Goal: Task Accomplishment & Management: Complete application form

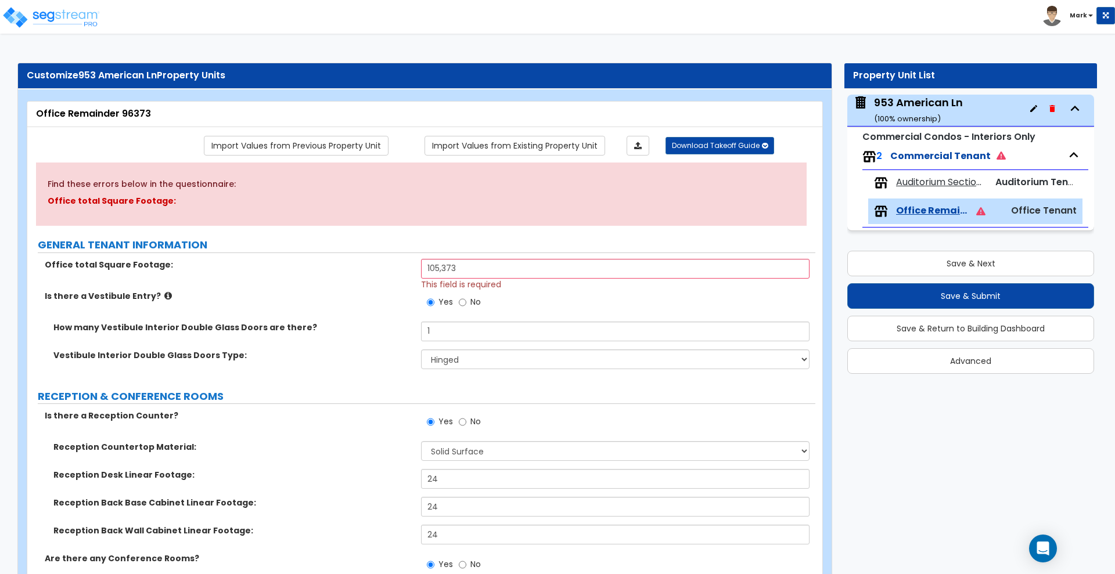
select select "1"
select select "2"
select select "1"
select select "2"
click at [958, 106] on div "953 American Ln ( 100 % ownership)" at bounding box center [918, 110] width 89 height 30
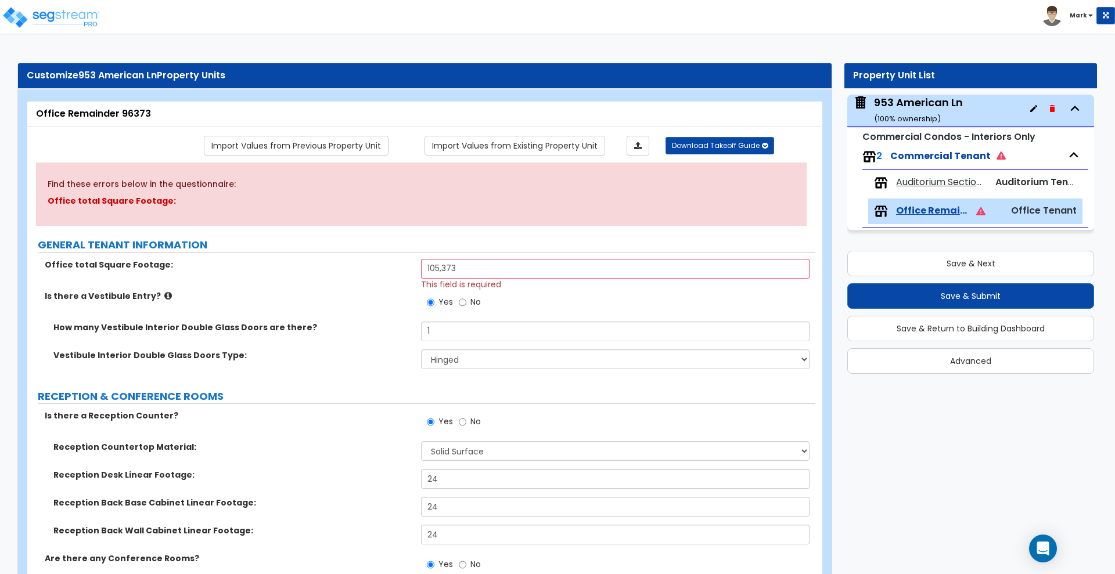
click at [917, 109] on div "953 American Ln ( 100 % ownership)" at bounding box center [918, 110] width 89 height 30
click at [911, 112] on div "953 American Ln ( 100 % ownership)" at bounding box center [918, 110] width 89 height 30
click at [940, 263] on button "Save & Next" at bounding box center [970, 264] width 247 height 26
select select "2"
select select "1"
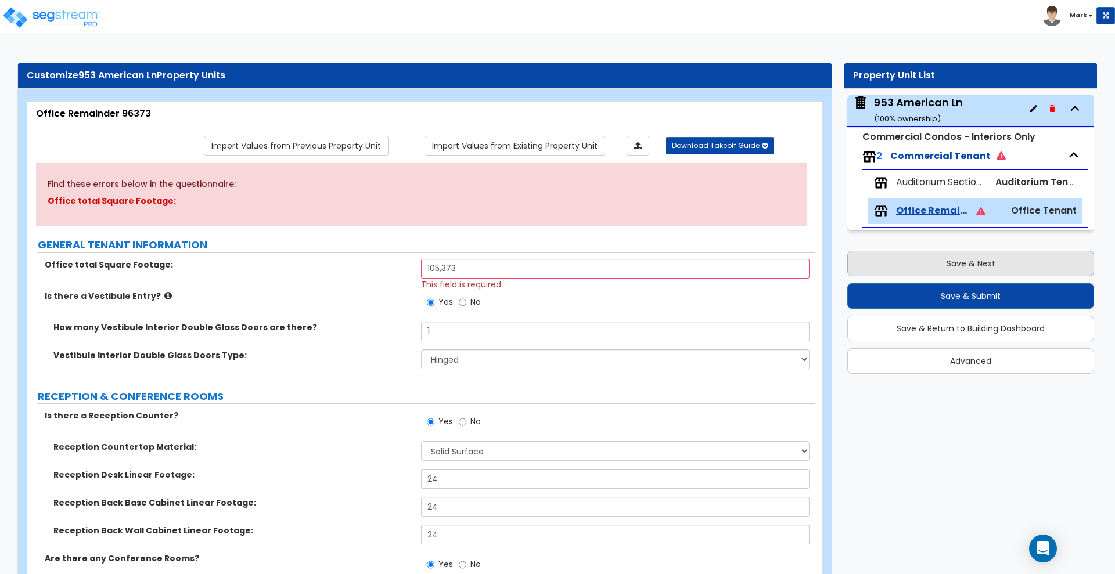
select select "1"
select select "2"
select select "6"
select select "2"
select select "1"
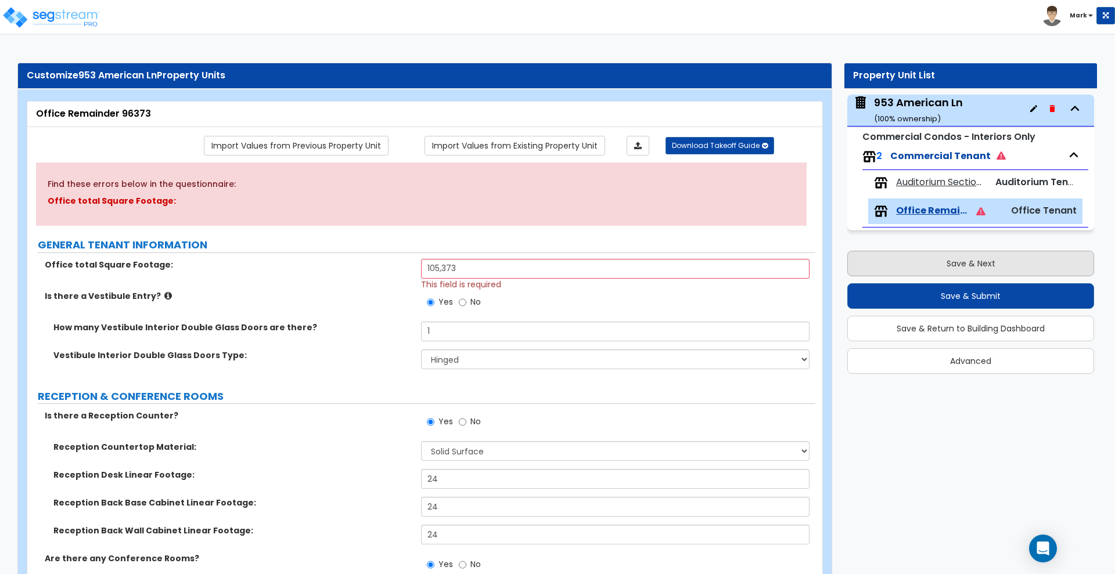
select select "2"
select select "1"
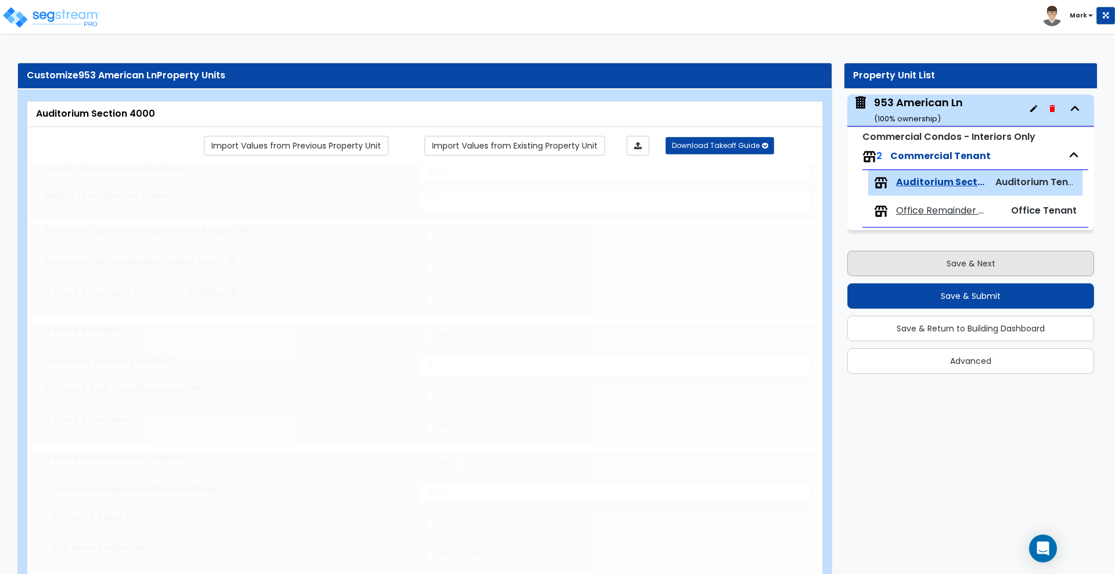
select select "1"
select select "5"
type input "85"
select select "3"
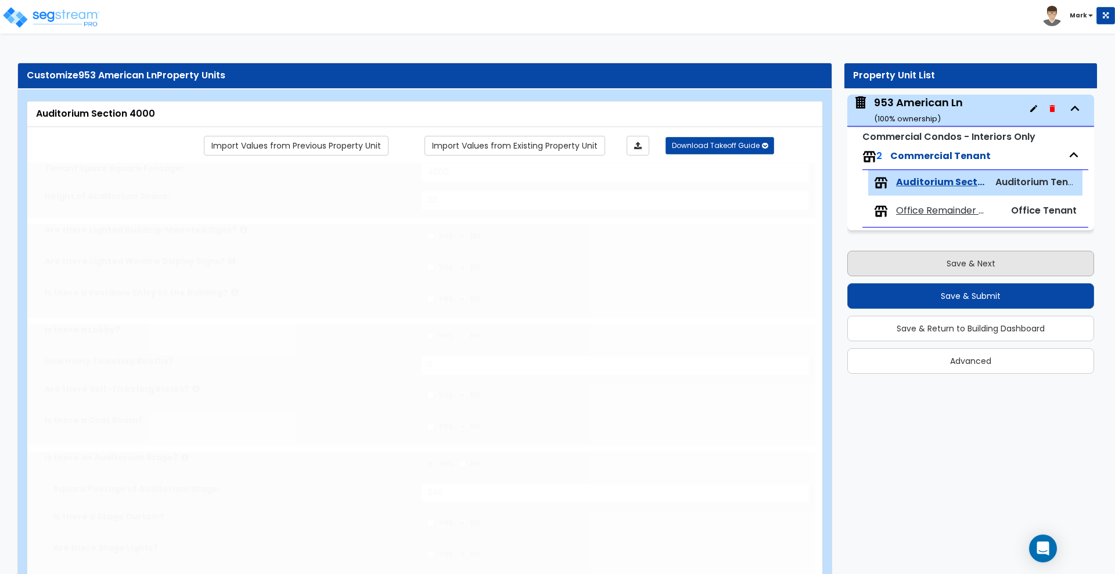
select select "2"
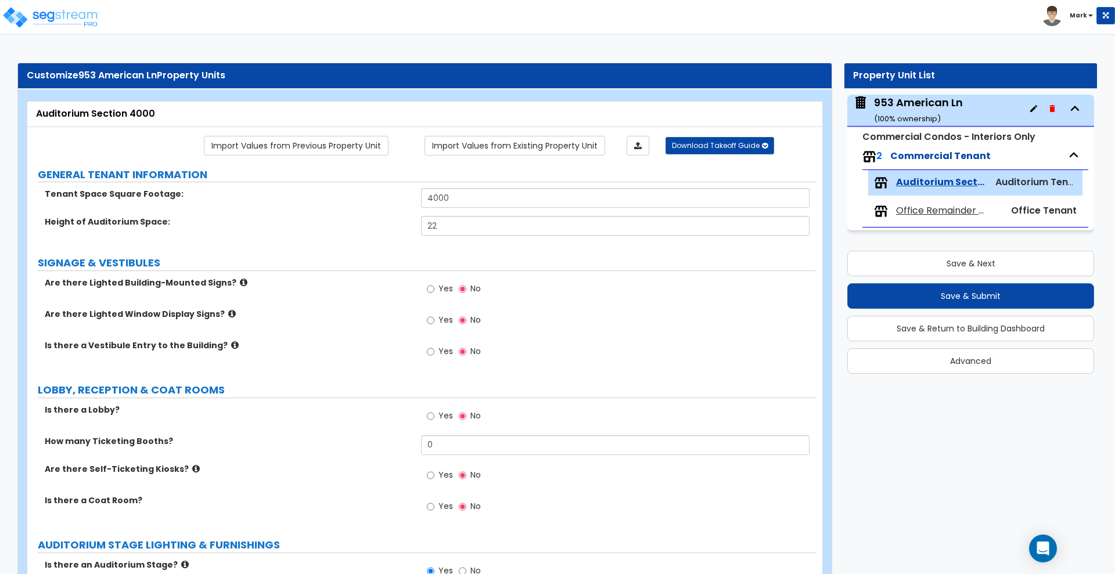
click at [925, 102] on div "953 American Ln ( 100 % ownership)" at bounding box center [918, 110] width 89 height 30
click at [915, 107] on div "953 American Ln ( 100 % ownership)" at bounding box center [918, 110] width 89 height 30
click at [910, 116] on small "( 100 % ownership)" at bounding box center [907, 118] width 67 height 11
click at [909, 112] on div "953 American Ln ( 100 % ownership)" at bounding box center [918, 110] width 89 height 30
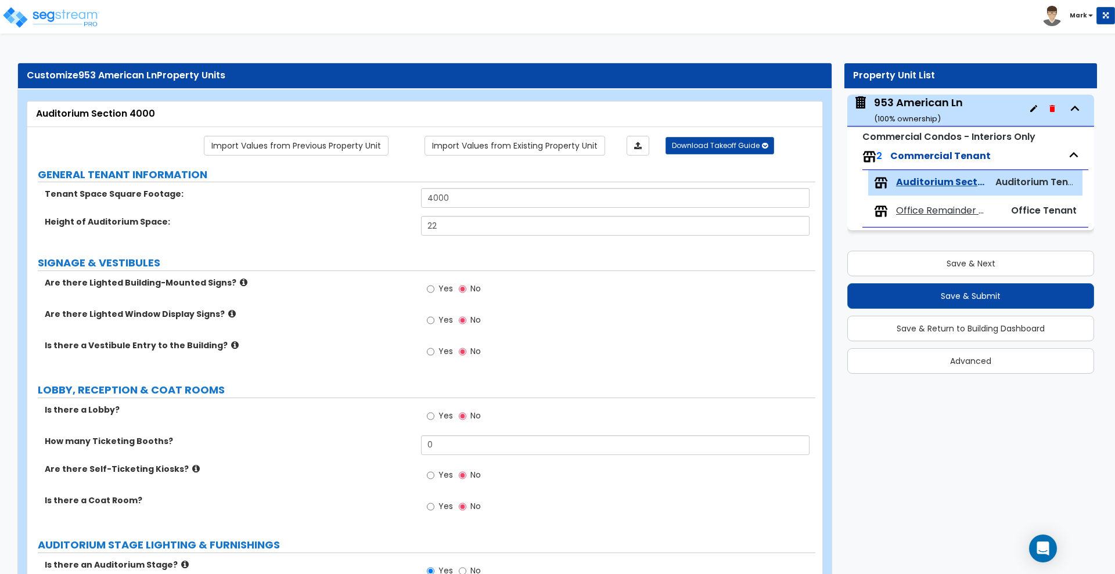
click at [915, 103] on div "953 American Ln ( 100 % ownership)" at bounding box center [918, 110] width 89 height 30
click at [932, 264] on button "Save & Next" at bounding box center [970, 264] width 247 height 26
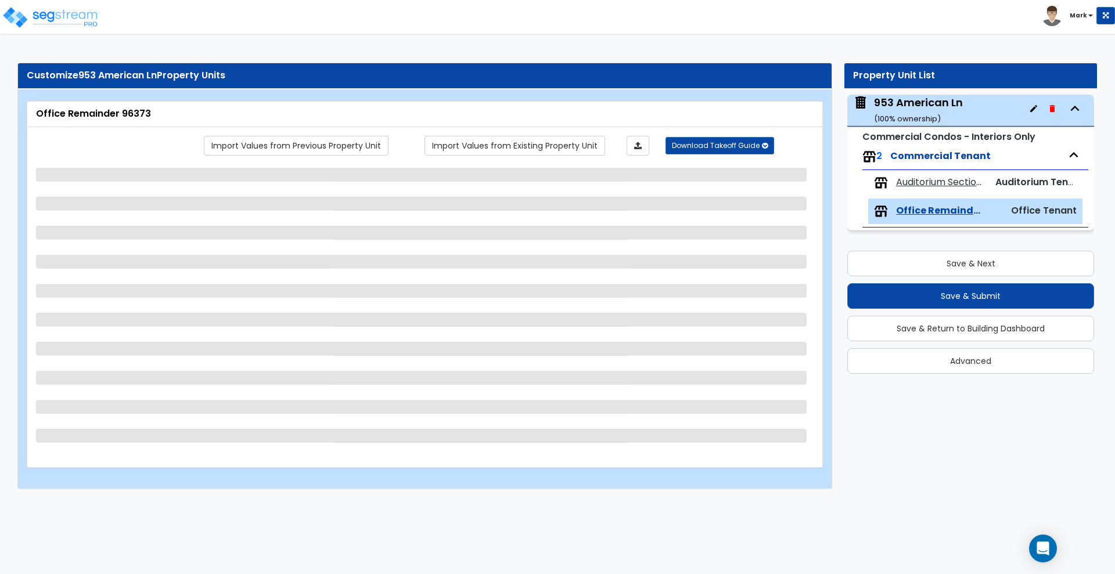
select select "2"
select select "1"
select select "2"
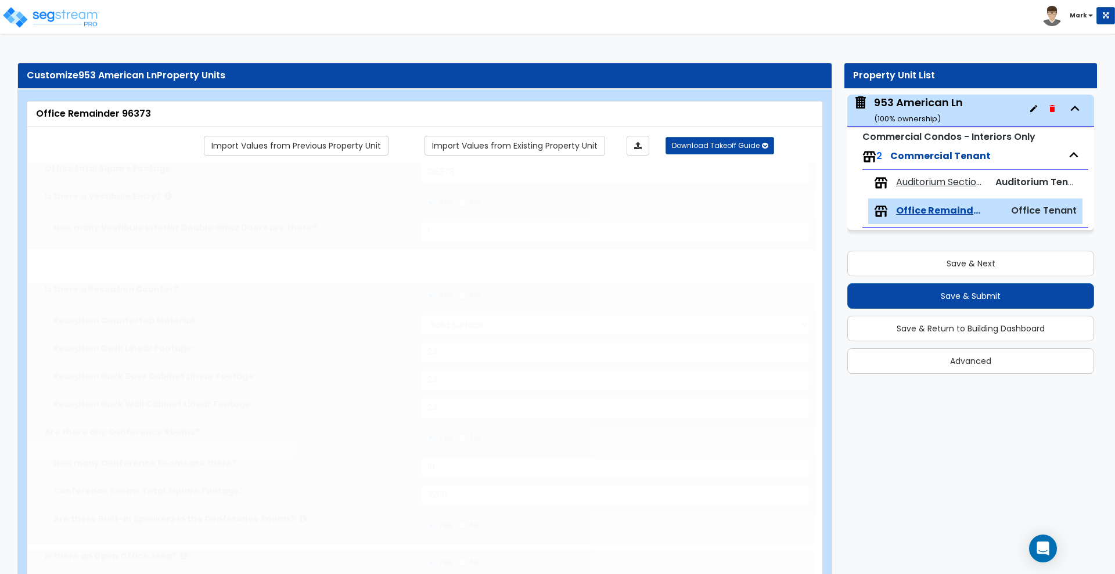
select select "1"
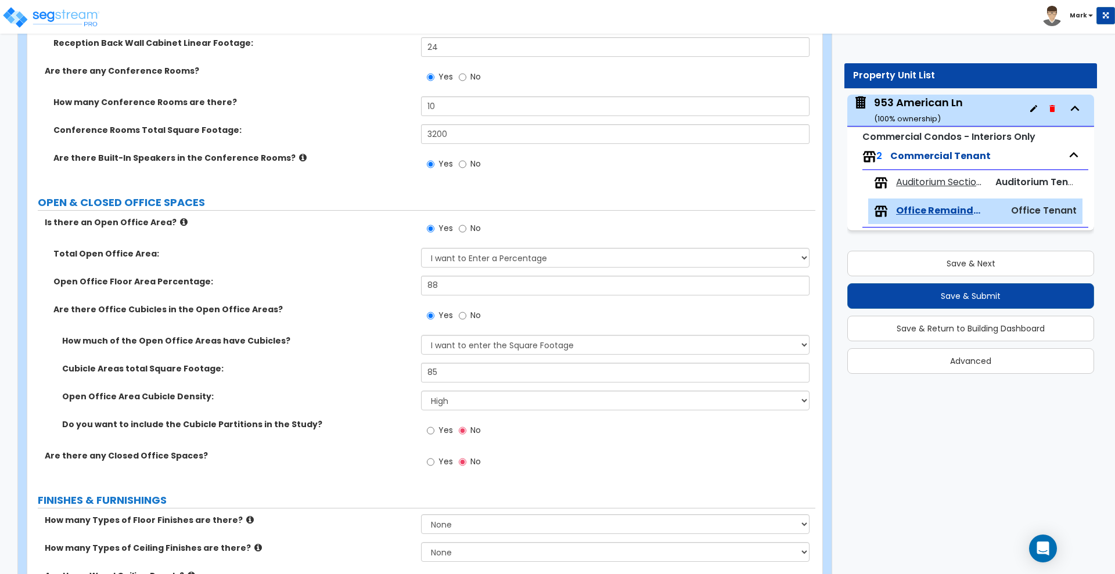
scroll to position [436, 0]
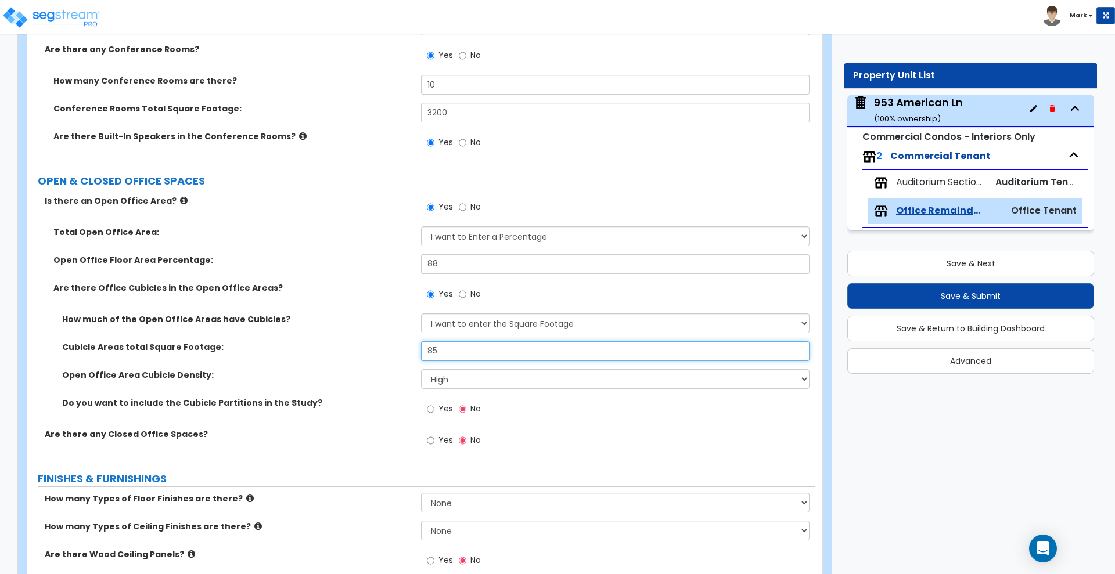
drag, startPoint x: 452, startPoint y: 352, endPoint x: 362, endPoint y: 353, distance: 90.0
click at [362, 353] on div "Cubicle Areas total Square Footage: 85" at bounding box center [421, 356] width 788 height 28
type input "80"
click at [432, 412] on input "Yes" at bounding box center [431, 409] width 8 height 13
radio input "true"
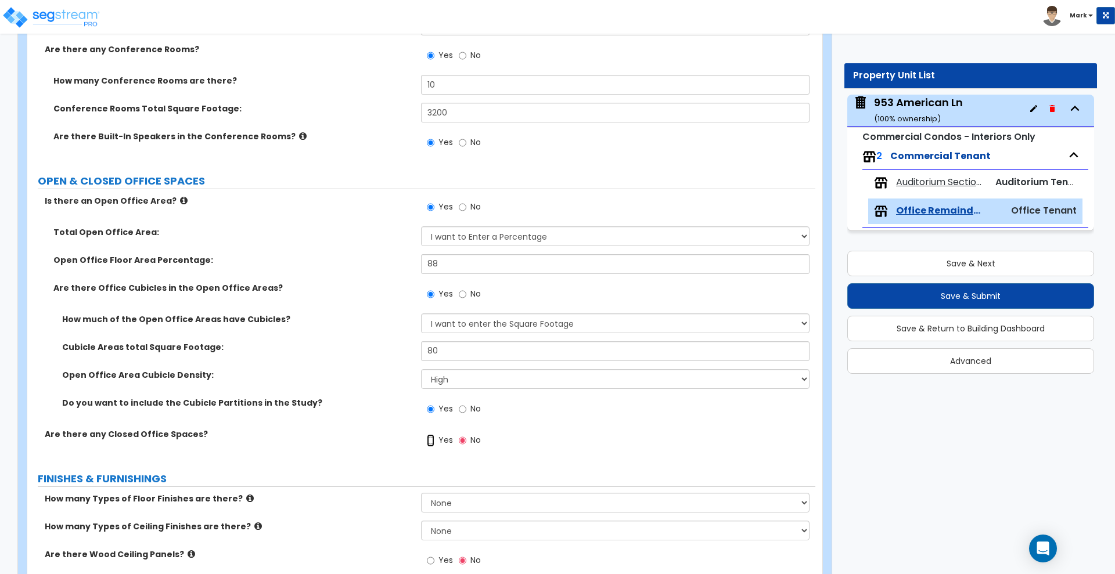
click at [430, 441] on input "Yes" at bounding box center [431, 440] width 8 height 13
radio input "true"
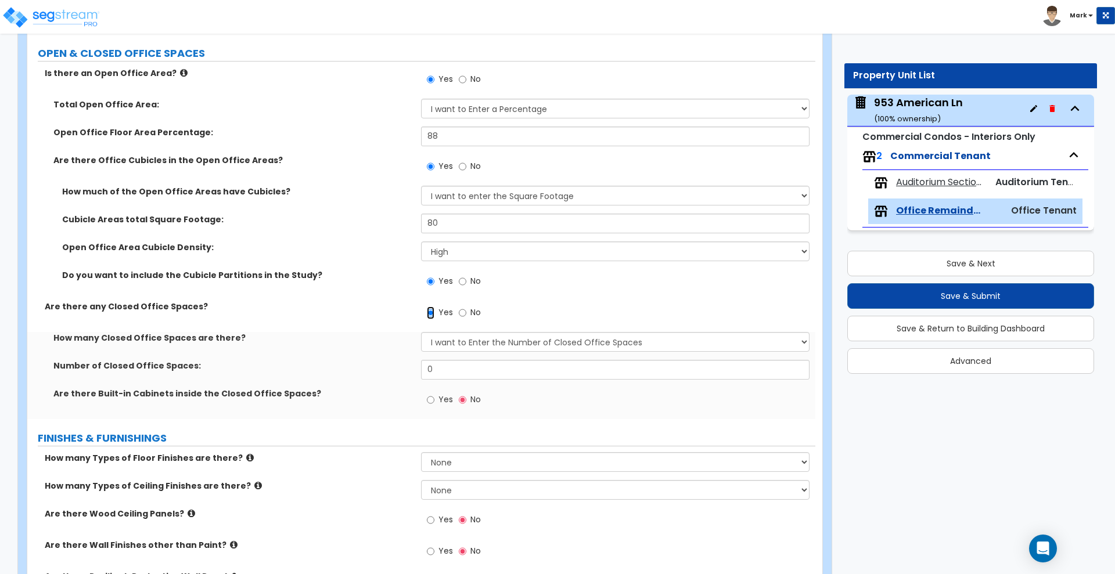
scroll to position [581, 0]
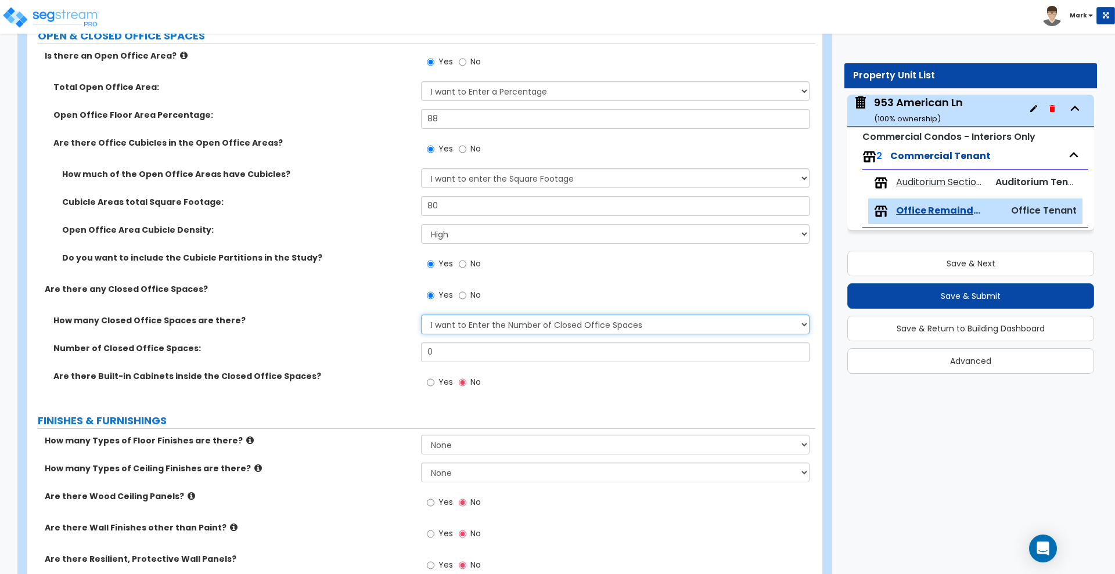
click at [471, 329] on select "I Don’t Know - Please Estimate for me I want to Enter the Number of Closed Offi…" at bounding box center [615, 325] width 388 height 20
select select "0"
click at [421, 315] on select "I Don’t Know - Please Estimate for me I want to Enter the Number of Closed Offi…" at bounding box center [615, 325] width 388 height 20
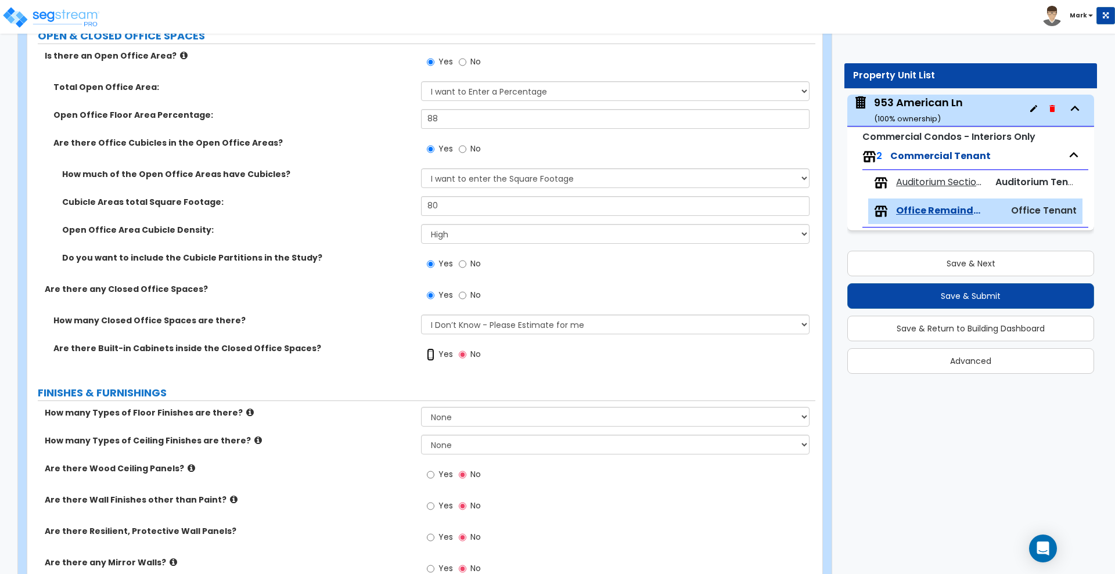
click at [431, 354] on input "Yes" at bounding box center [431, 355] width 8 height 13
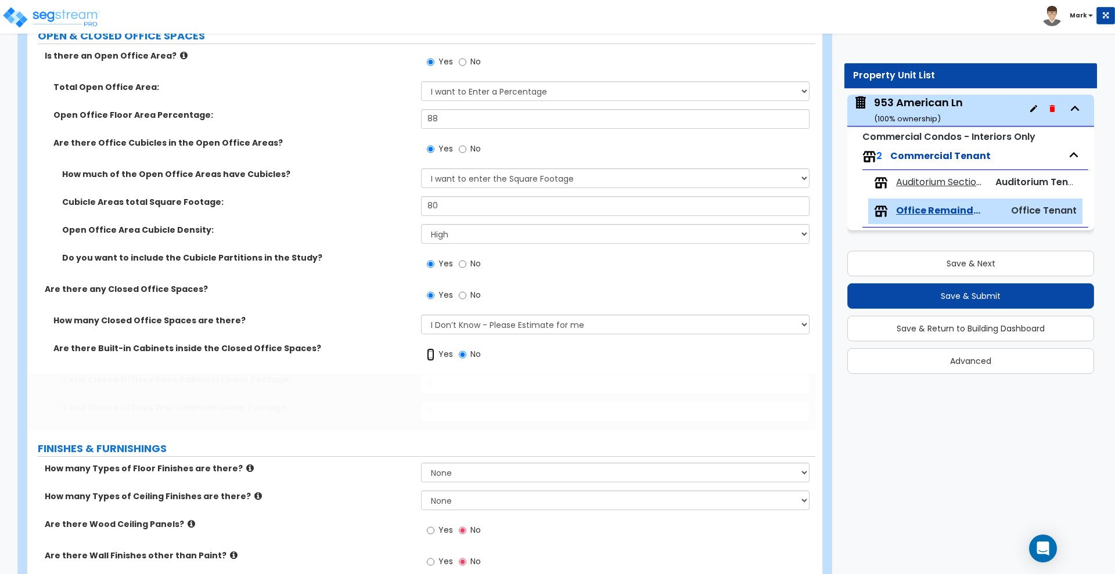
radio input "true"
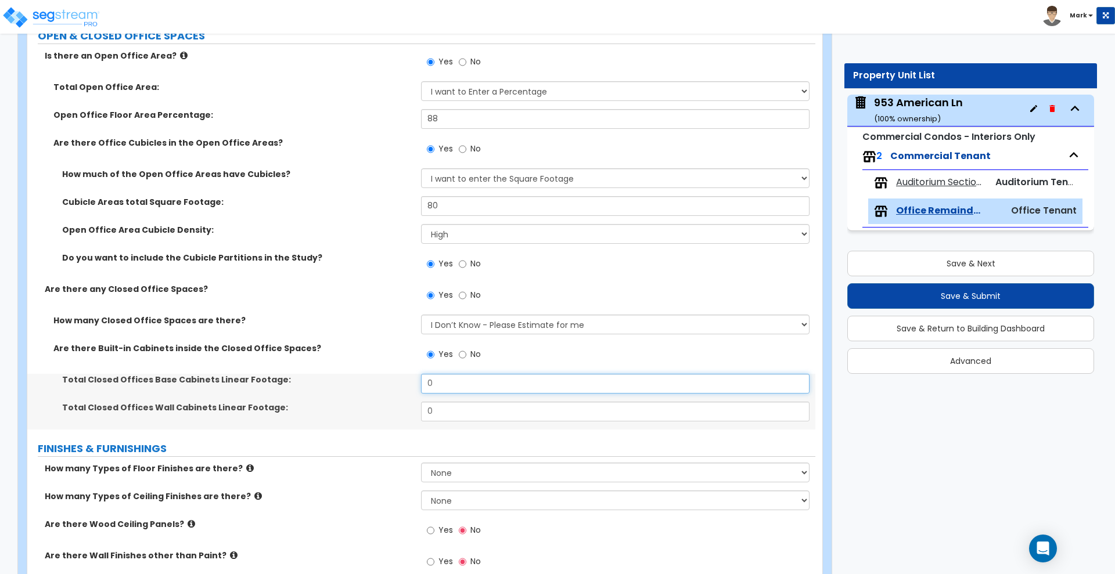
drag, startPoint x: 464, startPoint y: 383, endPoint x: 376, endPoint y: 383, distance: 87.7
click at [376, 383] on div "Total Closed Offices Base Cabinets Linear Footage: 0" at bounding box center [421, 388] width 788 height 28
type input "6"
type input "90"
drag, startPoint x: 444, startPoint y: 410, endPoint x: 358, endPoint y: 420, distance: 86.5
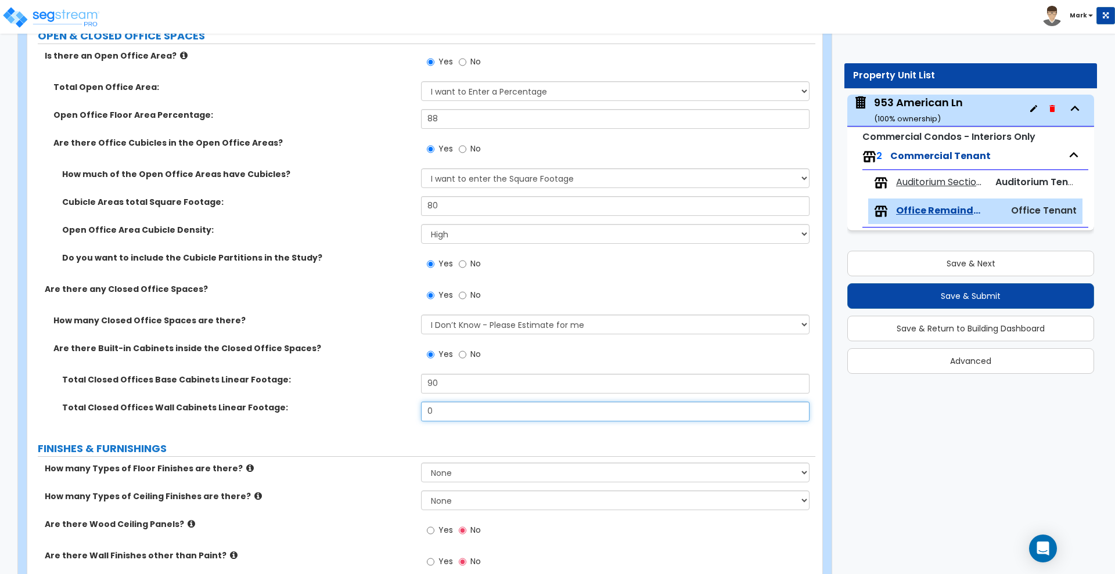
click at [358, 420] on div "Total Closed Offices Wall Cabinets Linear Footage: 0" at bounding box center [421, 416] width 788 height 28
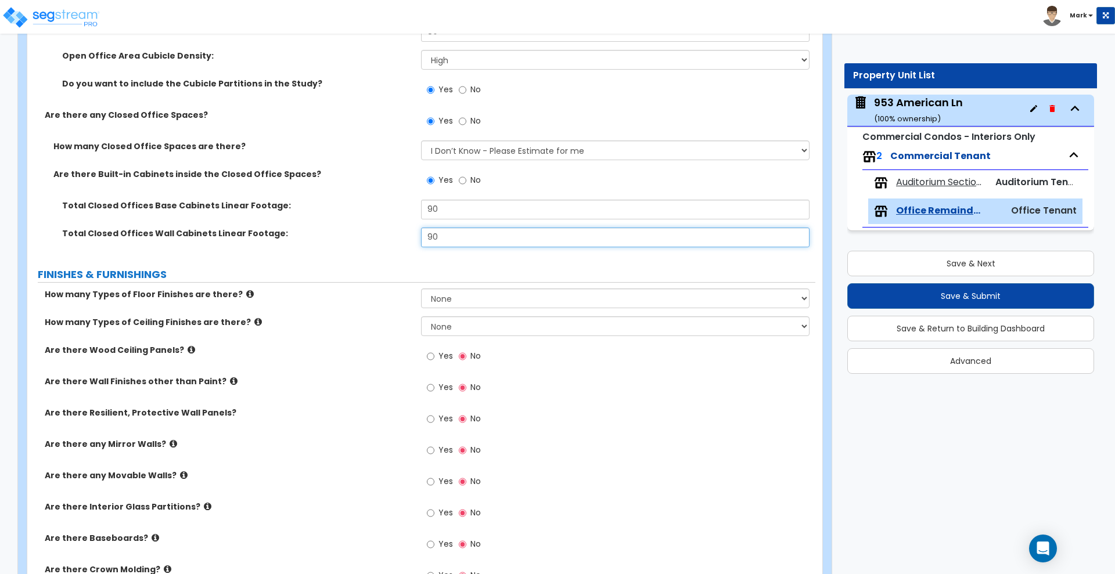
scroll to position [799, 0]
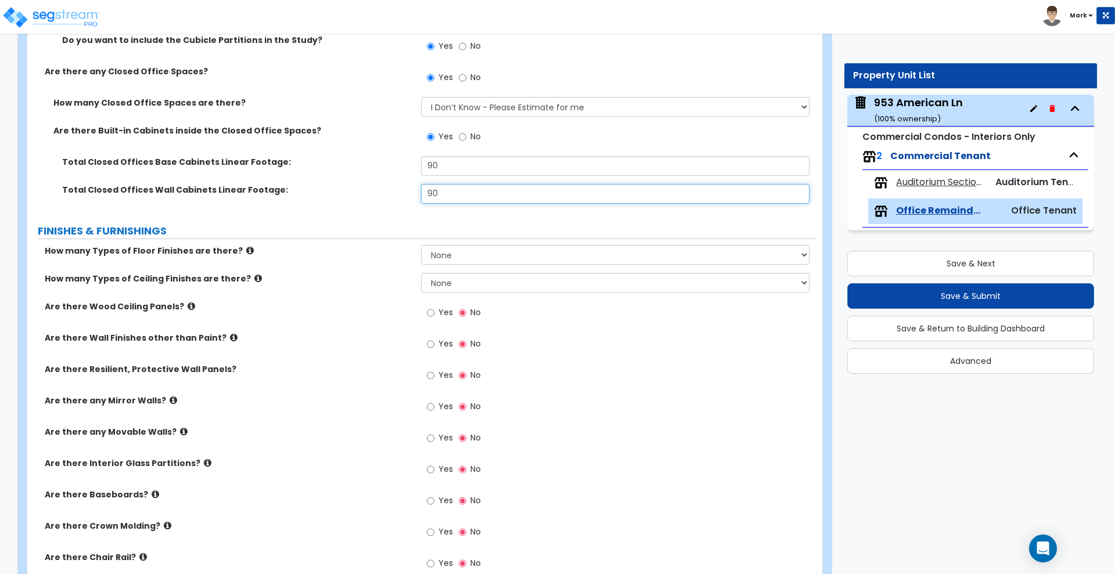
type input "90"
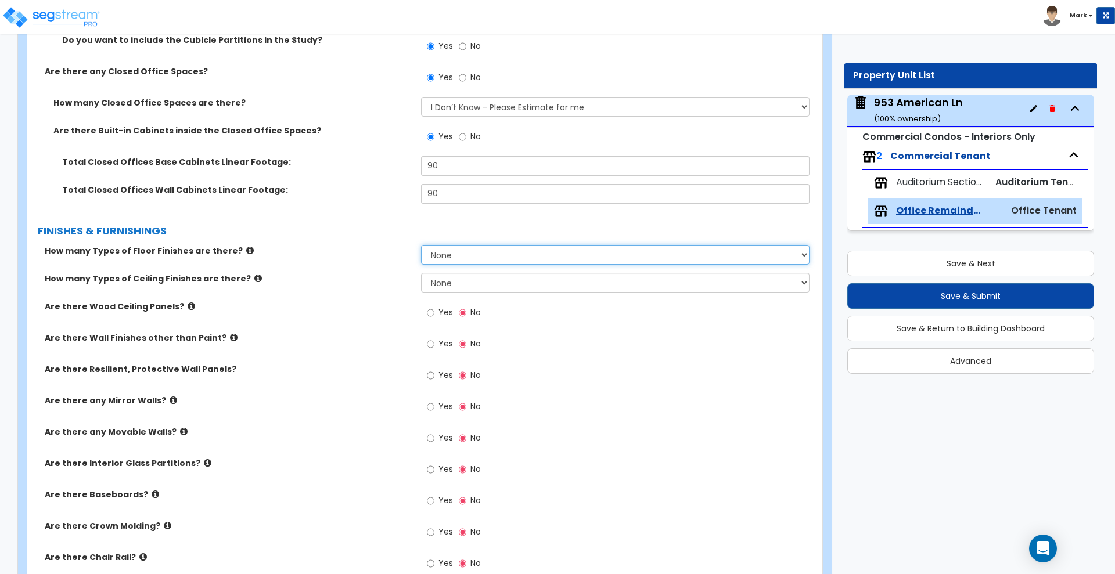
click at [466, 256] on select "None 1 2 3 4" at bounding box center [615, 255] width 388 height 20
select select "3"
click at [421, 245] on select "None 1 2 3 4" at bounding box center [615, 255] width 388 height 20
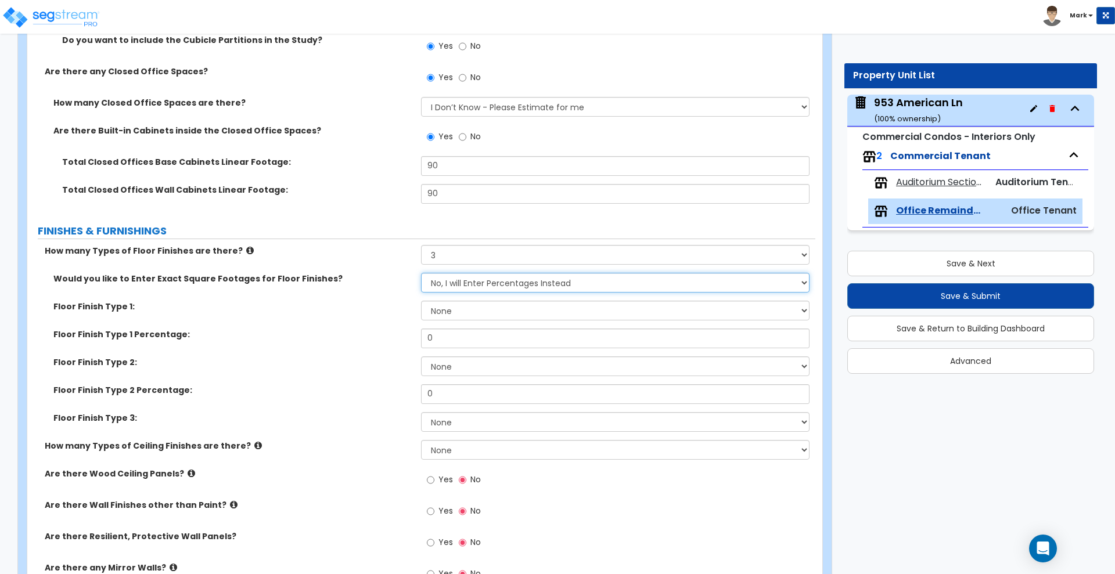
click at [466, 279] on select "No, I will Enter Percentages Instead Yes, I will Enter Exact Square Footages" at bounding box center [615, 283] width 388 height 20
click at [421, 273] on select "No, I will Enter Percentages Instead Yes, I will Enter Exact Square Footages" at bounding box center [615, 283] width 388 height 20
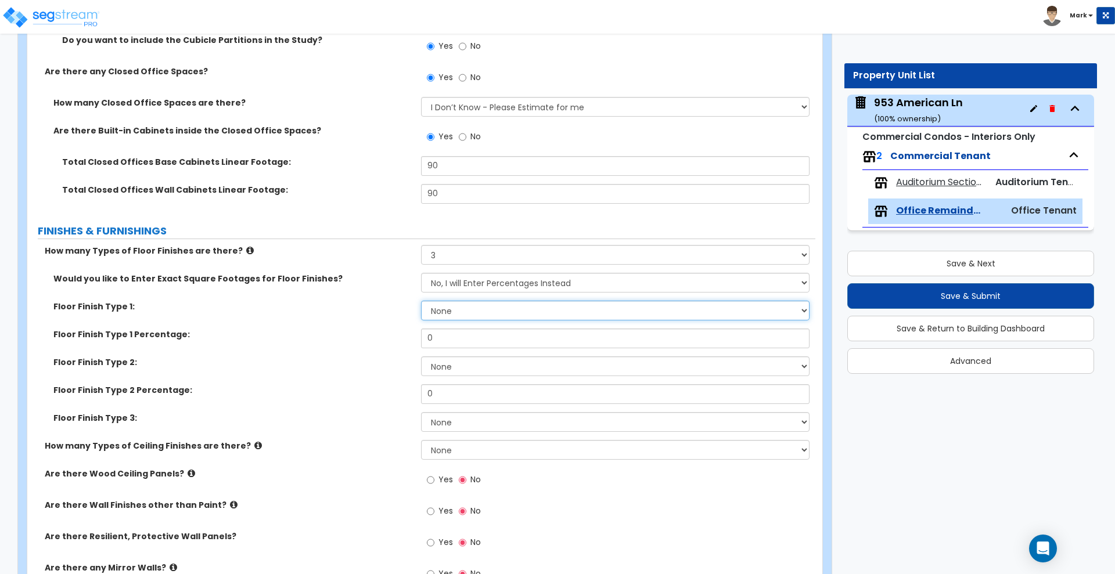
click at [466, 312] on select "None Tile Flooring Marble Flooring Hardwood Flooring Resilient Laminate Floorin…" at bounding box center [615, 311] width 388 height 20
select select "7"
click at [421, 301] on select "None Tile Flooring Marble Flooring Hardwood Flooring Resilient Laminate Floorin…" at bounding box center [615, 311] width 388 height 20
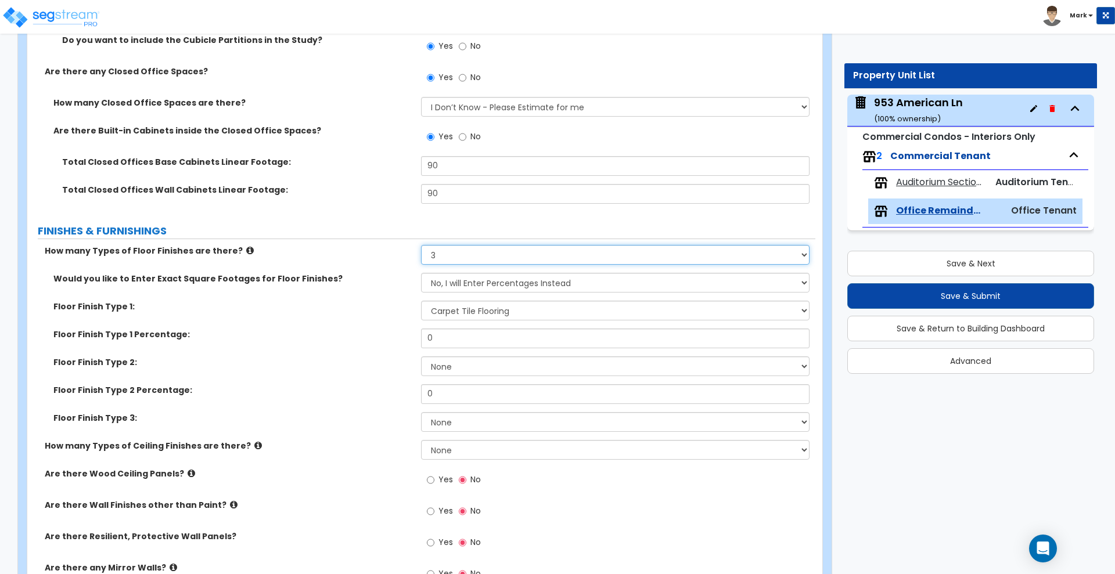
click at [500, 260] on select "None 1 2 3 4" at bounding box center [615, 255] width 388 height 20
select select "4"
click at [421, 245] on select "None 1 2 3 4" at bounding box center [615, 255] width 388 height 20
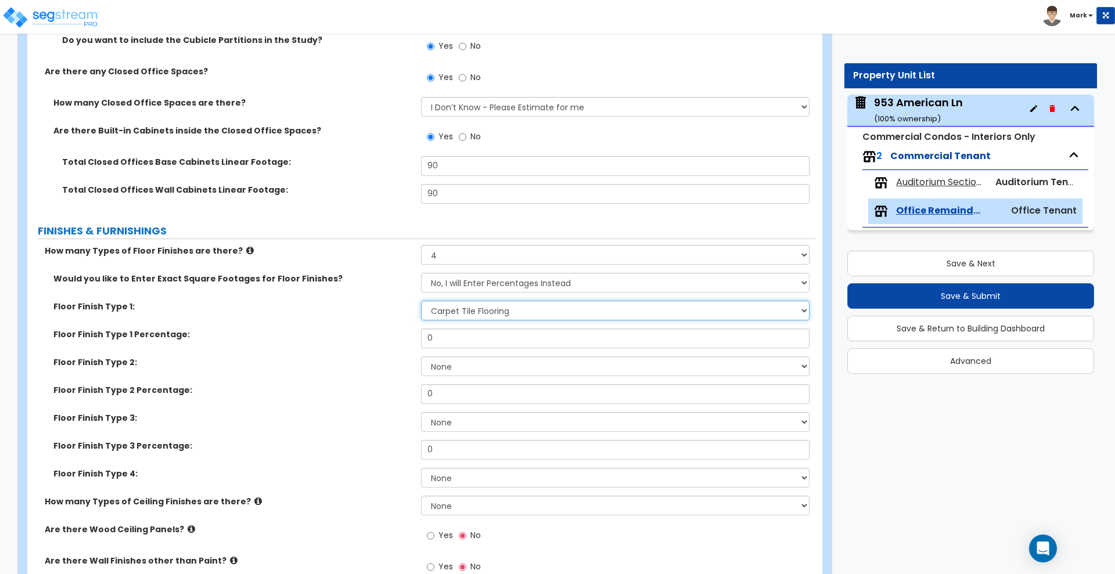
click at [469, 313] on select "None Tile Flooring Marble Flooring Hardwood Flooring Resilient Laminate Floorin…" at bounding box center [615, 311] width 388 height 20
click at [391, 332] on label "Floor Finish Type 1 Percentage:" at bounding box center [232, 335] width 359 height 12
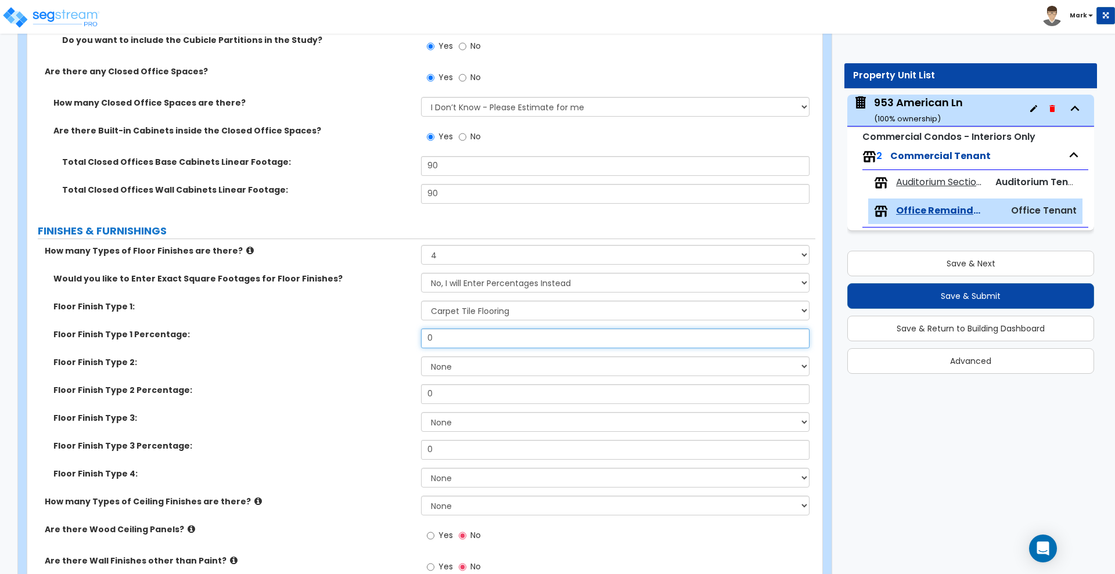
drag, startPoint x: 465, startPoint y: 337, endPoint x: 405, endPoint y: 338, distance: 60.4
click at [405, 338] on div "Floor Finish Type 1 Percentage: 0" at bounding box center [421, 343] width 788 height 28
type input "60"
click at [487, 367] on select "None Tile Flooring Marble Flooring Hardwood Flooring Resilient Laminate Floorin…" at bounding box center [615, 367] width 388 height 20
select select "5"
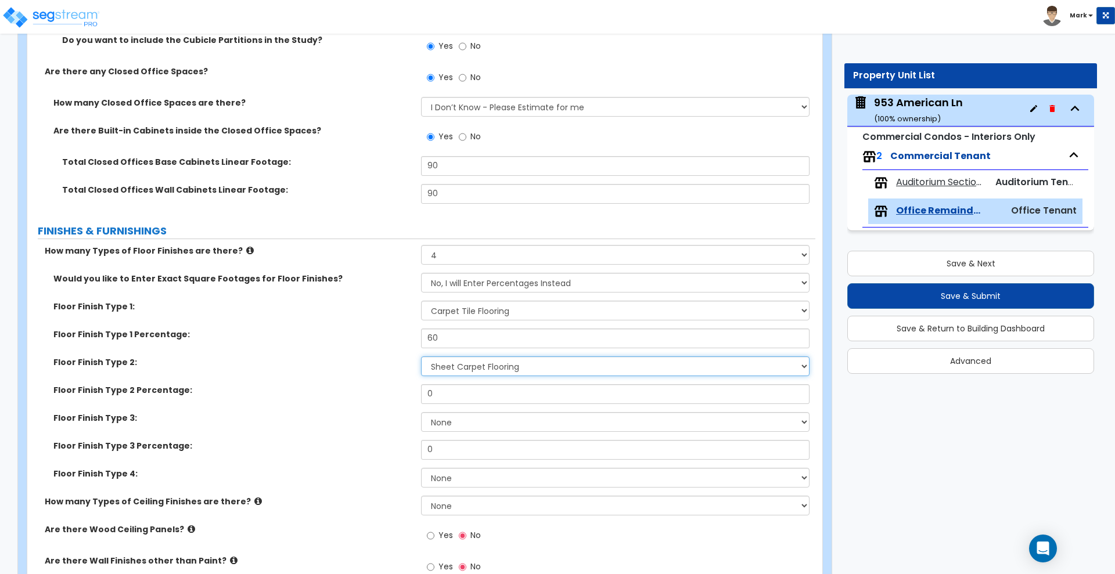
click at [421, 357] on select "None Tile Flooring Marble Flooring Hardwood Flooring Resilient Laminate Floorin…" at bounding box center [615, 367] width 388 height 20
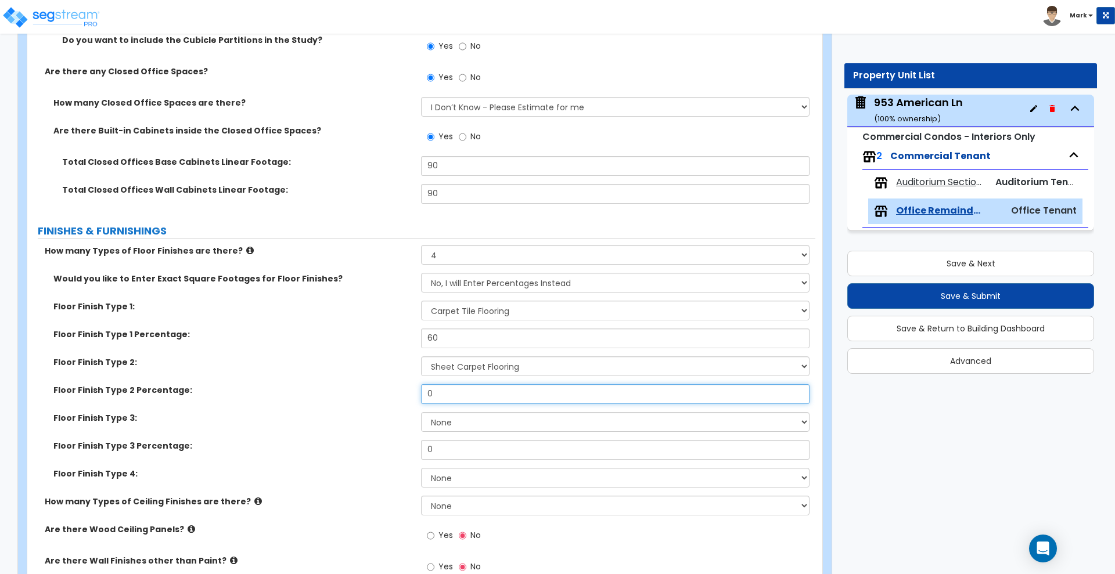
click at [375, 392] on div "Floor Finish Type 2 Percentage: 0" at bounding box center [421, 399] width 788 height 28
type input "20"
click at [516, 416] on select "None Tile Flooring Marble Flooring Hardwood Flooring Resilient Laminate Floorin…" at bounding box center [615, 422] width 388 height 20
click at [344, 418] on label "Floor Finish Type 3:" at bounding box center [232, 418] width 359 height 12
click at [461, 427] on select "None Tile Flooring Marble Flooring Hardwood Flooring Resilient Laminate Floorin…" at bounding box center [615, 422] width 388 height 20
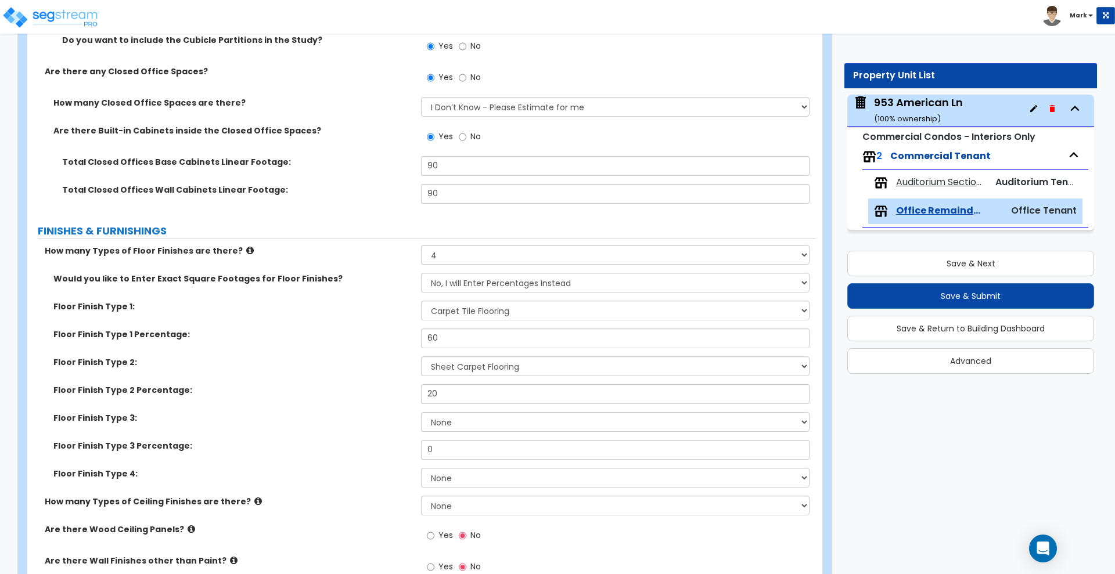
click at [325, 352] on div "Floor Finish Type 1 Percentage: 60" at bounding box center [421, 343] width 788 height 28
click at [448, 420] on select "None Tile Flooring Marble Flooring Hardwood Flooring Resilient Laminate Floorin…" at bounding box center [615, 422] width 388 height 20
select select "1"
click at [421, 412] on select "None Tile Flooring Marble Flooring Hardwood Flooring Resilient Laminate Floorin…" at bounding box center [615, 422] width 388 height 20
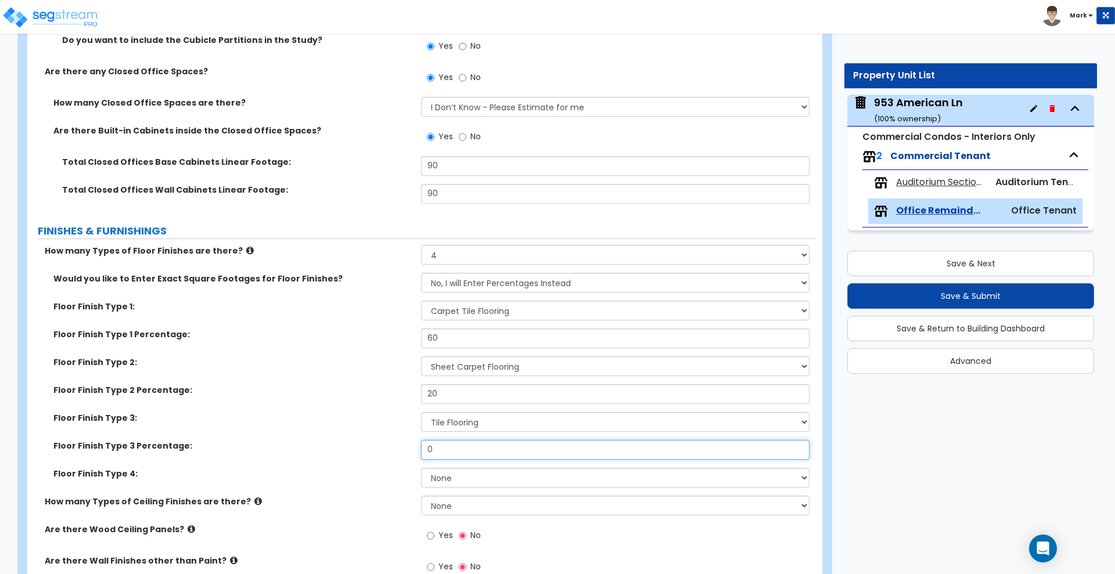
drag, startPoint x: 464, startPoint y: 450, endPoint x: 350, endPoint y: 444, distance: 114.0
click at [351, 445] on div "Floor Finish Type 3 Percentage: 0" at bounding box center [421, 454] width 788 height 28
type input "10"
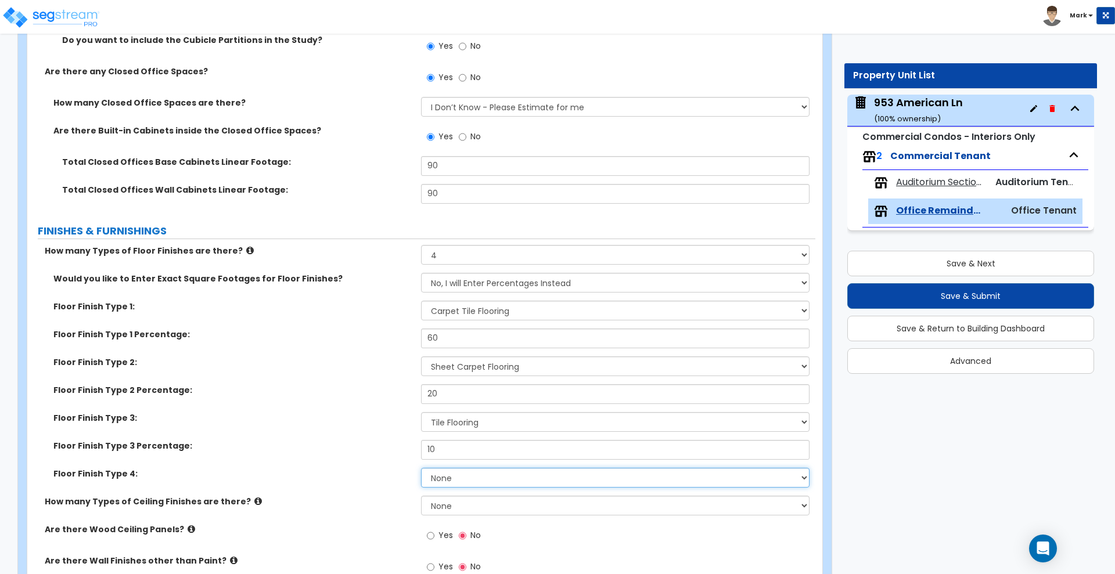
click at [476, 480] on select "None Tile Flooring Marble Flooring Hardwood Flooring Resilient Laminate Floorin…" at bounding box center [615, 478] width 388 height 20
click at [356, 360] on label "Floor Finish Type 2:" at bounding box center [232, 363] width 359 height 12
click at [465, 479] on select "None Tile Flooring Marble Flooring Hardwood Flooring Resilient Laminate Floorin…" at bounding box center [615, 478] width 388 height 20
select select "2"
click at [421, 468] on select "None Tile Flooring Marble Flooring Hardwood Flooring Resilient Laminate Floorin…" at bounding box center [615, 478] width 388 height 20
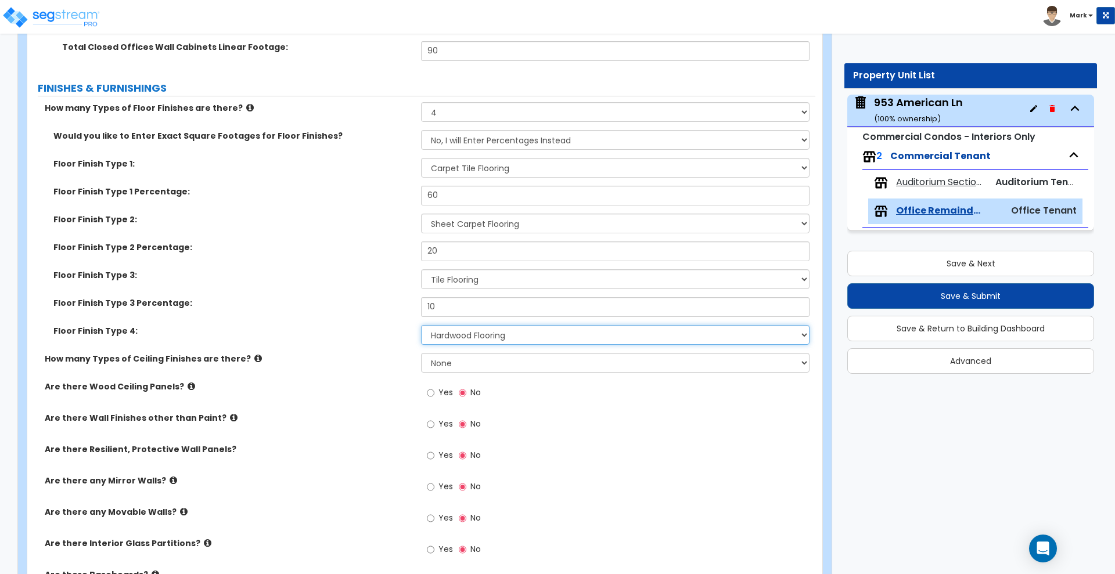
scroll to position [944, 0]
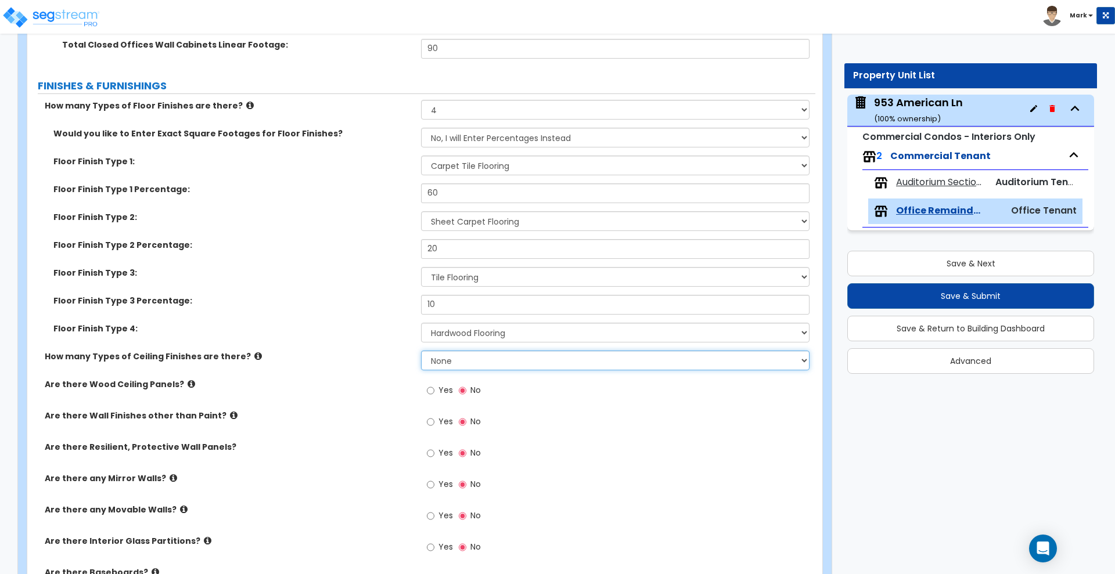
click at [458, 360] on select "None 1 2 3" at bounding box center [615, 361] width 388 height 20
select select "2"
click at [421, 351] on select "None 1 2 3" at bounding box center [615, 361] width 388 height 20
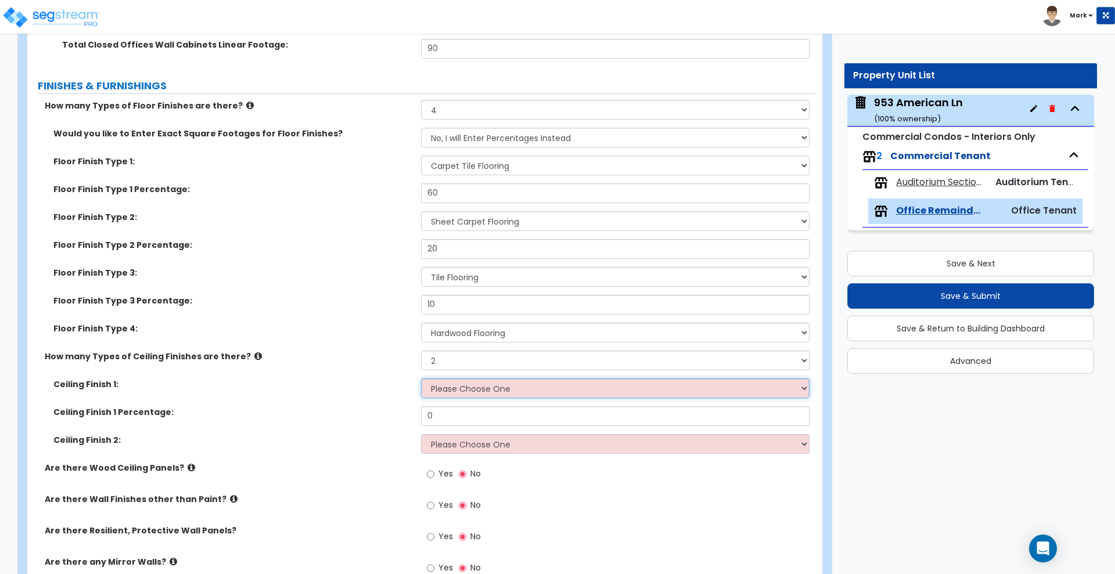
click at [464, 390] on select "Please Choose One Drop Ceiling Open Ceiling Drywall Ceiling" at bounding box center [615, 389] width 388 height 20
select select "2"
click at [421, 379] on select "Please Choose One Drop Ceiling Open Ceiling Drywall Ceiling" at bounding box center [615, 389] width 388 height 20
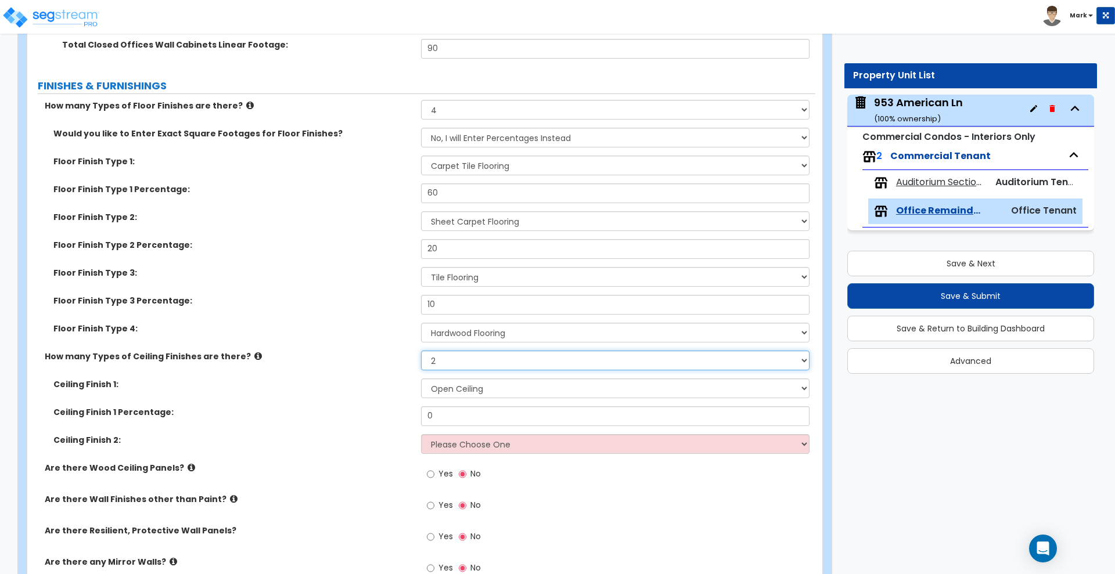
click at [465, 367] on select "None 1 2 3" at bounding box center [615, 361] width 388 height 20
select select "3"
click at [421, 351] on select "None 1 2 3" at bounding box center [615, 361] width 388 height 20
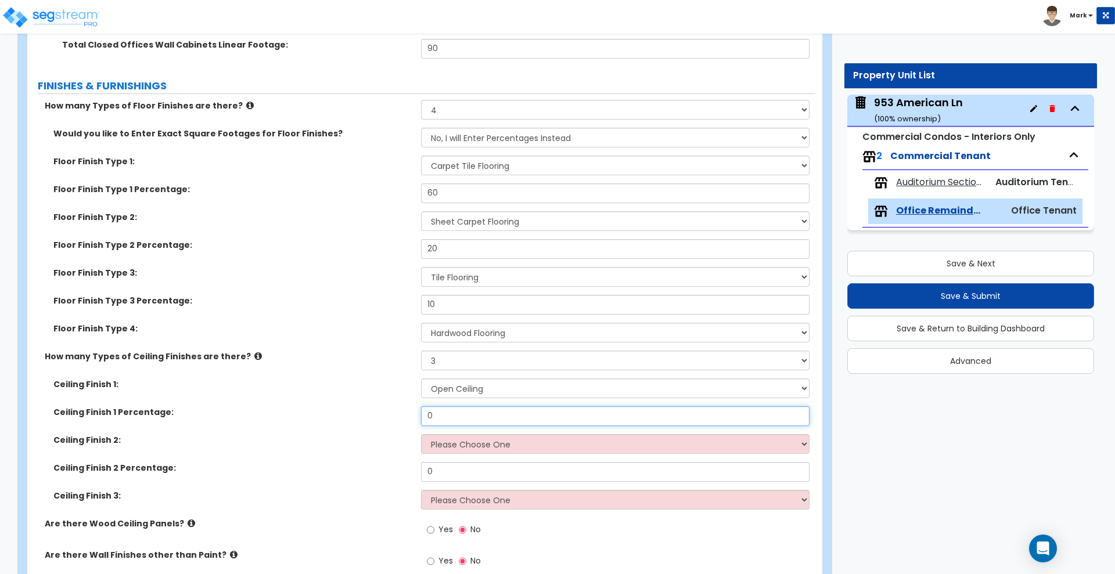
drag, startPoint x: 451, startPoint y: 416, endPoint x: 398, endPoint y: 417, distance: 52.9
click at [398, 417] on div "Ceiling Finish 1 Percentage: 0" at bounding box center [421, 421] width 788 height 28
type input "55"
click at [541, 445] on select "Please Choose One Drop Ceiling Open Ceiling Drywall Ceiling" at bounding box center [615, 444] width 388 height 20
click at [421, 434] on select "Please Choose One Drop Ceiling Open Ceiling Drywall Ceiling" at bounding box center [615, 444] width 388 height 20
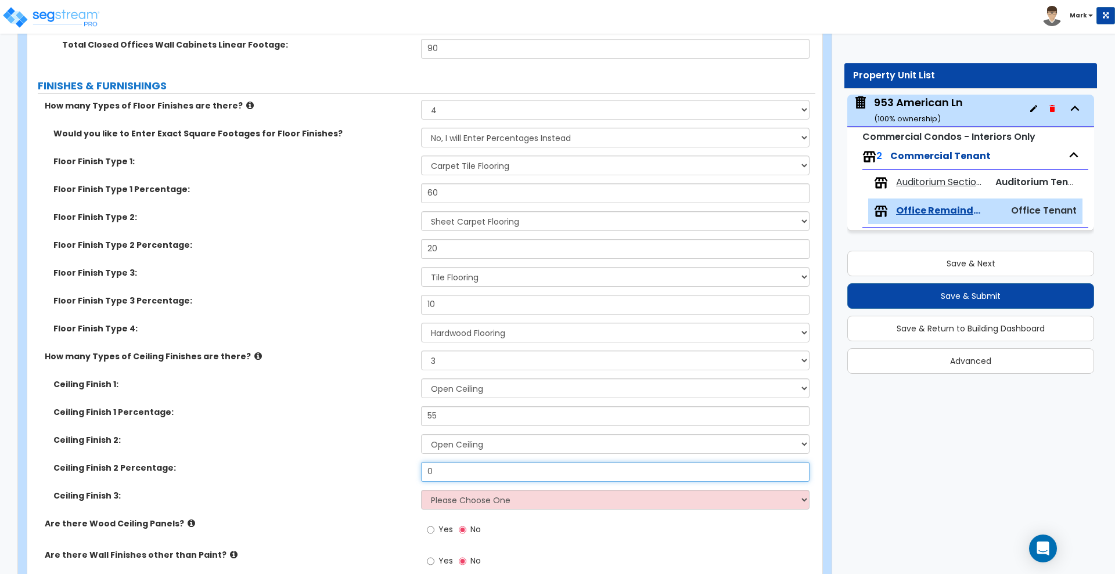
drag, startPoint x: 440, startPoint y: 475, endPoint x: 415, endPoint y: 473, distance: 25.0
click at [415, 473] on div "Ceiling Finish 2 Percentage: 0" at bounding box center [421, 476] width 788 height 28
click at [482, 444] on select "Please Choose One Drop Ceiling Open Ceiling Drywall Ceiling" at bounding box center [615, 444] width 388 height 20
select select "1"
click at [421, 434] on select "Please Choose One Drop Ceiling Open Ceiling Drywall Ceiling" at bounding box center [615, 444] width 388 height 20
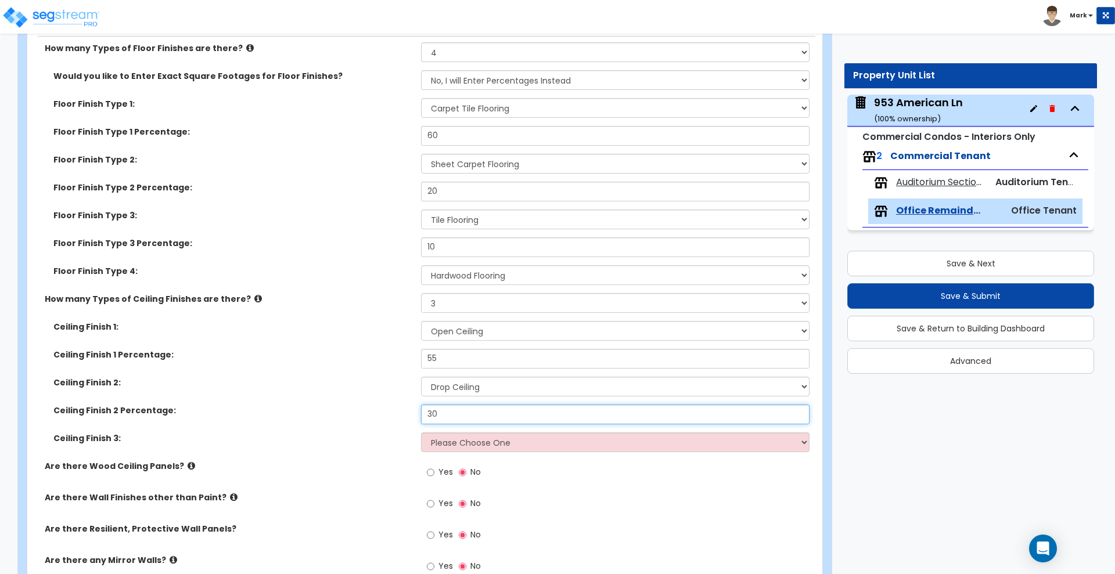
scroll to position [1089, 0]
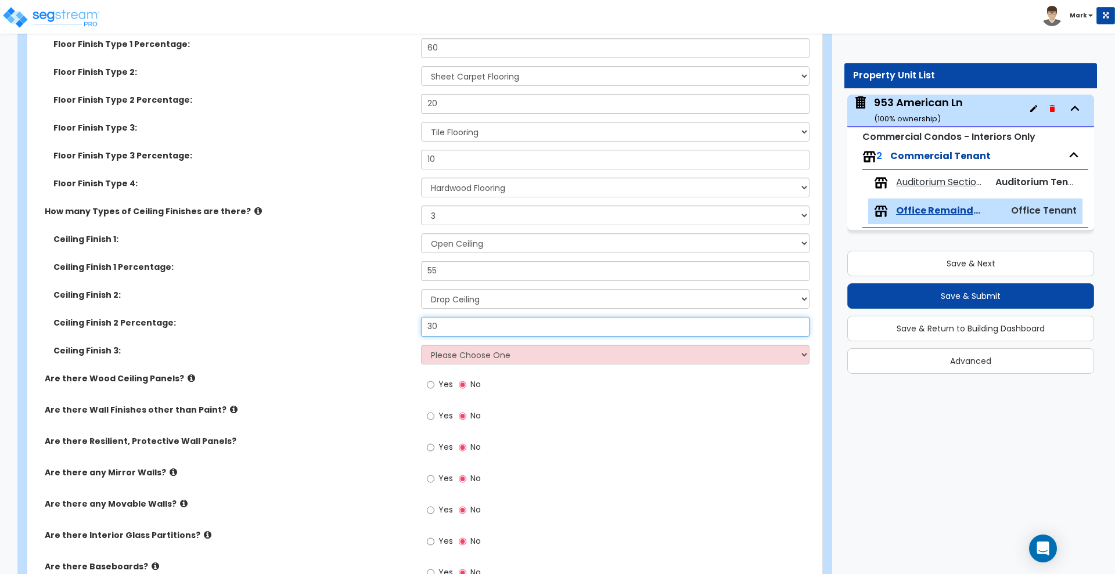
type input "30"
click at [532, 359] on select "Please Choose One Drop Ceiling Open Ceiling Drywall Ceiling" at bounding box center [615, 355] width 388 height 20
select select "3"
click at [421, 345] on select "Please Choose One Drop Ceiling Open Ceiling Drywall Ceiling" at bounding box center [615, 355] width 388 height 20
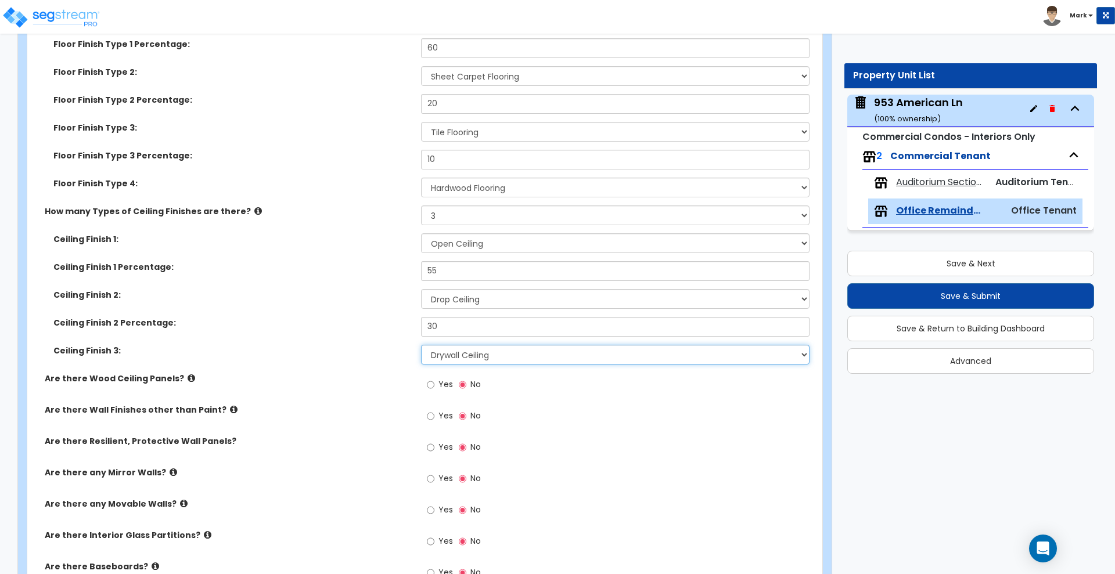
scroll to position [1162, 0]
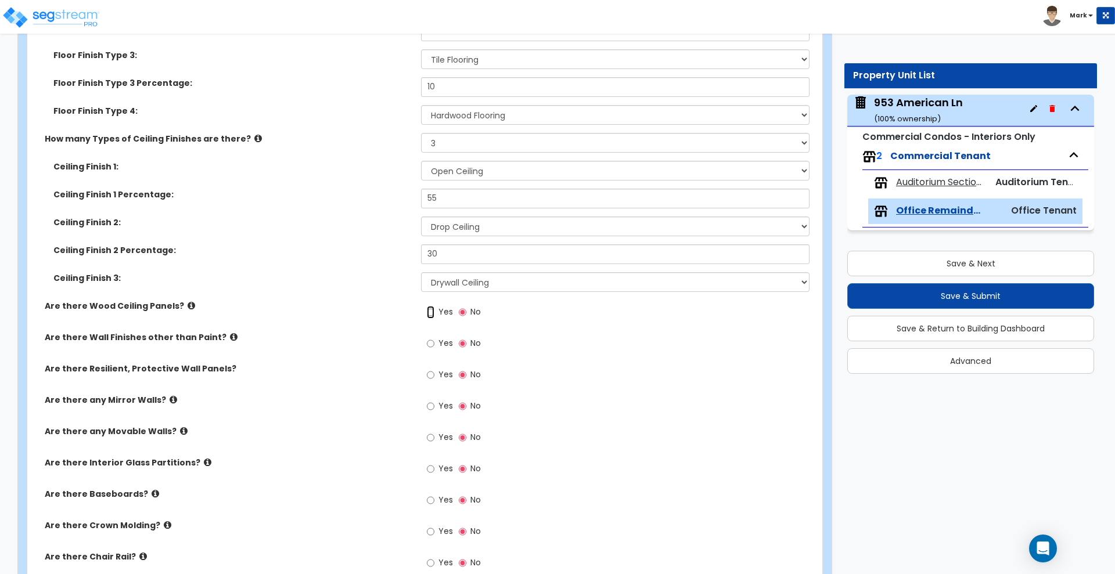
click at [431, 311] on input "Yes" at bounding box center [431, 312] width 8 height 13
radio input "true"
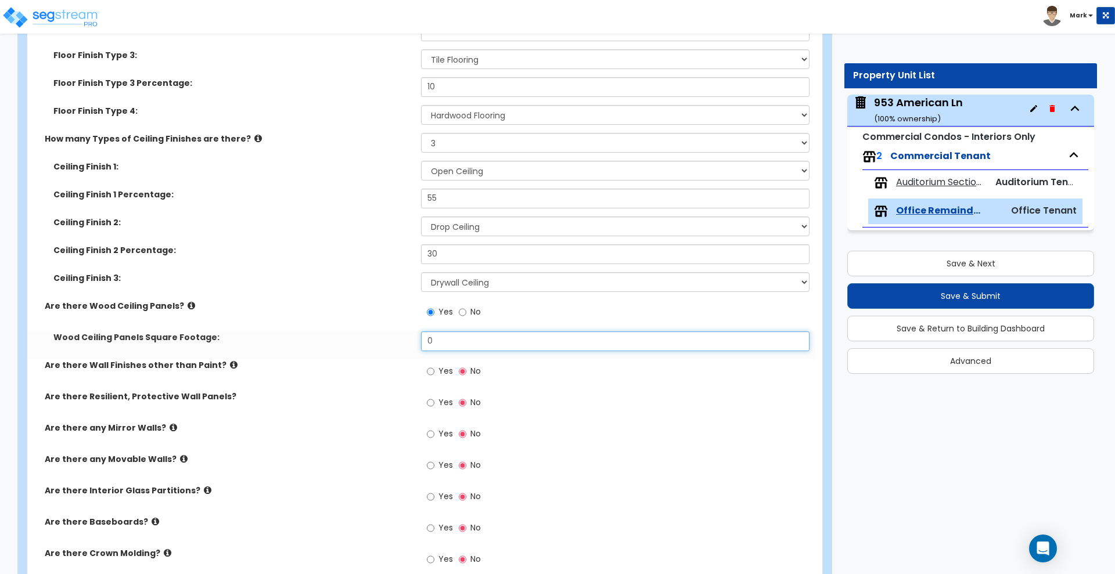
drag, startPoint x: 449, startPoint y: 344, endPoint x: 367, endPoint y: 343, distance: 81.9
click at [367, 343] on div "Wood Ceiling Panels Square Footage: 0" at bounding box center [421, 346] width 788 height 28
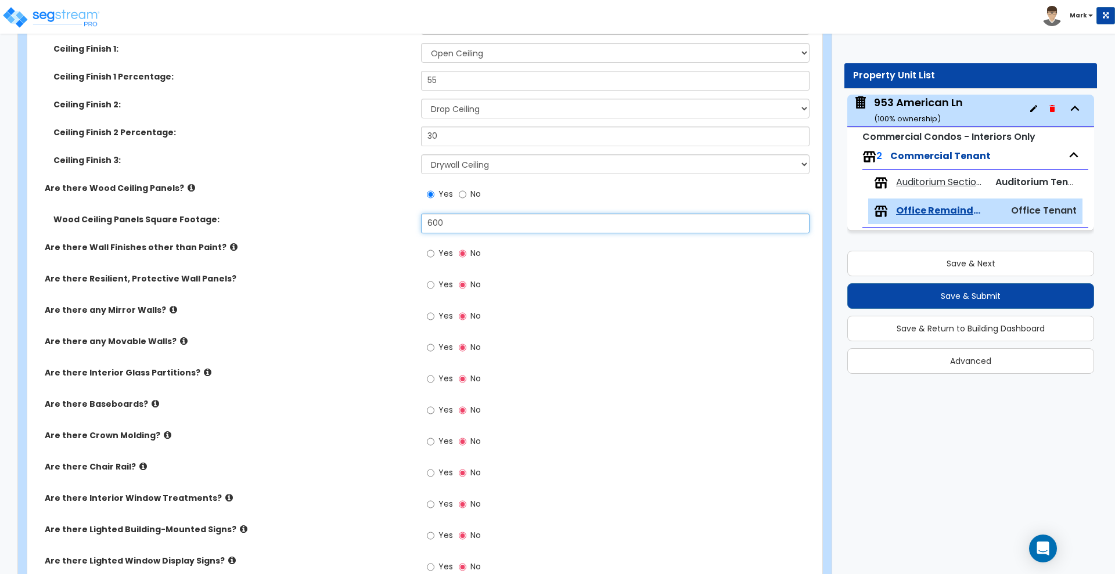
scroll to position [1307, 0]
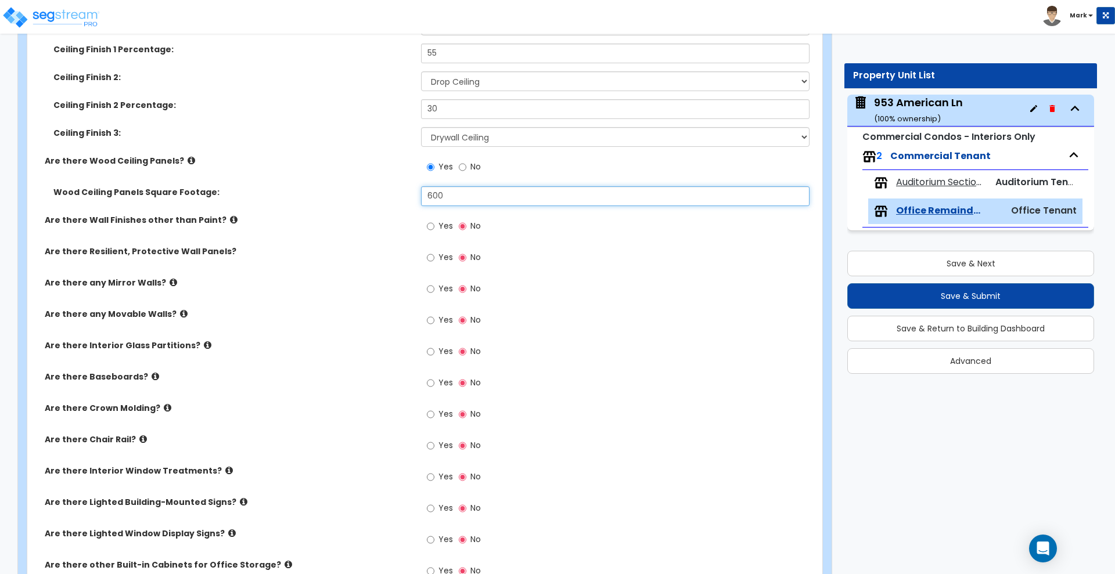
type input "600"
click at [431, 227] on input "Yes" at bounding box center [431, 226] width 8 height 13
radio input "true"
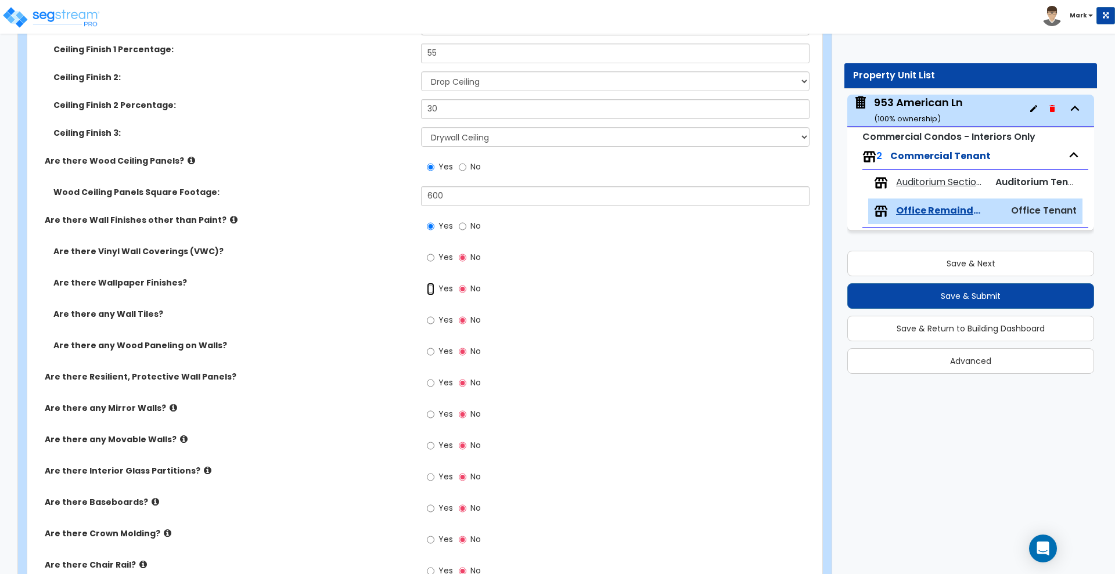
click at [432, 286] on input "Yes" at bounding box center [431, 289] width 8 height 13
radio input "true"
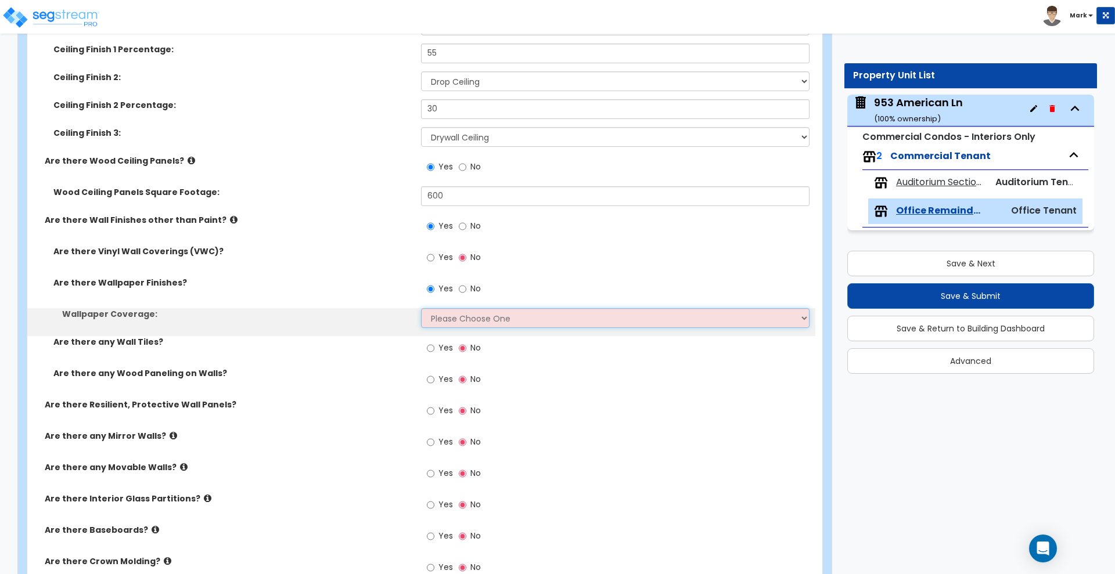
click at [489, 326] on select "Please Choose One Only a Small Portion of Walls are Covered Several Walls are C…" at bounding box center [615, 318] width 388 height 20
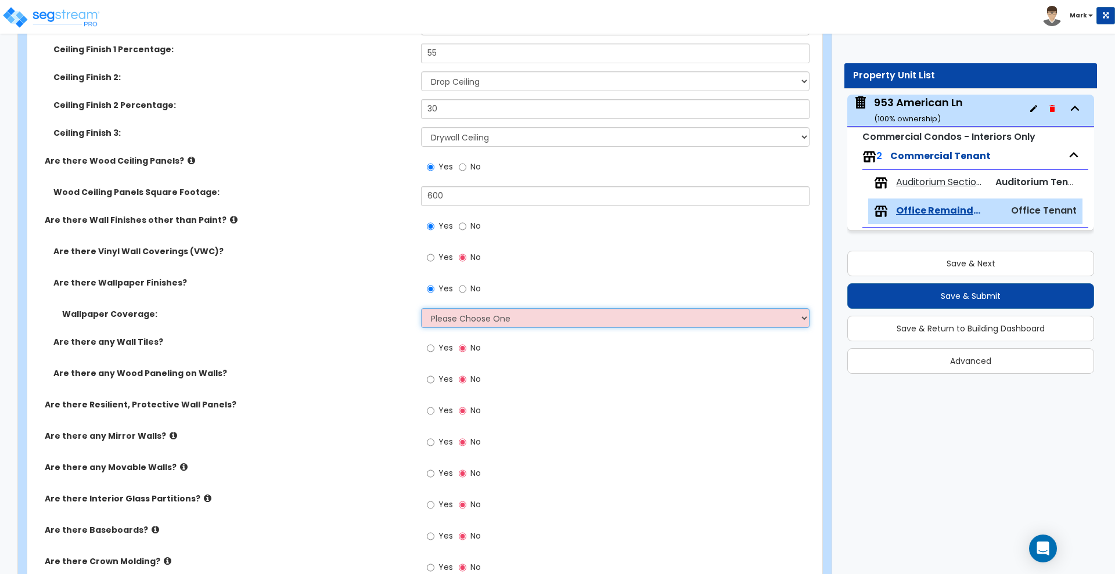
select select "2"
click at [421, 308] on select "Please Choose One Only a Small Portion of Walls are Covered Several Walls are C…" at bounding box center [615, 318] width 388 height 20
click at [430, 379] on input "Yes" at bounding box center [431, 379] width 8 height 13
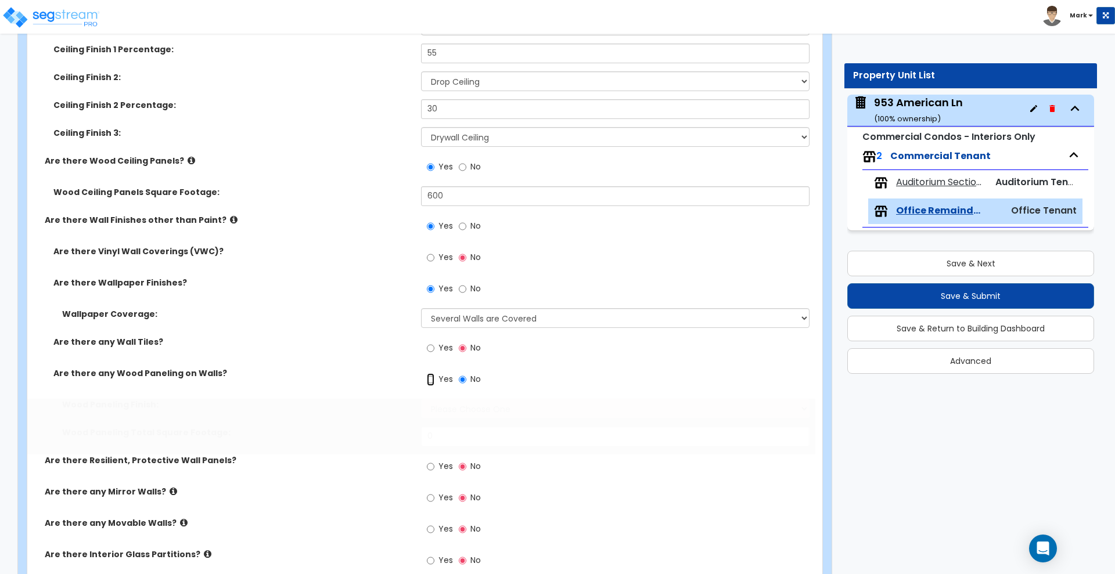
radio input "true"
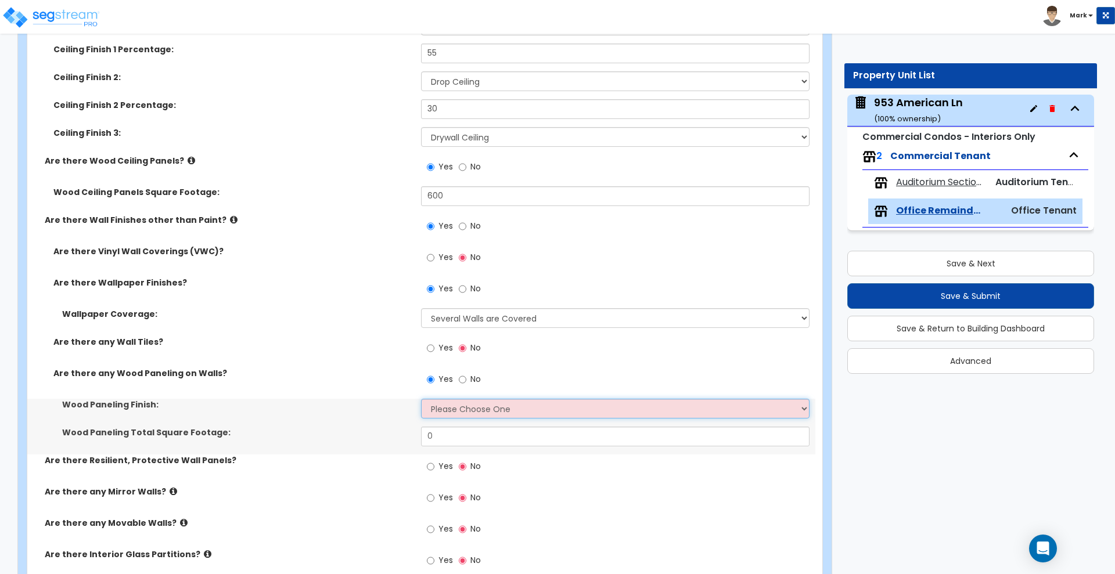
click at [463, 411] on select "Please Choose One Birch Mahogany Oak or Cherry Rosewood Teak I Don't Know, Plea…" at bounding box center [615, 409] width 388 height 20
select select "6"
click at [421, 399] on select "Please Choose One Birch Mahogany Oak or Cherry Rosewood Teak I Don't Know, Plea…" at bounding box center [615, 409] width 388 height 20
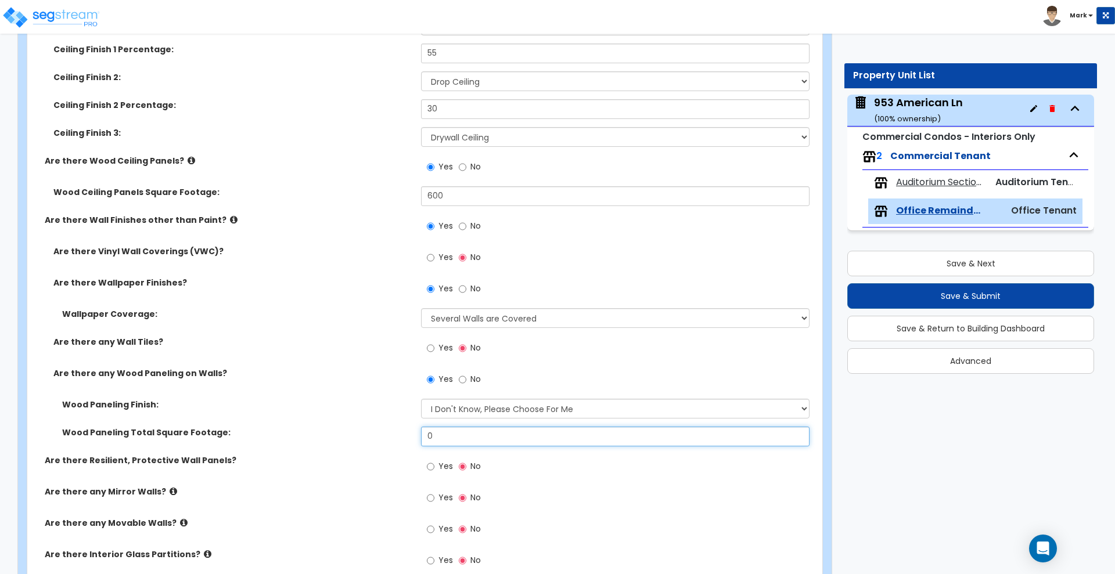
drag, startPoint x: 436, startPoint y: 437, endPoint x: 389, endPoint y: 434, distance: 47.8
click at [389, 434] on div "Wood Paneling Total Square Footage: 0" at bounding box center [421, 441] width 788 height 28
click at [465, 437] on input "1,200" at bounding box center [615, 437] width 388 height 20
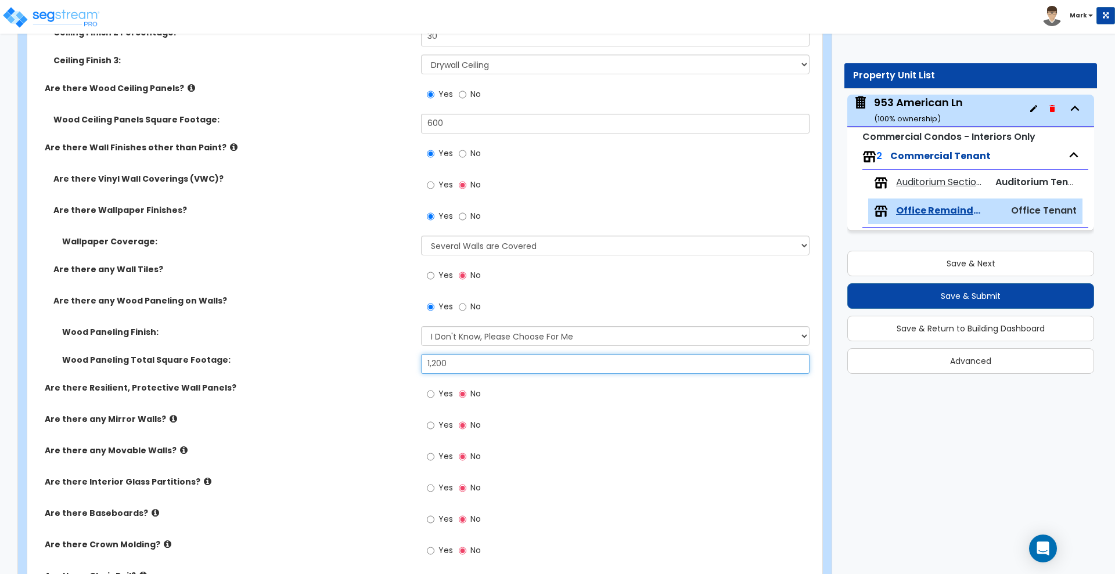
scroll to position [1452, 0]
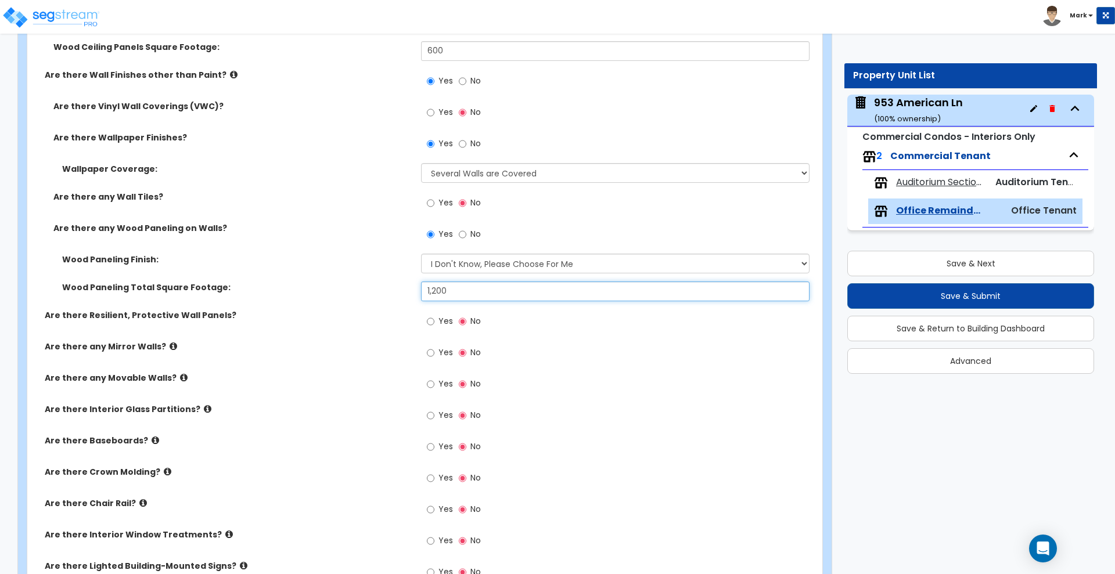
type input "1,200"
click at [429, 353] on input "Yes" at bounding box center [431, 353] width 8 height 13
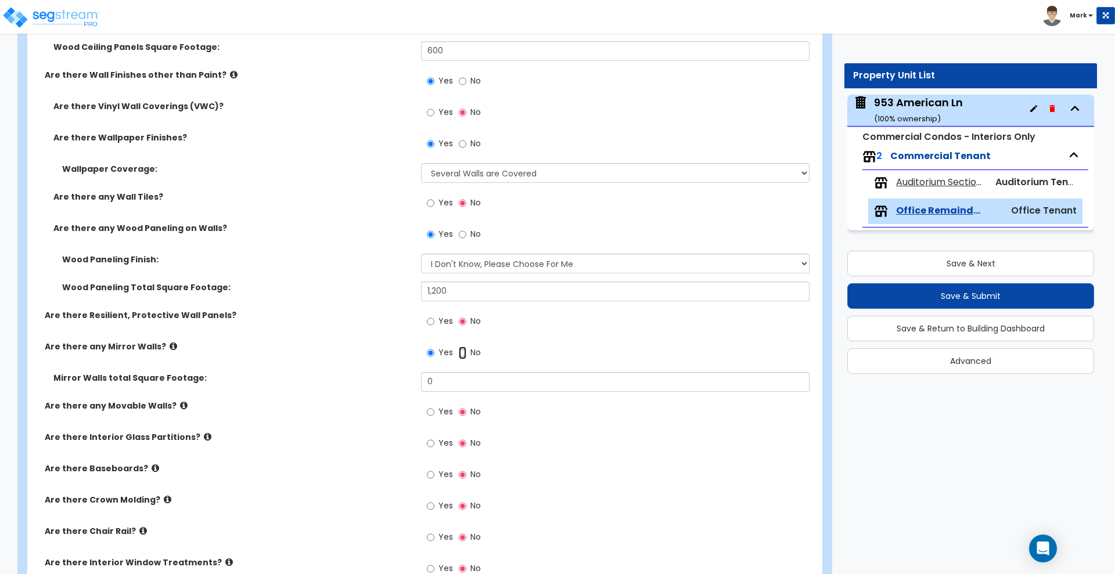
click at [459, 353] on input "No" at bounding box center [463, 353] width 8 height 13
radio input "false"
radio input "true"
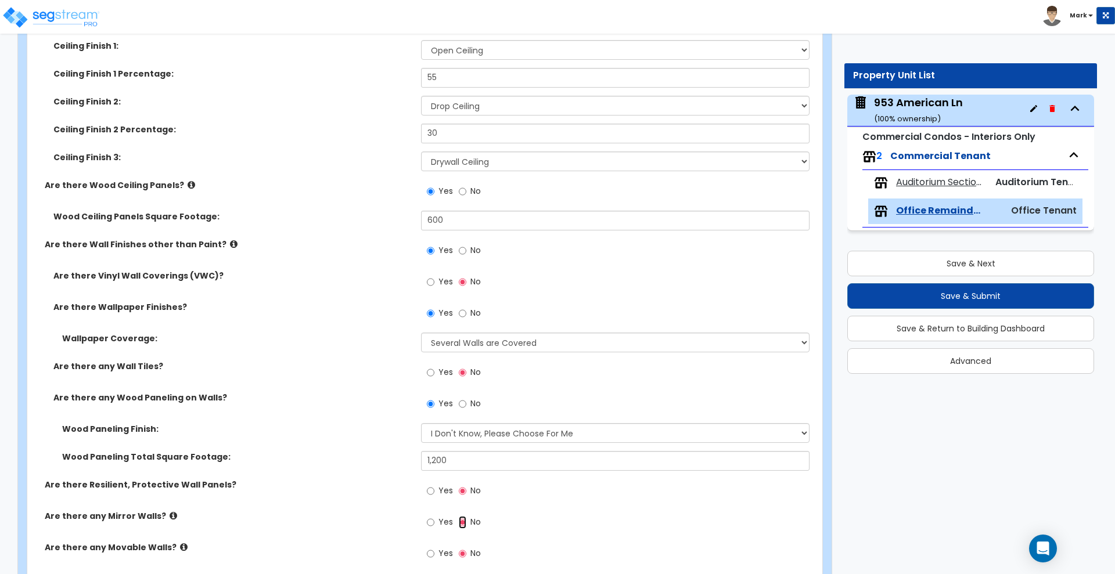
scroll to position [1307, 0]
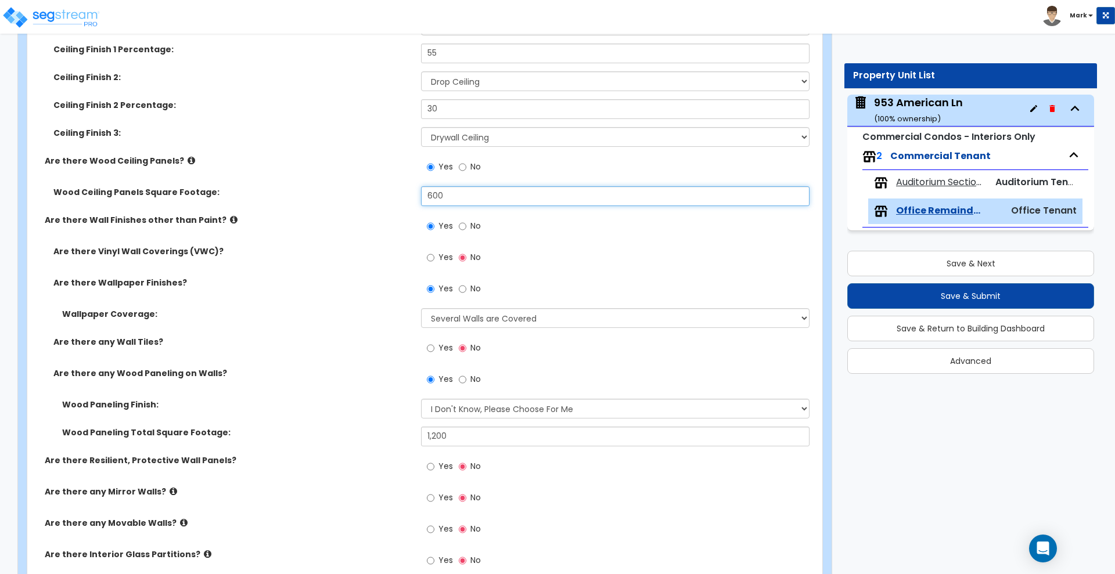
drag, startPoint x: 462, startPoint y: 196, endPoint x: 413, endPoint y: 204, distance: 50.0
click at [413, 204] on div "Wood Ceiling Panels Square Footage: 600" at bounding box center [421, 200] width 788 height 28
type input "1,800"
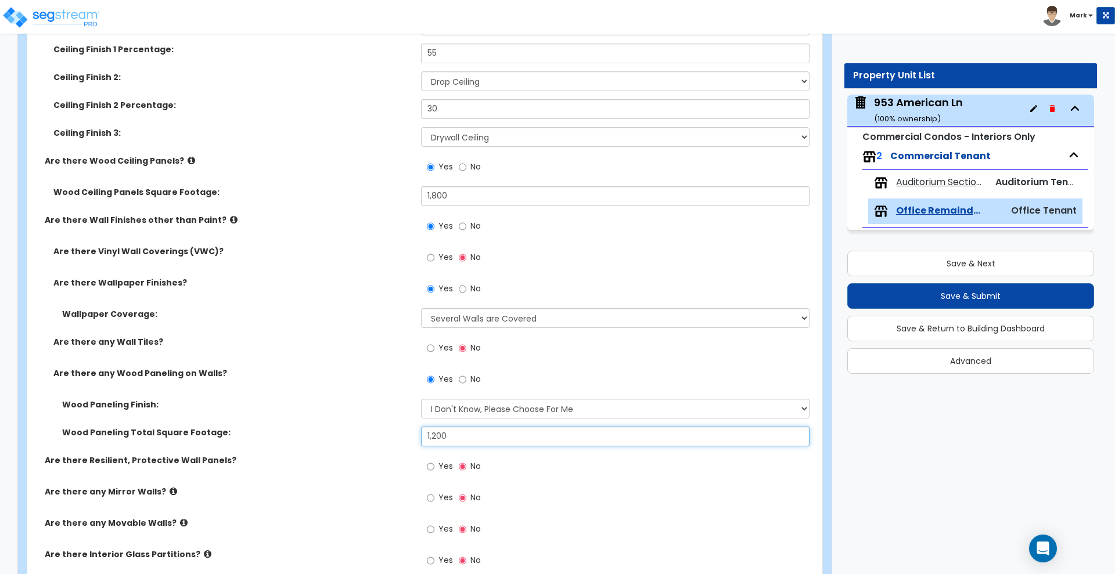
drag, startPoint x: 416, startPoint y: 439, endPoint x: 362, endPoint y: 435, distance: 54.1
click at [362, 435] on div "Wood Paneling Total Square Footage: 1,200" at bounding box center [421, 441] width 788 height 28
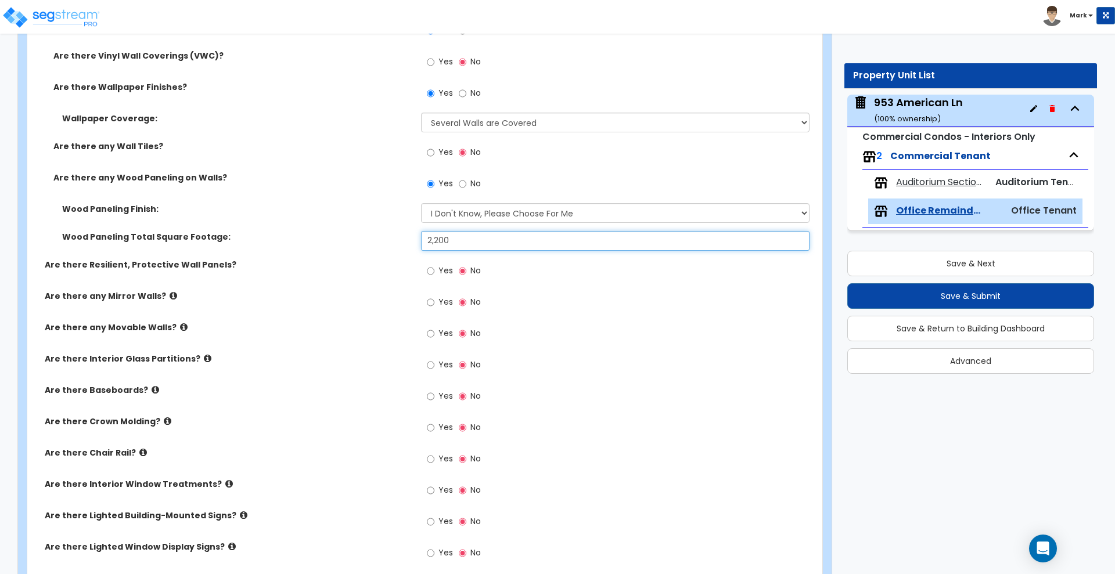
scroll to position [1525, 0]
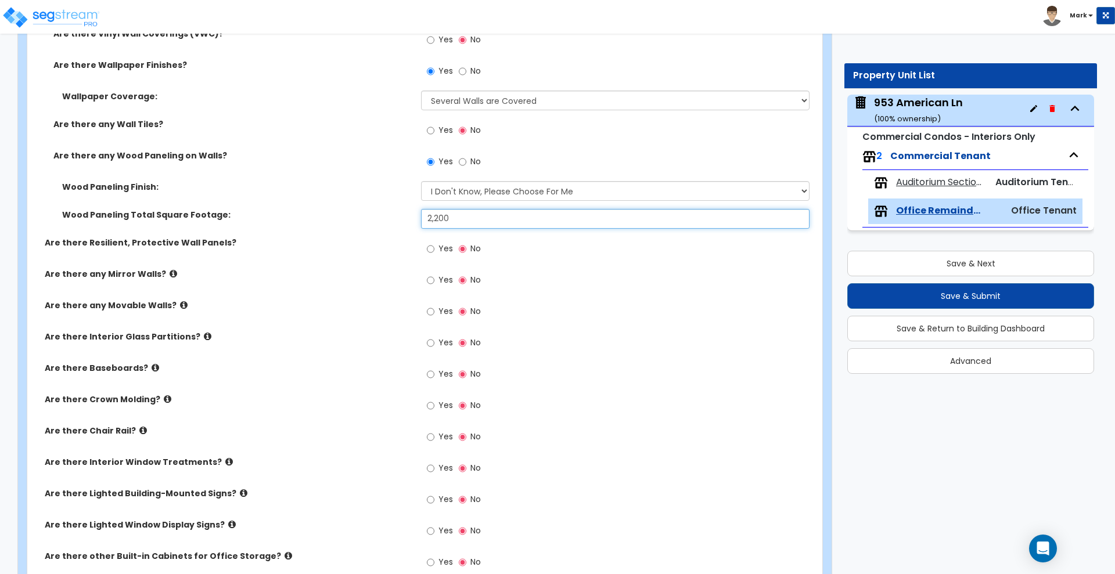
type input "2,200"
click at [429, 342] on input "Yes" at bounding box center [431, 343] width 8 height 13
radio input "true"
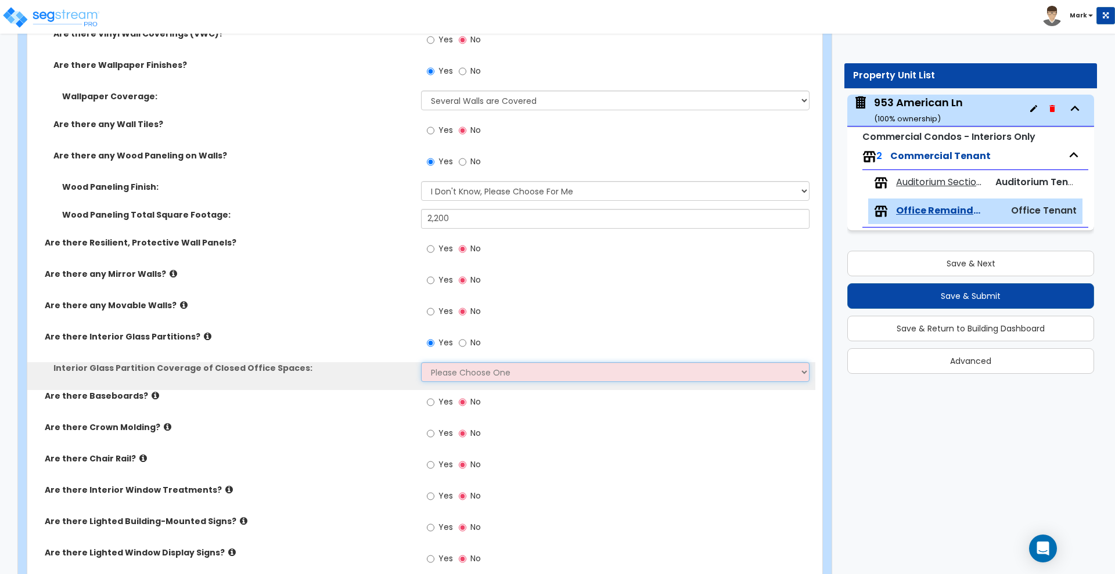
click at [464, 373] on select "Please Choose One Some of the Closed Office Space Walls are Interior Glass Part…" at bounding box center [615, 372] width 388 height 20
select select "4"
click at [421, 362] on select "Please Choose One Some of the Closed Office Space Walls are Interior Glass Part…" at bounding box center [615, 372] width 388 height 20
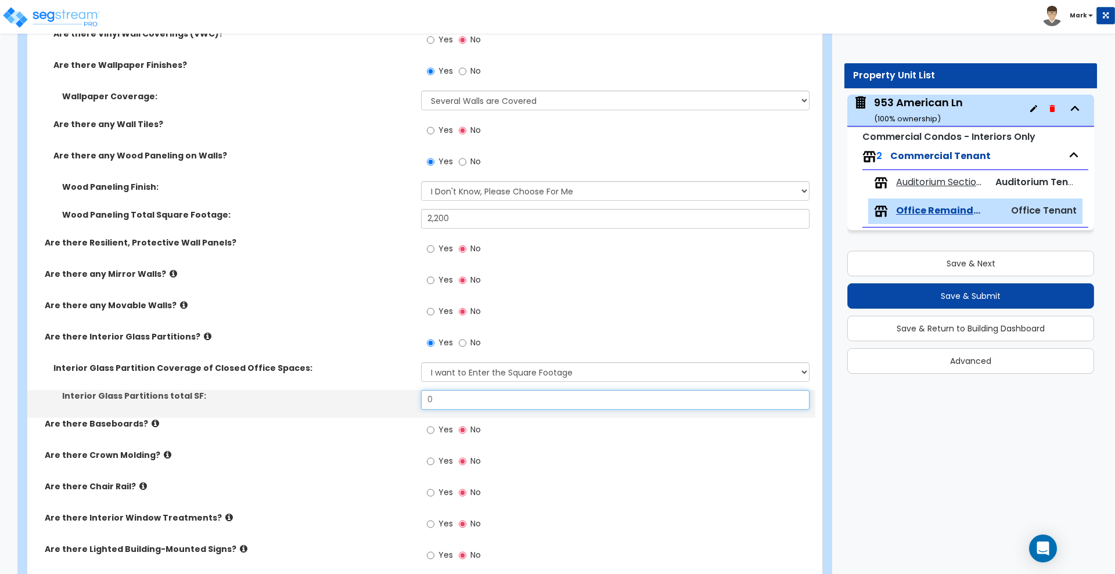
drag, startPoint x: 453, startPoint y: 394, endPoint x: 371, endPoint y: 394, distance: 81.9
click at [393, 394] on div "Interior Glass Partitions total SF: 0" at bounding box center [421, 404] width 788 height 28
type input "400"
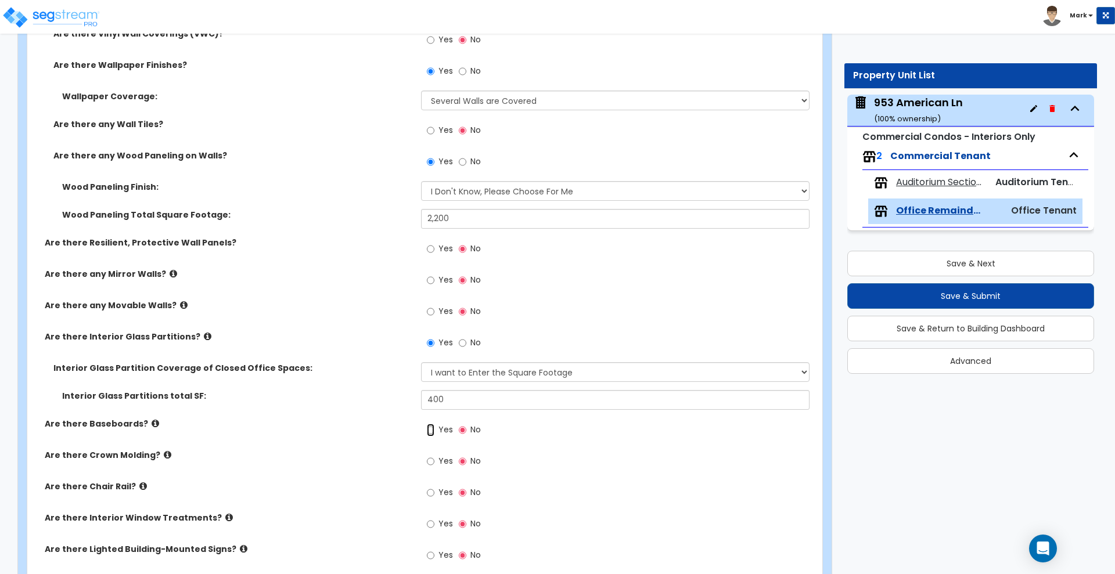
click at [430, 430] on input "Yes" at bounding box center [431, 430] width 8 height 13
radio input "true"
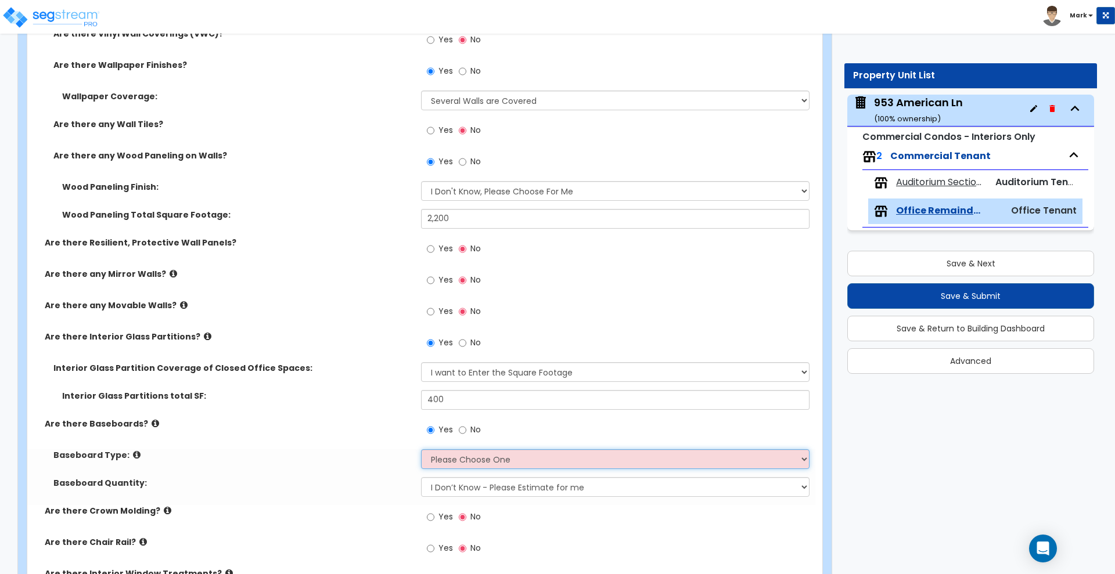
click at [465, 461] on select "Please Choose One Wood Vinyl Carpet Tile" at bounding box center [615, 460] width 388 height 20
select select "1"
click at [421, 450] on select "Please Choose One Wood Vinyl Carpet Tile" at bounding box center [615, 460] width 388 height 20
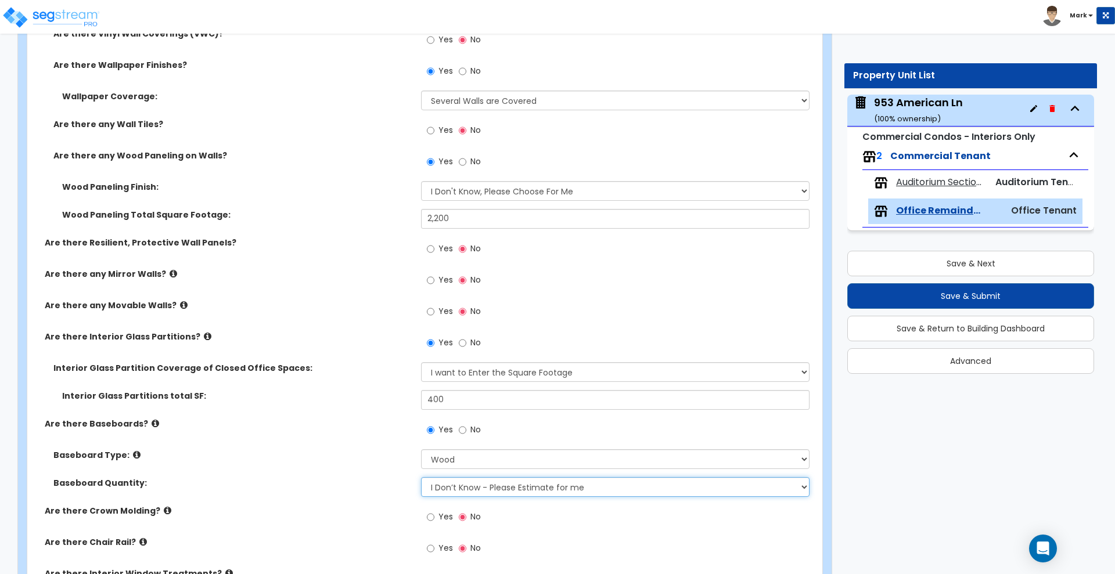
click at [468, 488] on select "I Don’t Know - Please Estimate for me I want to Enter the Linear Footage" at bounding box center [615, 487] width 388 height 20
click at [421, 477] on select "I Don’t Know - Please Estimate for me I want to Enter the Linear Footage" at bounding box center [615, 487] width 388 height 20
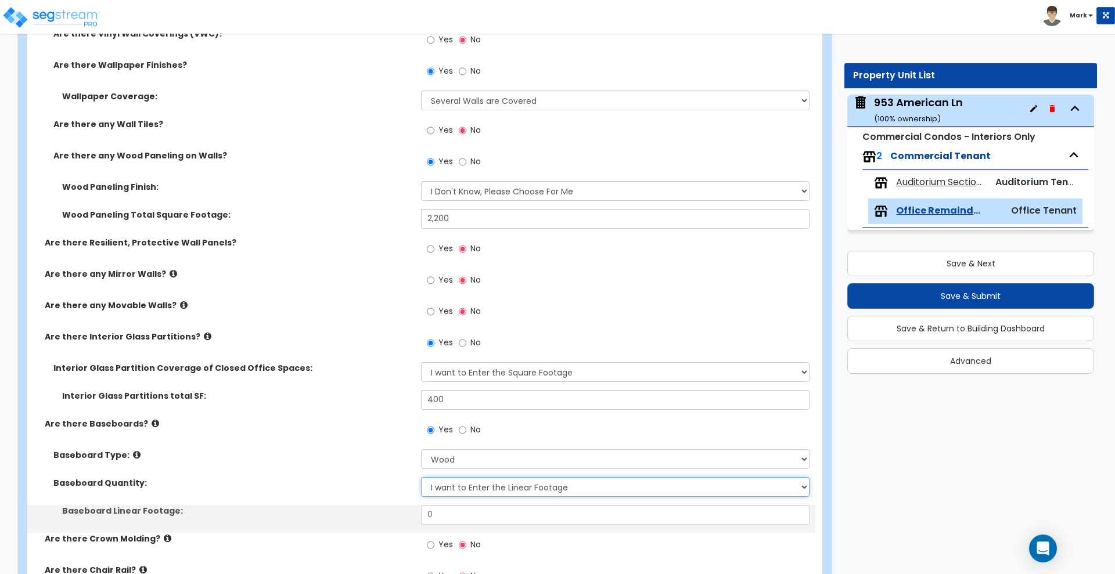
click at [461, 491] on select "I Don’t Know - Please Estimate for me I want to Enter the Linear Footage" at bounding box center [615, 487] width 388 height 20
select select "0"
click at [421, 477] on select "I Don’t Know - Please Estimate for me I want to Enter the Linear Footage" at bounding box center [615, 487] width 388 height 20
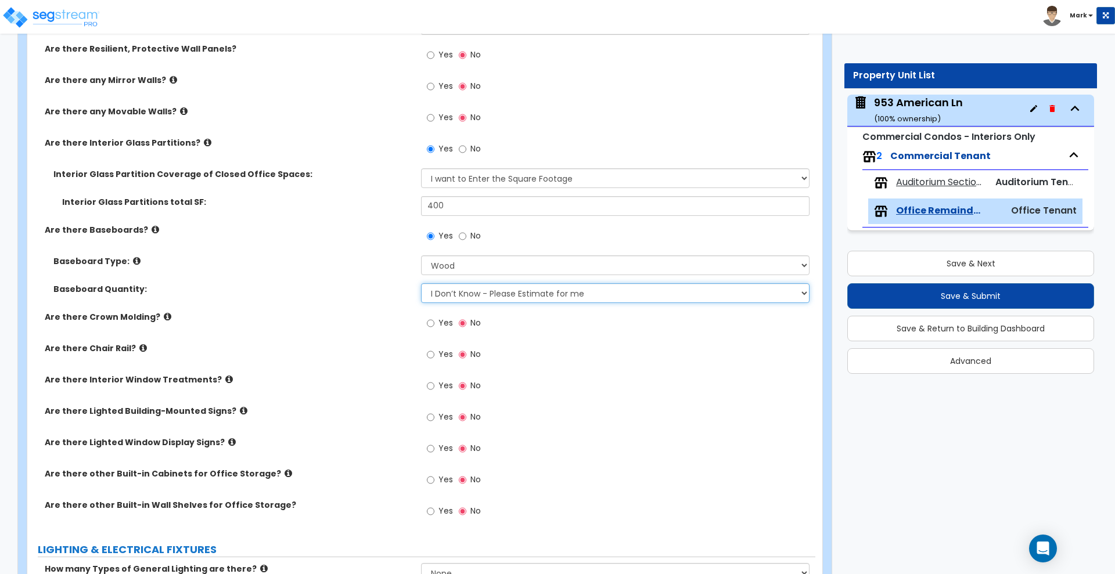
scroll to position [1743, 0]
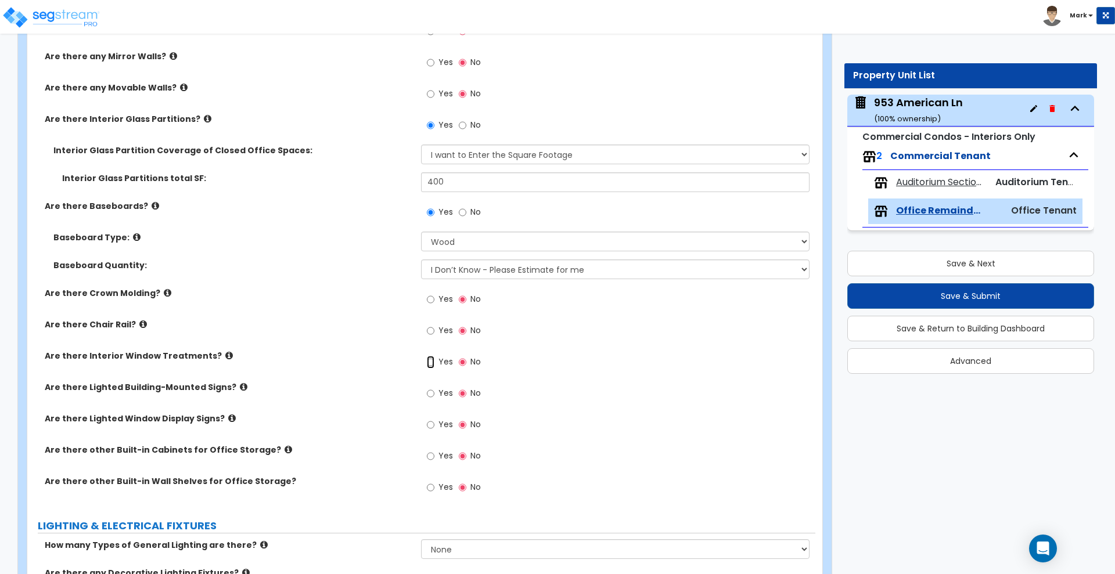
click at [432, 361] on input "Yes" at bounding box center [431, 362] width 8 height 13
radio input "true"
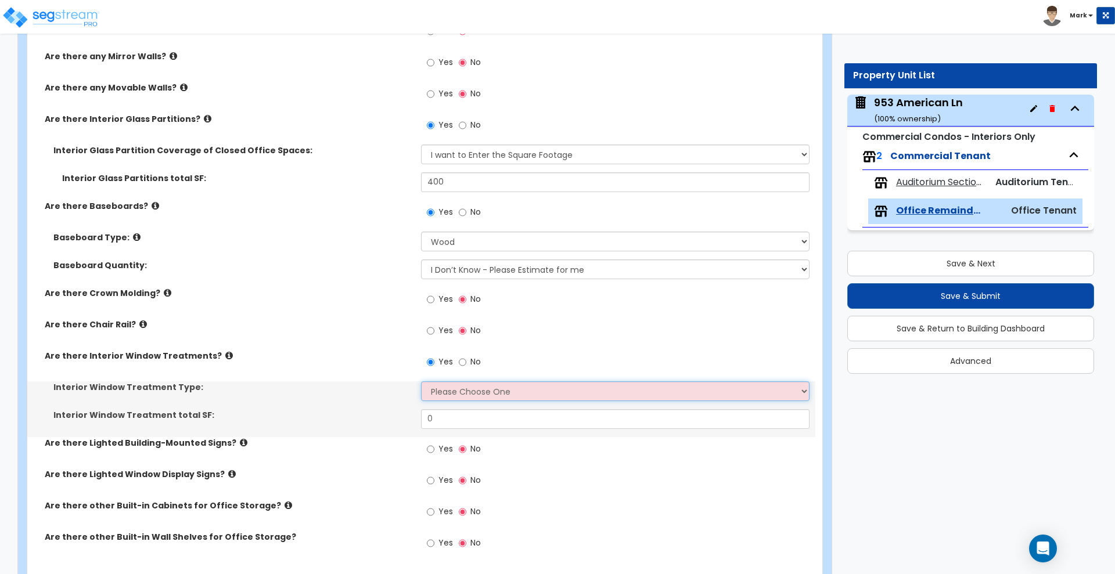
click at [454, 391] on select "Please Choose One Vertical Blinds Window Shades Venetian Blinds Wood Shutters" at bounding box center [615, 392] width 388 height 20
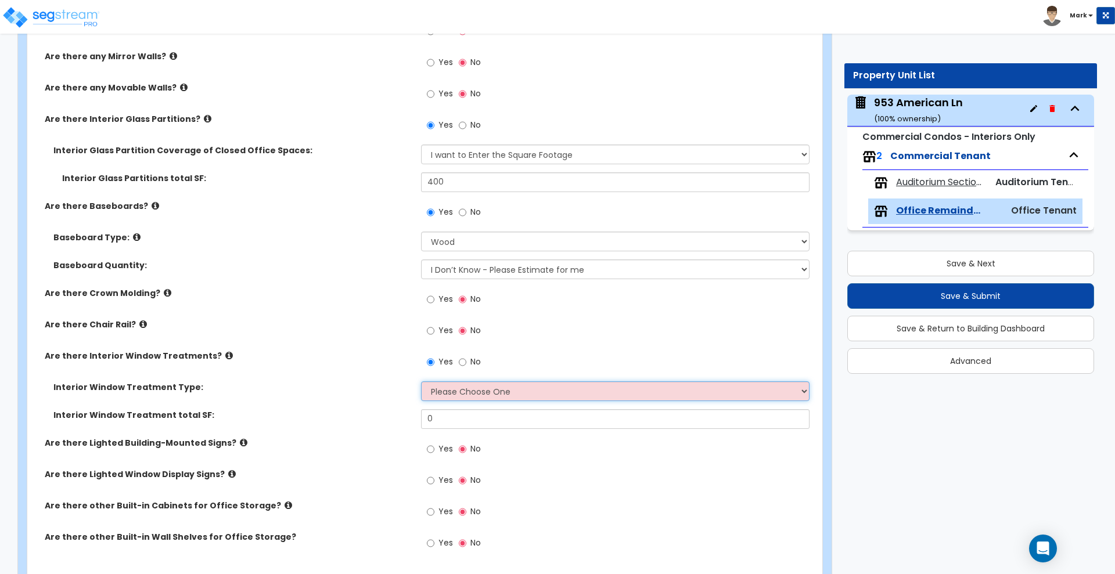
select select "2"
click at [421, 382] on select "Please Choose One Vertical Blinds Window Shades Venetian Blinds Wood Shutters" at bounding box center [615, 392] width 388 height 20
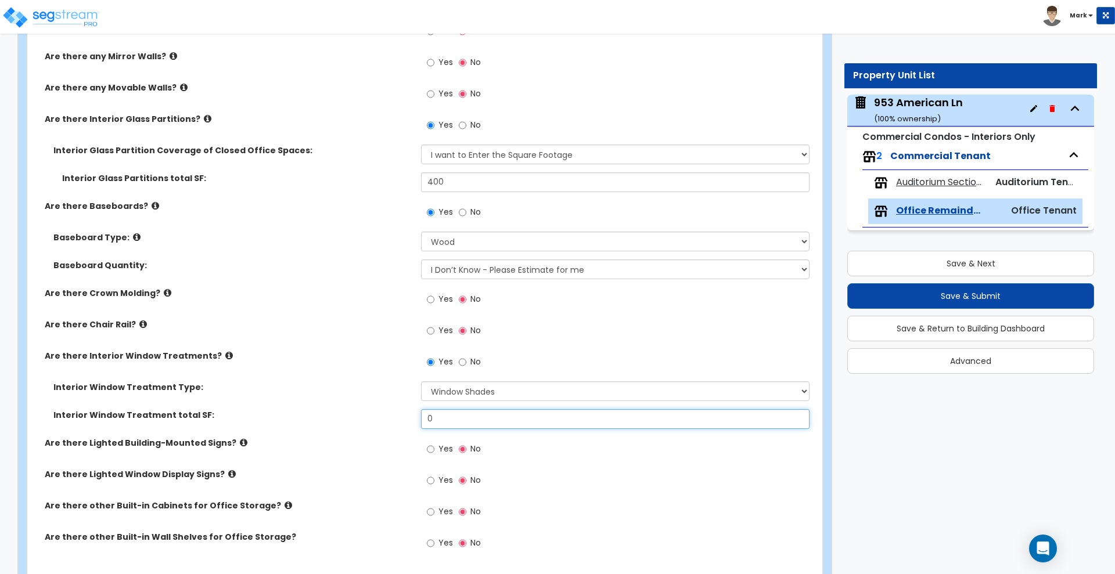
drag, startPoint x: 443, startPoint y: 415, endPoint x: 399, endPoint y: 411, distance: 44.3
click at [400, 411] on div "Interior Window Treatment total SF: 0" at bounding box center [421, 423] width 788 height 28
click at [432, 297] on input "Yes" at bounding box center [431, 299] width 8 height 13
radio input "true"
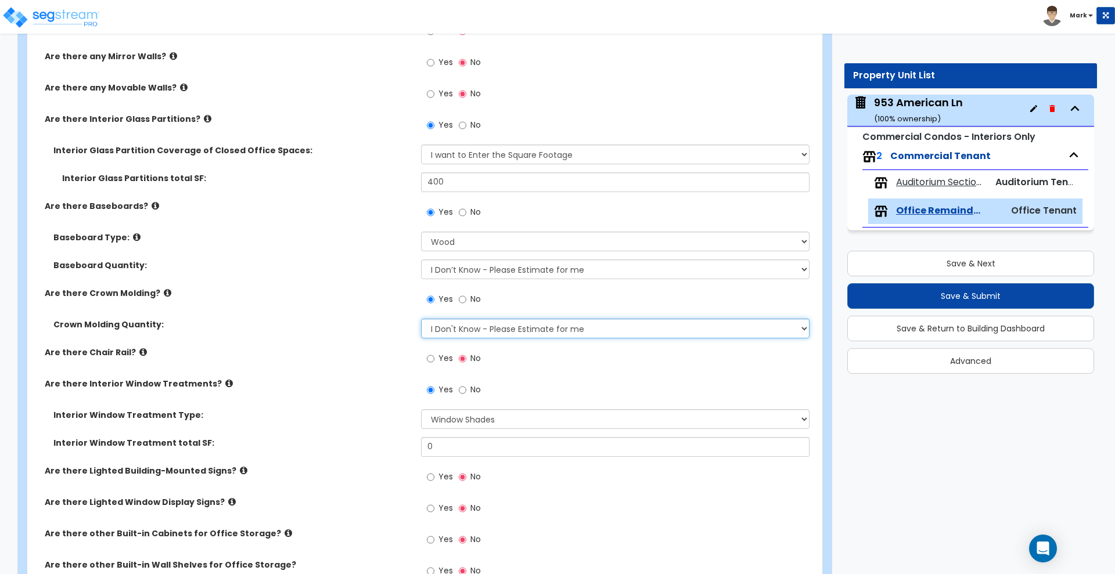
click at [468, 328] on select "I Don't Know - Please Estimate for me I want to Enter the Linear Footage" at bounding box center [615, 329] width 388 height 20
select select "1"
click at [421, 319] on select "I Don't Know - Please Estimate for me I want to Enter the Linear Footage" at bounding box center [615, 329] width 388 height 20
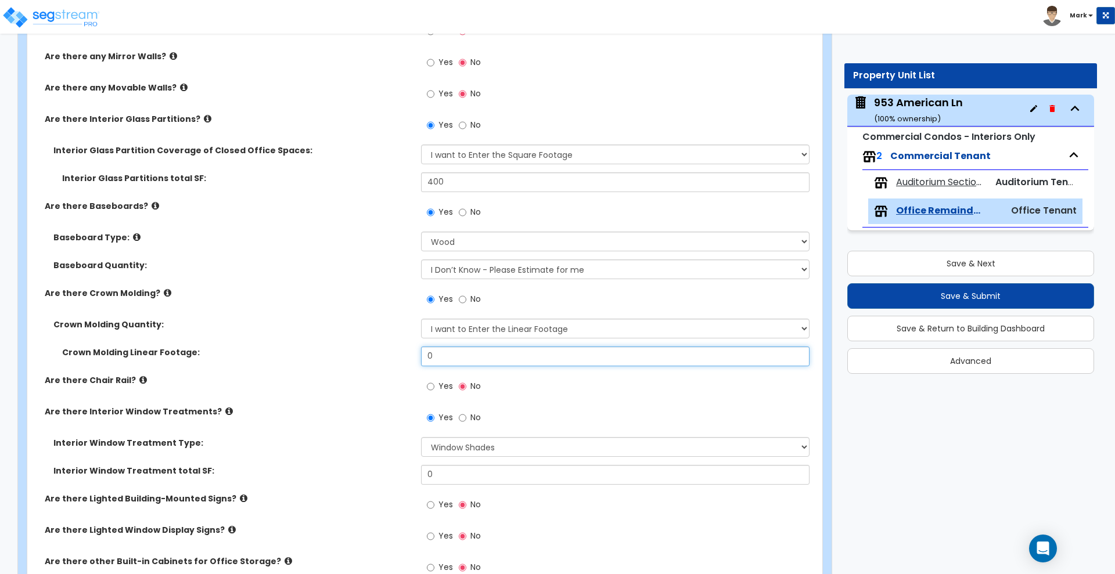
click at [369, 354] on div "Crown Molding Linear Footage: 0" at bounding box center [421, 361] width 788 height 28
type input "720"
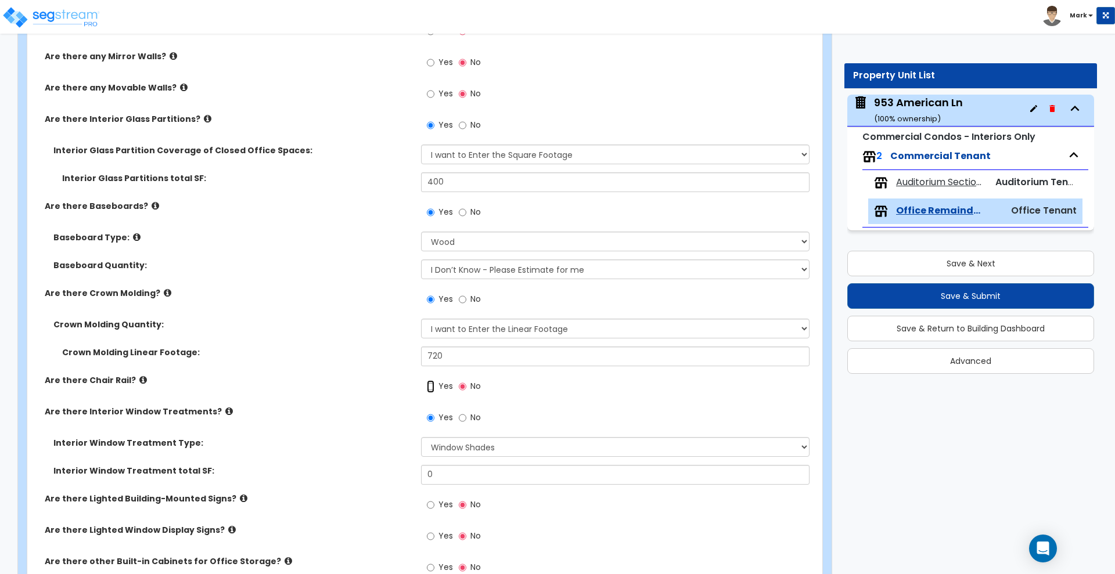
click at [430, 387] on input "Yes" at bounding box center [431, 386] width 8 height 13
radio input "true"
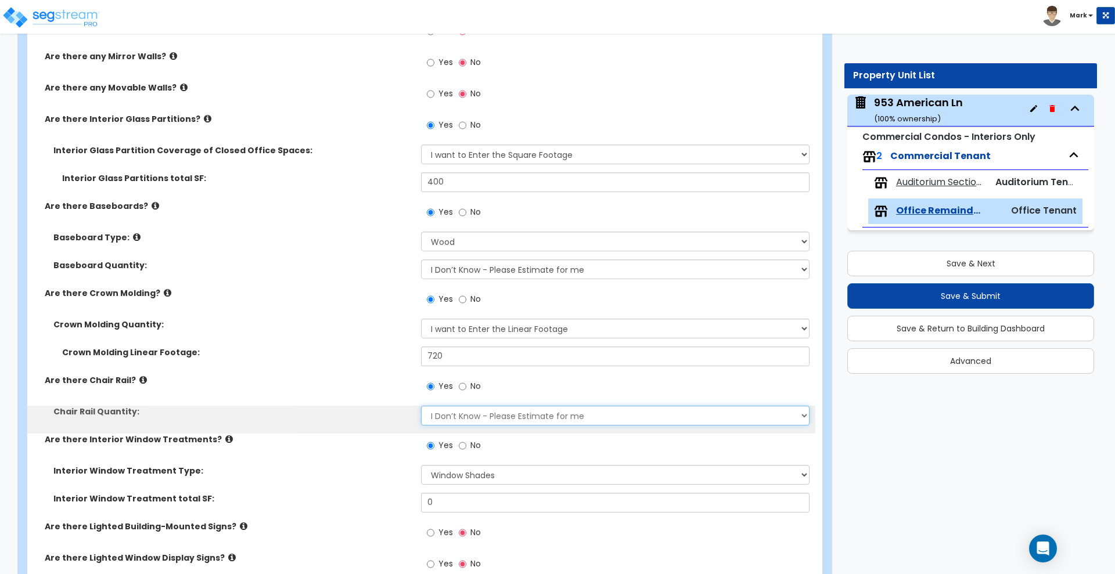
click at [461, 414] on select "I Don’t Know - Please Estimate for me I want to Enter the Linear Footage" at bounding box center [615, 416] width 388 height 20
select select "1"
click at [421, 406] on select "I Don’t Know - Please Estimate for me I want to Enter the Linear Footage" at bounding box center [615, 416] width 388 height 20
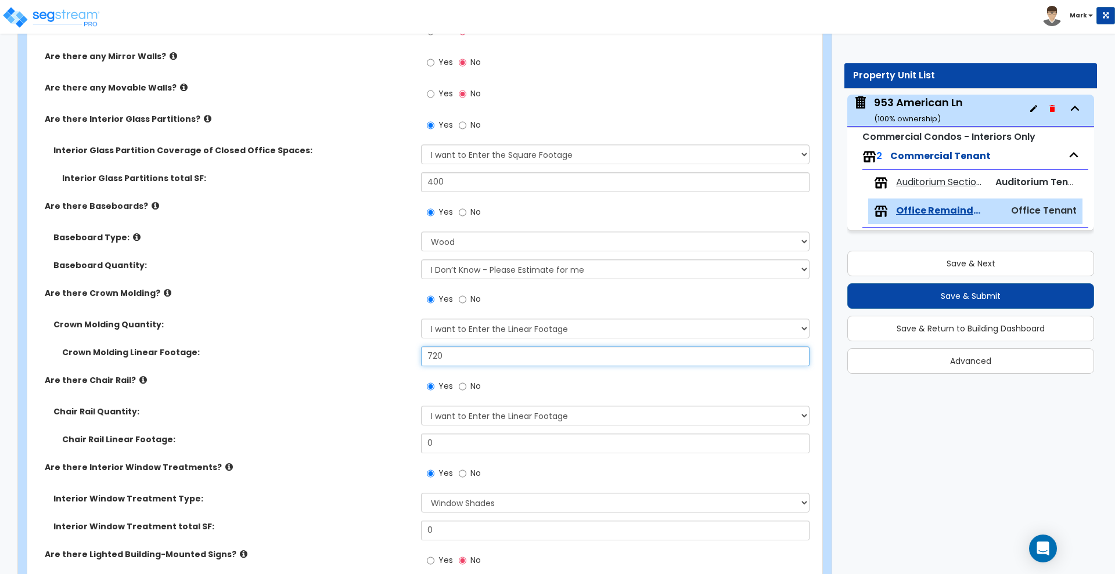
drag, startPoint x: 444, startPoint y: 354, endPoint x: 342, endPoint y: 351, distance: 102.3
click at [342, 351] on div "Crown Molding Linear Footage: 720" at bounding box center [421, 361] width 788 height 28
type input "390"
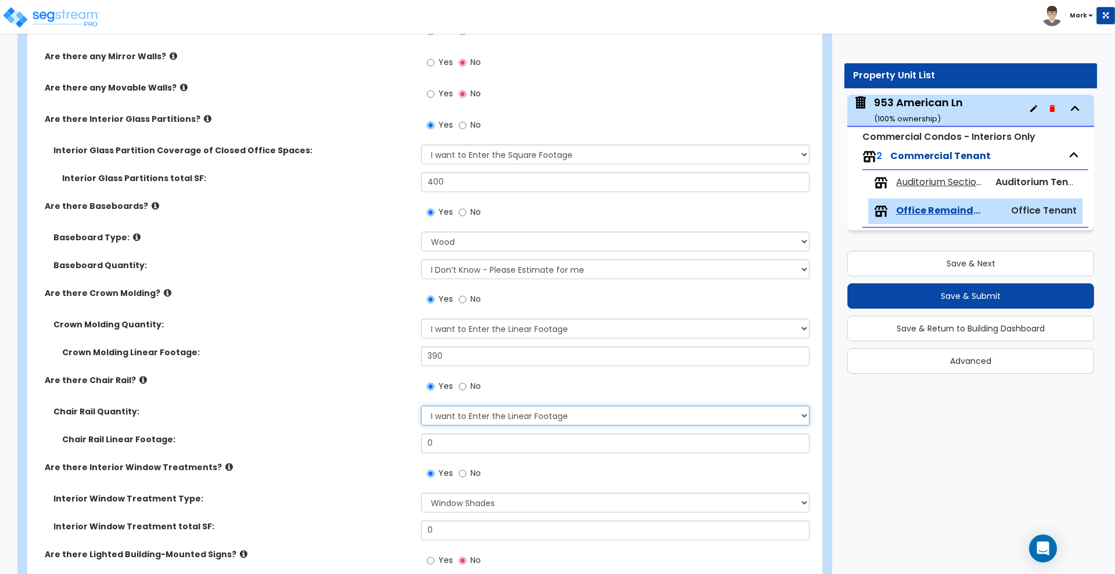
click at [486, 414] on select "I Don’t Know - Please Estimate for me I want to Enter the Linear Footage" at bounding box center [615, 416] width 388 height 20
click at [421, 406] on select "I Don’t Know - Please Estimate for me I want to Enter the Linear Footage" at bounding box center [615, 416] width 388 height 20
drag, startPoint x: 465, startPoint y: 440, endPoint x: 347, endPoint y: 444, distance: 118.0
click at [347, 444] on div "Chair Rail Linear Footage: 0" at bounding box center [421, 448] width 788 height 28
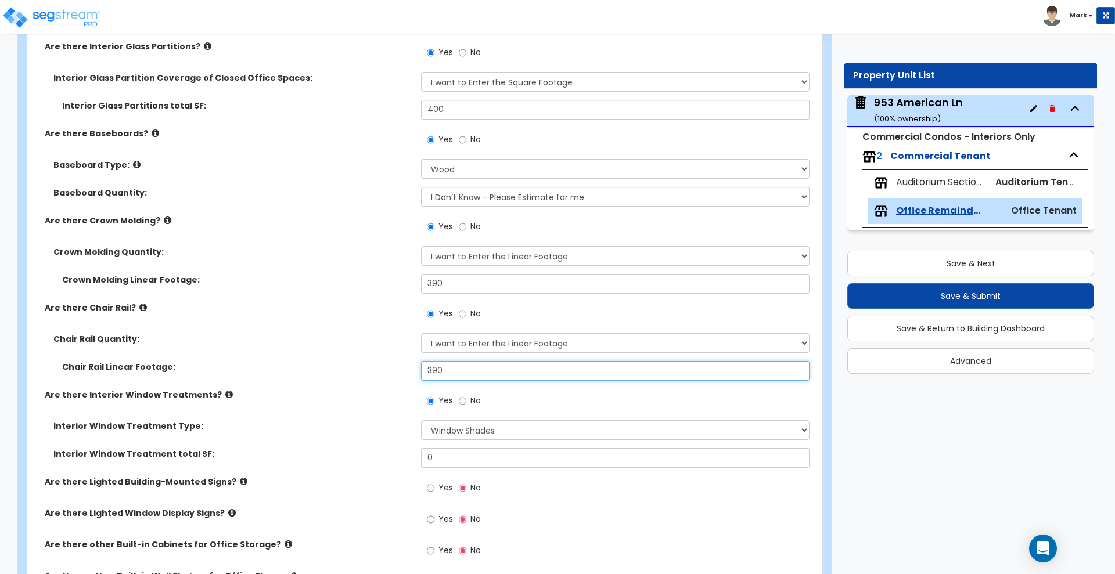
scroll to position [1888, 0]
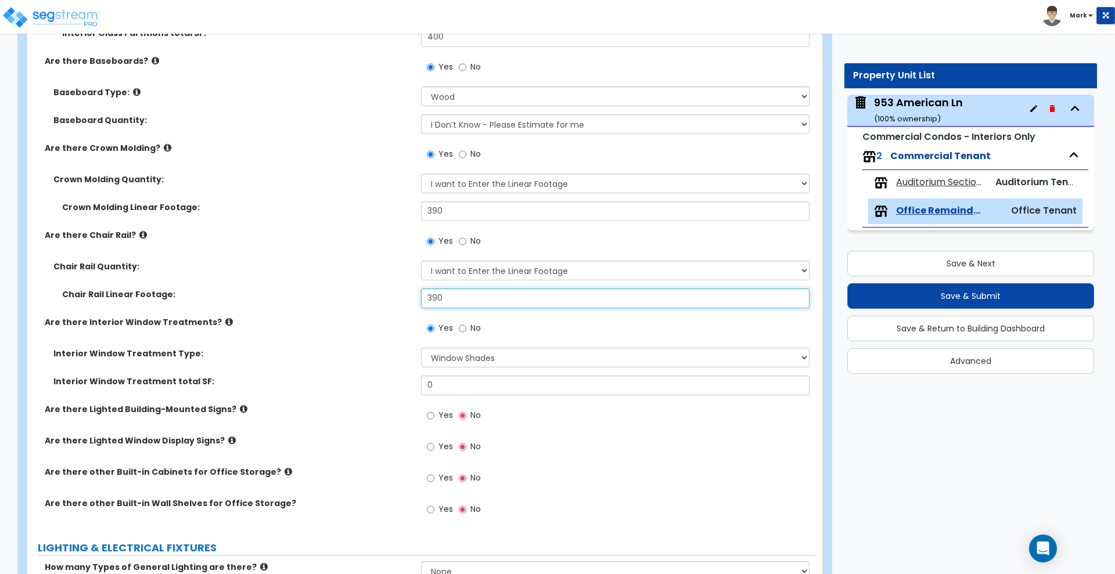
type input "390"
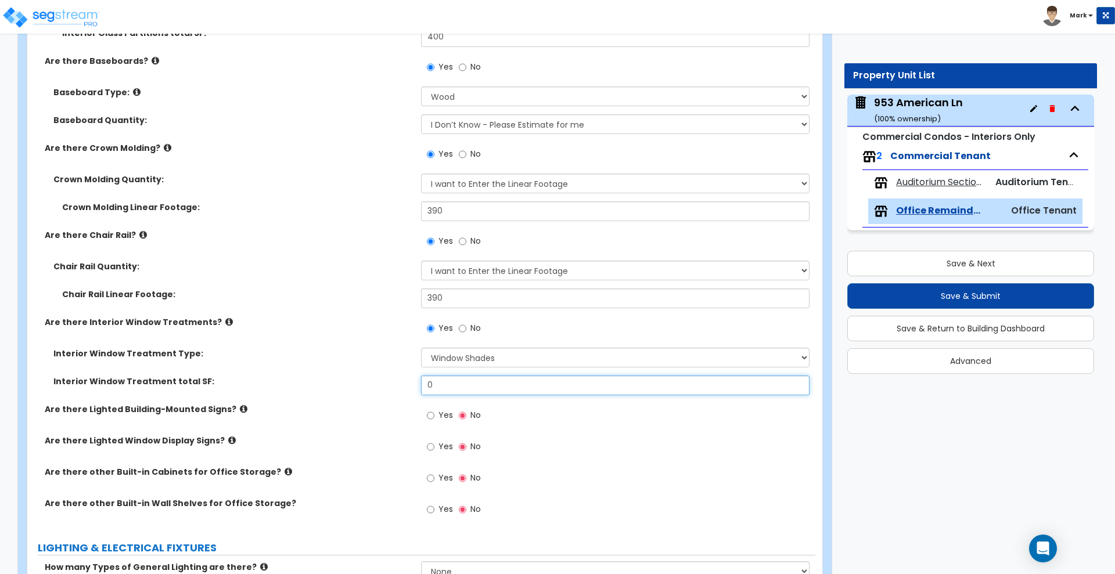
drag, startPoint x: 365, startPoint y: 389, endPoint x: 312, endPoint y: 390, distance: 53.5
click at [312, 390] on div "Interior Window Treatment total SF: 0" at bounding box center [421, 390] width 788 height 28
type input "8,675"
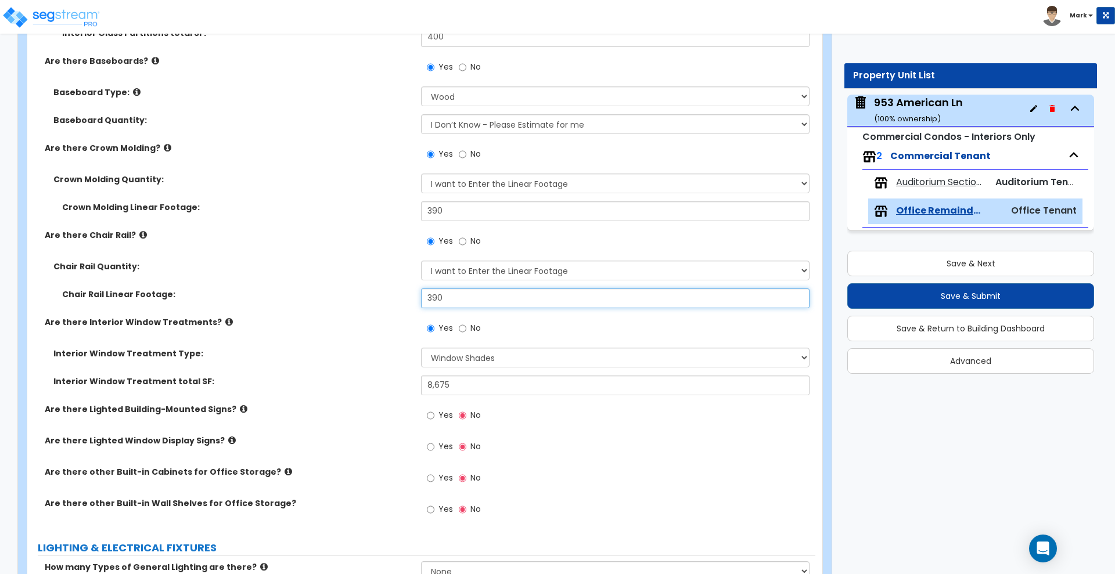
drag, startPoint x: 455, startPoint y: 297, endPoint x: 409, endPoint y: 308, distance: 47.2
click at [411, 312] on div "Chair Rail Linear Footage: 390" at bounding box center [421, 303] width 788 height 28
click at [426, 296] on input "390" at bounding box center [615, 299] width 388 height 20
click at [429, 296] on input "390" at bounding box center [615, 299] width 388 height 20
click at [430, 297] on input "390" at bounding box center [615, 299] width 388 height 20
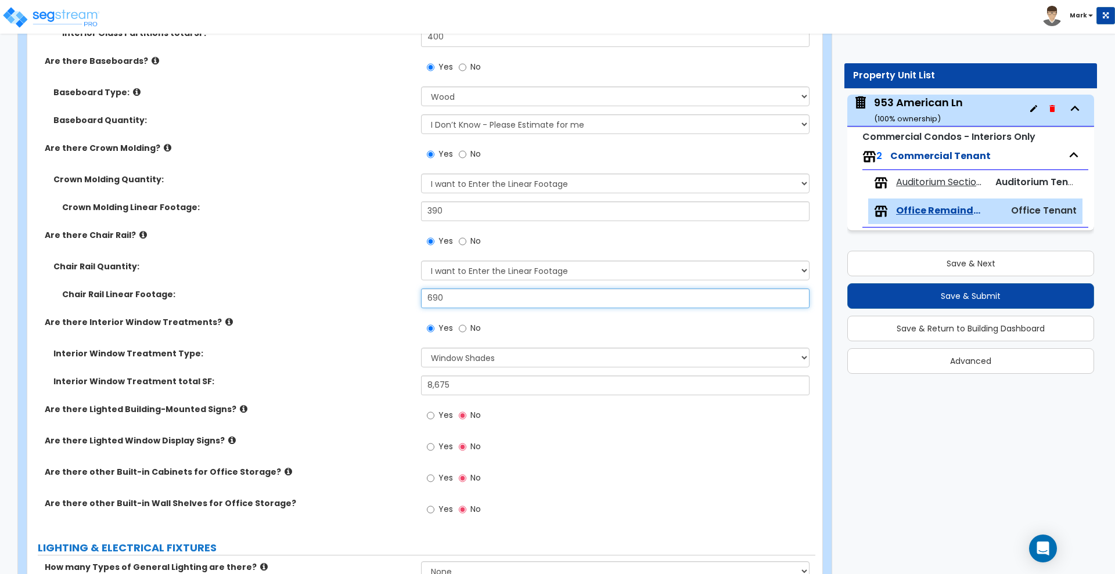
type input "690"
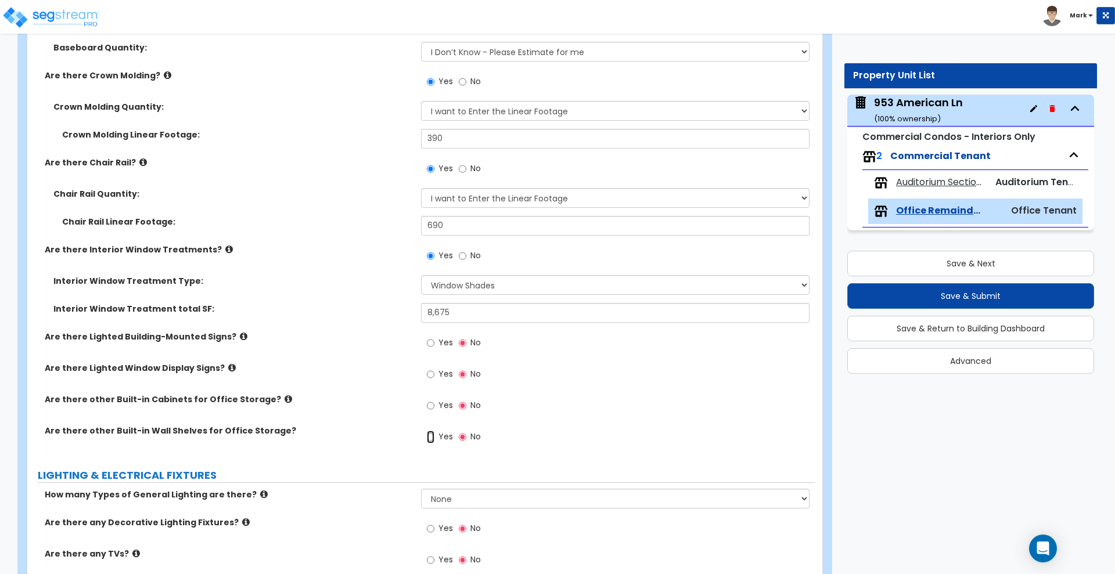
click at [432, 439] on input "Yes" at bounding box center [431, 437] width 8 height 13
radio input "true"
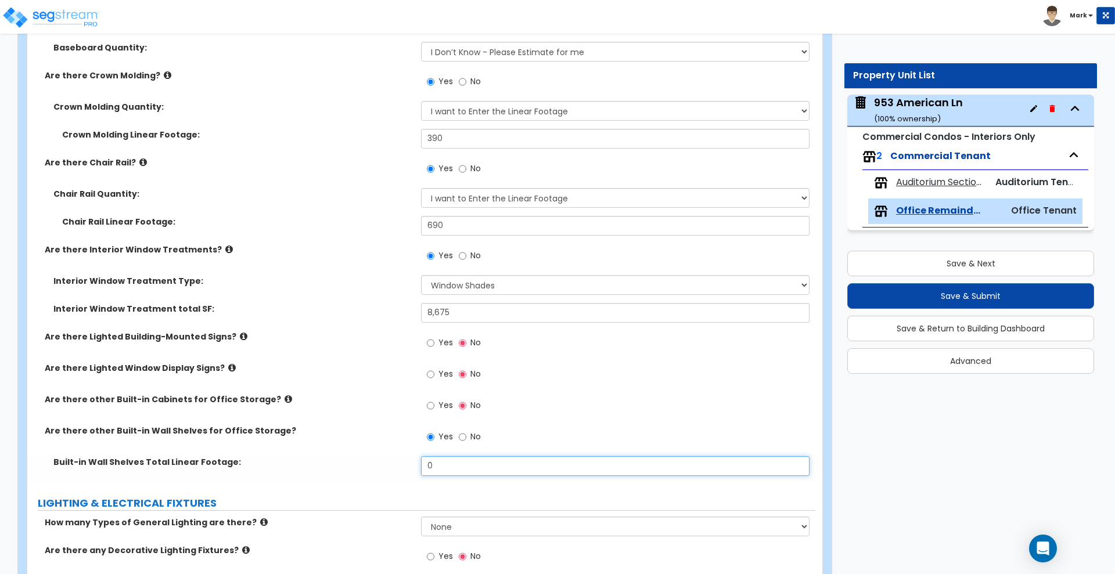
drag, startPoint x: 437, startPoint y: 468, endPoint x: 360, endPoint y: 468, distance: 76.7
click at [360, 468] on div "Built-in Wall Shelves Total Linear Footage: 0" at bounding box center [421, 471] width 788 height 28
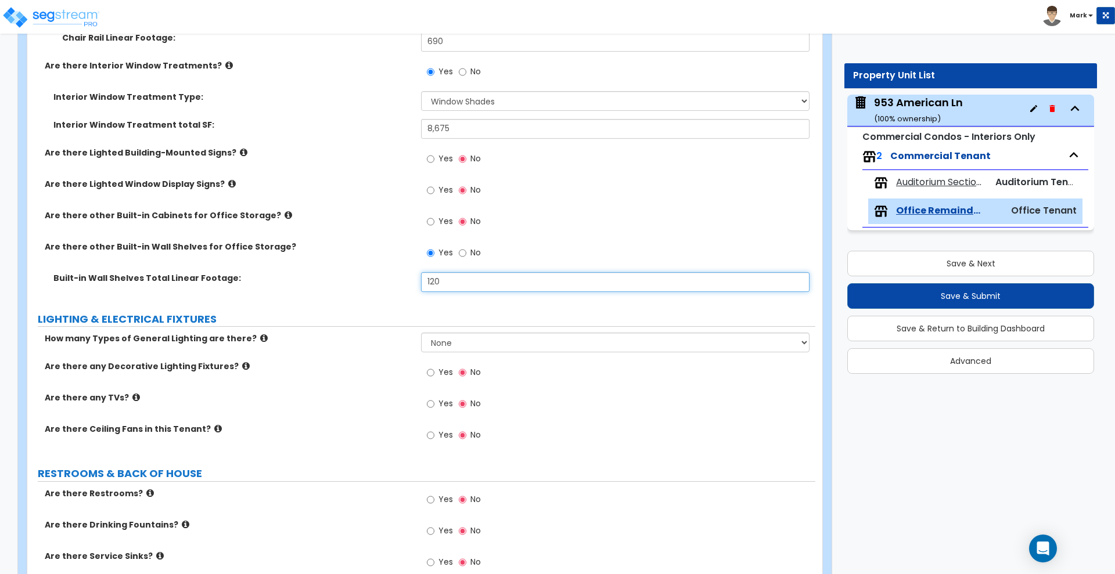
scroll to position [2178, 0]
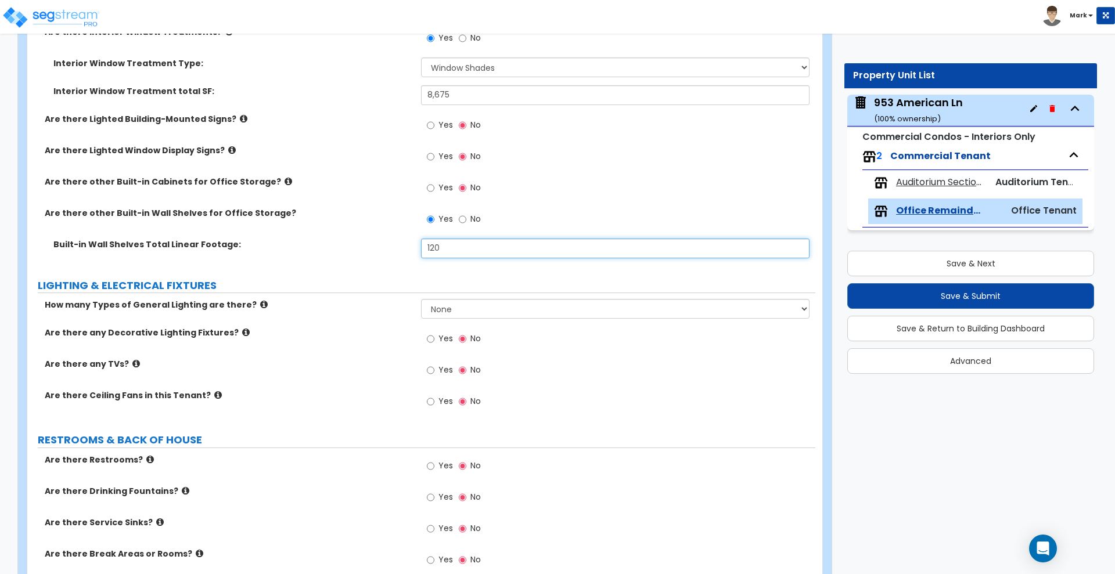
drag, startPoint x: 448, startPoint y: 242, endPoint x: 383, endPoint y: 239, distance: 65.7
click at [385, 239] on div "Built-in Wall Shelves Total Linear Footage: 120" at bounding box center [421, 253] width 788 height 28
type input "1"
type input "160"
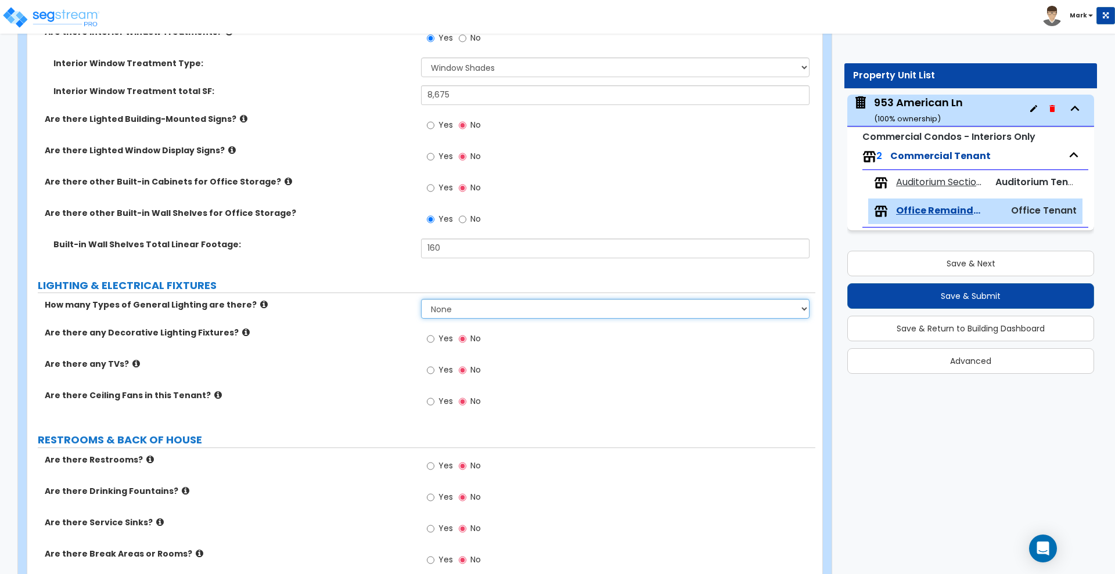
click at [472, 311] on select "None 1 2 3" at bounding box center [615, 309] width 388 height 20
select select "2"
click at [421, 299] on select "None 1 2 3" at bounding box center [615, 309] width 388 height 20
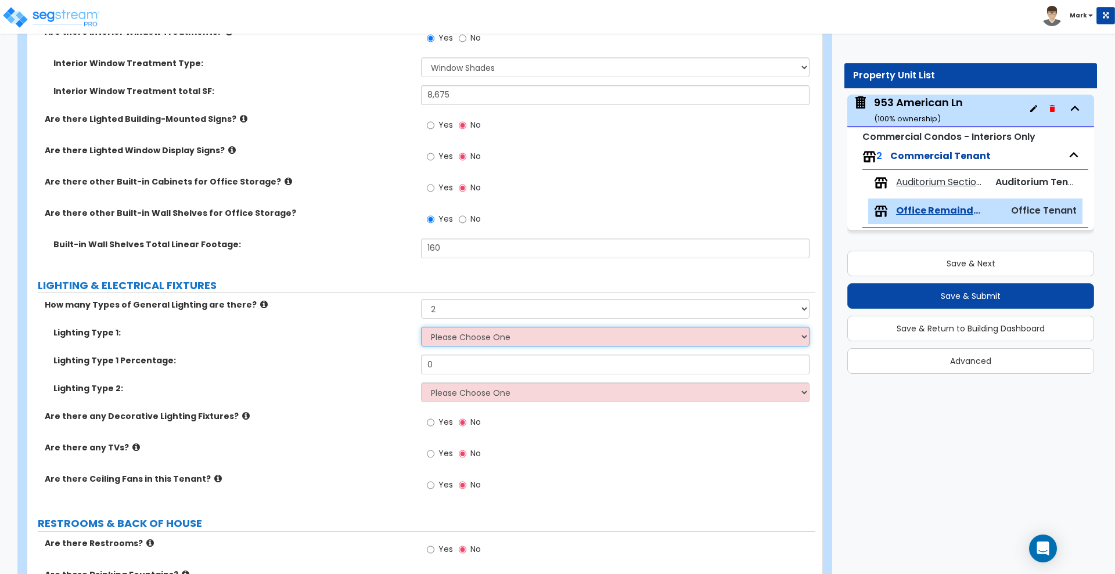
click at [463, 341] on select "Please Choose One LED Surface-Mounted LED Recessed Fluorescent Surface-Mounted …" at bounding box center [615, 337] width 388 height 20
select select "4"
click at [421, 327] on select "Please Choose One LED Surface-Mounted LED Recessed Fluorescent Surface-Mounted …" at bounding box center [615, 337] width 388 height 20
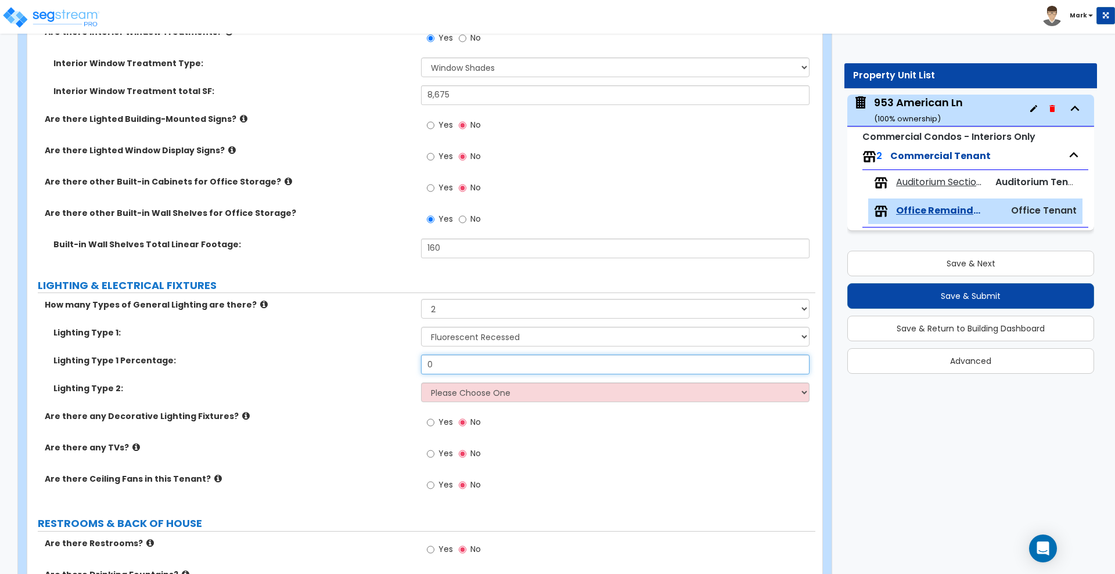
drag, startPoint x: 459, startPoint y: 365, endPoint x: 421, endPoint y: 369, distance: 38.6
click at [421, 369] on input "0" at bounding box center [615, 365] width 388 height 20
type input "50"
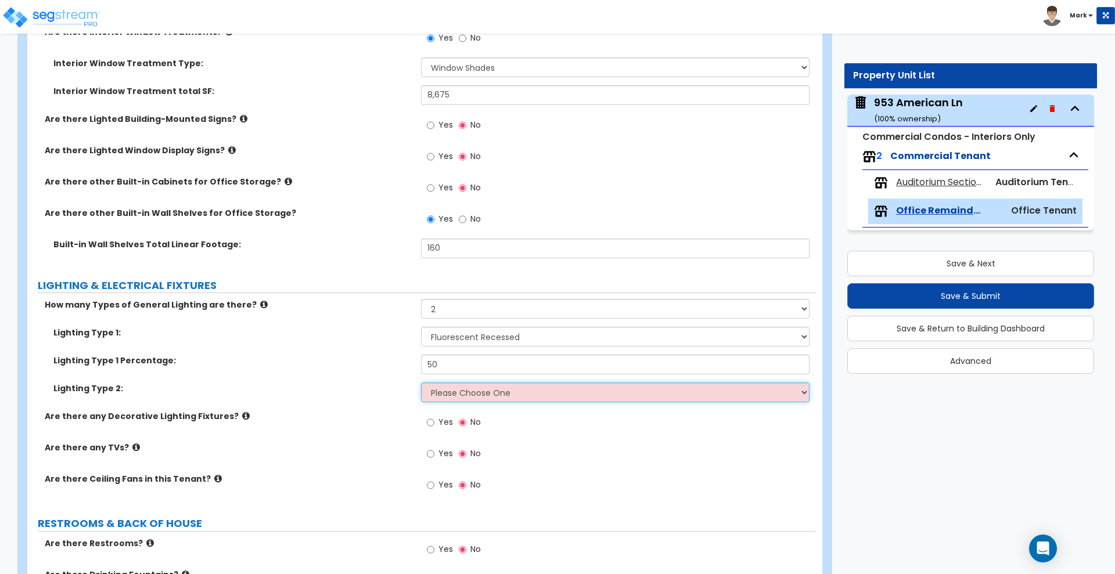
click at [481, 392] on select "Please Choose One LED Surface-Mounted LED Recessed Fluorescent Surface-Mounted …" at bounding box center [615, 393] width 388 height 20
select select "3"
click at [421, 383] on select "Please Choose One LED Surface-Mounted LED Recessed Fluorescent Surface-Mounted …" at bounding box center [615, 393] width 388 height 20
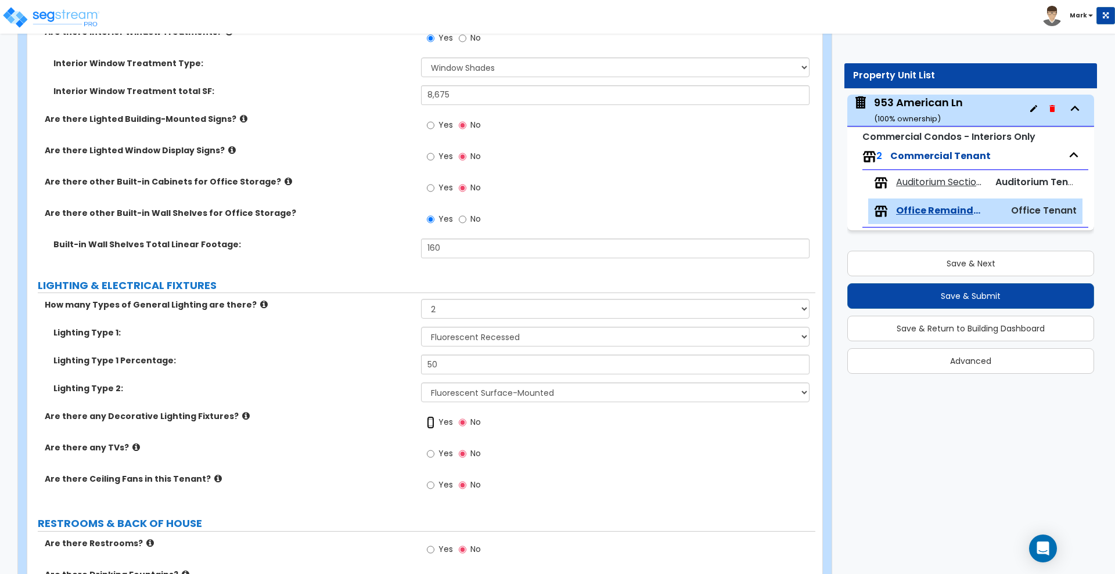
click at [429, 423] on input "Yes" at bounding box center [431, 422] width 8 height 13
radio input "true"
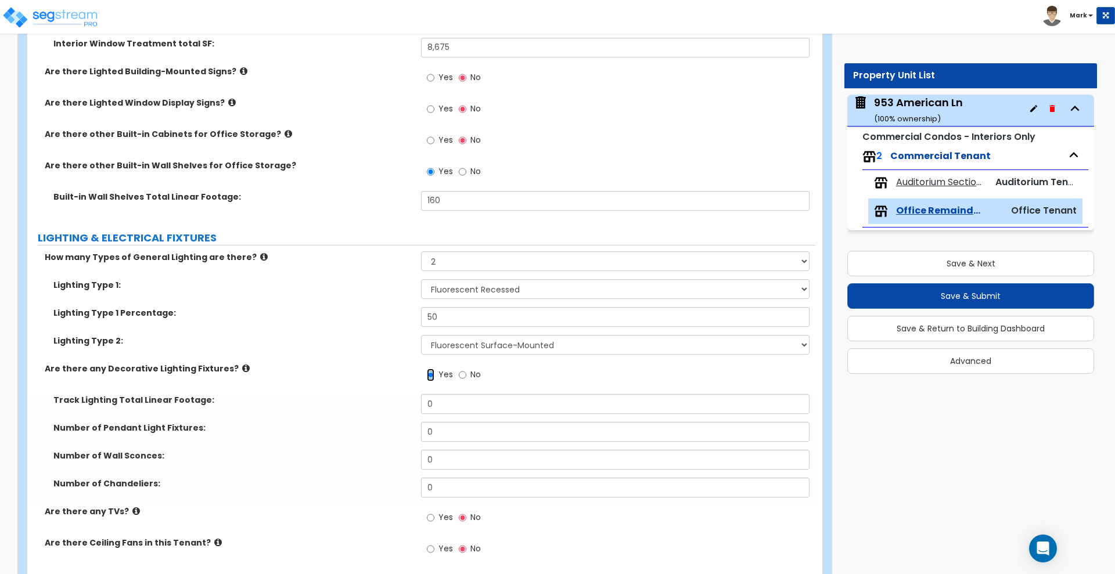
scroll to position [2251, 0]
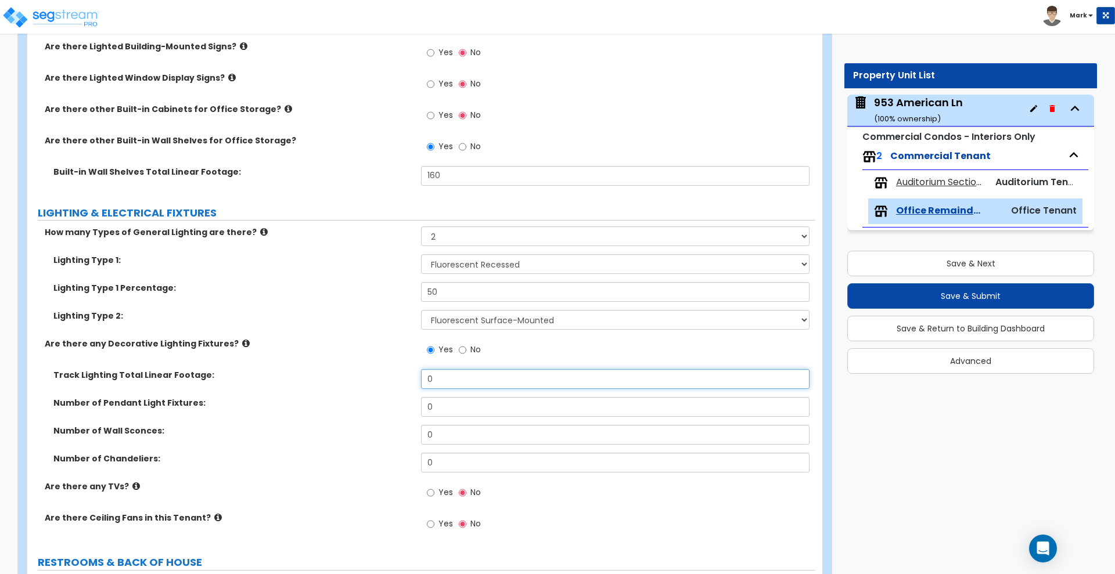
click at [451, 383] on input "0" at bounding box center [615, 379] width 388 height 20
drag, startPoint x: 447, startPoint y: 380, endPoint x: 382, endPoint y: 378, distance: 64.5
click at [382, 378] on div "Track Lighting Total Linear Footage: 0" at bounding box center [421, 383] width 788 height 28
type input "60"
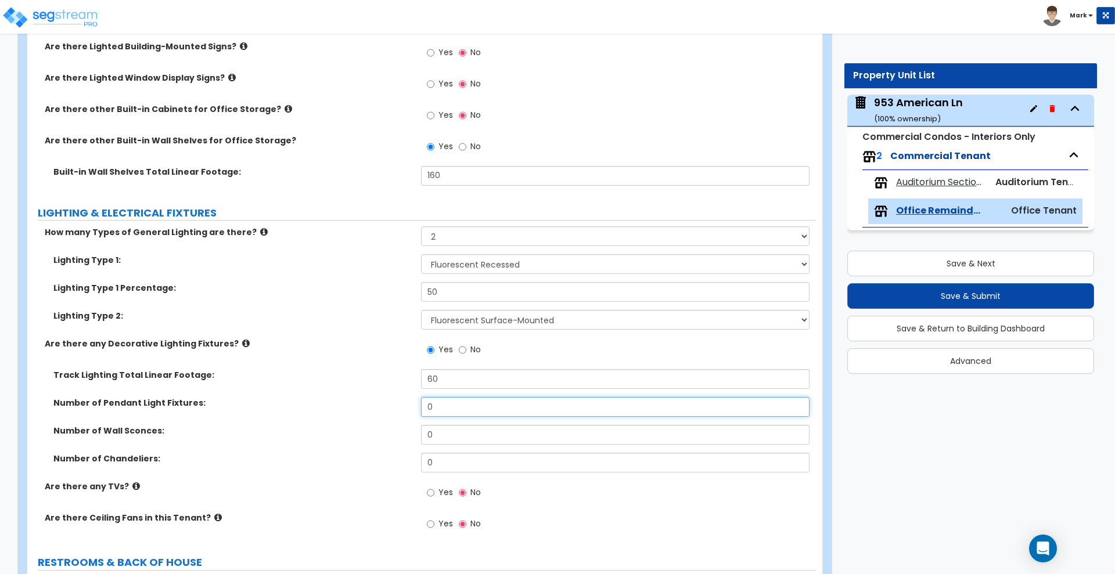
click at [357, 407] on div "Number of Pendant Light Fixtures: 0" at bounding box center [421, 411] width 788 height 28
type input "16"
drag, startPoint x: 440, startPoint y: 432, endPoint x: 408, endPoint y: 437, distance: 32.9
click at [408, 437] on div "Number of Wall Sconces: 0" at bounding box center [421, 439] width 788 height 28
type input "10"
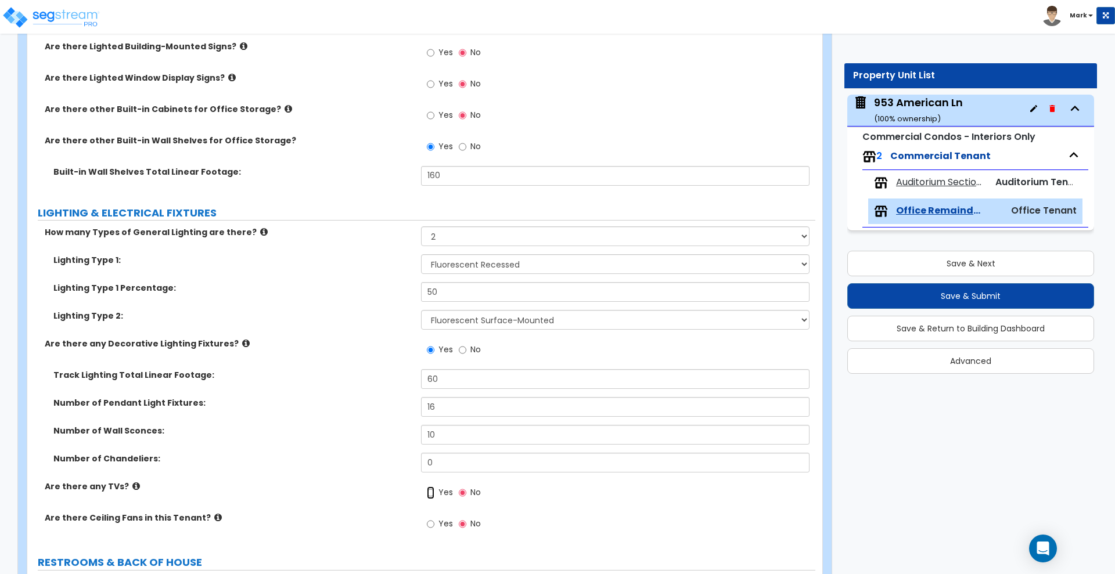
click at [432, 492] on input "Yes" at bounding box center [431, 493] width 8 height 13
radio input "true"
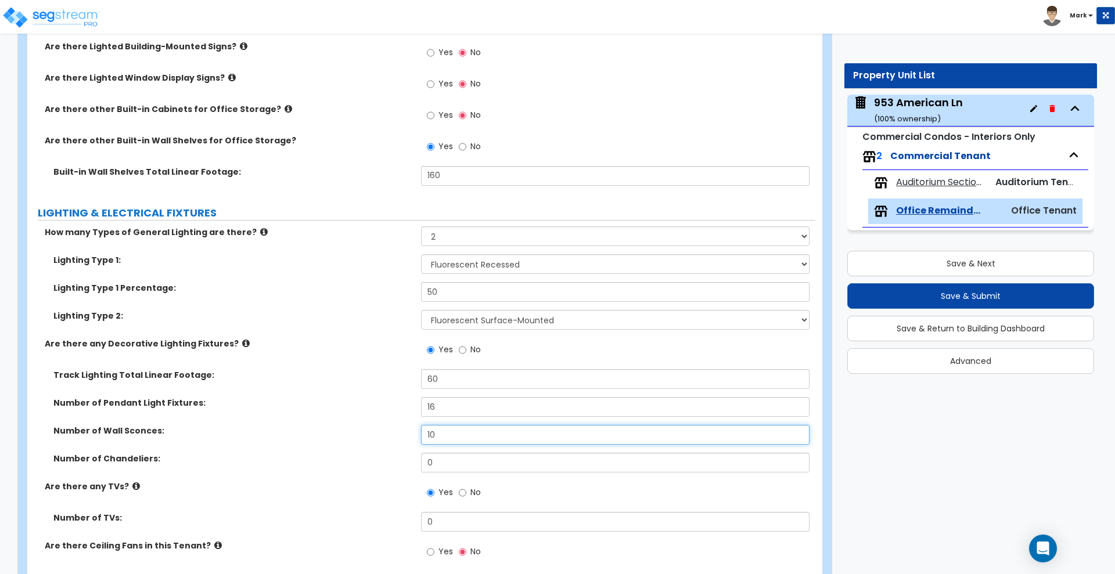
drag, startPoint x: 442, startPoint y: 433, endPoint x: 355, endPoint y: 436, distance: 86.6
click at [355, 436] on div "Number of Wall Sconces: 10" at bounding box center [421, 439] width 788 height 28
type input "12"
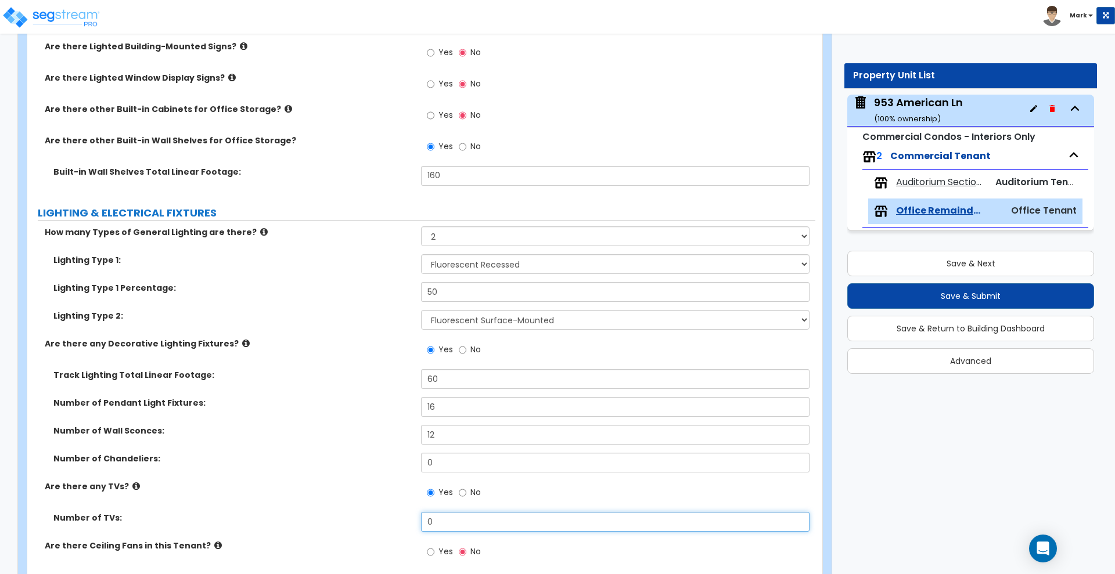
drag, startPoint x: 421, startPoint y: 519, endPoint x: 385, endPoint y: 515, distance: 36.3
click at [388, 519] on div "Number of TVs: 0" at bounding box center [421, 526] width 788 height 28
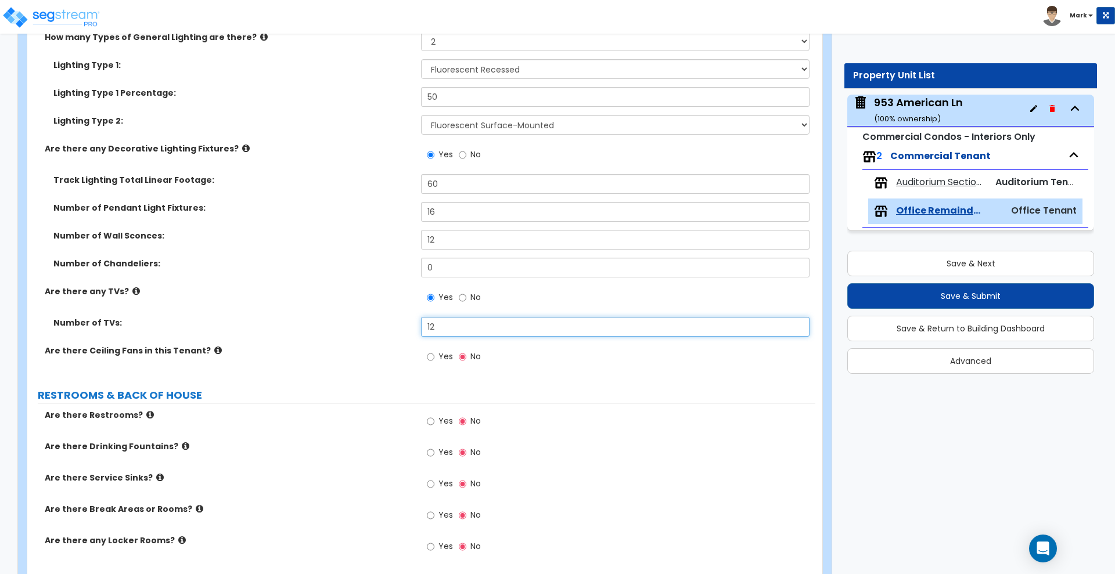
scroll to position [2541, 0]
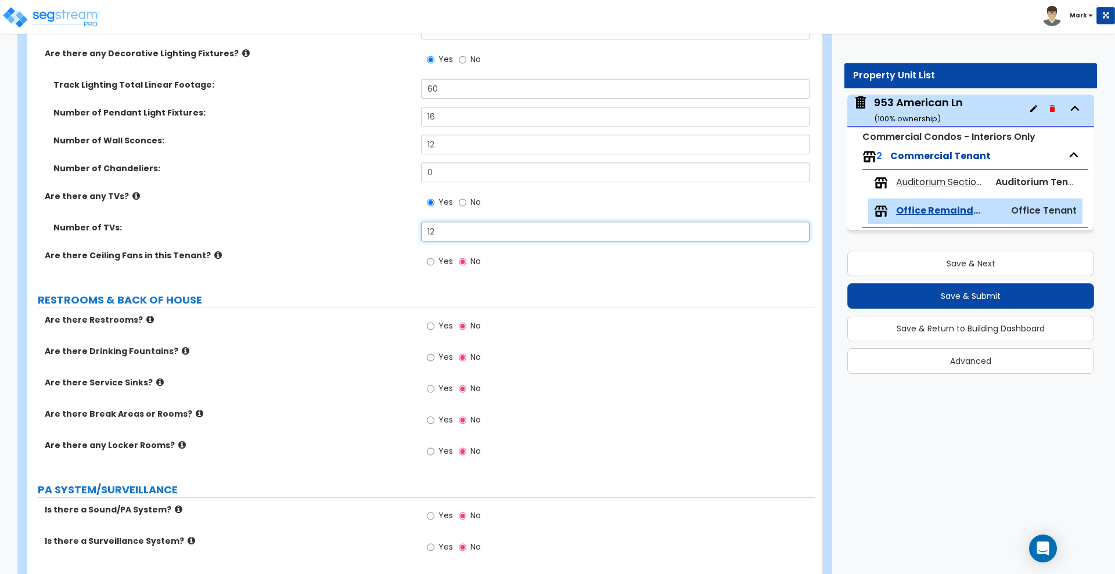
type input "12"
click at [432, 327] on input "Yes" at bounding box center [431, 326] width 8 height 13
radio input "true"
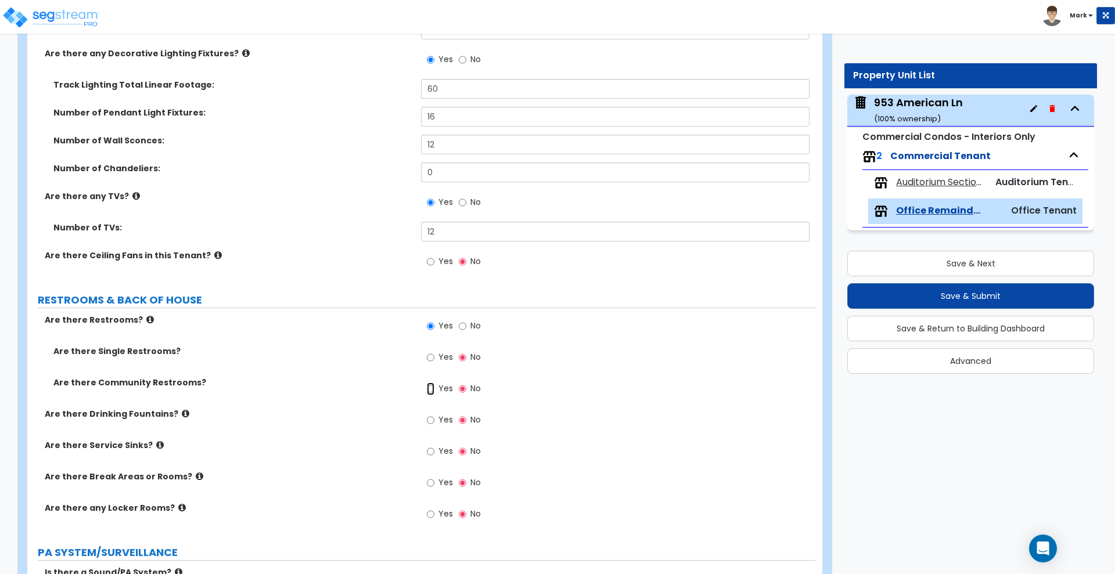
click at [429, 390] on input "Yes" at bounding box center [431, 389] width 8 height 13
radio input "true"
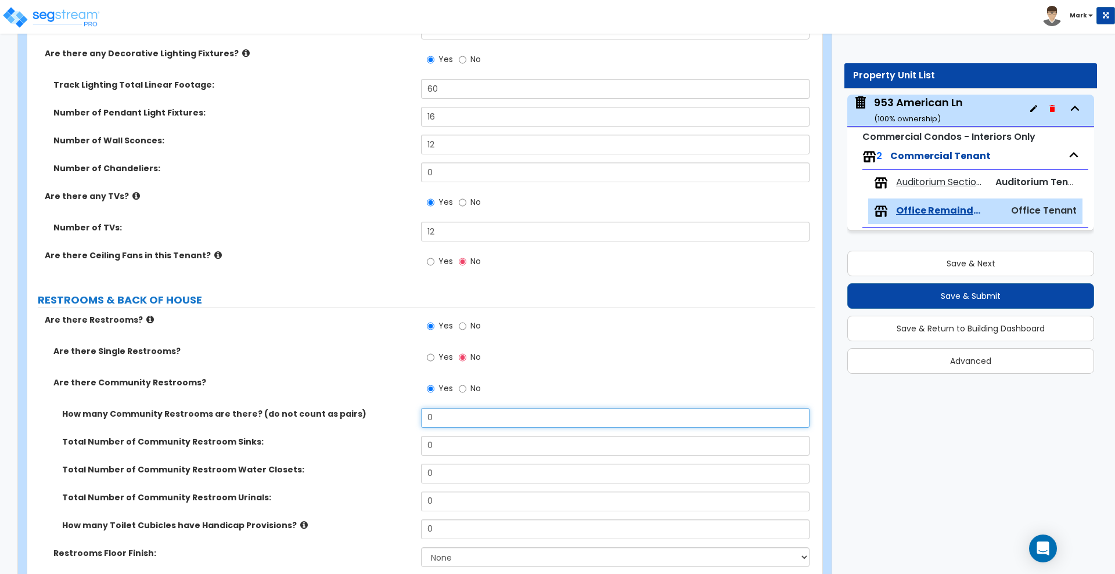
click at [370, 412] on div "How many Community Restrooms are there? (do not count as pairs) 0" at bounding box center [421, 422] width 788 height 28
type input "6"
drag, startPoint x: 436, startPoint y: 448, endPoint x: 393, endPoint y: 440, distance: 44.3
click at [396, 441] on div "Total Number of Community Restroom Sinks: 0" at bounding box center [421, 450] width 788 height 28
type input "2"
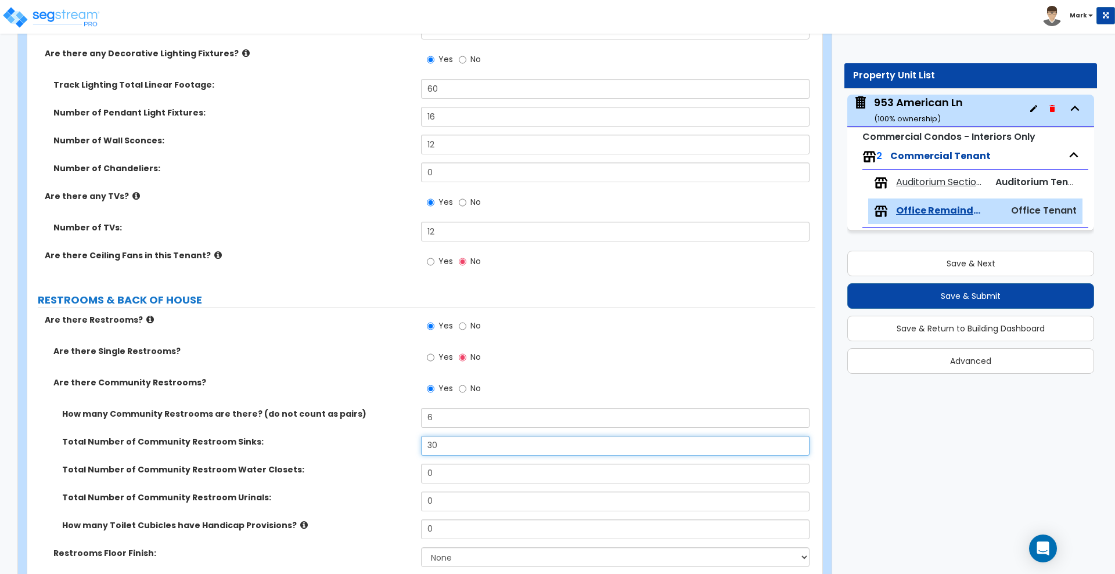
type input "30"
drag, startPoint x: 423, startPoint y: 471, endPoint x: 411, endPoint y: 469, distance: 11.8
click at [411, 469] on div "Total Number of Community Restroom Water Closets: 0" at bounding box center [421, 478] width 788 height 28
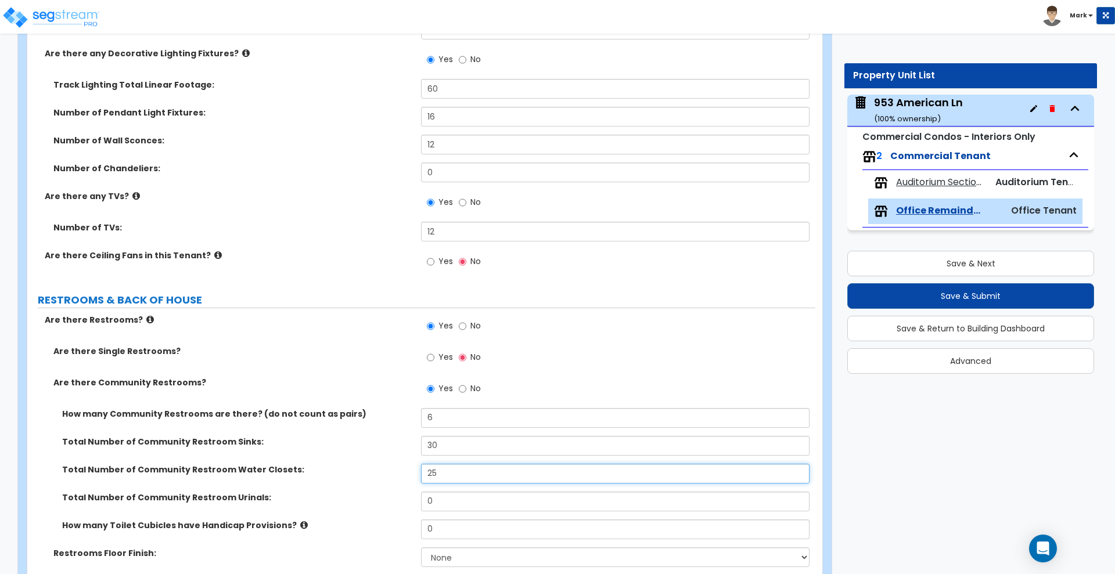
type input "25"
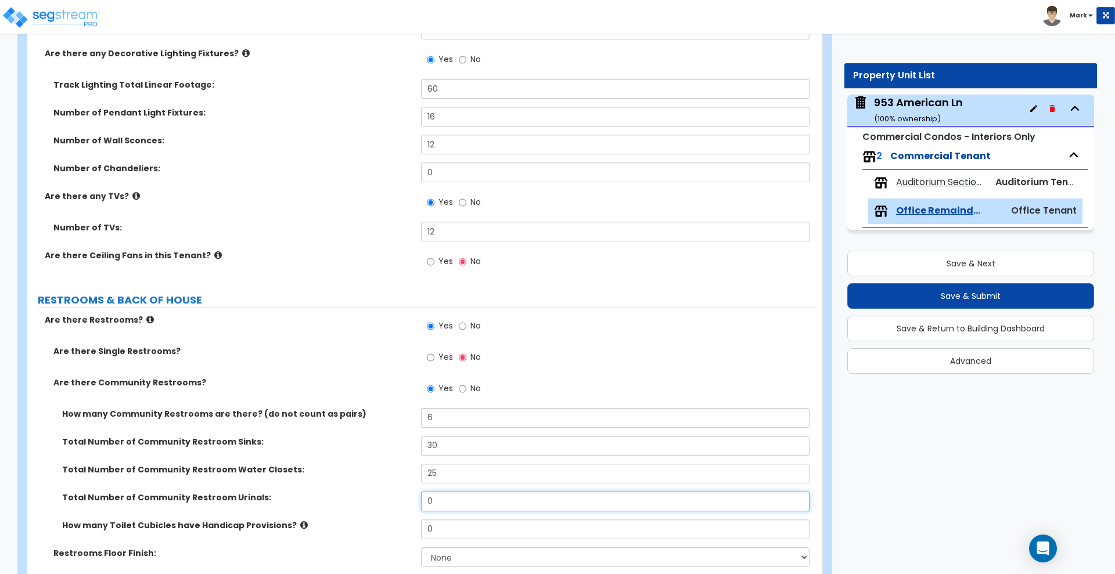
drag, startPoint x: 447, startPoint y: 502, endPoint x: 409, endPoint y: 494, distance: 37.9
click at [411, 497] on div "Total Number of Community Restroom Urinals: 0" at bounding box center [421, 506] width 788 height 28
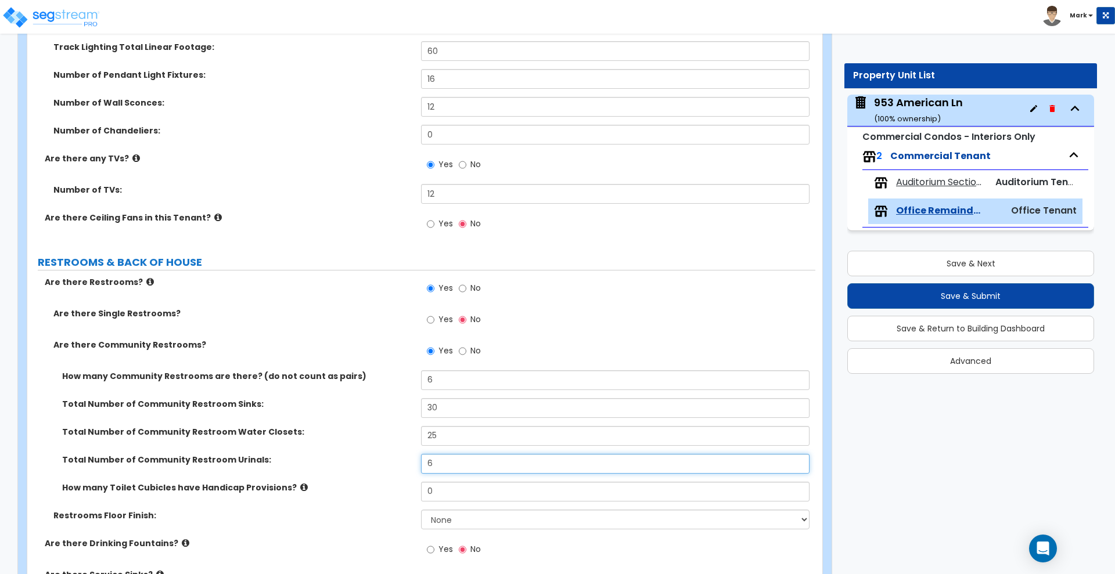
scroll to position [2614, 0]
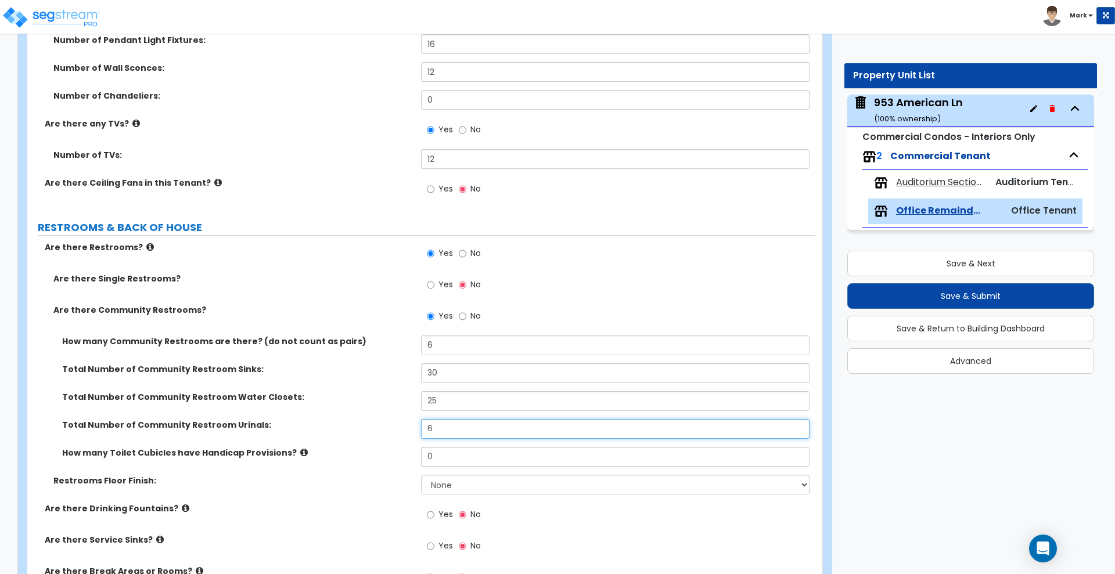
type input "6"
drag, startPoint x: 443, startPoint y: 464, endPoint x: 398, endPoint y: 457, distance: 45.4
click at [398, 457] on div "How many Toilet Cubicles have Handicap Provisions? 0" at bounding box center [421, 461] width 788 height 28
type input "6"
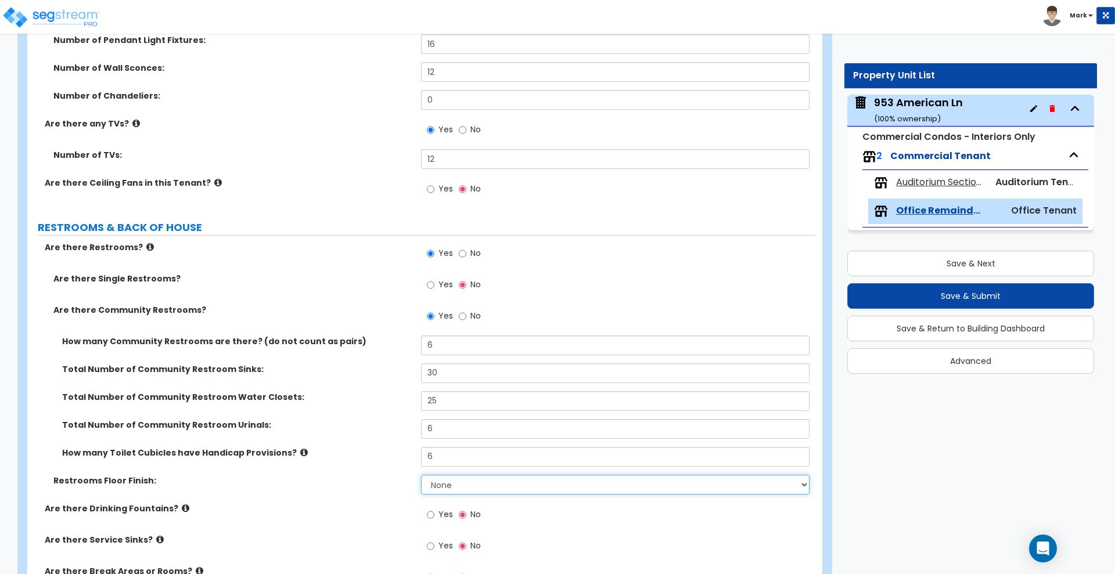
click at [450, 485] on select "None Tile Flooring Resilient Laminate Flooring VCT Flooring Sheet Vinyl Flooring" at bounding box center [615, 485] width 388 height 20
select select "1"
click at [421, 475] on select "None Tile Flooring Resilient Laminate Flooring VCT Flooring Sheet Vinyl Flooring" at bounding box center [615, 485] width 388 height 20
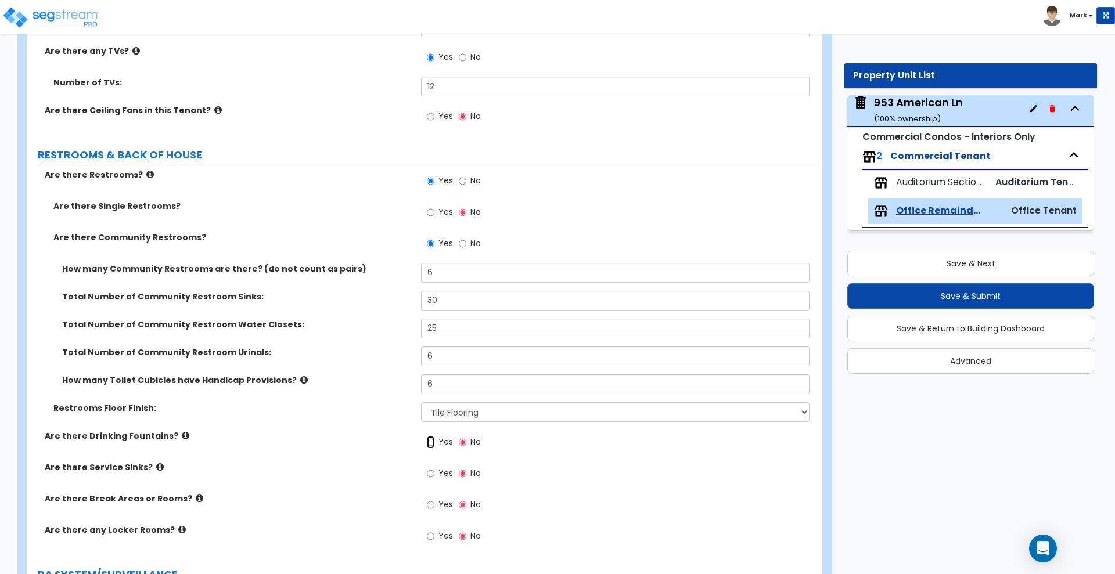
click at [430, 441] on input "Yes" at bounding box center [431, 442] width 8 height 13
radio input "true"
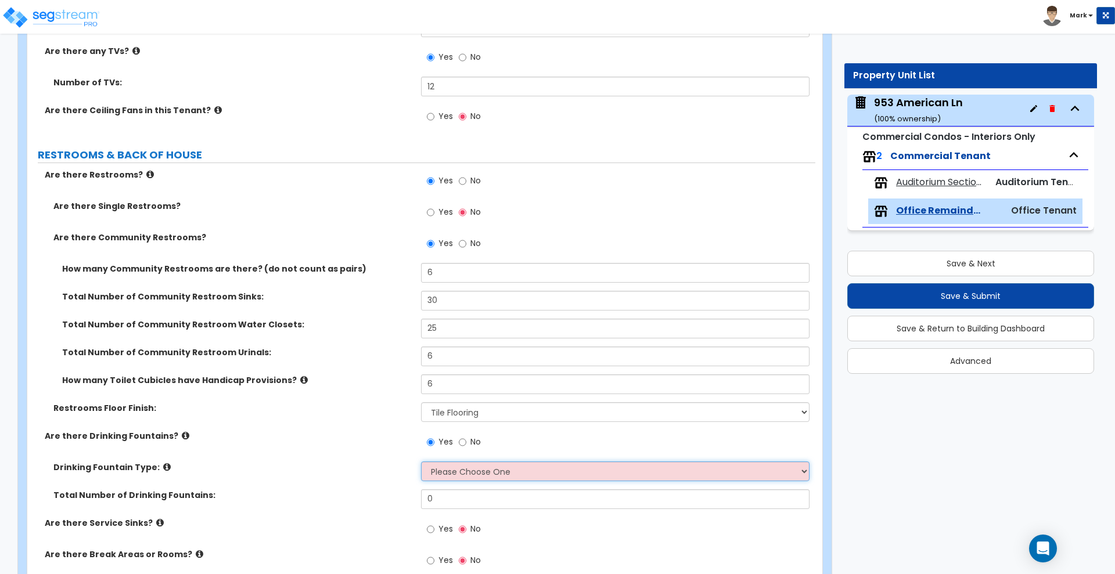
click at [498, 474] on select "Please Choose One Wall-mounted Floor-mounted" at bounding box center [615, 472] width 388 height 20
select select "1"
click at [421, 462] on select "Please Choose One Wall-mounted Floor-mounted" at bounding box center [615, 472] width 388 height 20
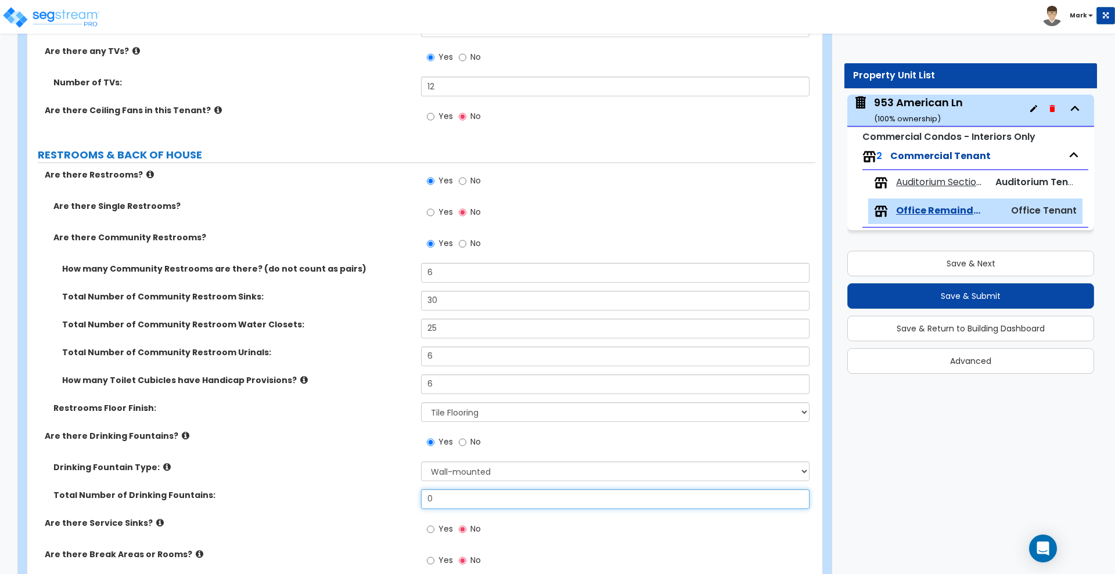
drag, startPoint x: 452, startPoint y: 497, endPoint x: 378, endPoint y: 500, distance: 74.4
click at [386, 501] on div "Total Number of Drinking Fountains: 0" at bounding box center [421, 504] width 788 height 28
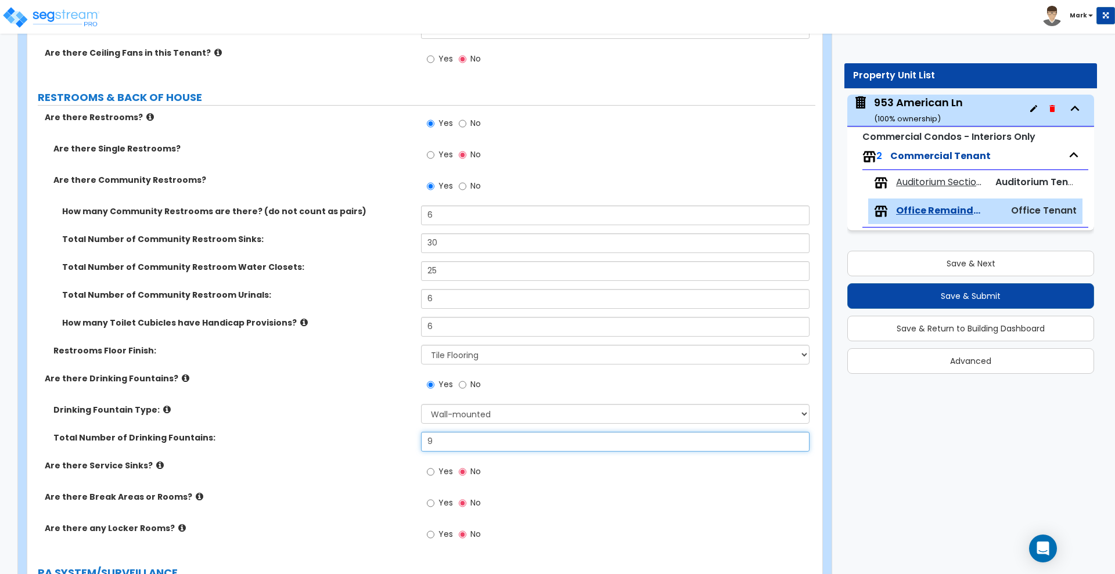
scroll to position [2832, 0]
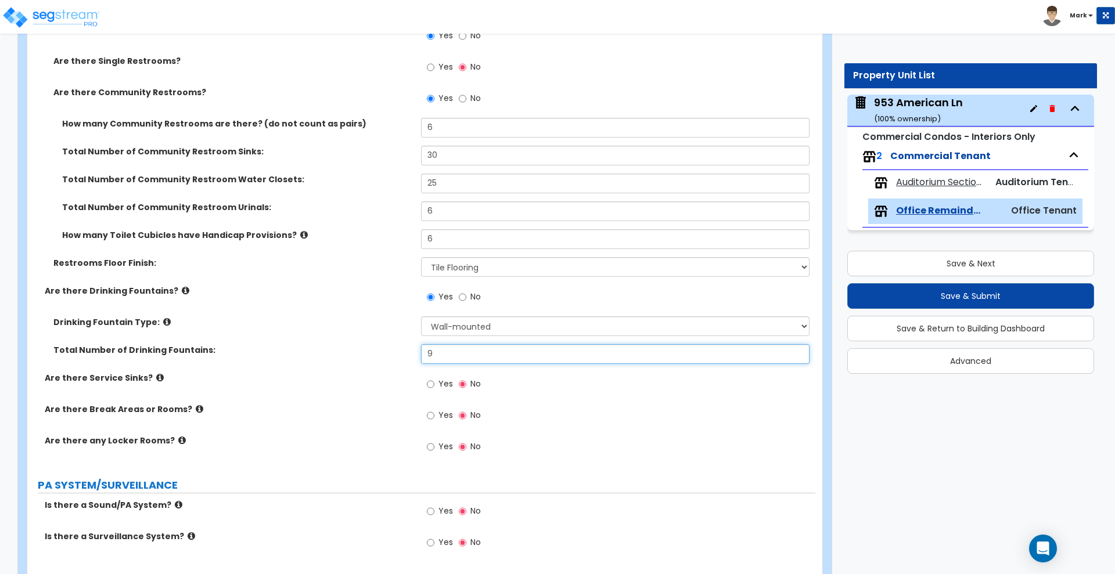
type input "9"
click at [430, 383] on input "Yes" at bounding box center [431, 384] width 8 height 13
radio input "true"
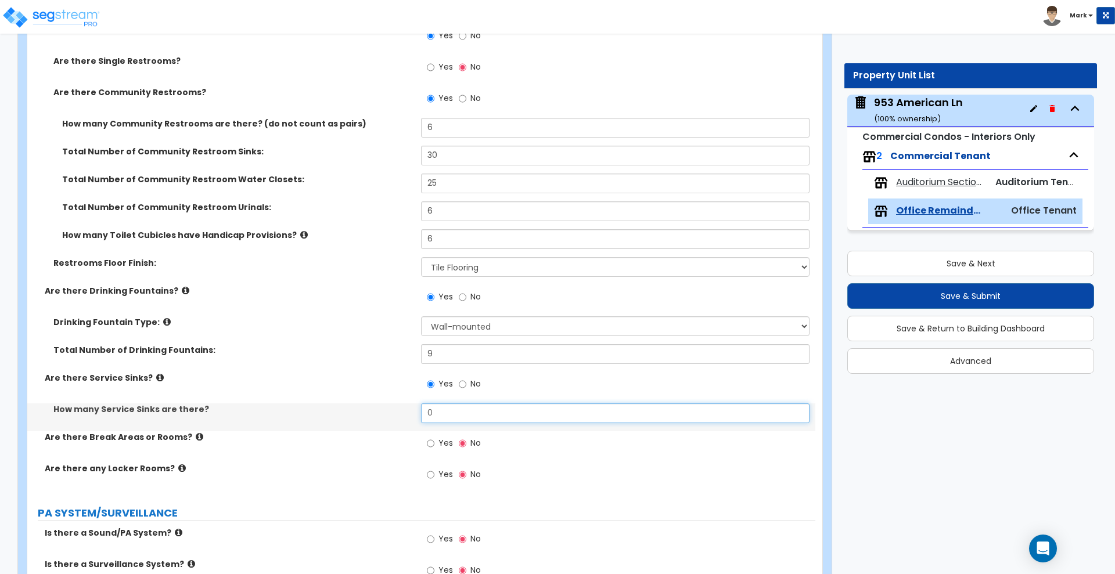
drag, startPoint x: 453, startPoint y: 414, endPoint x: 403, endPoint y: 407, distance: 50.4
click at [406, 408] on div "How many Service Sinks are there? 0" at bounding box center [421, 418] width 788 height 28
drag, startPoint x: 434, startPoint y: 413, endPoint x: 396, endPoint y: 406, distance: 39.0
click at [396, 406] on div "How many Service Sinks are there? 2" at bounding box center [421, 418] width 788 height 28
type input "2"
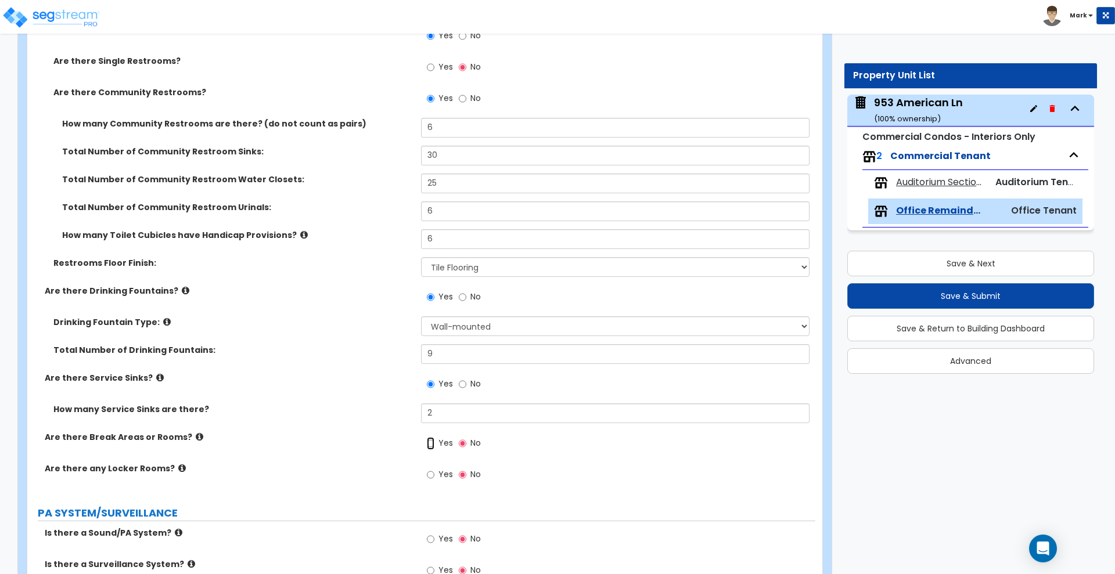
click at [429, 444] on input "Yes" at bounding box center [431, 443] width 8 height 13
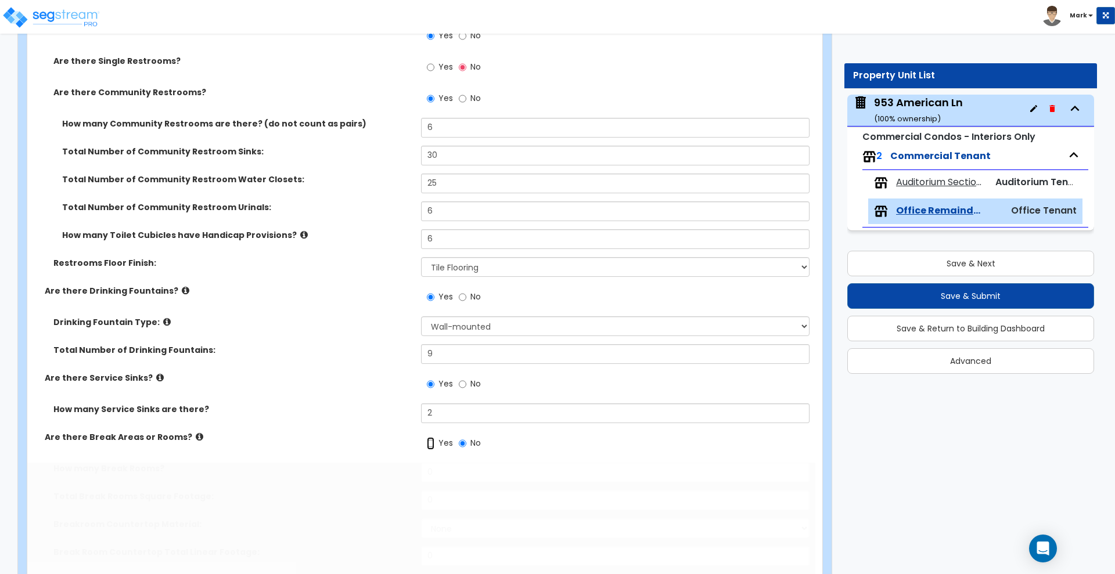
radio input "true"
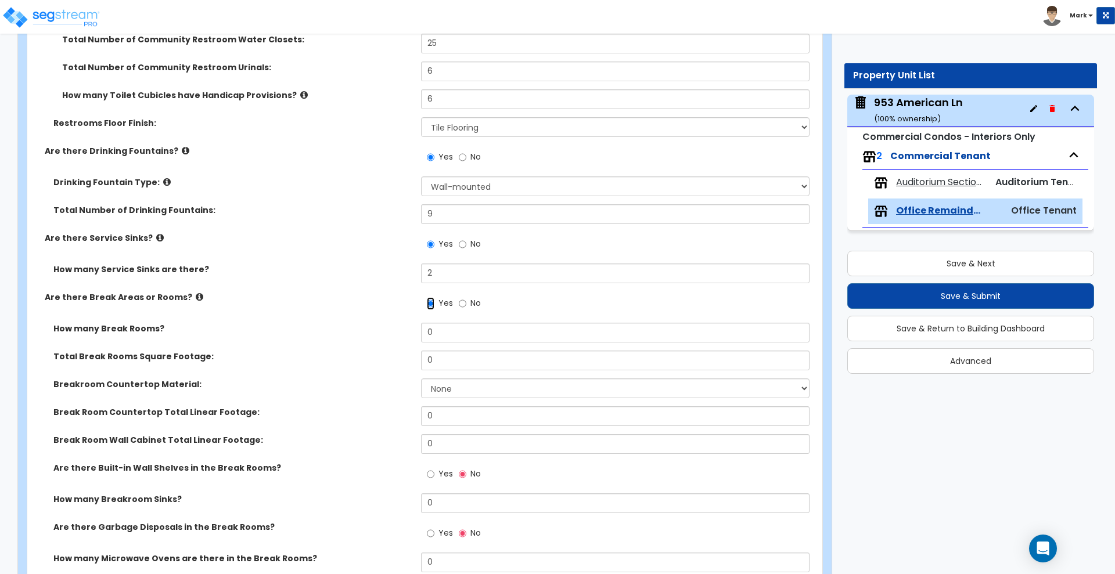
scroll to position [2977, 0]
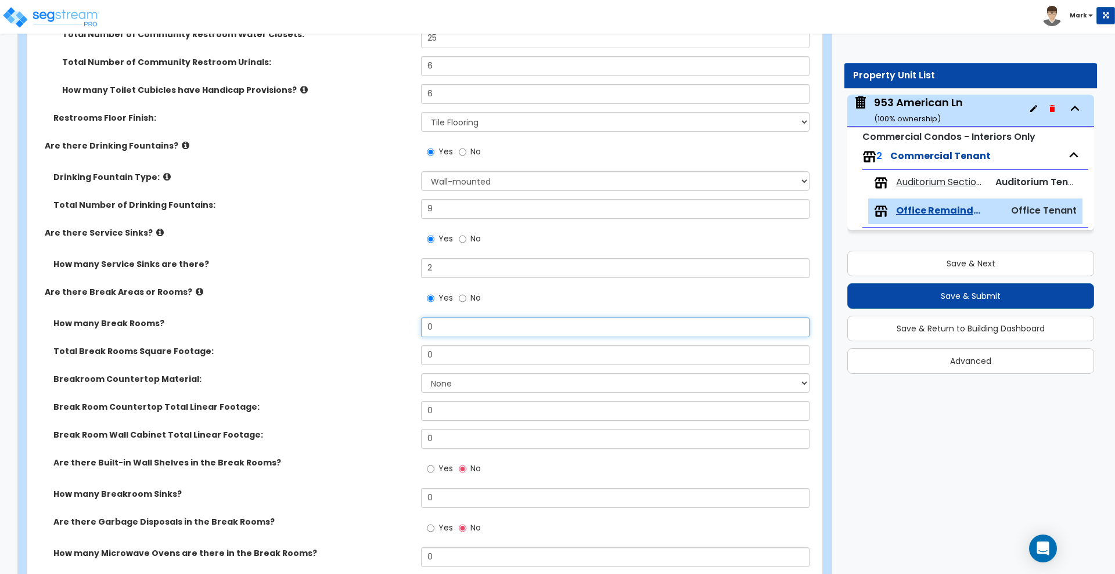
drag, startPoint x: 432, startPoint y: 325, endPoint x: 343, endPoint y: 326, distance: 89.5
click at [343, 326] on div "How many Break Rooms? 0" at bounding box center [421, 332] width 788 height 28
drag, startPoint x: 440, startPoint y: 354, endPoint x: 407, endPoint y: 354, distance: 33.1
click at [407, 354] on div "Total Break Rooms Square Footage: 0" at bounding box center [421, 360] width 788 height 28
drag, startPoint x: 404, startPoint y: 323, endPoint x: 344, endPoint y: 325, distance: 59.9
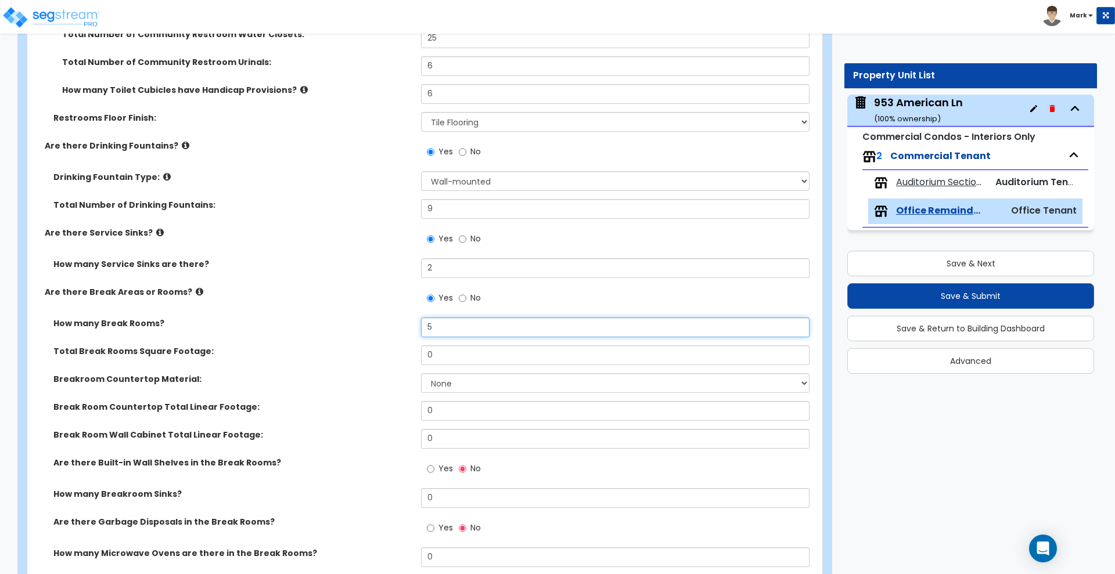
click at [344, 325] on div "How many Break Rooms? 5" at bounding box center [421, 332] width 788 height 28
type input "6"
drag, startPoint x: 430, startPoint y: 357, endPoint x: 395, endPoint y: 355, distance: 34.9
click at [395, 355] on div "Total Break Rooms Square Footage: 0" at bounding box center [421, 360] width 788 height 28
type input "3,600"
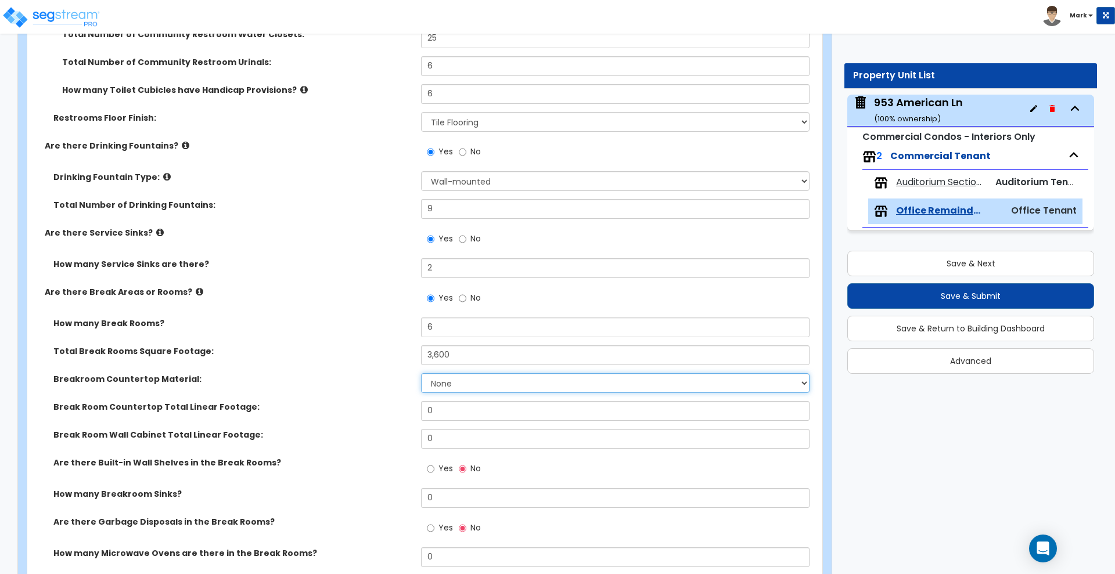
click at [450, 386] on select "None Plastic Laminate Solid Surface Stone Quartz Marble Tile Wood Stainless Ste…" at bounding box center [615, 383] width 388 height 20
select select "2"
click at [421, 373] on select "None Plastic Laminate Solid Surface Stone Quartz Marble Tile Wood Stainless Ste…" at bounding box center [615, 383] width 388 height 20
drag, startPoint x: 371, startPoint y: 404, endPoint x: 340, endPoint y: 401, distance: 30.4
click at [340, 403] on div "Break Room Countertop Total Linear Footage: 0" at bounding box center [421, 415] width 788 height 28
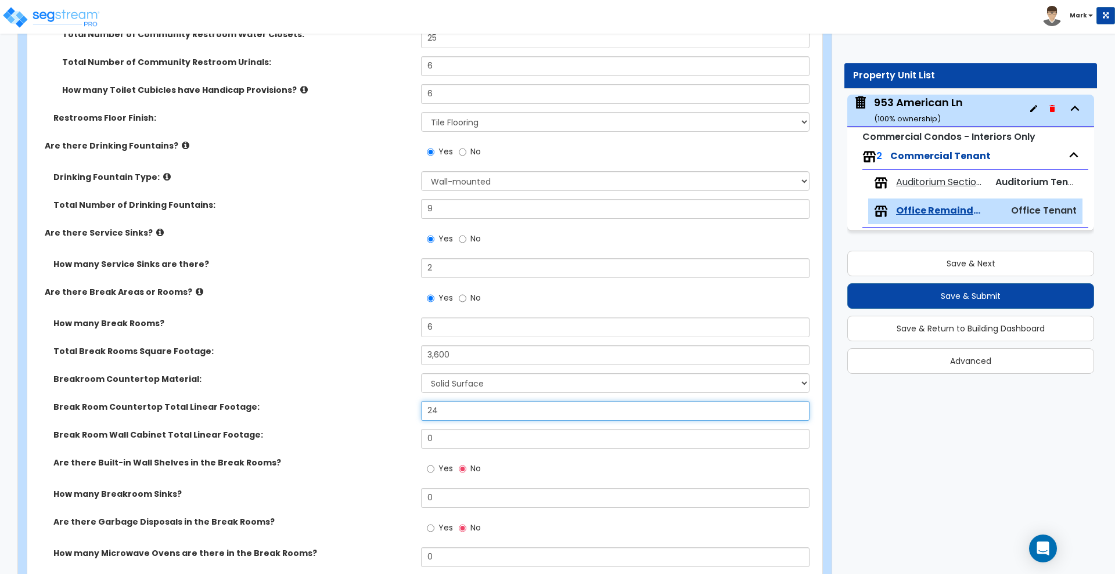
type input "24"
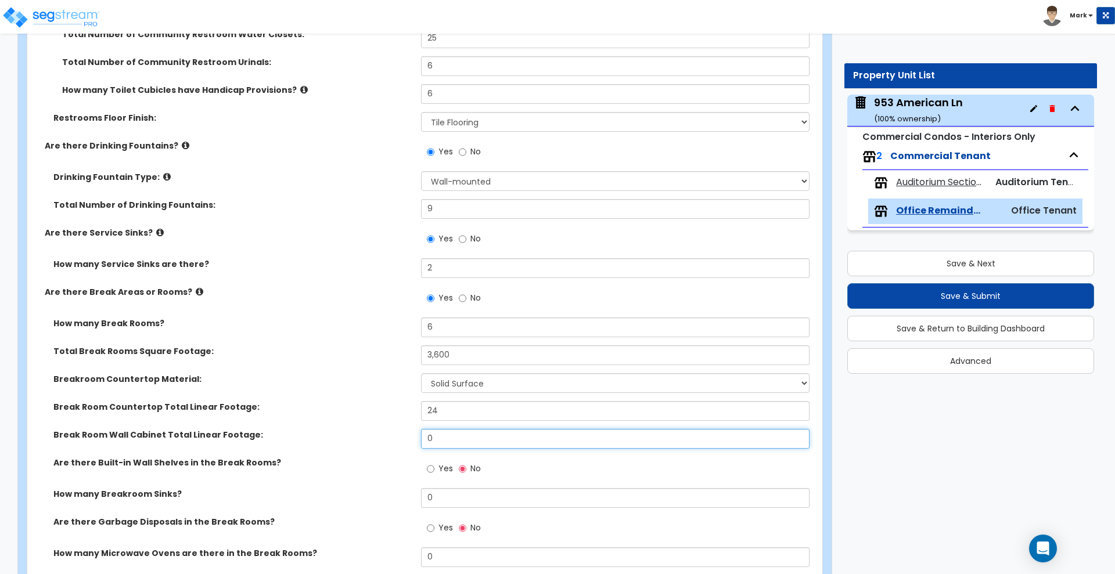
drag, startPoint x: 365, startPoint y: 426, endPoint x: 336, endPoint y: 422, distance: 28.8
click at [334, 425] on div "How many Break Rooms? 6 Total Break Rooms Square Footage: 3,600 Breakroom Count…" at bounding box center [421, 518] width 771 height 401
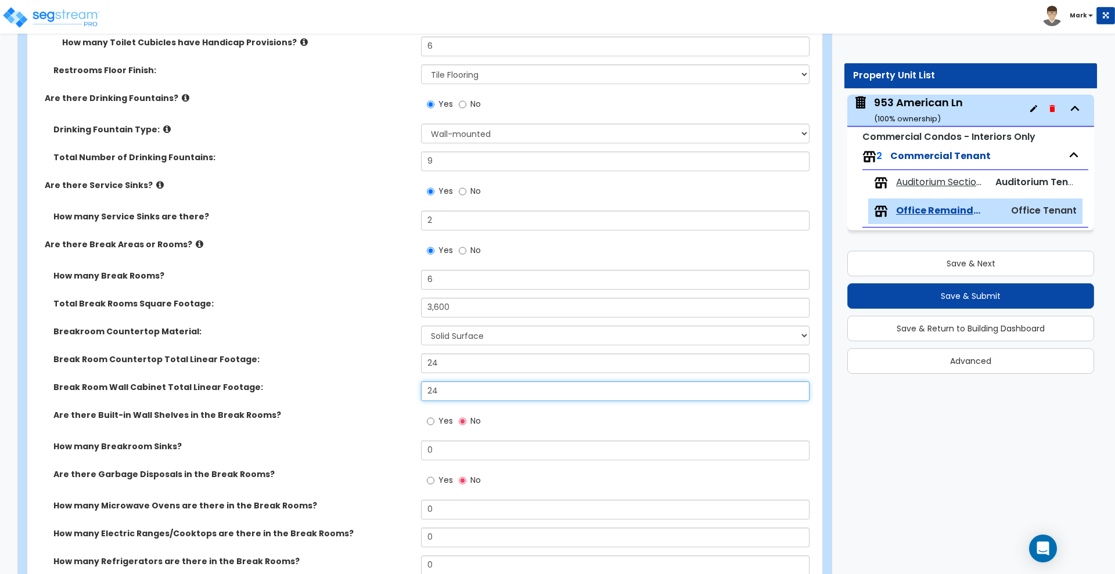
scroll to position [3049, 0]
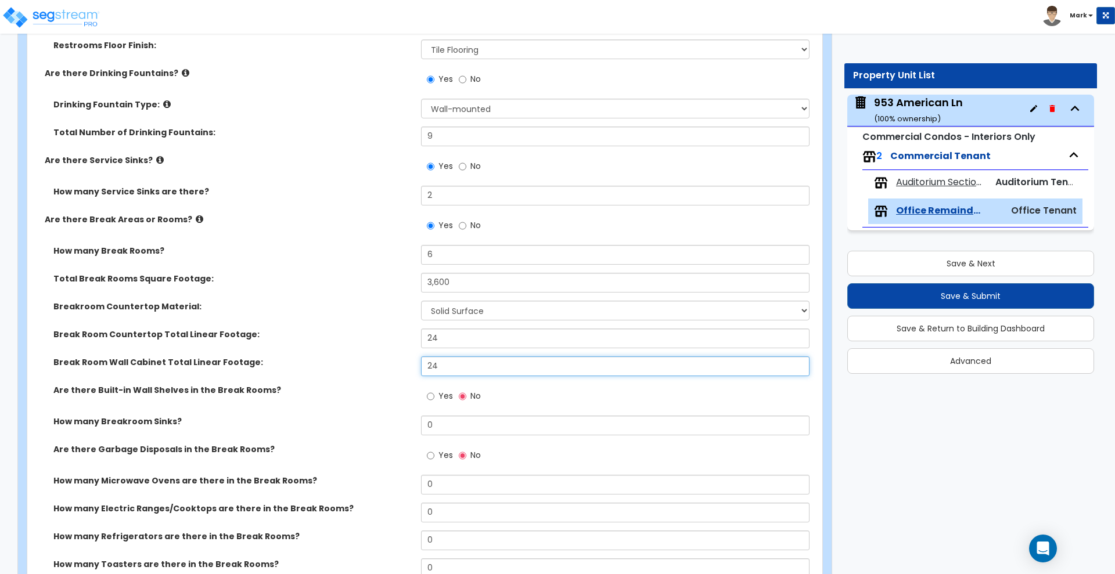
type input "24"
click at [376, 334] on div "Break Room Countertop Total Linear Footage: 24" at bounding box center [421, 343] width 788 height 28
type input "30"
drag, startPoint x: 457, startPoint y: 358, endPoint x: 391, endPoint y: 372, distance: 66.5
click at [391, 372] on div "Break Room Wall Cabinet Total Linear Footage: 24" at bounding box center [421, 371] width 788 height 28
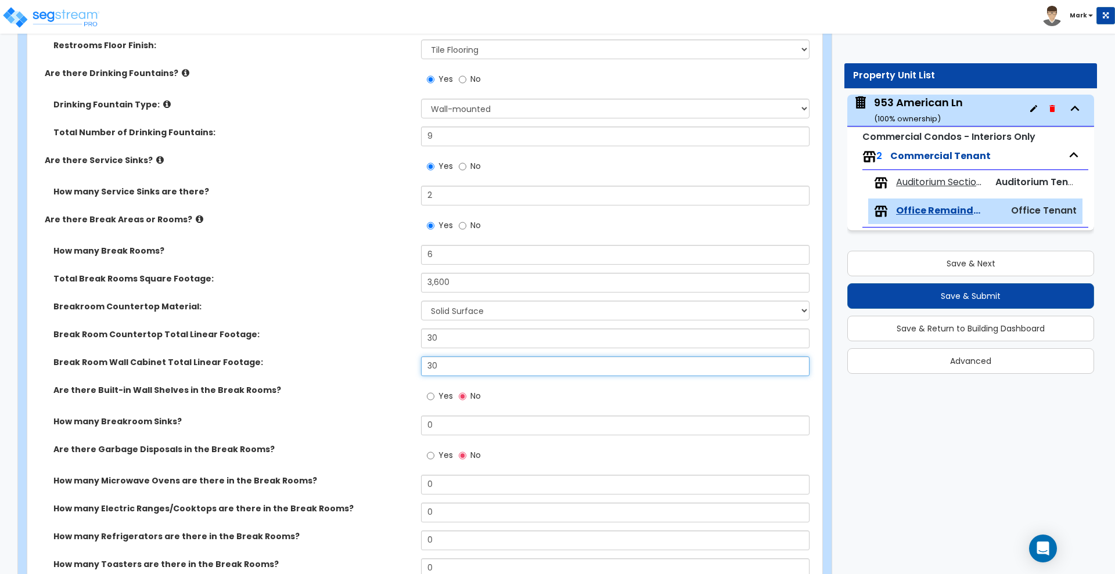
type input "30"
click at [430, 397] on input "Yes" at bounding box center [431, 396] width 8 height 13
radio input "true"
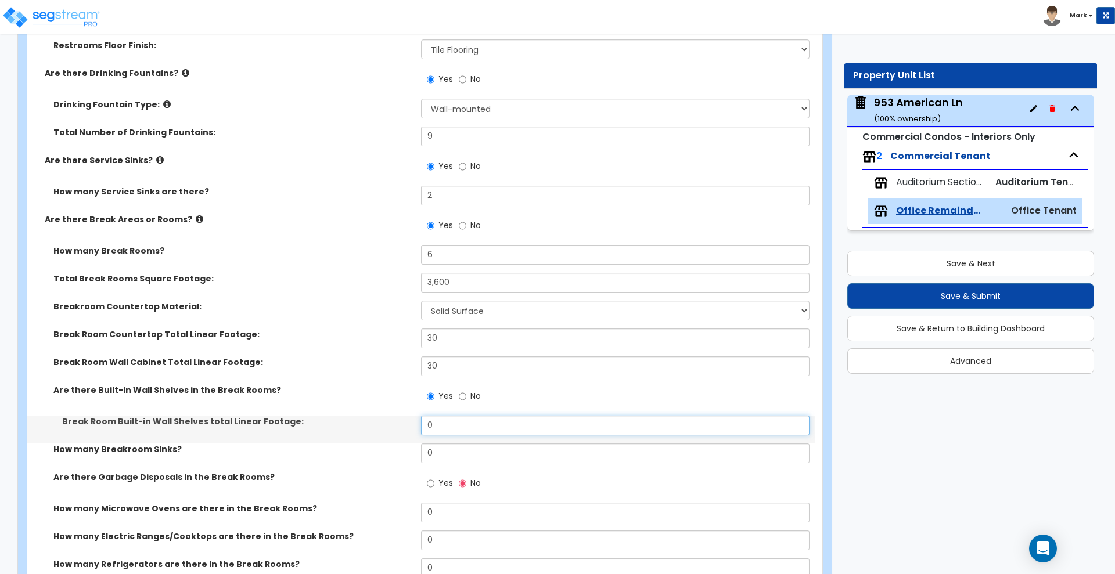
drag, startPoint x: 411, startPoint y: 425, endPoint x: 346, endPoint y: 427, distance: 64.5
click at [347, 427] on div "Break Room Built-in Wall Shelves total Linear Footage: 0" at bounding box center [421, 430] width 788 height 28
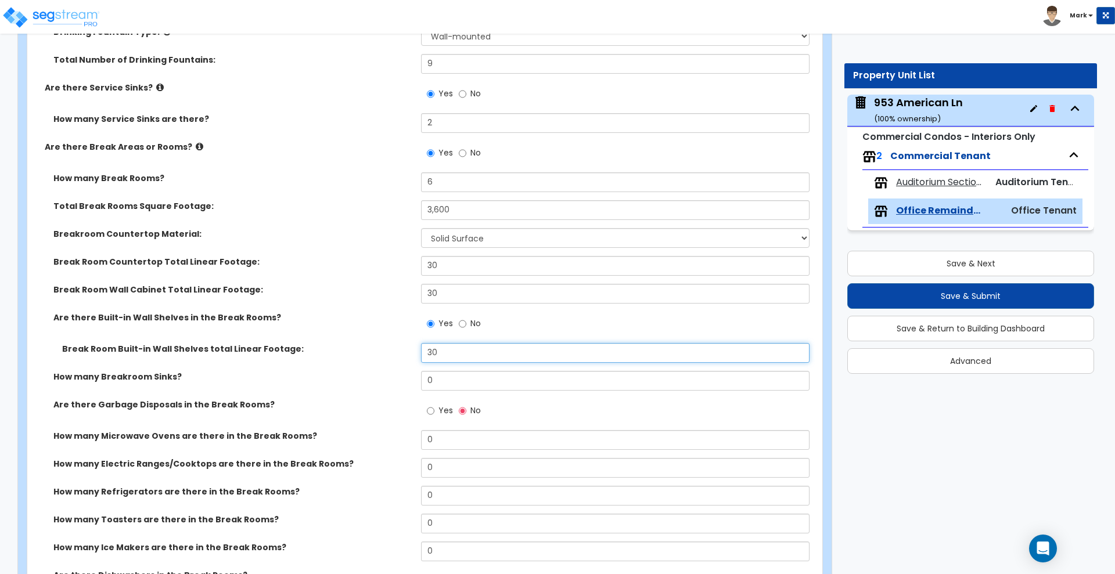
type input "30"
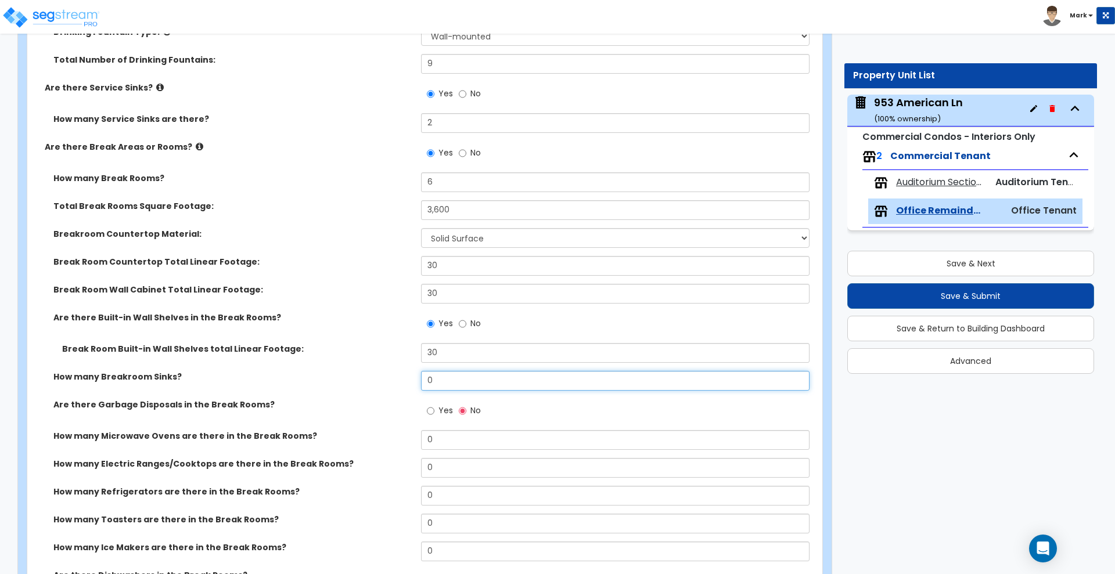
click at [375, 373] on div "How many Breakroom Sinks? 0" at bounding box center [421, 385] width 788 height 28
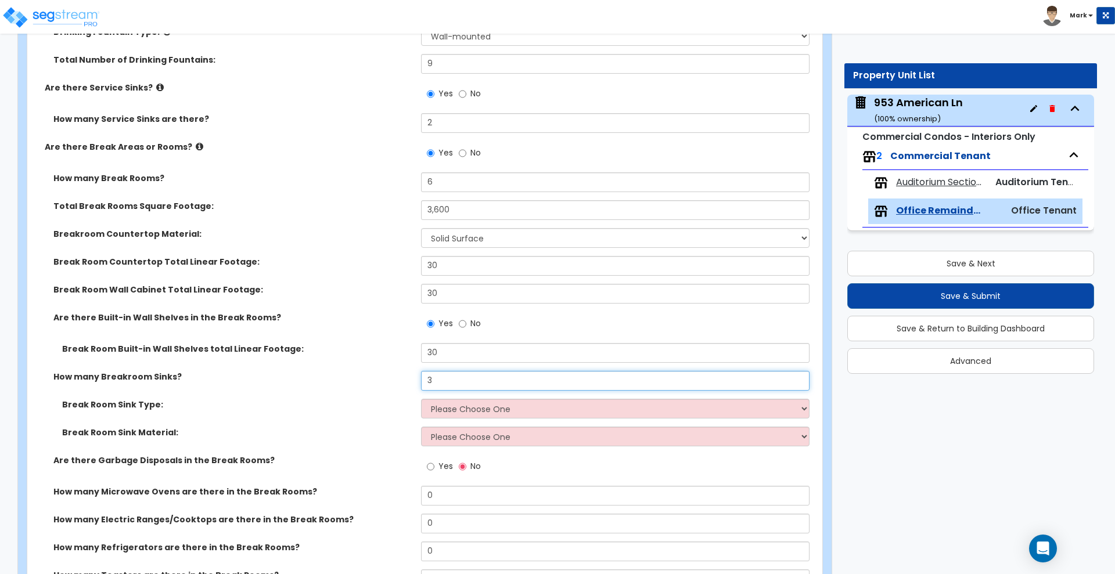
type input "3"
click at [461, 407] on select "Please Choose One Single Sink Double Sink" at bounding box center [615, 409] width 388 height 20
select select "2"
click at [421, 399] on select "Please Choose One Single Sink Double Sink" at bounding box center [615, 409] width 388 height 20
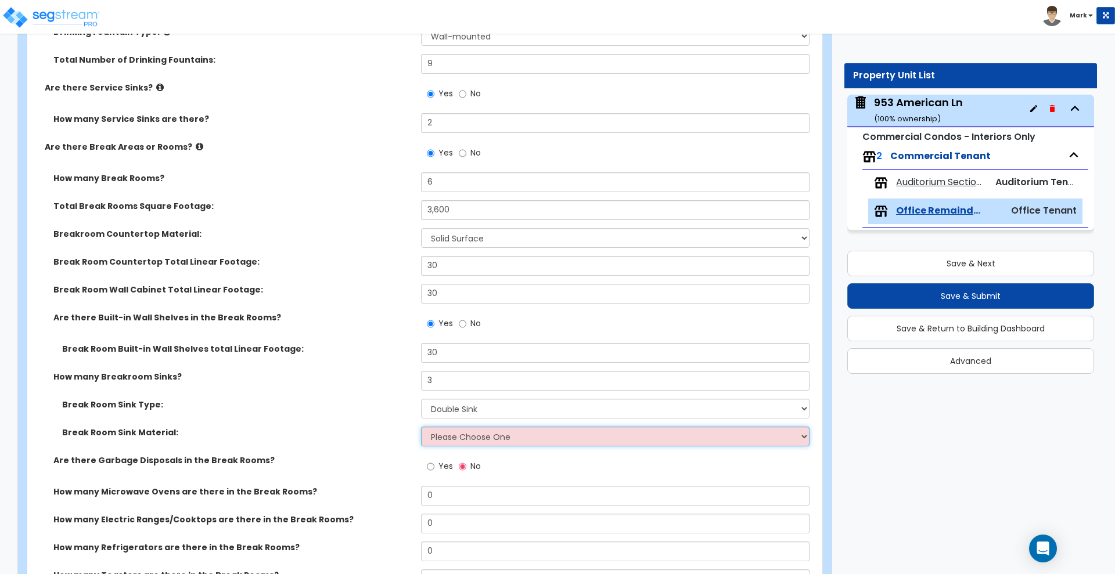
click at [470, 437] on select "Please Choose One Stainless Steel Porcelain Enamel Cast Iron" at bounding box center [615, 437] width 388 height 20
select select "1"
click at [421, 427] on select "Please Choose One Stainless Steel Porcelain Enamel Cast Iron" at bounding box center [615, 437] width 388 height 20
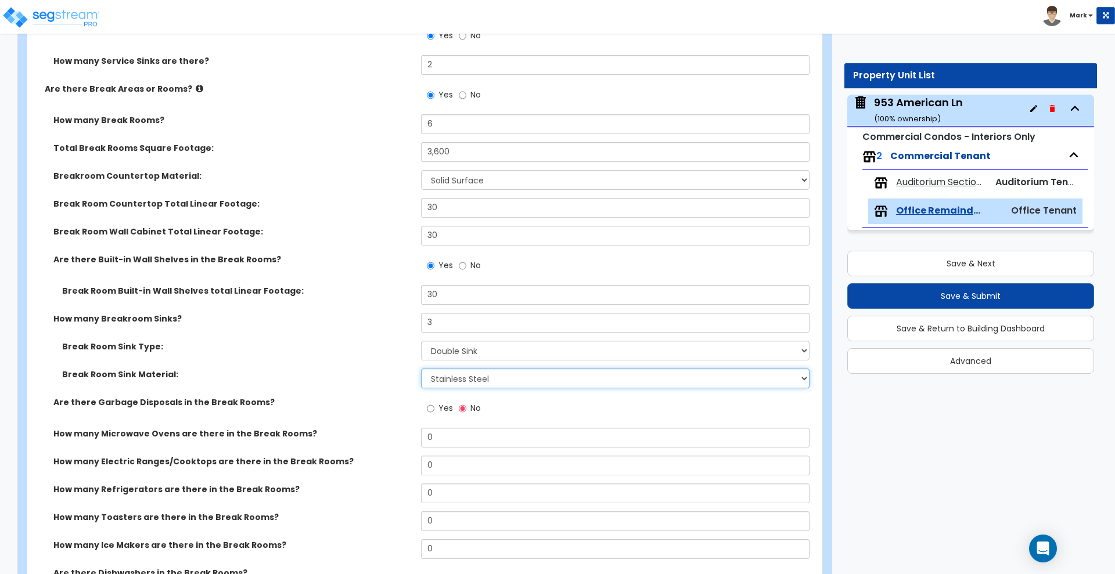
scroll to position [3267, 0]
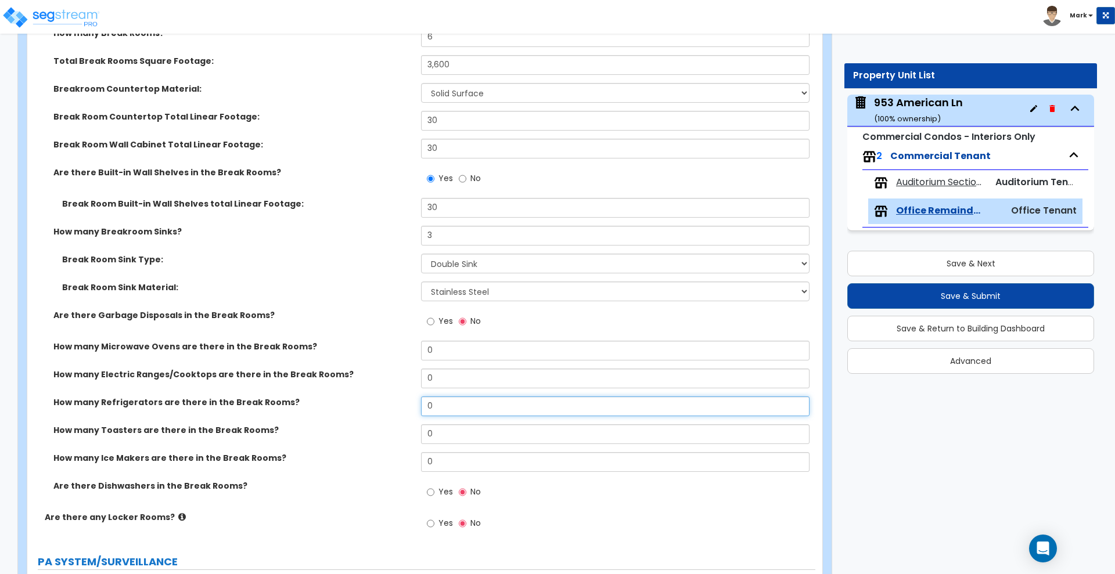
drag, startPoint x: 443, startPoint y: 408, endPoint x: 394, endPoint y: 403, distance: 49.6
click at [398, 405] on div "How many Refrigerators are there in the Break Rooms? 0" at bounding box center [421, 411] width 788 height 28
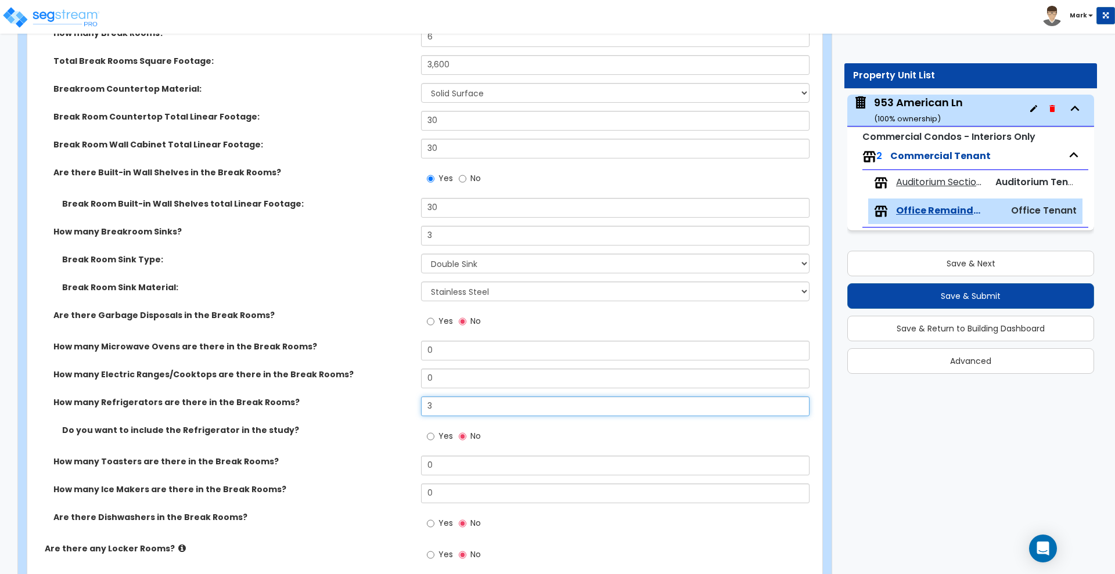
type input "3"
click at [431, 436] on input "Yes" at bounding box center [431, 436] width 8 height 13
radio input "true"
click at [442, 352] on input "0" at bounding box center [615, 351] width 388 height 20
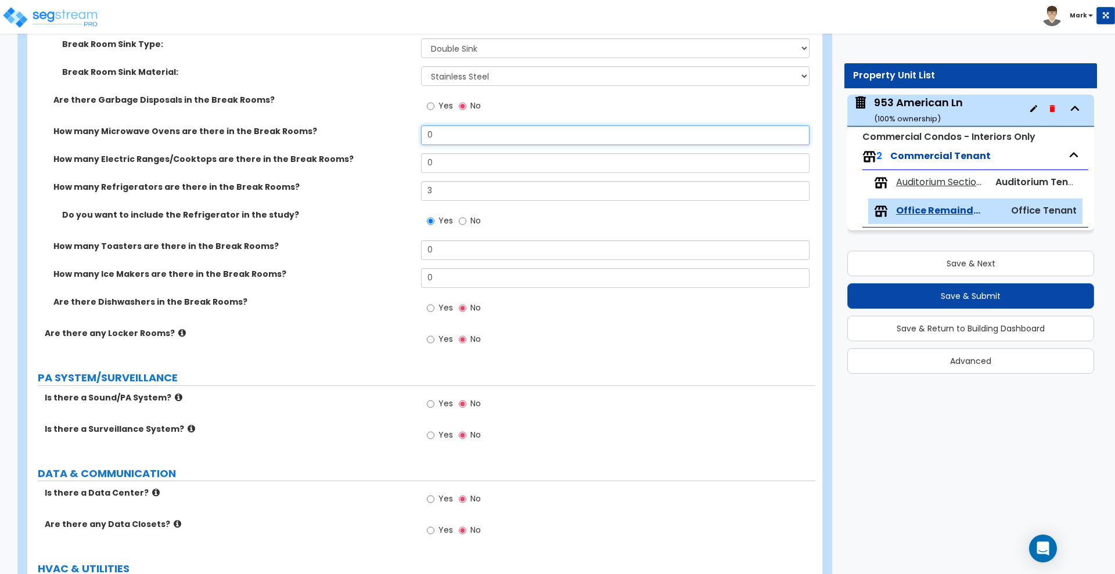
scroll to position [3485, 0]
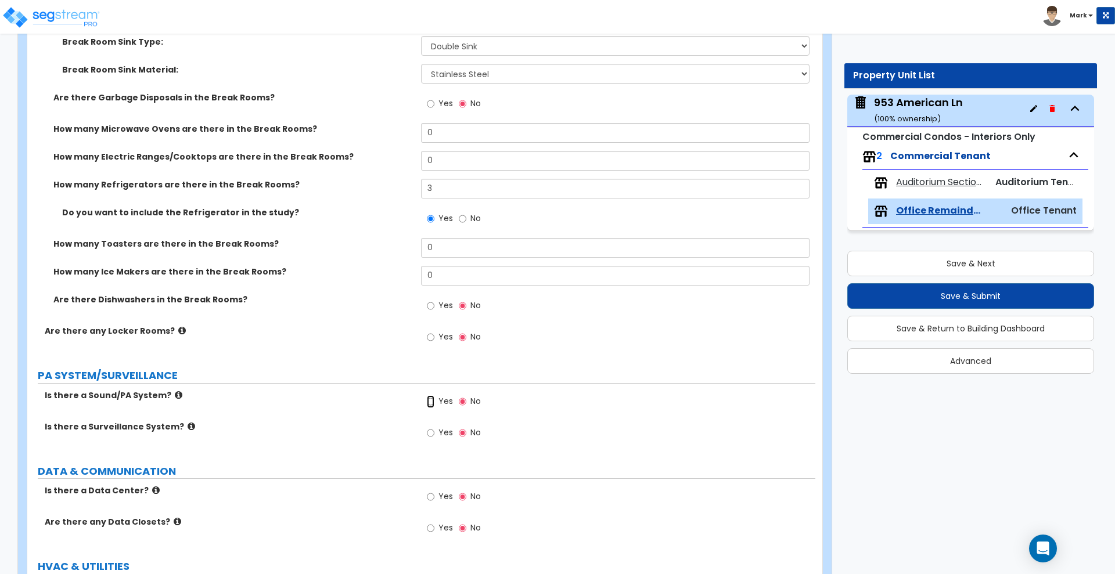
click at [430, 401] on input "Yes" at bounding box center [431, 402] width 8 height 13
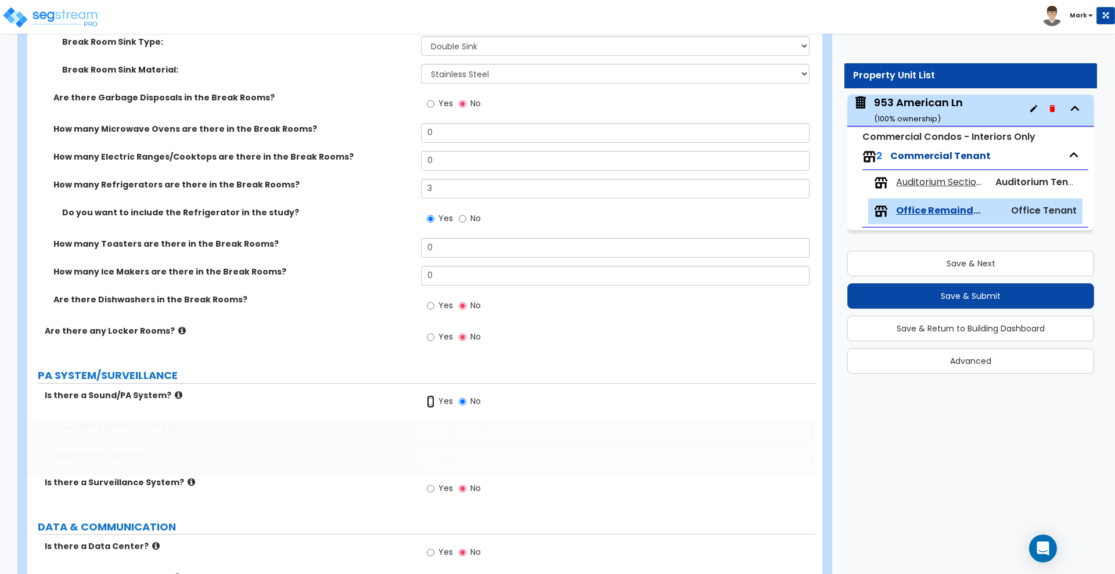
radio input "true"
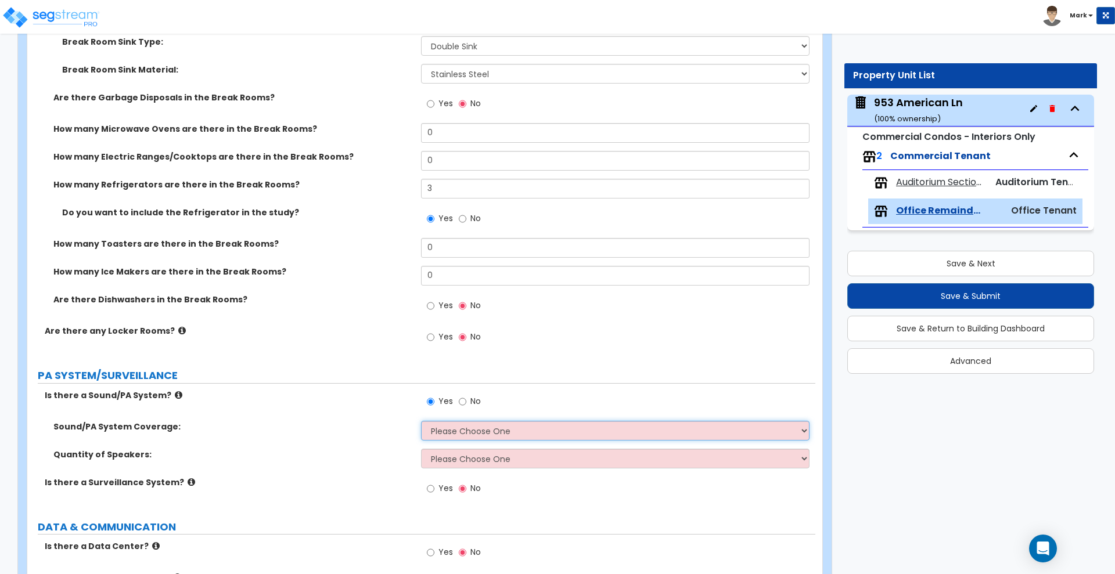
click at [466, 430] on select "Please Choose One All Areas Enter Percent Coverage" at bounding box center [615, 431] width 388 height 20
select select "1"
click at [421, 421] on select "Please Choose One All Areas Enter Percent Coverage" at bounding box center [615, 431] width 388 height 20
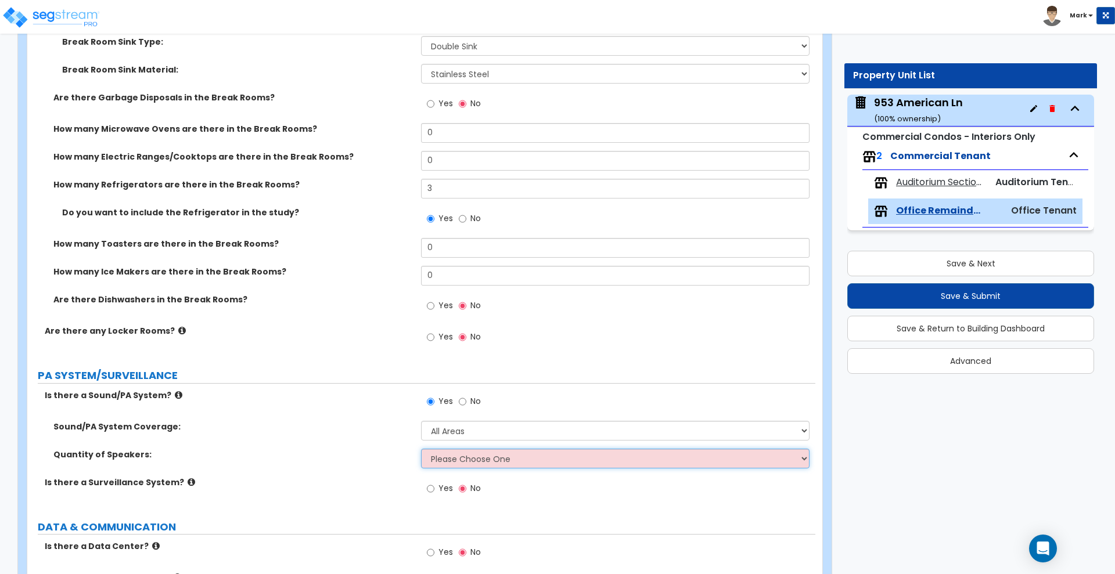
click at [473, 456] on select "Please Choose One Enter Number of Speakers Please Estimate for me" at bounding box center [615, 459] width 388 height 20
select select "2"
click at [421, 449] on select "Please Choose One Enter Number of Speakers Please Estimate for me" at bounding box center [615, 459] width 388 height 20
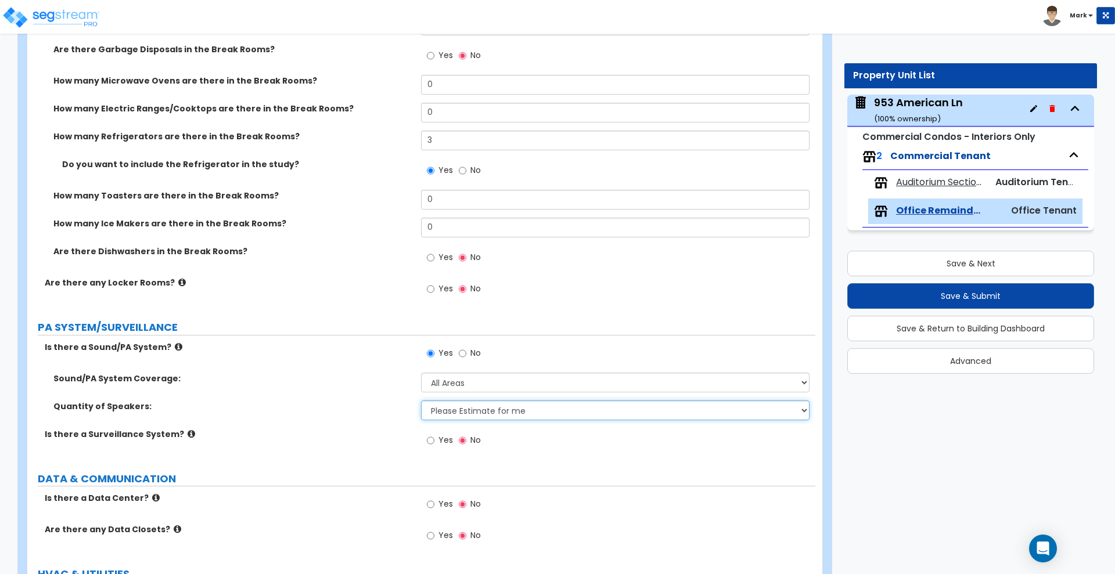
scroll to position [3558, 0]
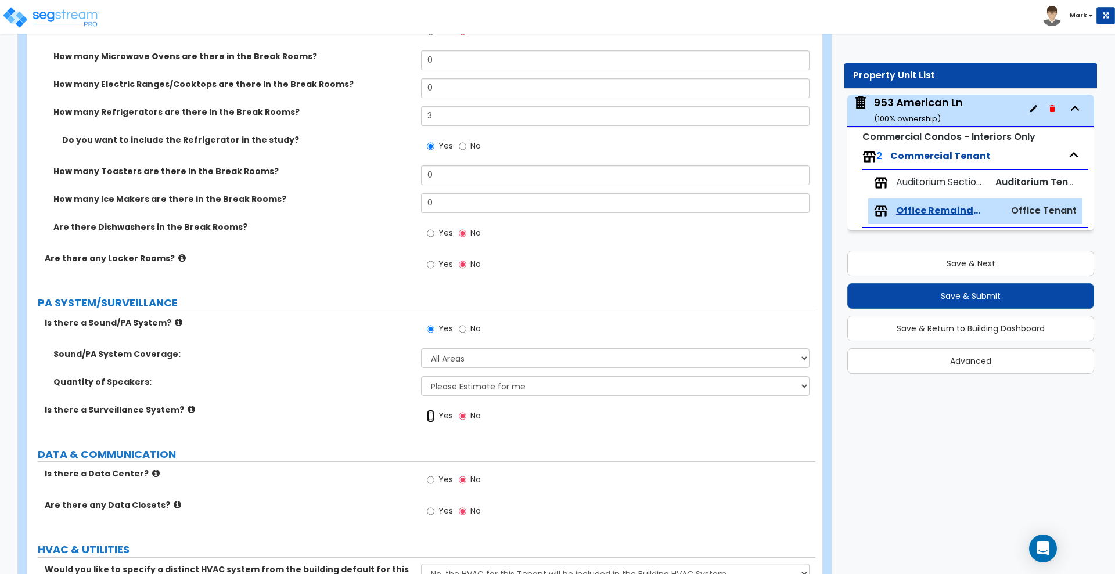
click at [434, 415] on input "Yes" at bounding box center [431, 416] width 8 height 13
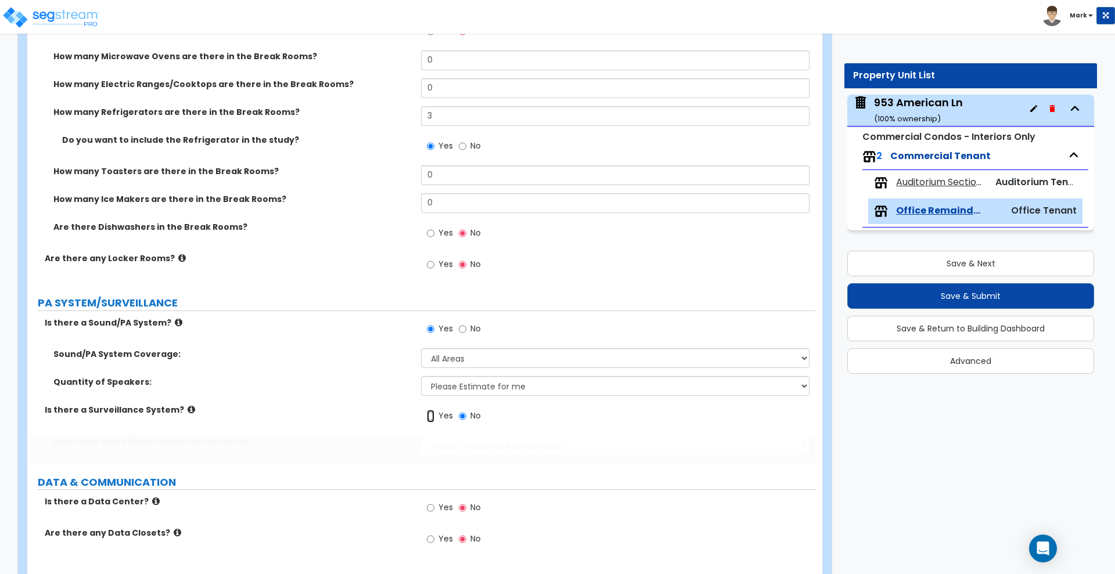
radio input "true"
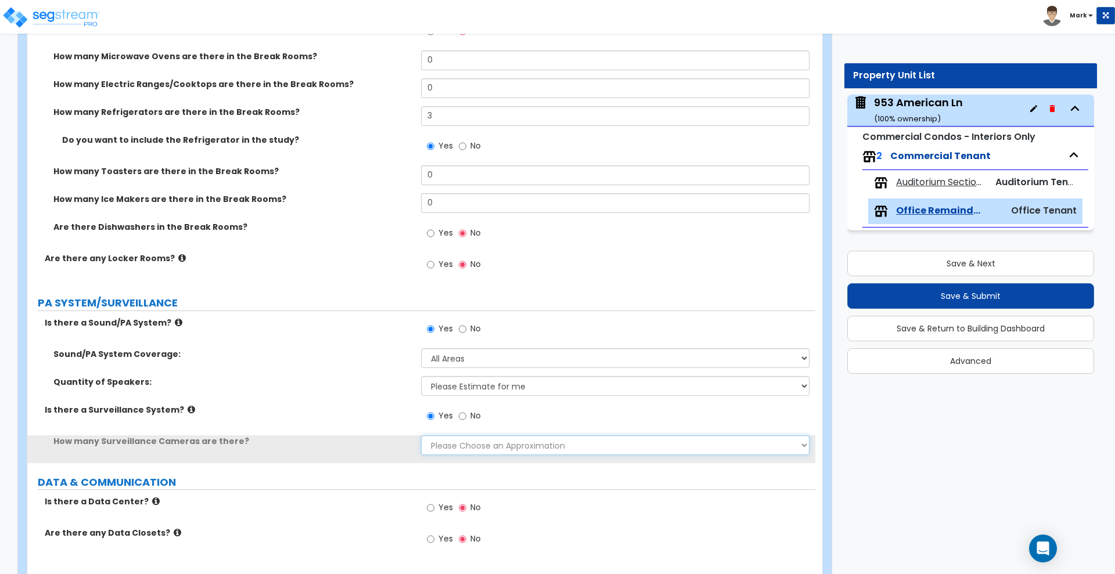
click at [470, 444] on select "Please Choose an Approximation Barely Noticed Any Noticed a Couple Frequently S…" at bounding box center [615, 446] width 388 height 20
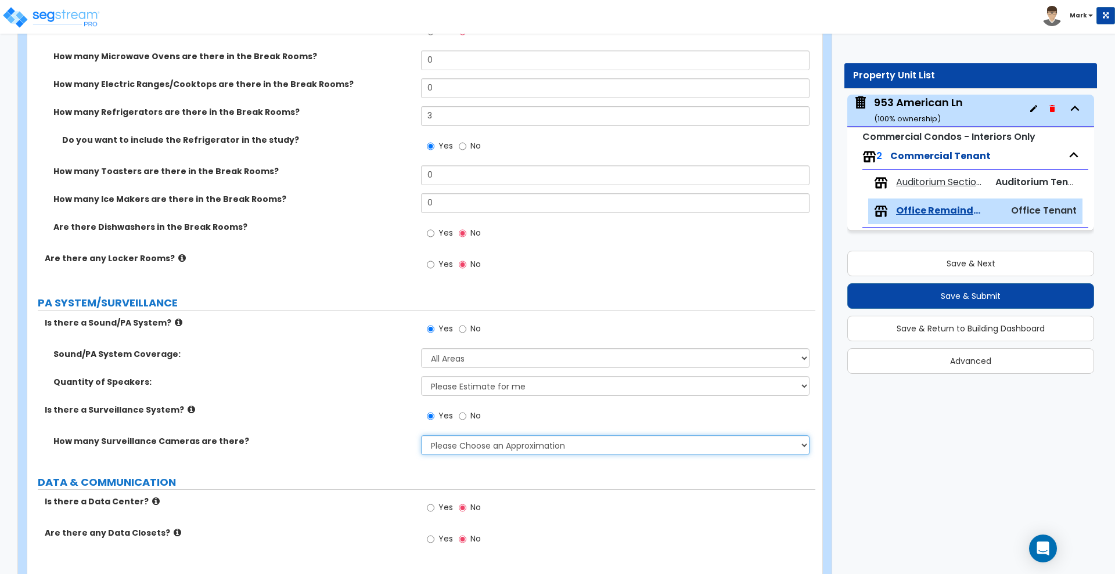
select select "3"
click at [421, 436] on select "Please Choose an Approximation Barely Noticed Any Noticed a Couple Frequently S…" at bounding box center [615, 446] width 388 height 20
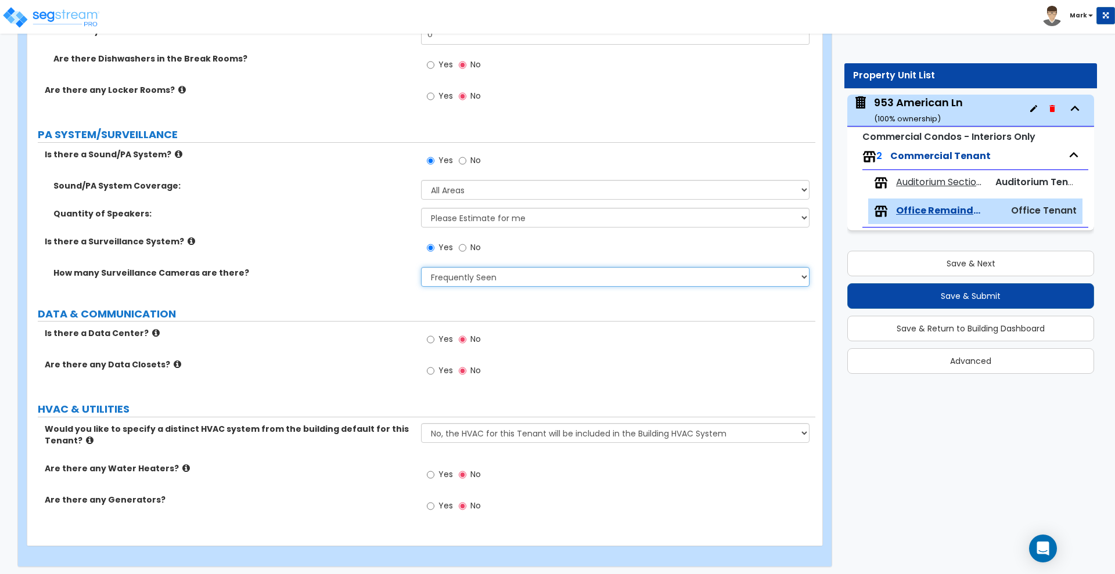
scroll to position [3731, 0]
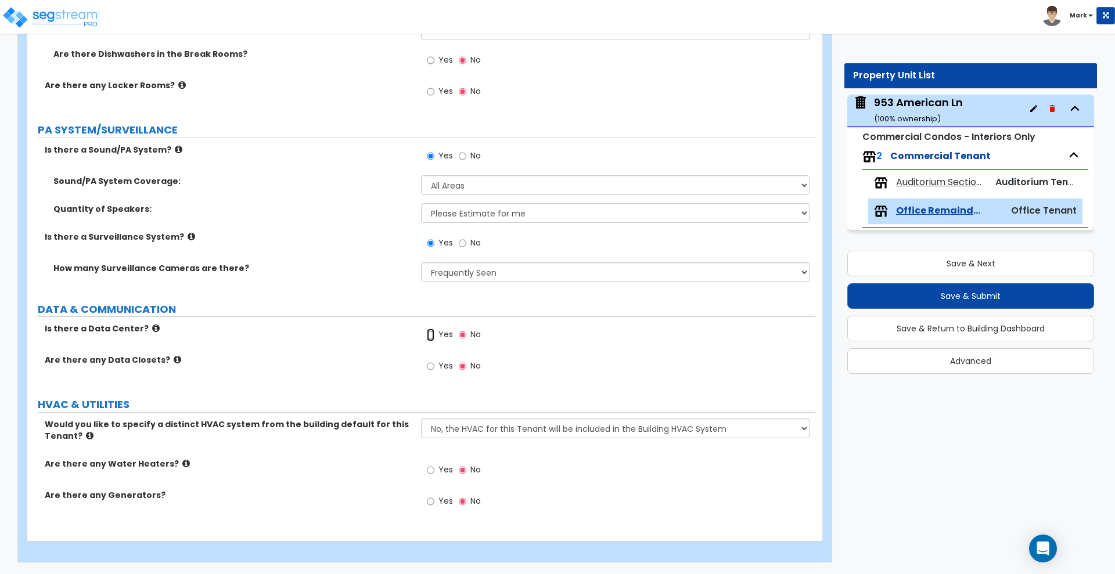
click at [432, 335] on input "Yes" at bounding box center [431, 335] width 8 height 13
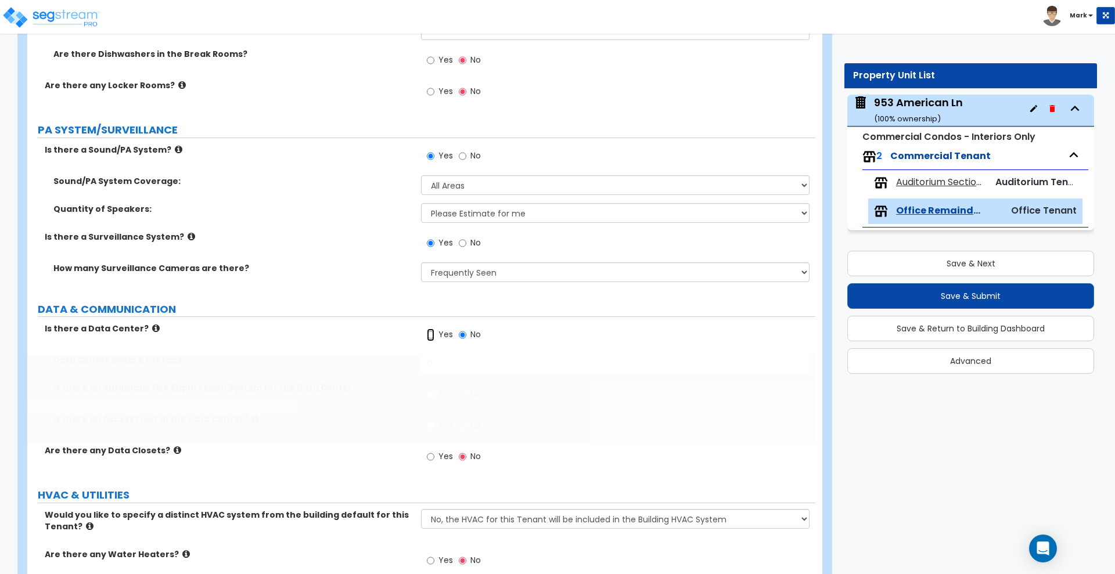
radio input "true"
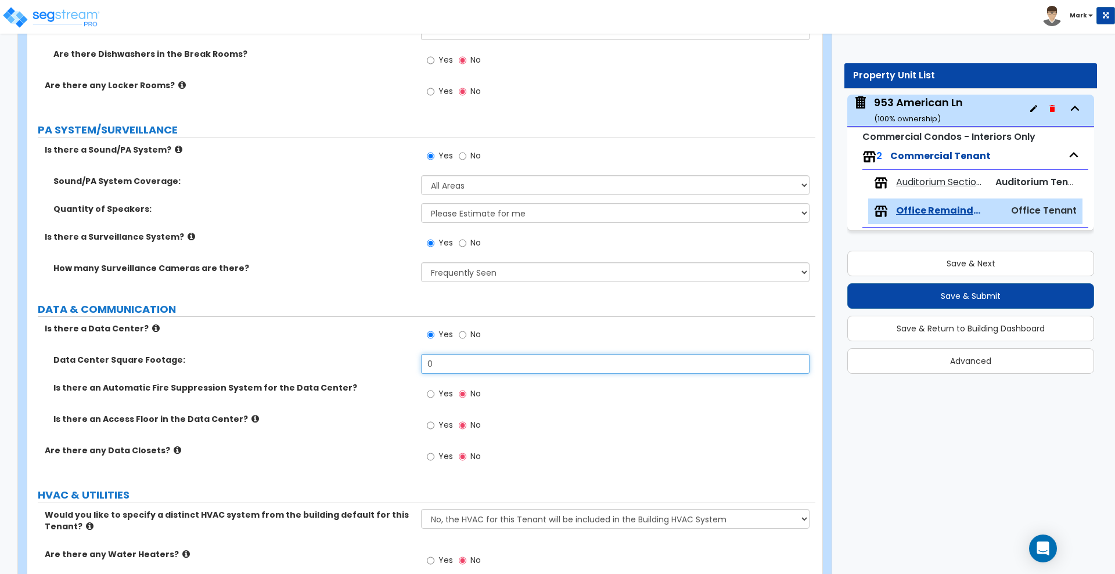
drag, startPoint x: 447, startPoint y: 366, endPoint x: 303, endPoint y: 354, distance: 144.6
click at [305, 357] on div "Data Center Square Footage: 0" at bounding box center [421, 368] width 788 height 28
type input "360"
click at [430, 395] on input "Yes" at bounding box center [431, 394] width 8 height 13
radio input "true"
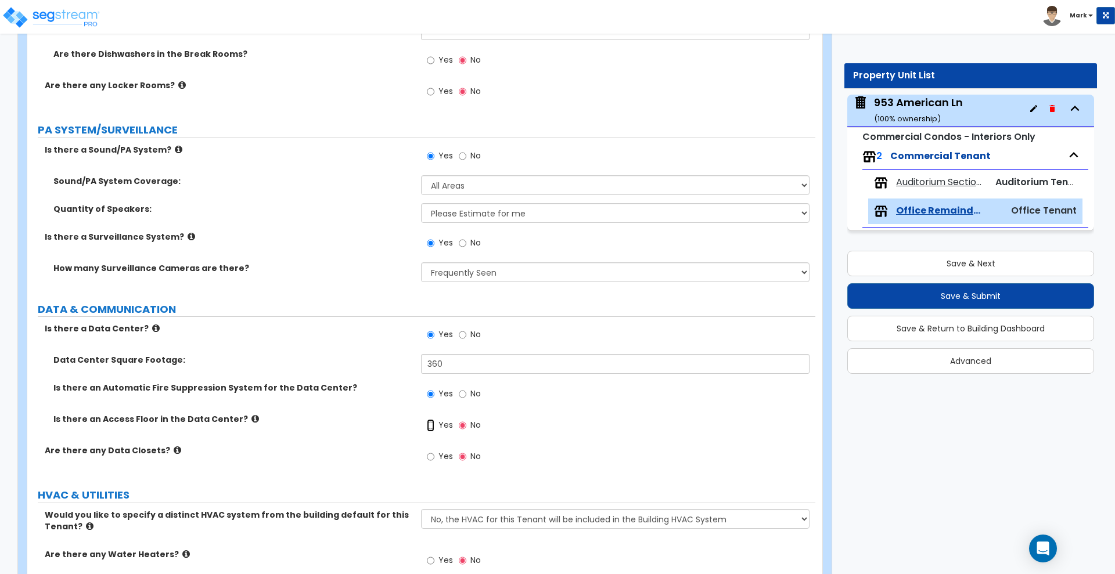
click at [431, 426] on input "Yes" at bounding box center [431, 425] width 8 height 13
radio input "true"
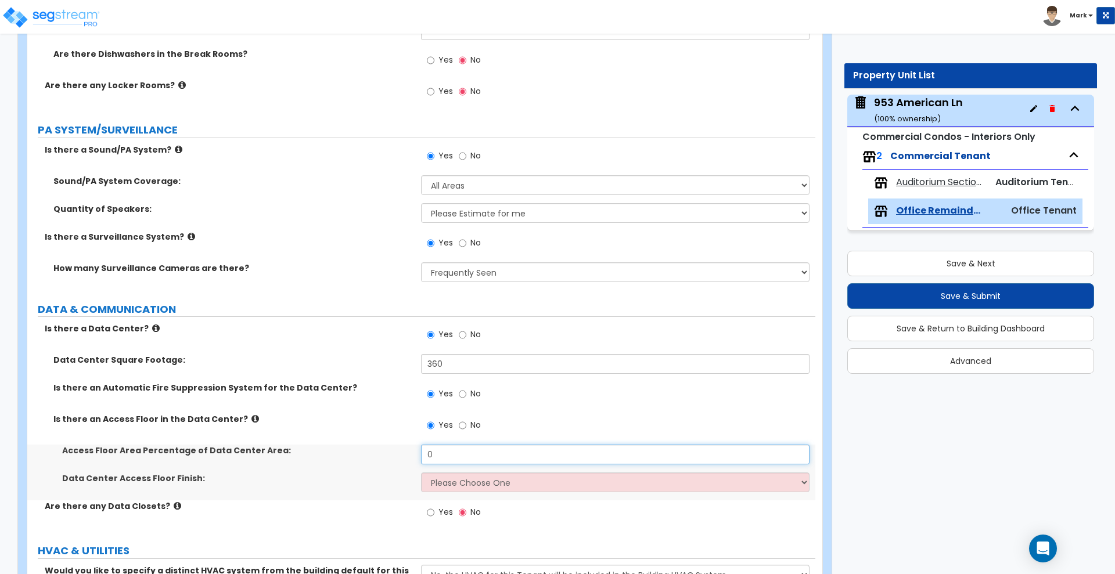
drag, startPoint x: 472, startPoint y: 453, endPoint x: 287, endPoint y: 445, distance: 184.9
click at [287, 445] on div "Access Floor Area Percentage of Data Center Area: 0" at bounding box center [421, 459] width 788 height 28
type input "50"
drag, startPoint x: 529, startPoint y: 482, endPoint x: 526, endPoint y: 476, distance: 6.0
click at [529, 482] on select "Please Choose One Resilient Laminate Flooring VCT Flooring Carpet Tile Flooring" at bounding box center [615, 483] width 388 height 20
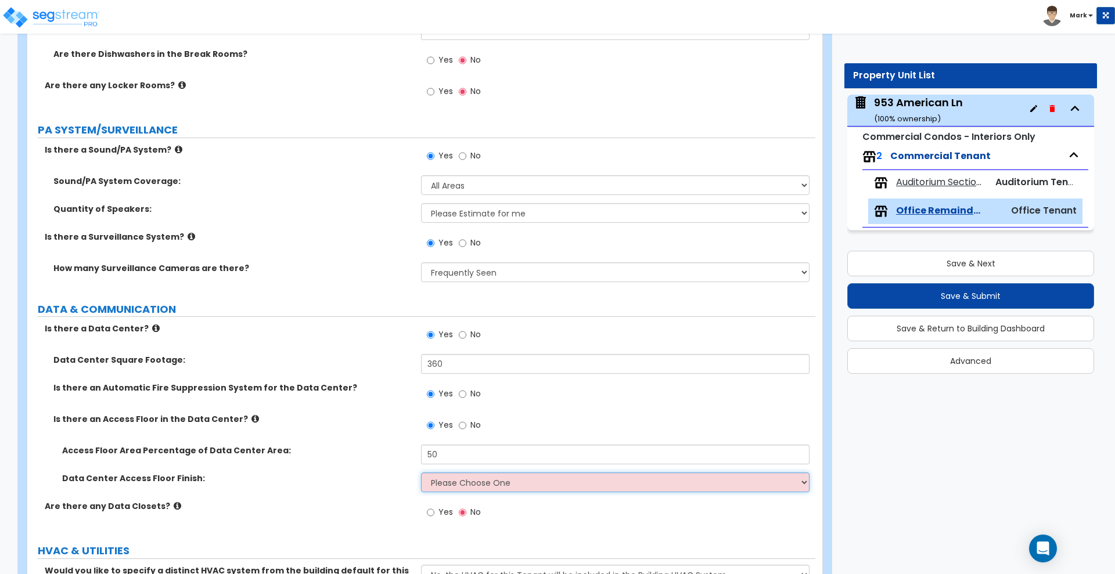
select select "8"
click at [421, 473] on select "Please Choose One Resilient Laminate Flooring VCT Flooring Carpet Tile Flooring" at bounding box center [615, 483] width 388 height 20
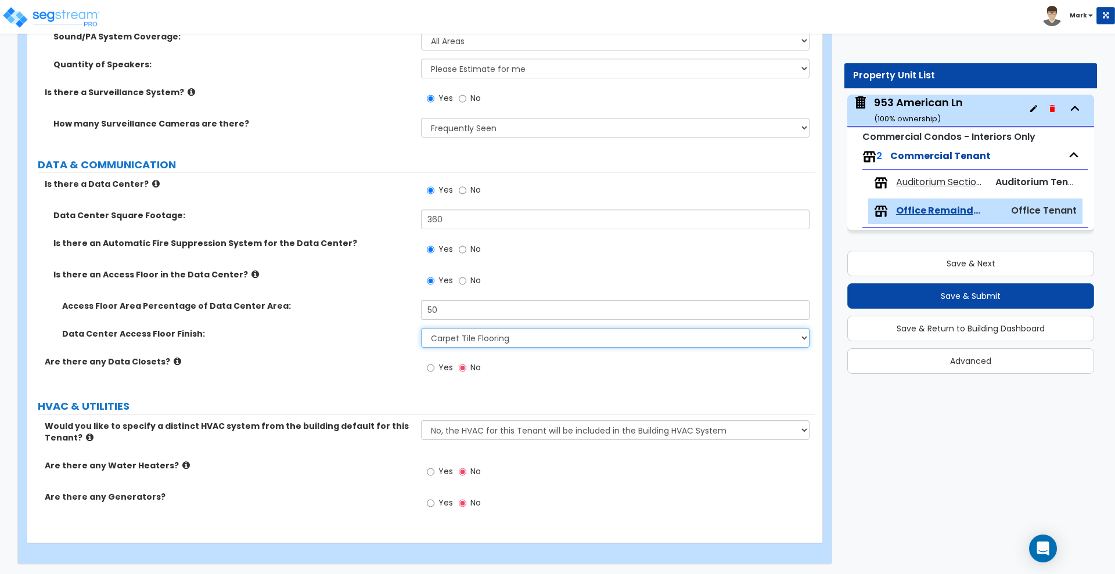
scroll to position [3876, 0]
click at [430, 365] on input "Yes" at bounding box center [431, 367] width 8 height 13
radio input "true"
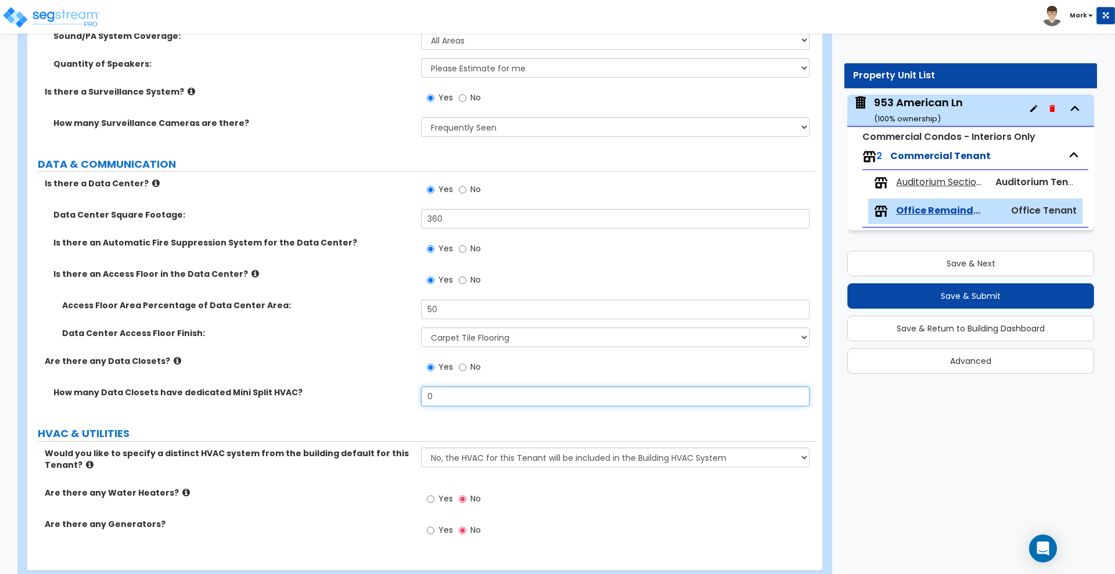
click at [430, 395] on input "0" at bounding box center [615, 397] width 388 height 20
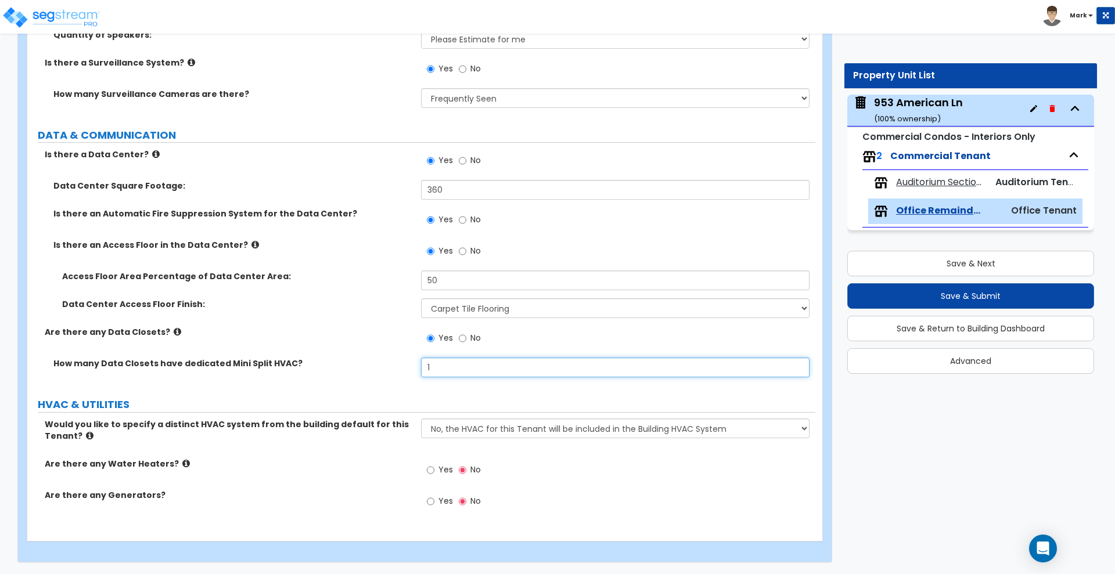
type input "1"
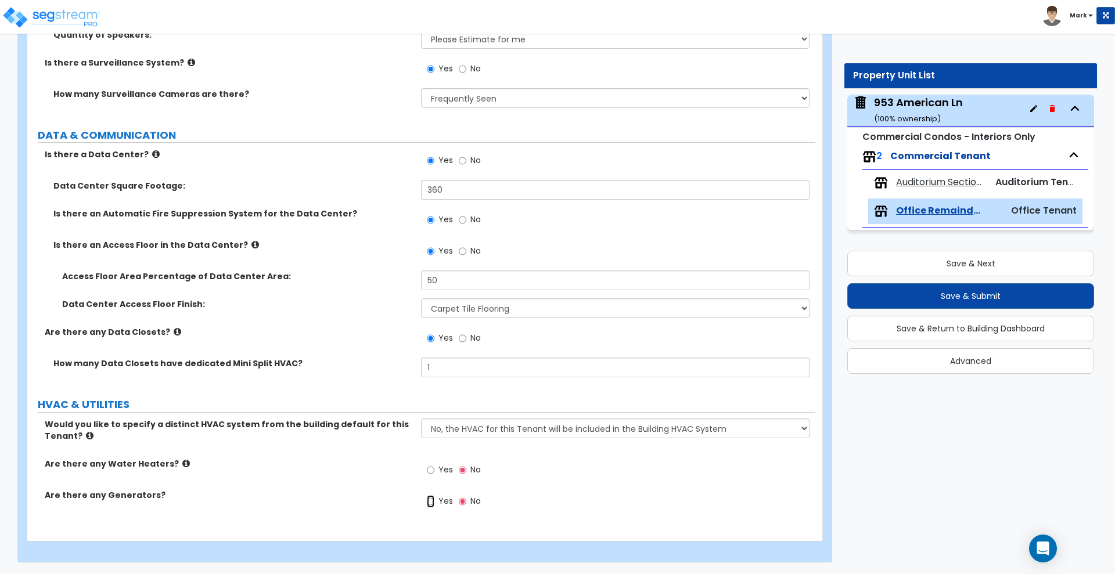
click at [431, 501] on input "Yes" at bounding box center [431, 501] width 8 height 13
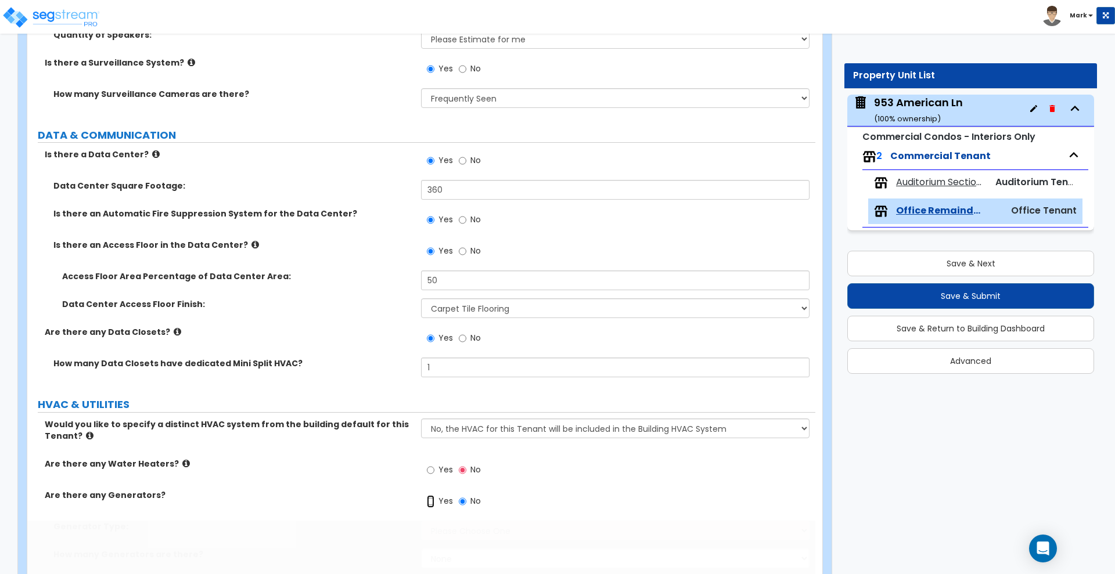
radio input "true"
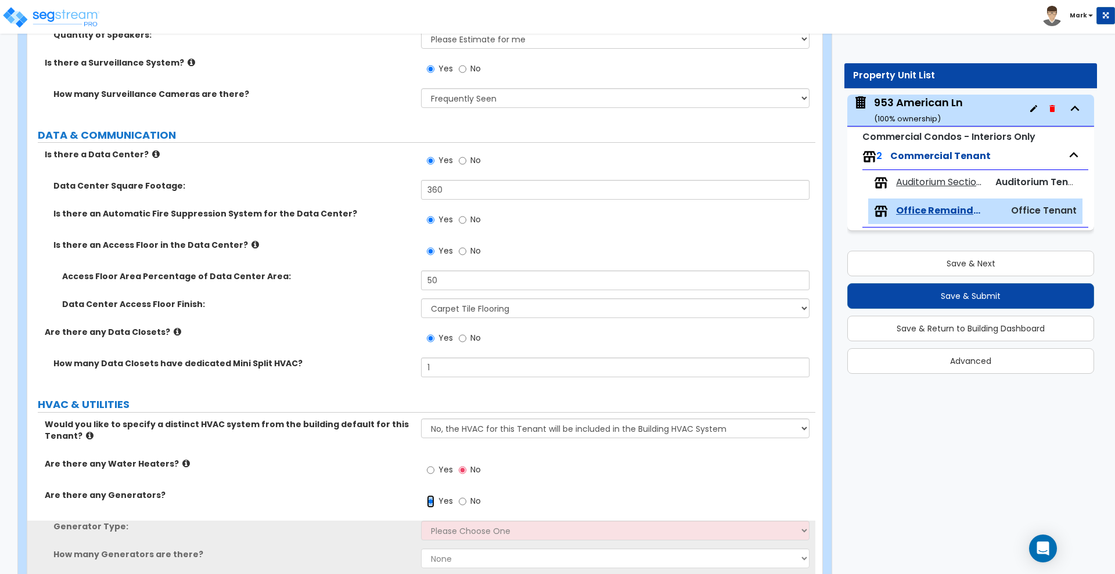
scroll to position [3961, 0]
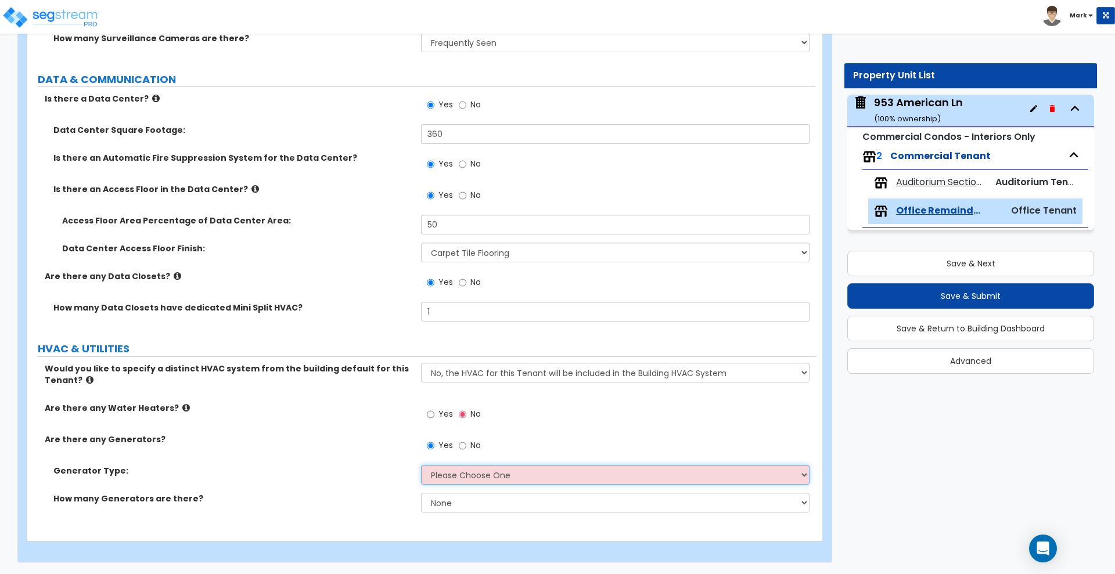
click at [499, 473] on select "Please Choose One Gas Diesel" at bounding box center [615, 475] width 388 height 20
select select "1"
click at [421, 465] on select "Please Choose One Gas Diesel" at bounding box center [615, 475] width 388 height 20
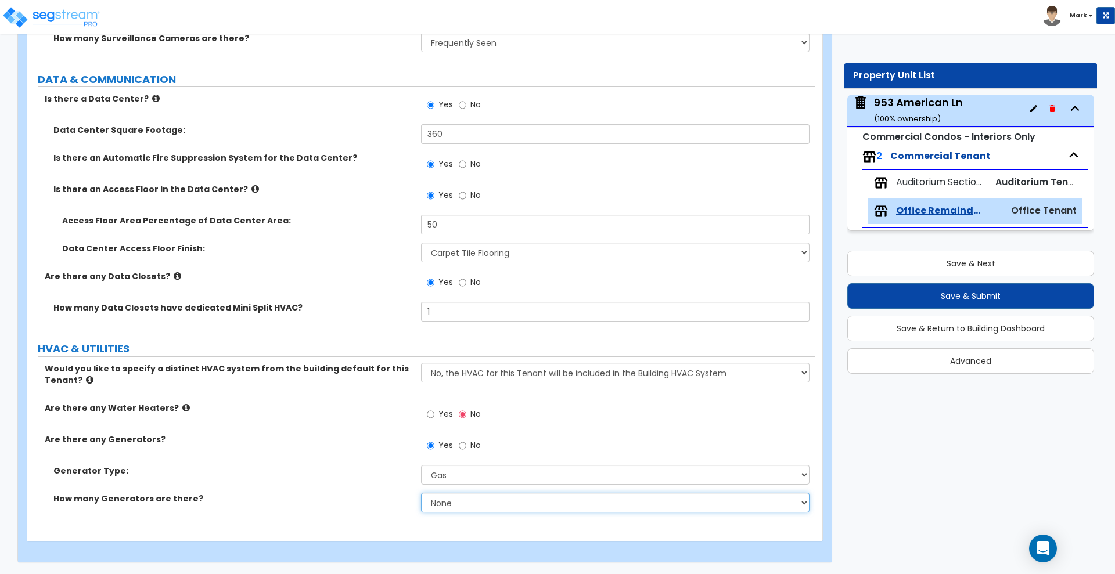
click at [468, 502] on select "None 1 2 3" at bounding box center [615, 503] width 388 height 20
select select "2"
click at [421, 493] on select "None 1 2 3" at bounding box center [615, 503] width 388 height 20
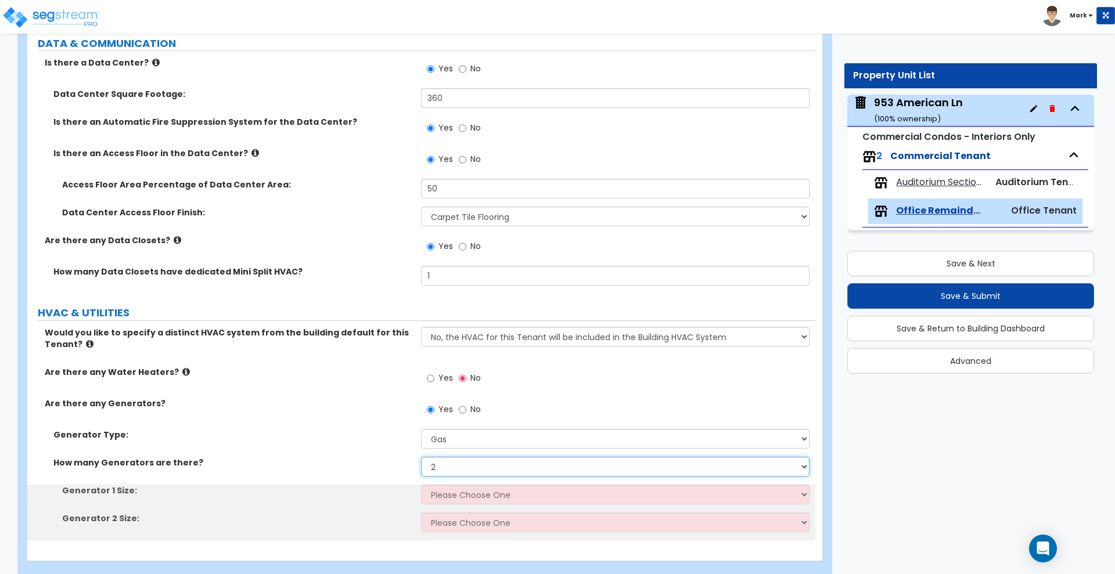
scroll to position [4017, 0]
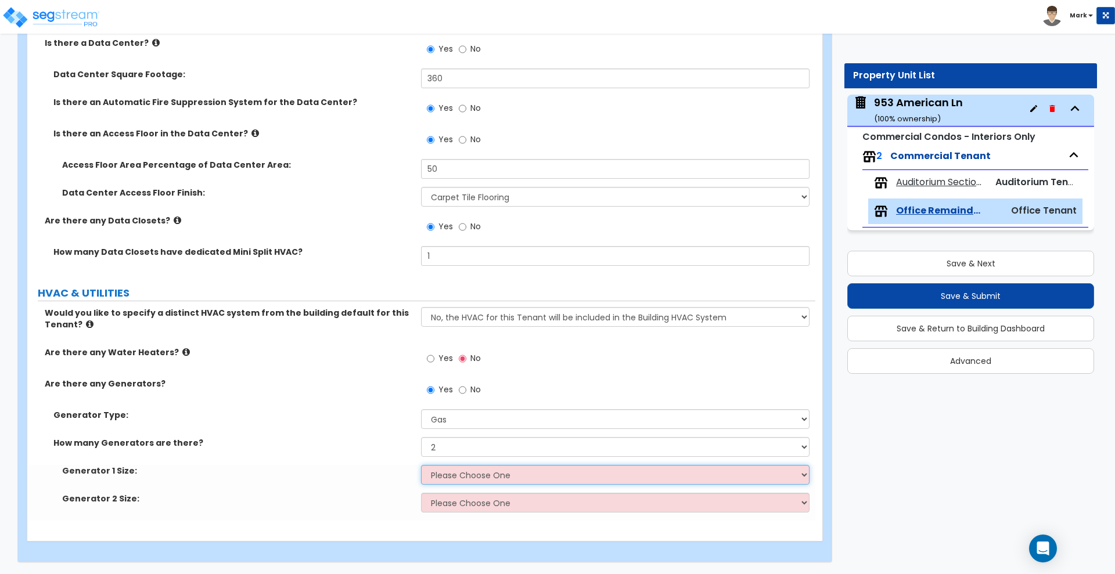
click at [489, 477] on select "Please Choose One 20kW 35 kW 80 kW 100 kW 125 kW 185 kW" at bounding box center [615, 475] width 388 height 20
click at [488, 479] on select "Please Choose One 20kW 35 kW 80 kW 100 kW 125 kW 185 kW" at bounding box center [615, 475] width 388 height 20
select select "6"
click at [421, 465] on select "Please Choose One 20kW 35 kW 80 kW 100 kW 125 kW 185 kW" at bounding box center [615, 475] width 388 height 20
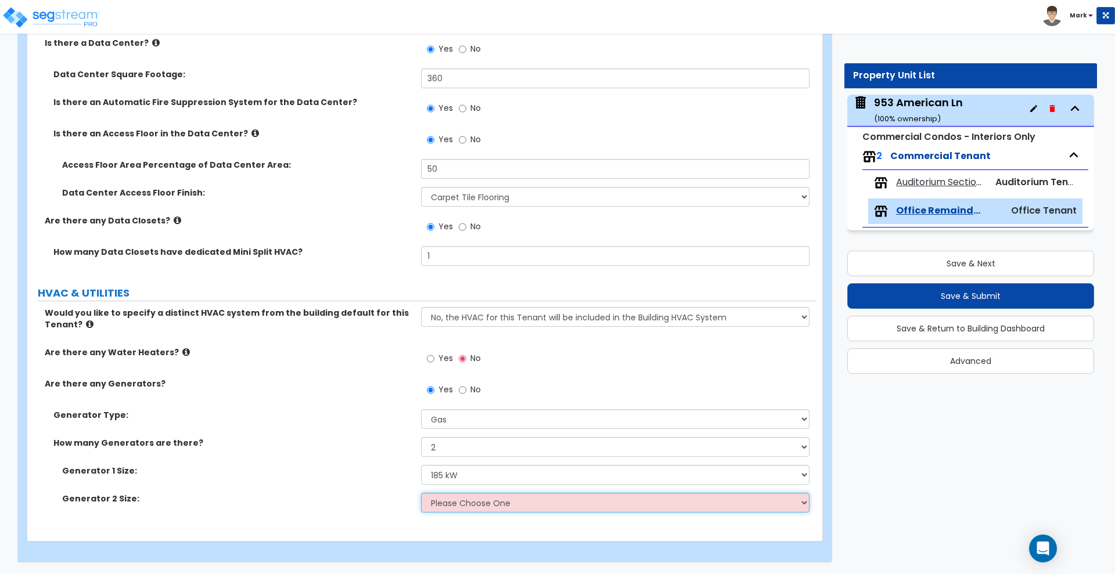
click at [483, 503] on select "Please Choose One 20 kW 35 kW 80 kW 100 kW 125 kW 185 kW" at bounding box center [615, 503] width 388 height 20
select select "6"
click at [421, 493] on select "Please Choose One 20 kW 35 kW 80 kW 100 kW 125 kW 185 kW" at bounding box center [615, 503] width 388 height 20
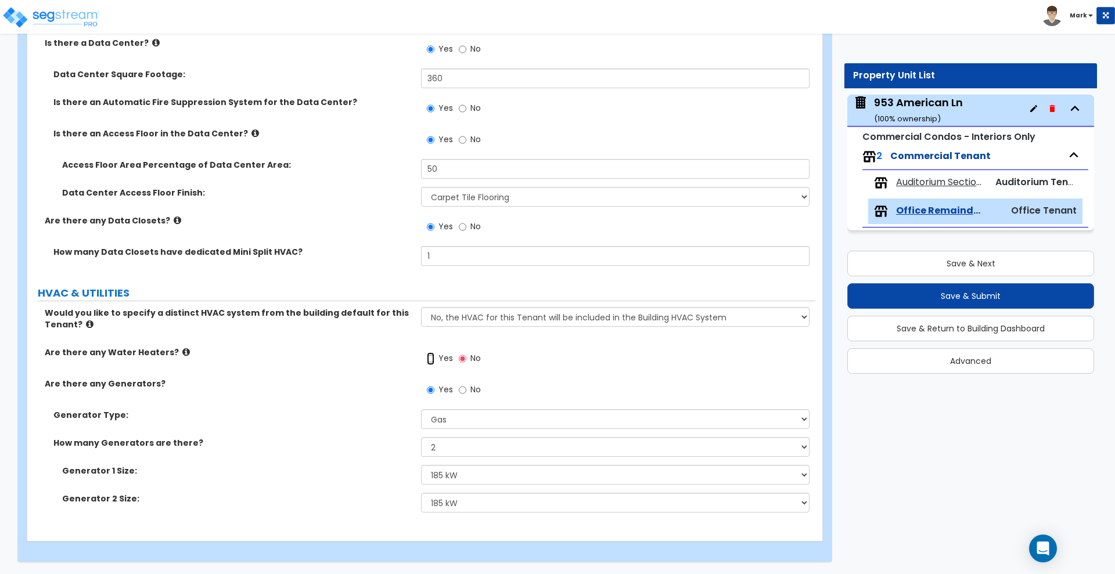
click at [431, 357] on input "Yes" at bounding box center [431, 359] width 8 height 13
radio input "true"
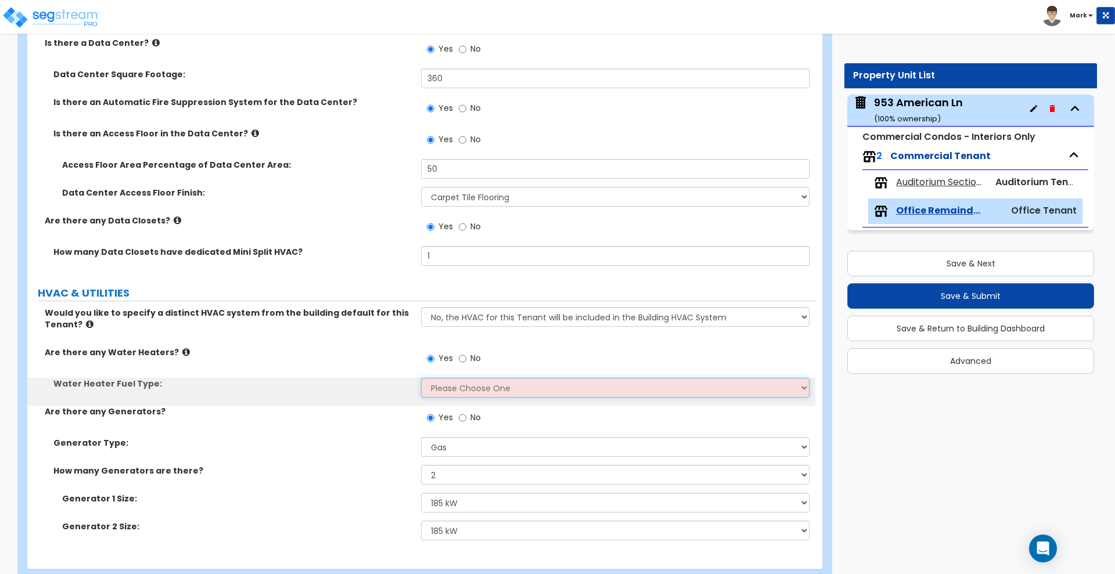
click at [454, 386] on select "Please Choose One Gas Electric" at bounding box center [615, 388] width 388 height 20
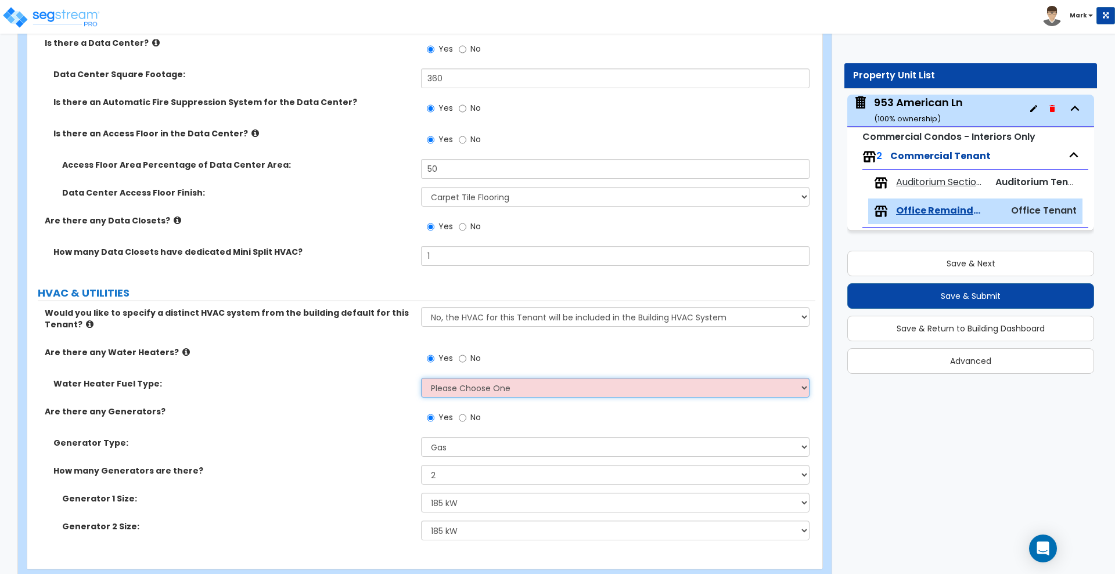
select select "2"
click at [421, 378] on select "Please Choose One Gas Electric" at bounding box center [615, 388] width 388 height 20
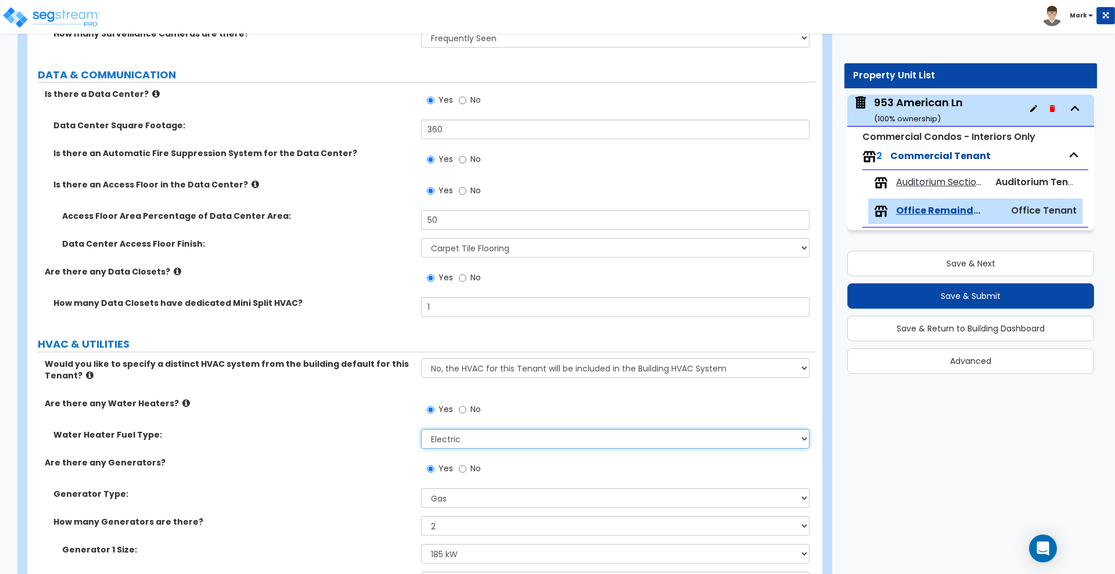
scroll to position [3944, 0]
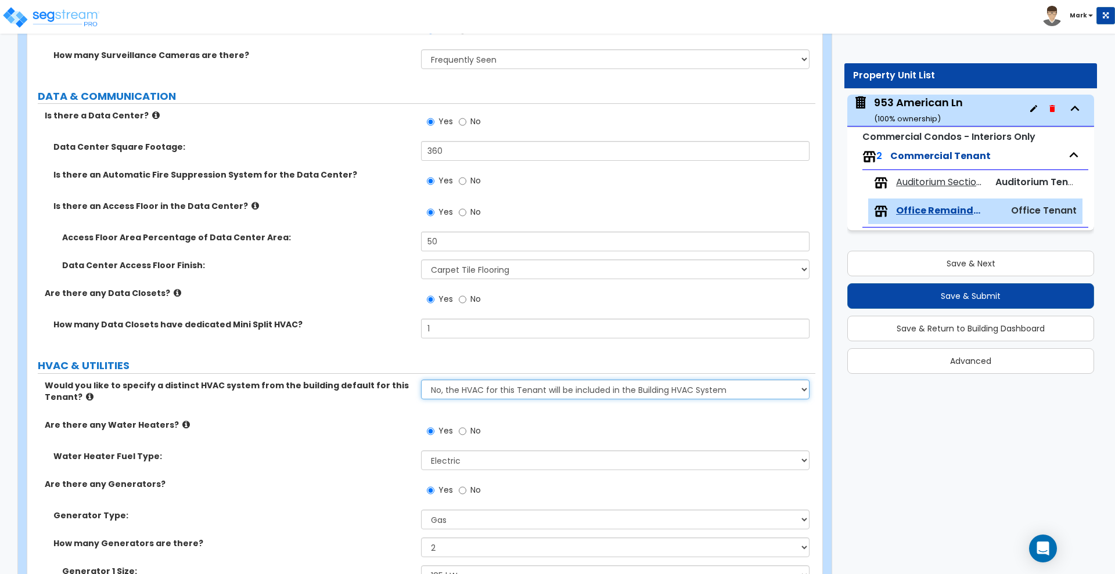
click at [472, 387] on select "No, the HVAC for this Tenant will be included in the Building HVAC System Yes, …" at bounding box center [615, 390] width 388 height 20
select select "1"
click at [421, 380] on select "No, the HVAC for this Tenant will be included in the Building HVAC System Yes, …" at bounding box center [615, 390] width 388 height 20
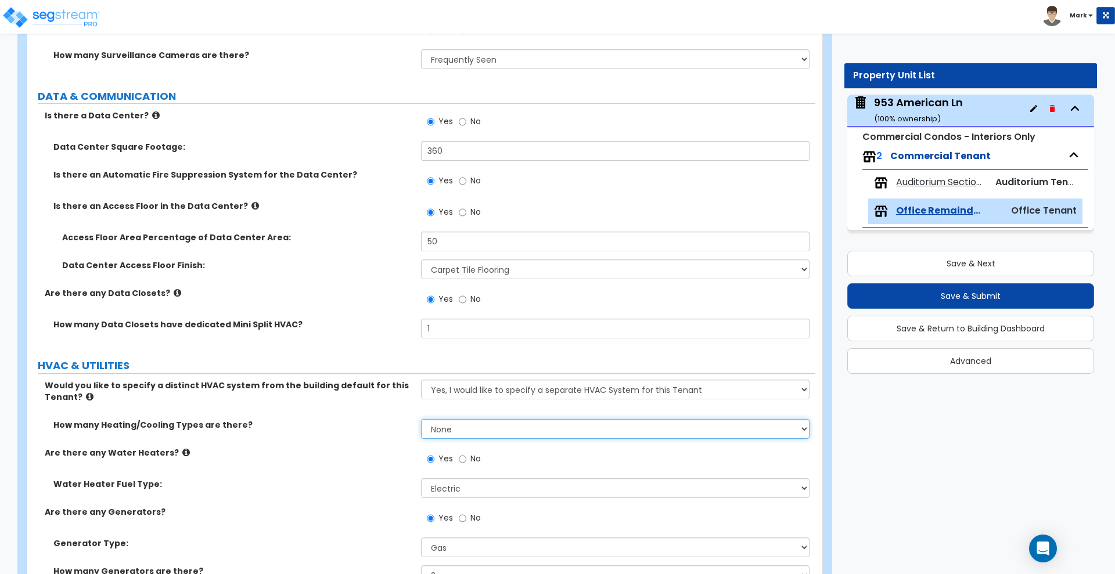
click at [466, 426] on select "None 1 2 3" at bounding box center [615, 429] width 388 height 20
select select "2"
click at [421, 419] on select "None 1 2 3" at bounding box center [615, 429] width 388 height 20
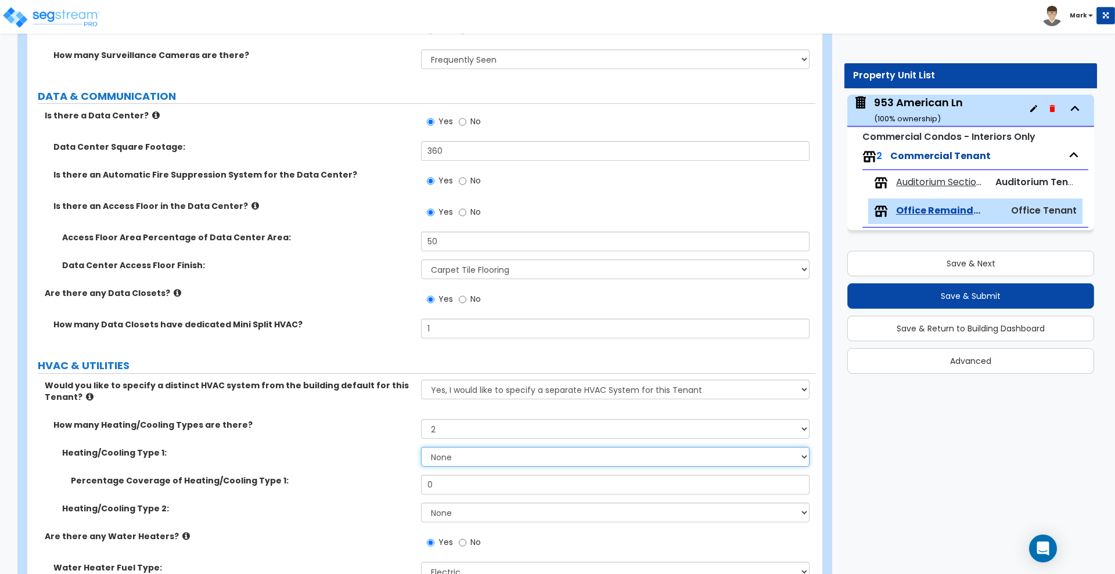
click at [462, 456] on select "None Heat Only Centralized Heating & Cooling Thru Wall Air Conditioners Mini Sp…" at bounding box center [615, 457] width 388 height 20
select select "2"
click at [421, 447] on select "None Heat Only Centralized Heating & Cooling Thru Wall Air Conditioners Mini Sp…" at bounding box center [615, 457] width 388 height 20
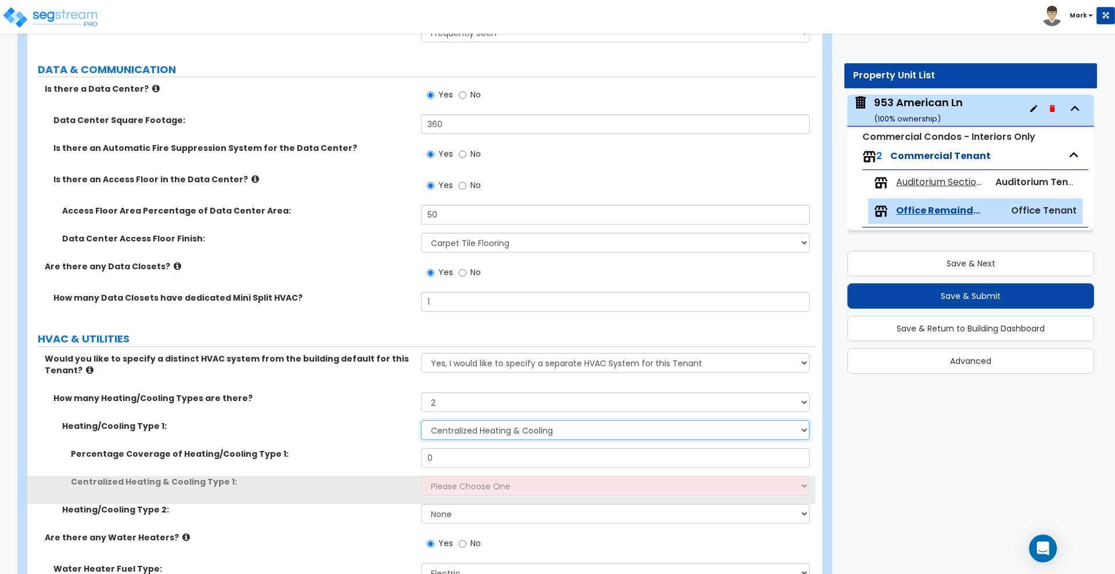
scroll to position [4017, 0]
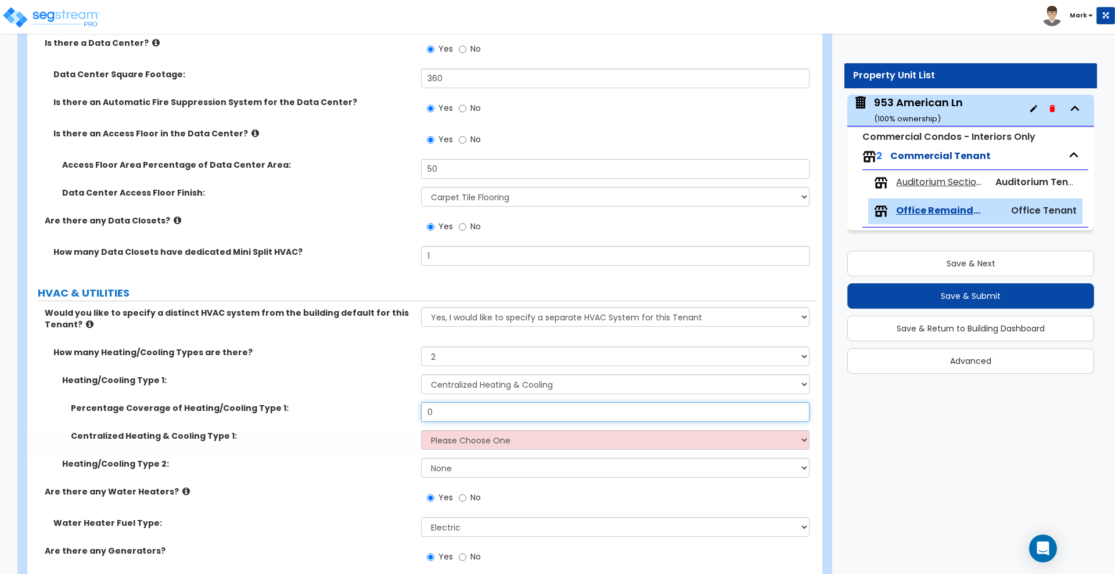
click at [445, 419] on input "0" at bounding box center [615, 413] width 388 height 20
click at [447, 414] on input "0" at bounding box center [615, 413] width 388 height 20
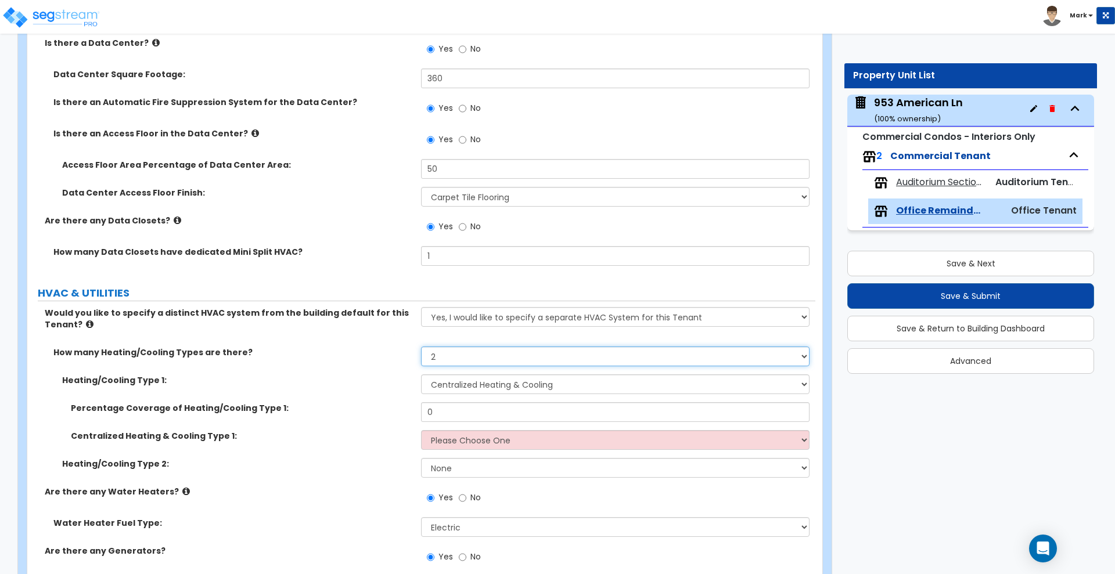
click at [483, 358] on select "None 1 2 3" at bounding box center [615, 357] width 388 height 20
select select "1"
click at [421, 347] on select "None 1 2 3" at bounding box center [615, 357] width 388 height 20
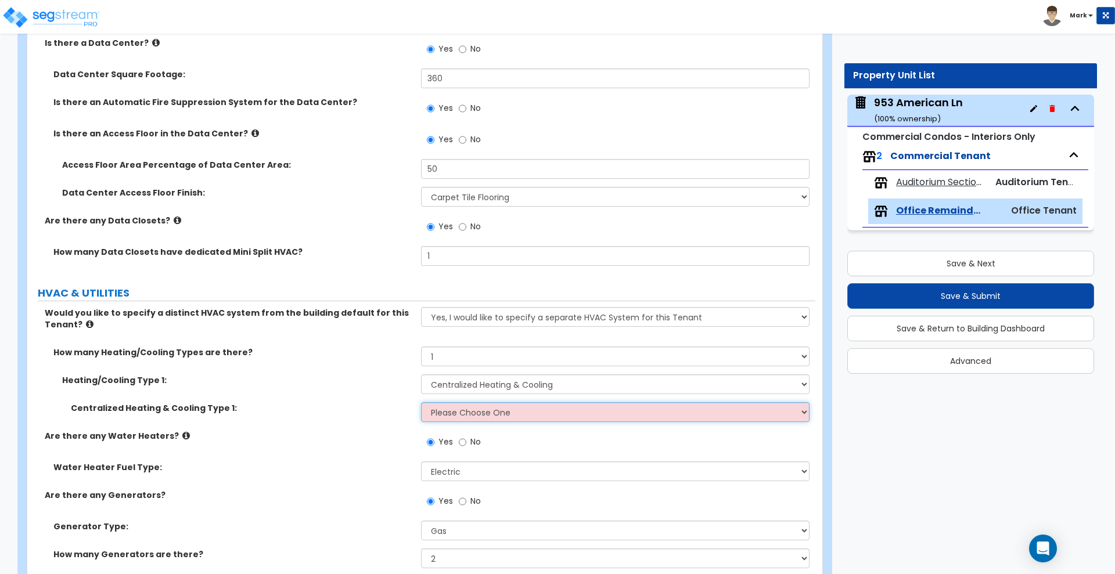
click at [485, 416] on select "Please Choose One Rooftop Unit Furnace-Condenser Forced Air Split Heating/Cooli…" at bounding box center [615, 413] width 388 height 20
click at [566, 384] on select "None Heat Only Centralized Heating & Cooling Thru Wall Air Conditioners Mini Sp…" at bounding box center [615, 385] width 388 height 20
click at [421, 375] on select "None Heat Only Centralized Heating & Cooling Thru Wall Air Conditioners Mini Sp…" at bounding box center [615, 385] width 388 height 20
click at [502, 422] on select "Please Choose One Rooftop Unit Furnace-Condenser Forced Air Split Heating/Cooli…" at bounding box center [615, 413] width 388 height 20
select select "2"
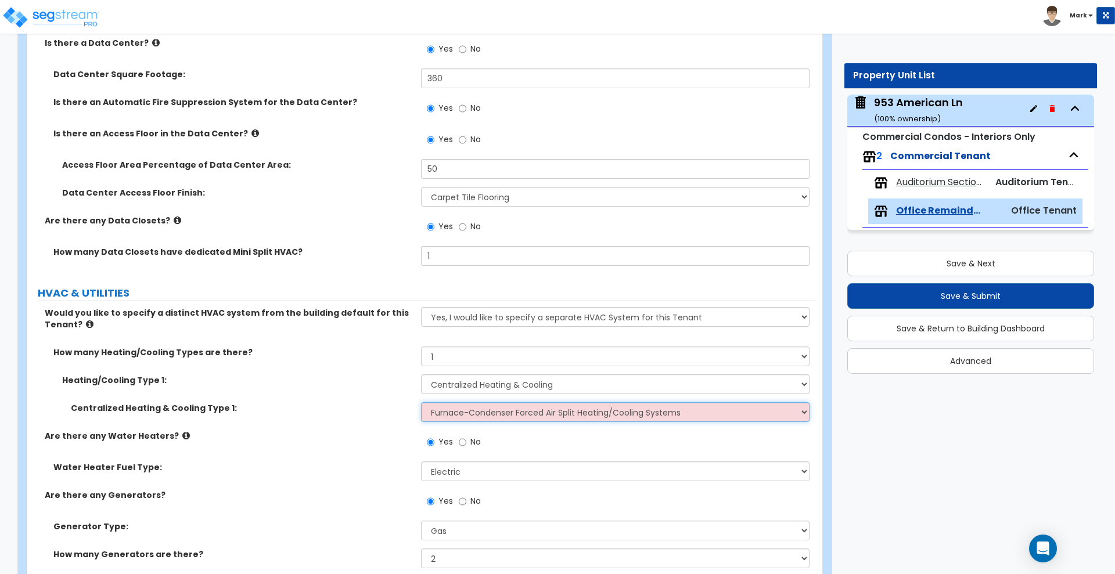
click at [421, 403] on select "Please Choose One Rooftop Unit Furnace-Condenser Forced Air Split Heating/Cooli…" at bounding box center [615, 413] width 388 height 20
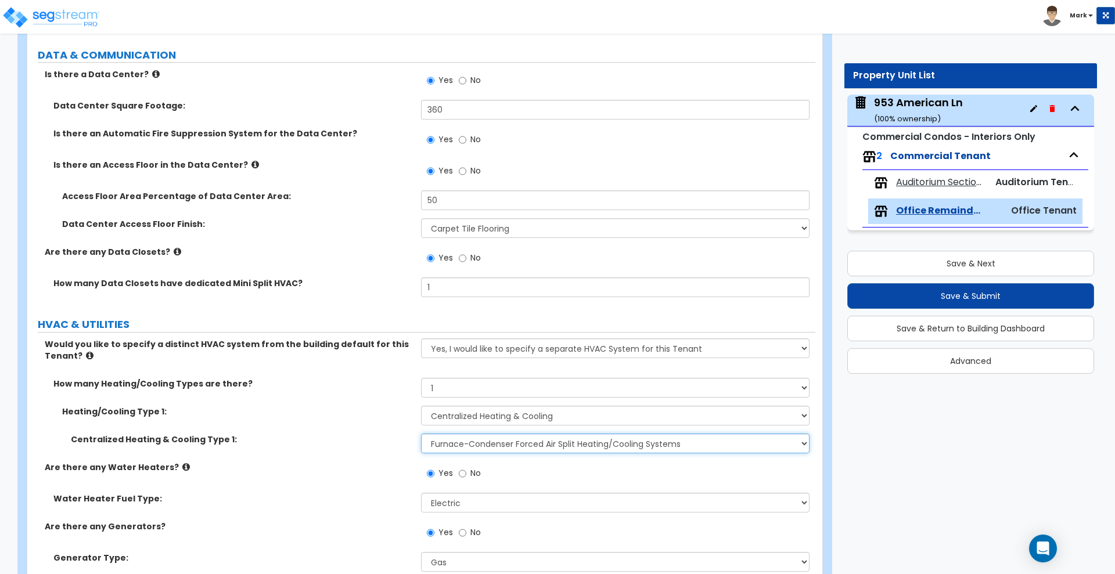
scroll to position [3983, 0]
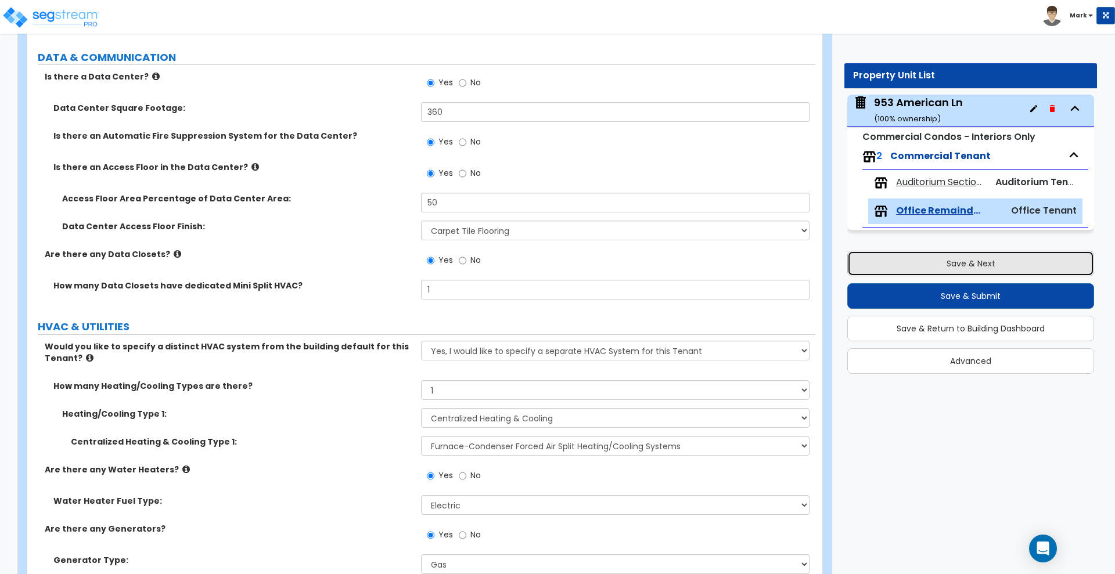
click at [935, 263] on button "Save & Next" at bounding box center [970, 264] width 247 height 26
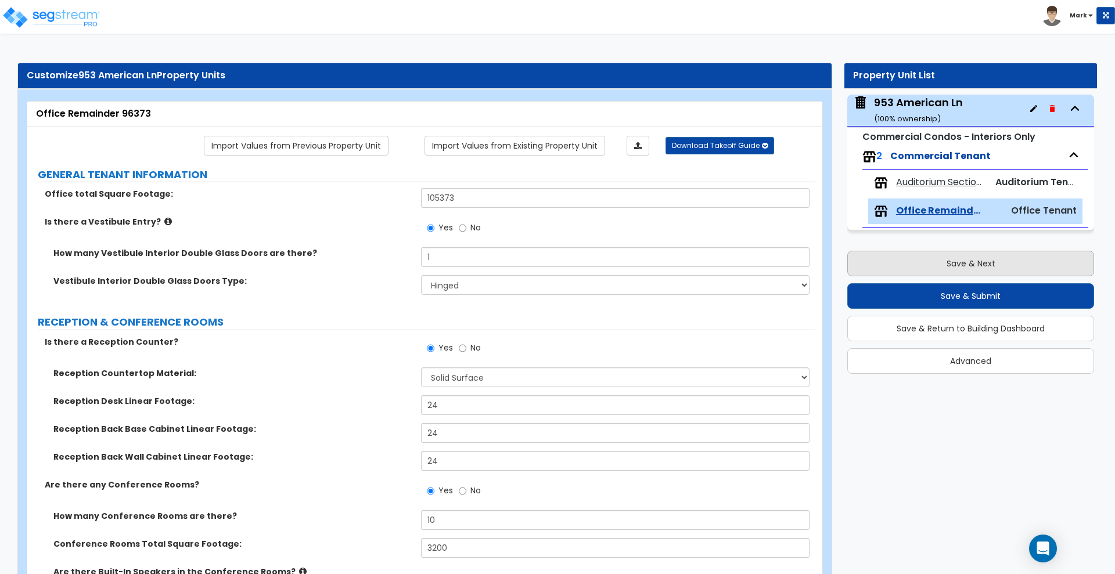
select select "2"
select select "1"
select select "2"
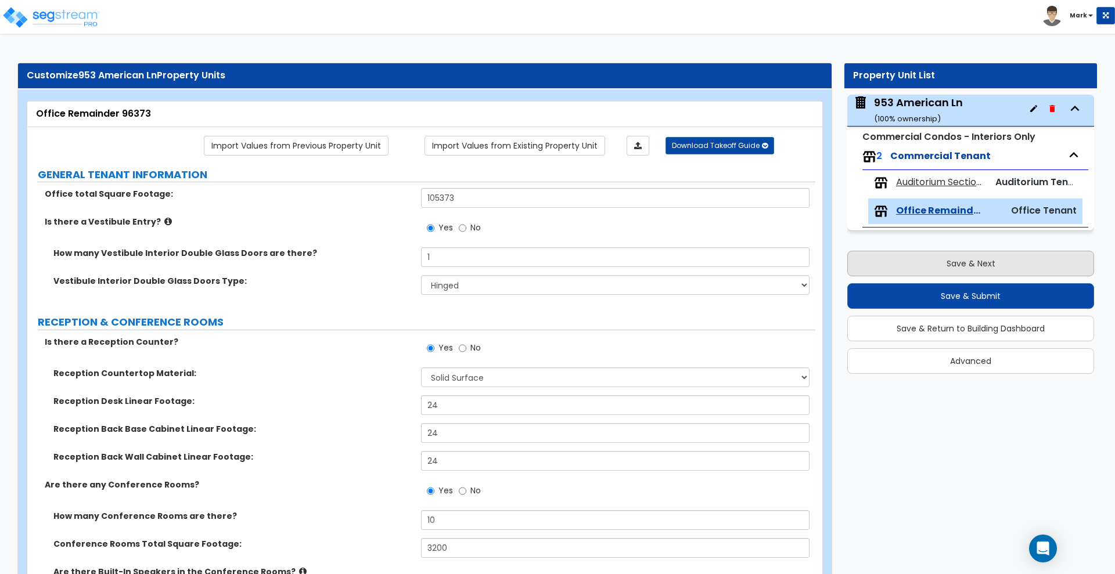
select select "6"
select select "1"
select select "2"
select select "5"
select select "3"
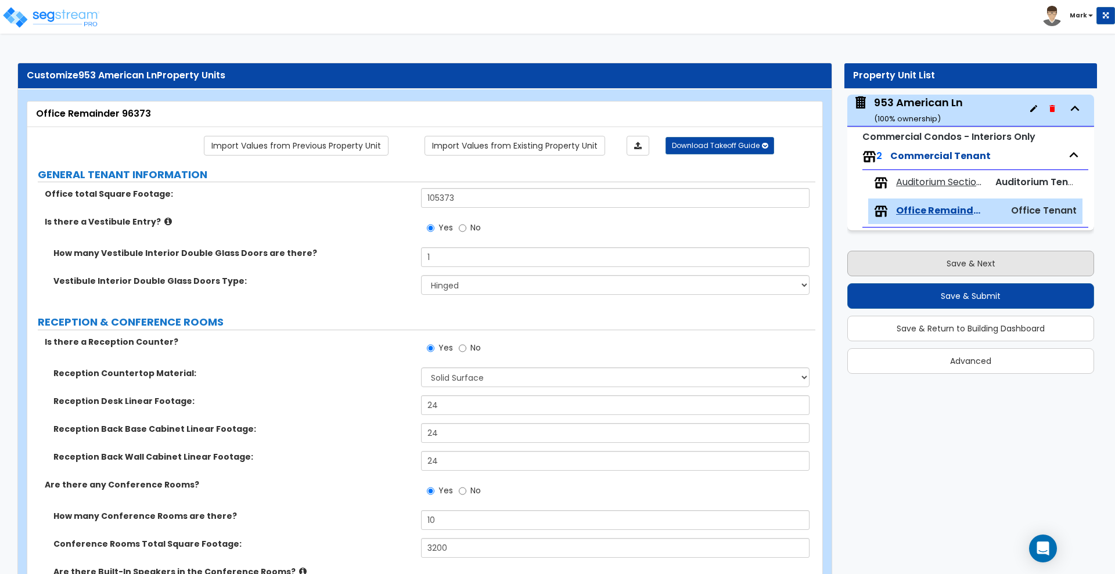
select select "1"
select select "2"
select select "1"
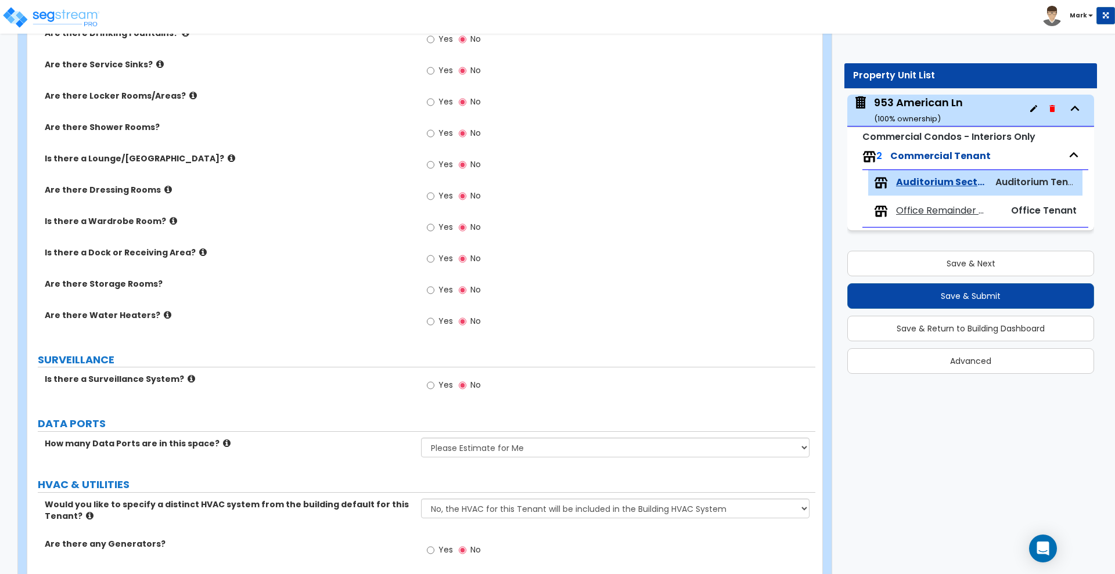
scroll to position [2204, 0]
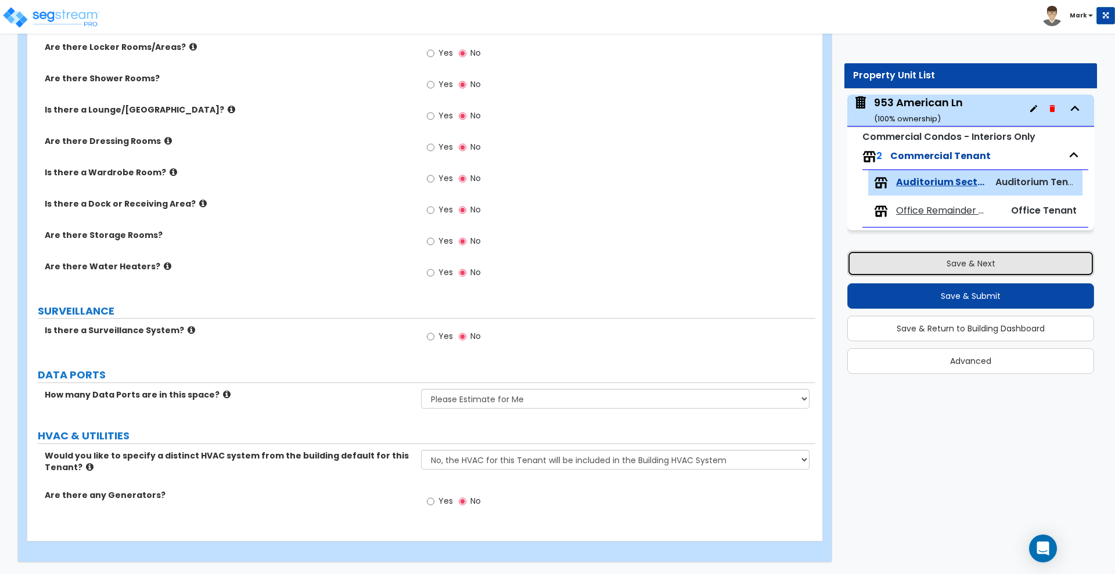
click at [912, 264] on button "Save & Next" at bounding box center [970, 264] width 247 height 26
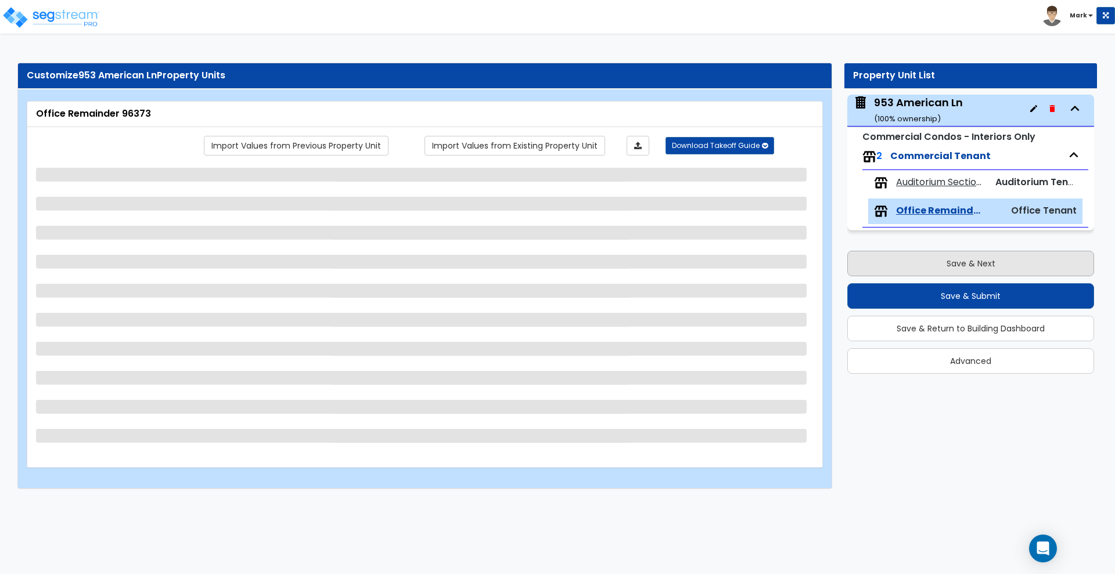
scroll to position [0, 0]
select select "2"
select select "1"
select select "2"
select select "4"
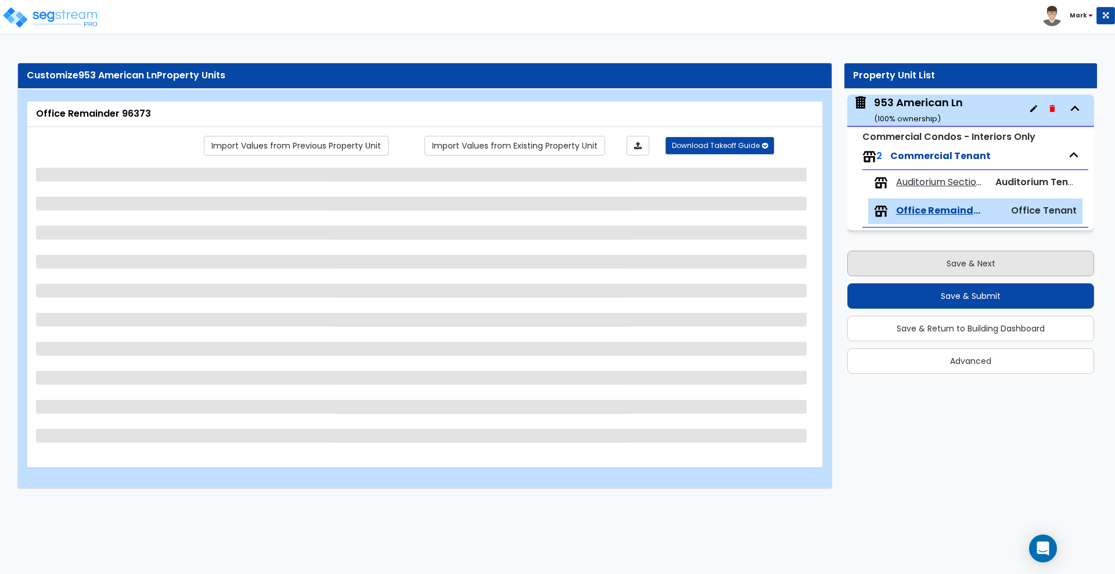
select select "7"
select select "5"
select select "3"
select select "2"
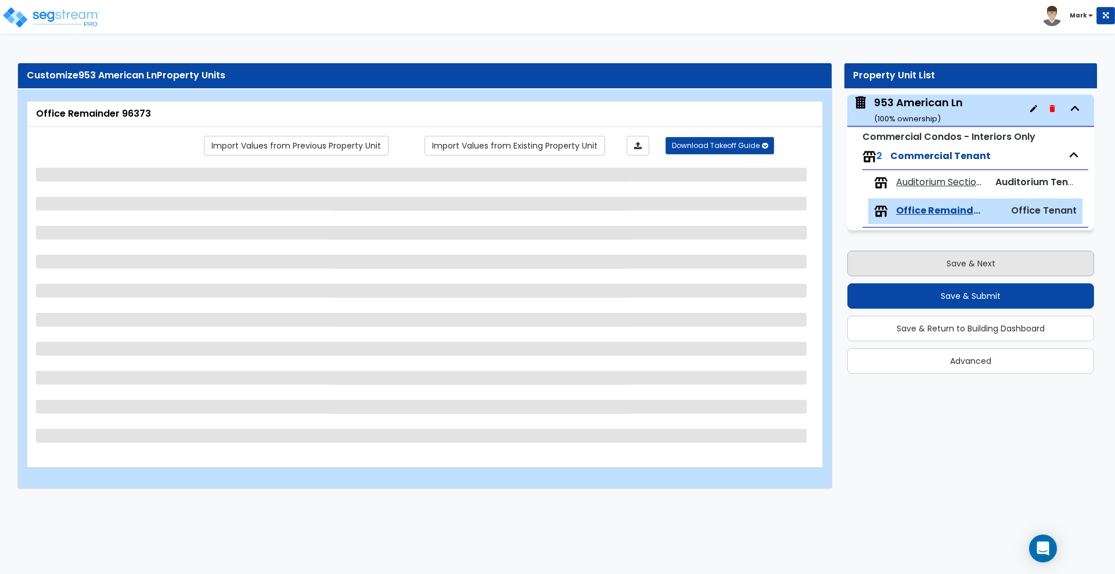
select select "6"
select select "4"
select select "1"
select select "2"
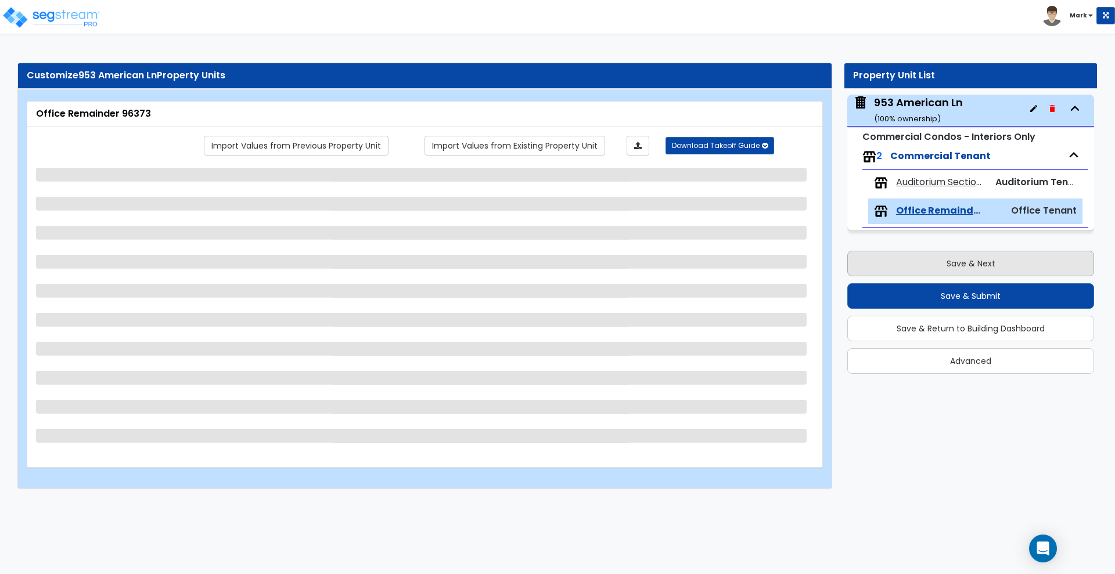
select select "4"
select select "1"
select select "2"
select select "1"
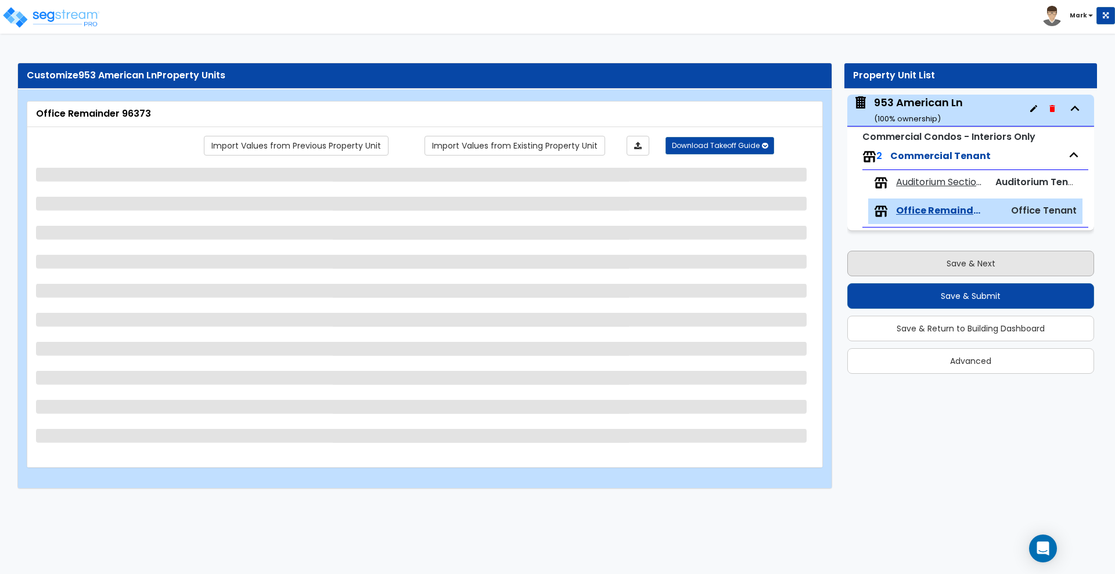
select select "1"
select select "2"
select select "3"
select select "8"
select select "1"
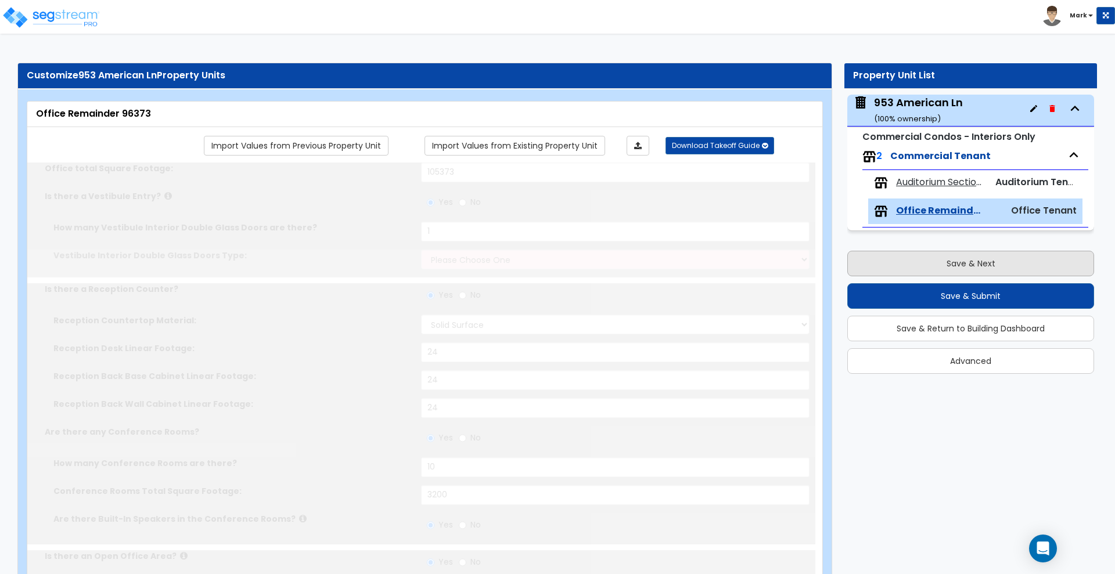
select select "1"
type input "20"
select select "1"
type input "10"
select select "2"
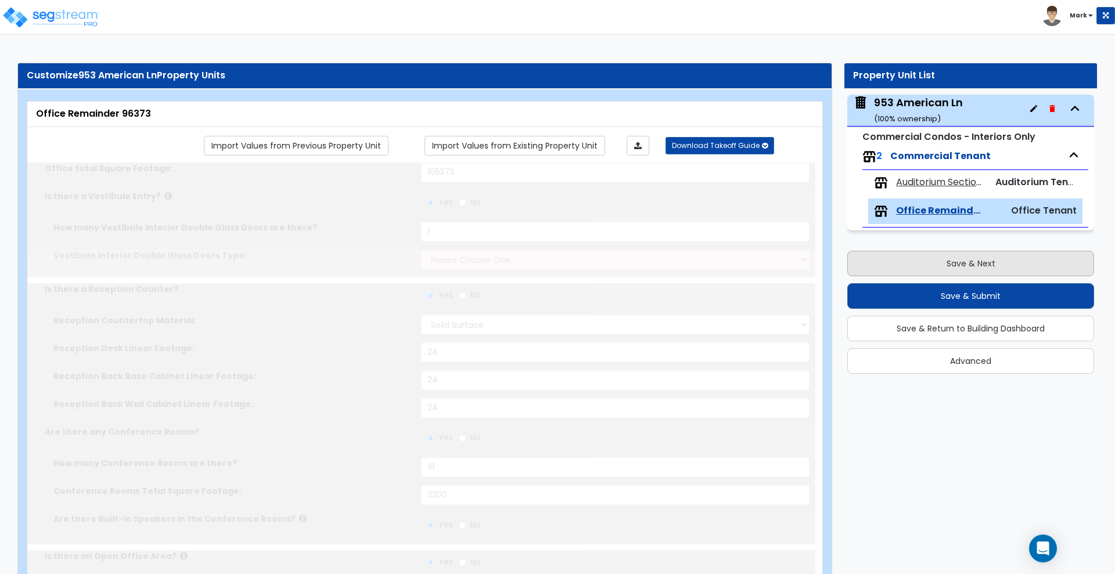
type input "55"
select select "1"
type input "30"
select select "3"
select select "1"
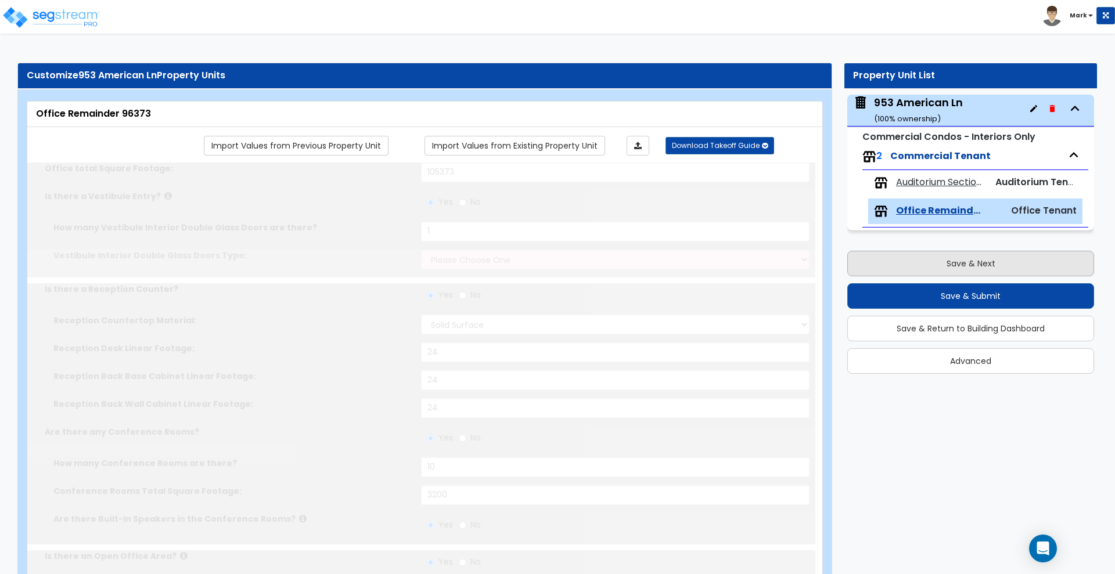
type input "390"
select select "1"
type input "690"
type input "50"
select select "3"
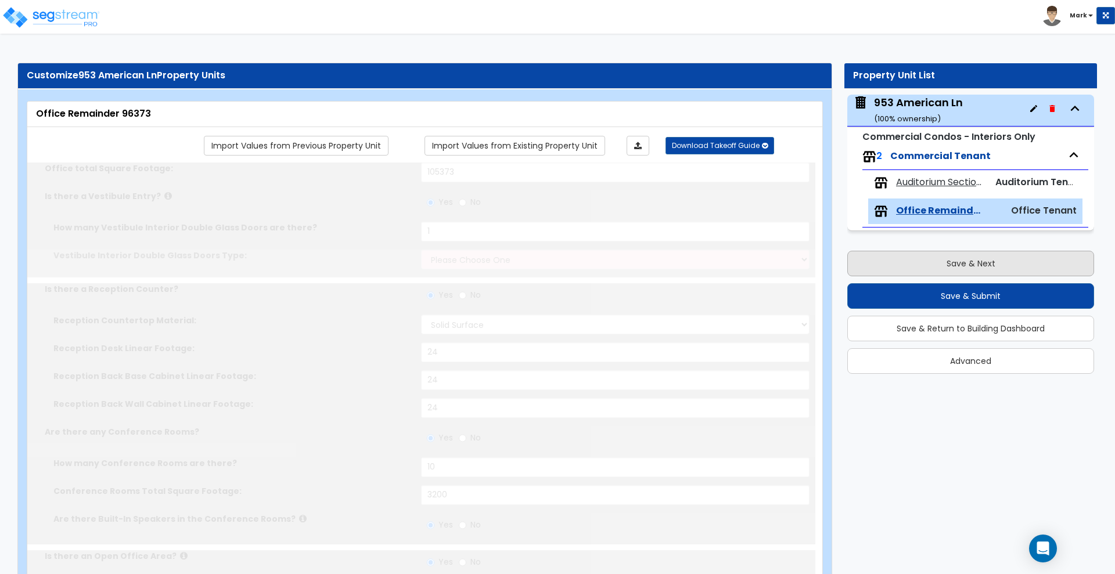
type input "6"
select select "1"
type input "9"
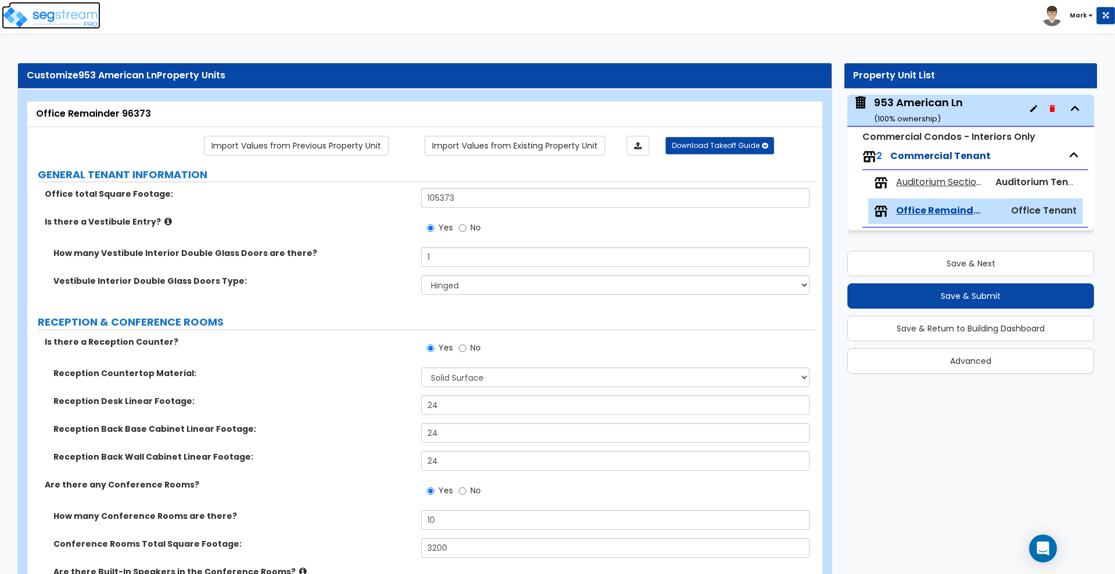
click at [64, 16] on img at bounding box center [51, 17] width 99 height 23
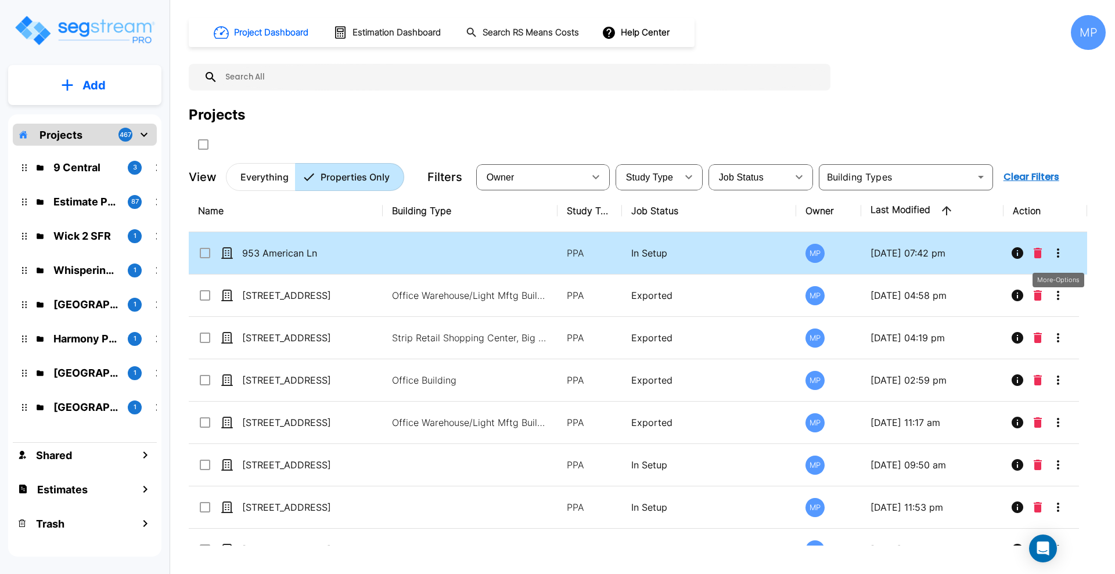
click at [1058, 251] on icon "More-Options" at bounding box center [1058, 253] width 14 height 14
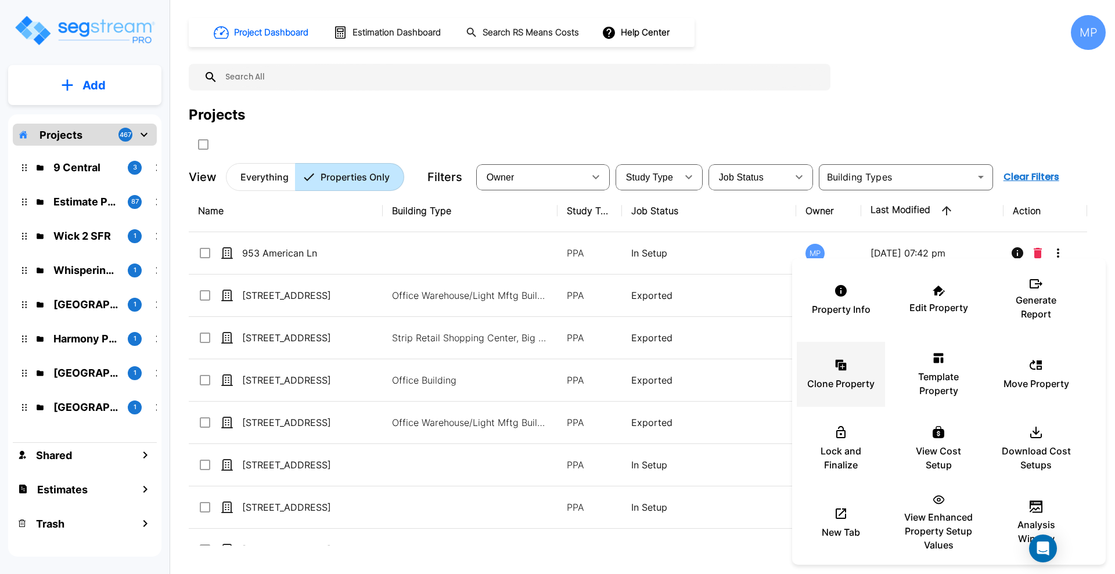
click at [852, 378] on p "Clone Property" at bounding box center [840, 384] width 67 height 14
click at [297, 253] on div at bounding box center [557, 287] width 1115 height 574
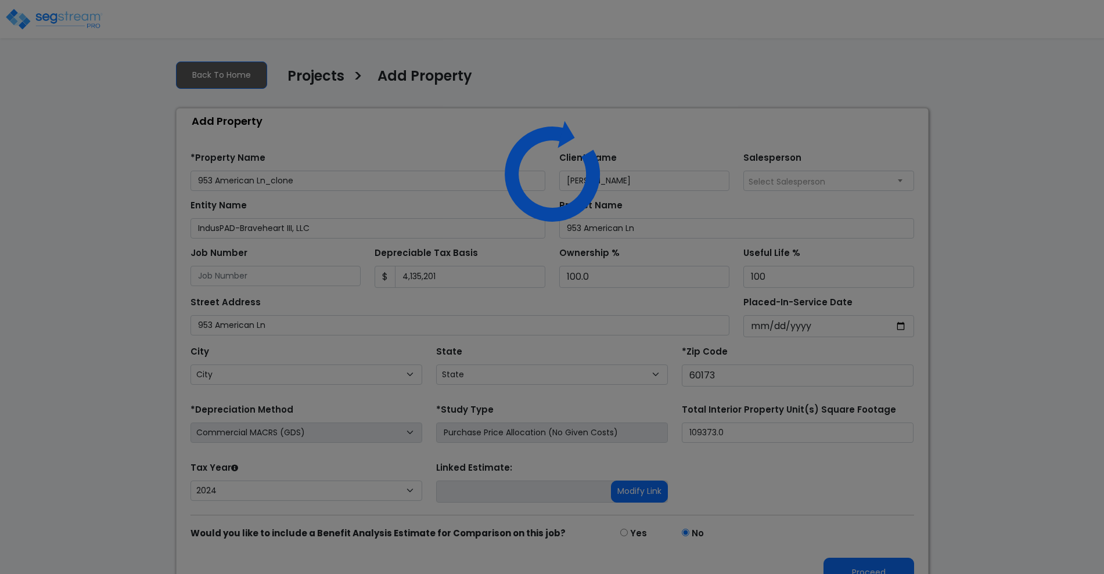
select select "2024"
select select "IL"
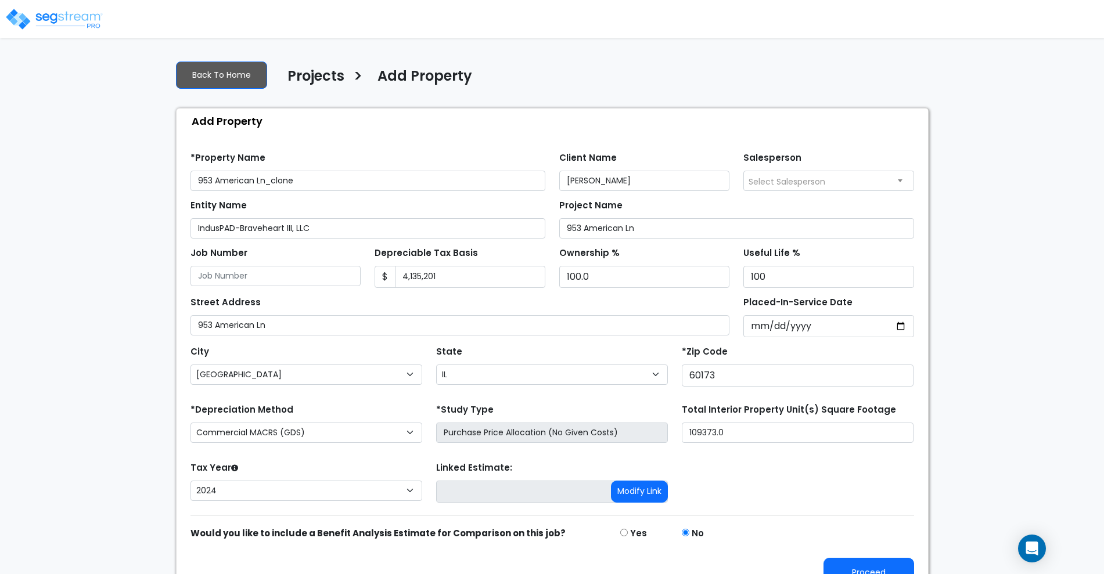
drag, startPoint x: 324, startPoint y: 175, endPoint x: 272, endPoint y: 182, distance: 52.2
click at [272, 182] on input "953 American Ln_clone" at bounding box center [368, 181] width 355 height 20
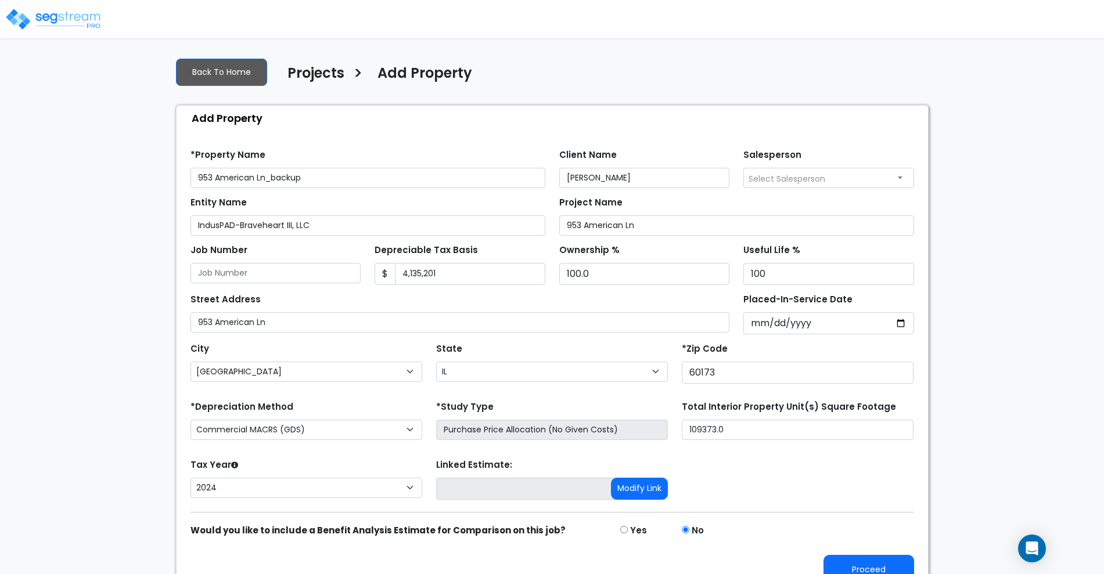
scroll to position [23, 0]
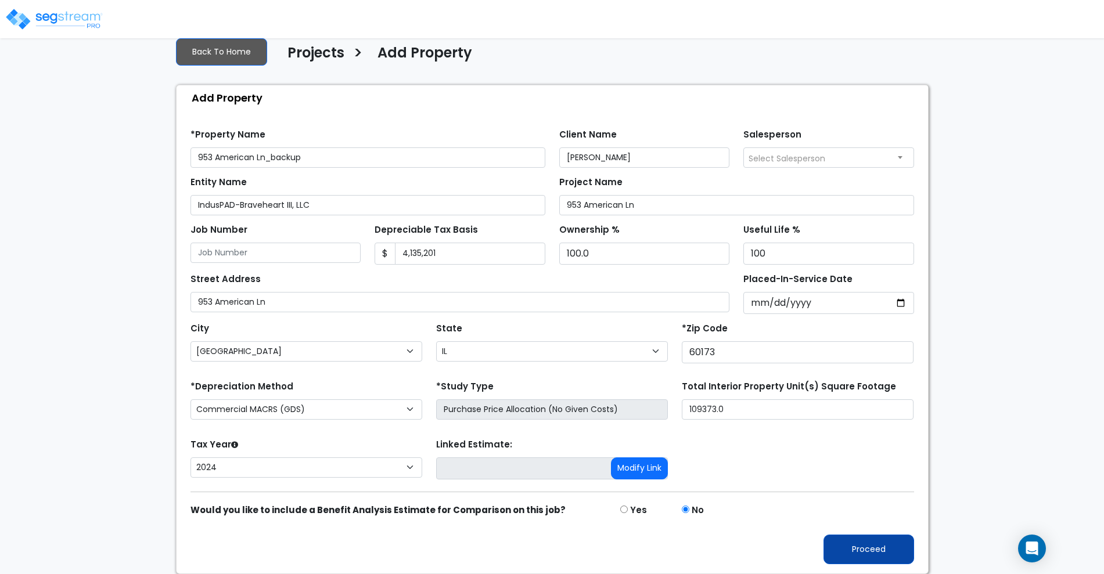
type input "953 American Ln_backup"
click at [868, 551] on button "Proceed" at bounding box center [869, 550] width 91 height 30
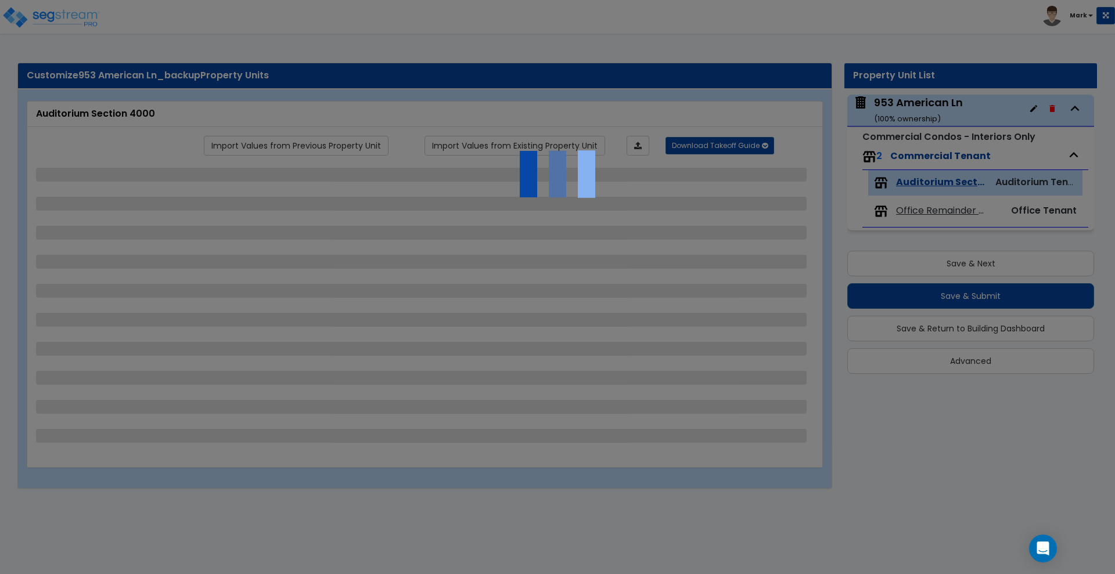
select select "2"
select select "1"
select select "2"
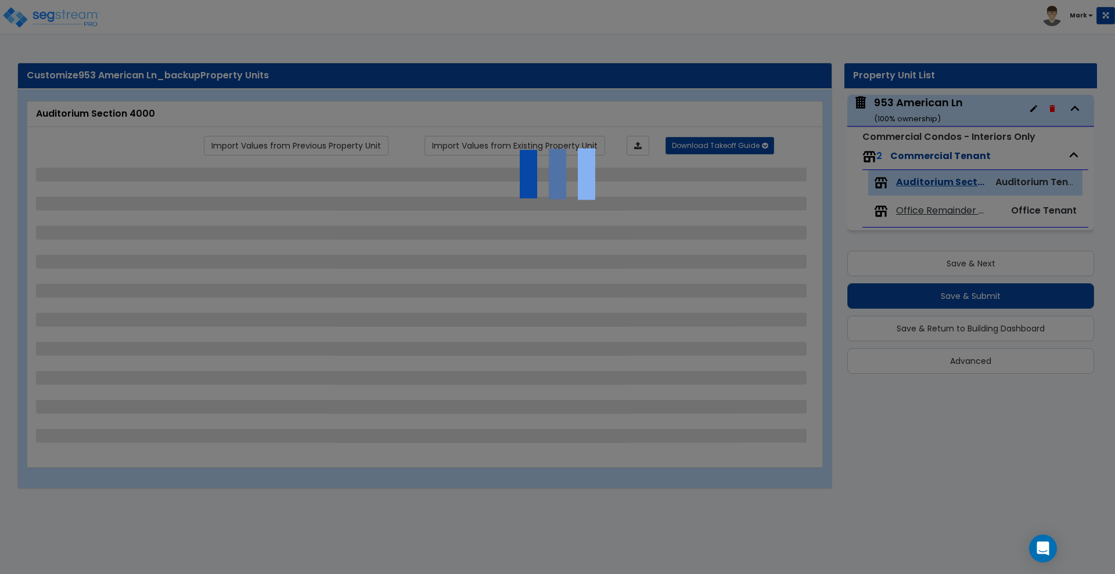
select select "6"
select select "1"
select select "2"
select select "5"
select select "3"
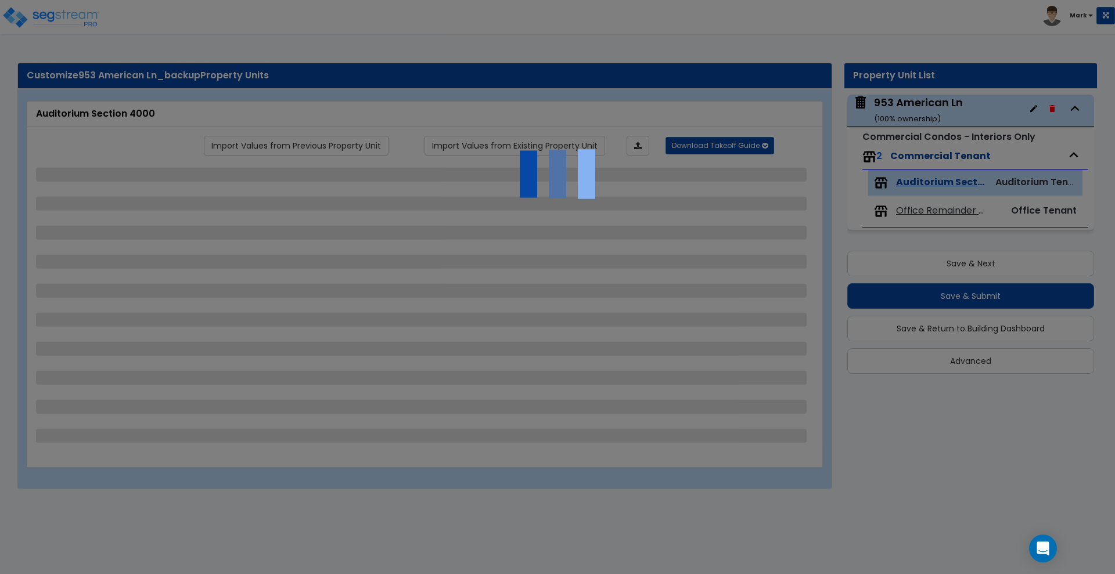
select select "1"
select select "2"
select select "1"
select select "2"
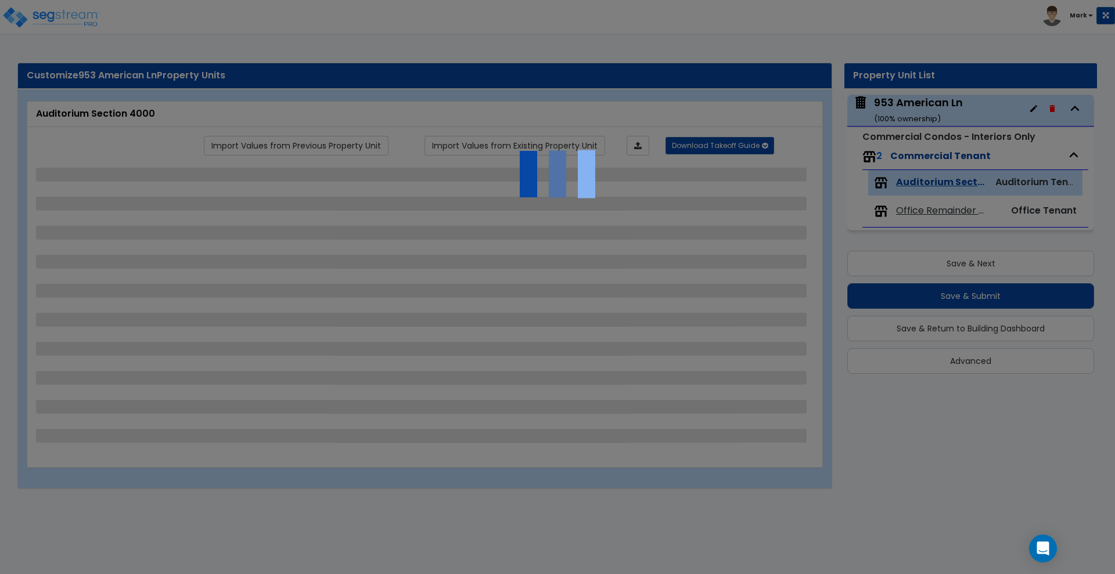
select select "1"
select select "2"
select select "6"
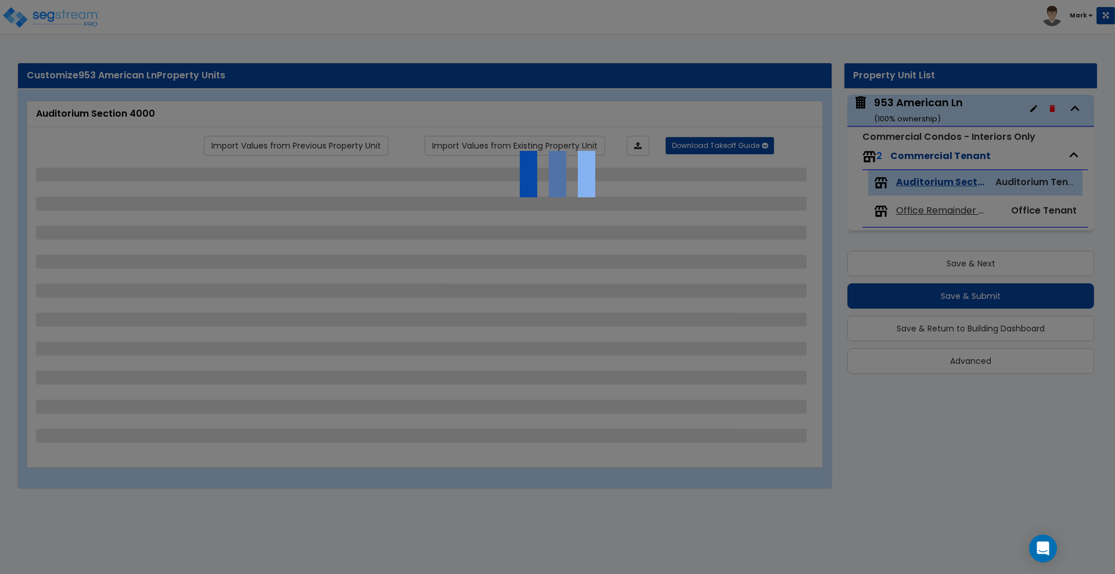
select select "1"
select select "2"
select select "5"
select select "3"
select select "1"
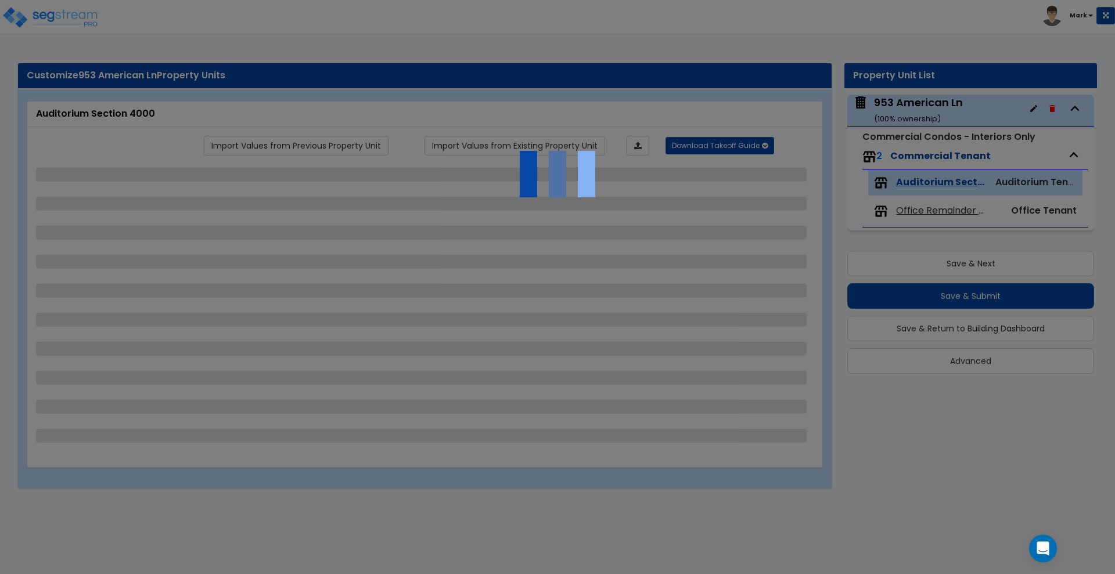
select select "2"
select select "1"
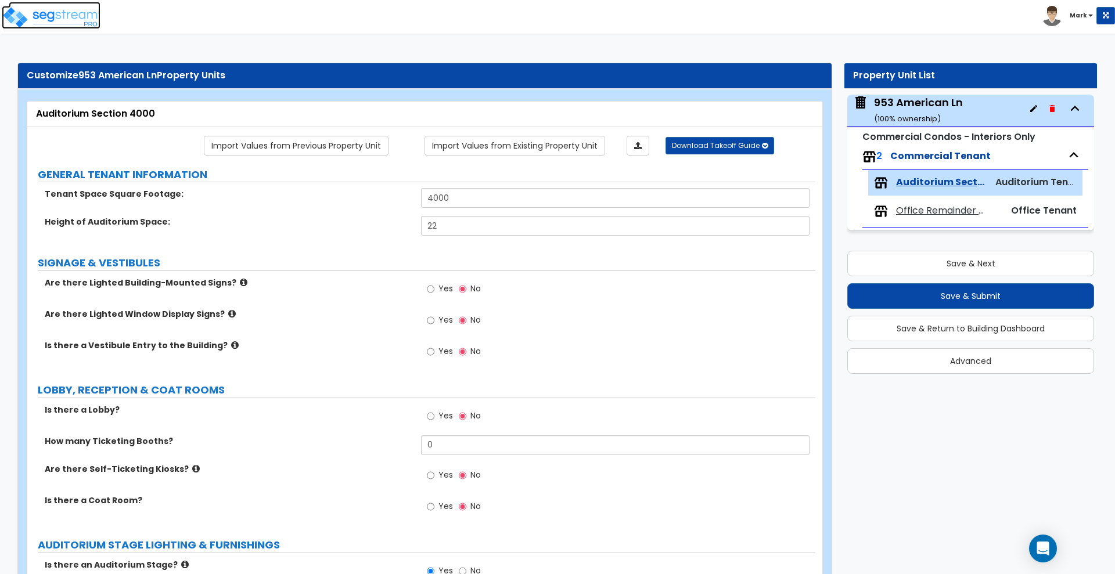
click at [64, 11] on img at bounding box center [51, 17] width 99 height 23
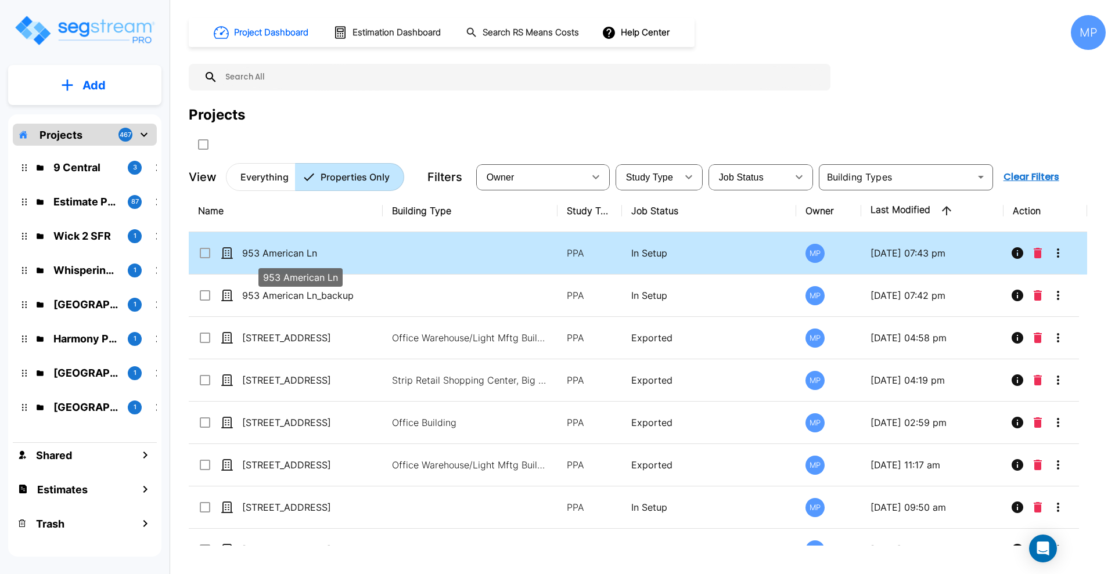
click at [294, 252] on p "953 American Ln" at bounding box center [300, 253] width 116 height 14
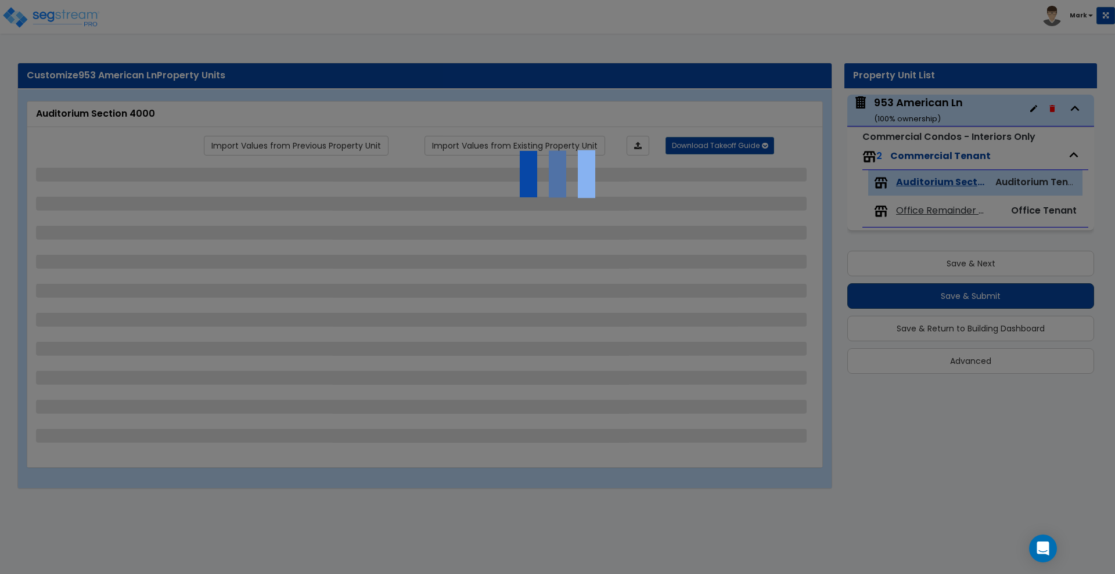
select select "2"
select select "1"
select select "2"
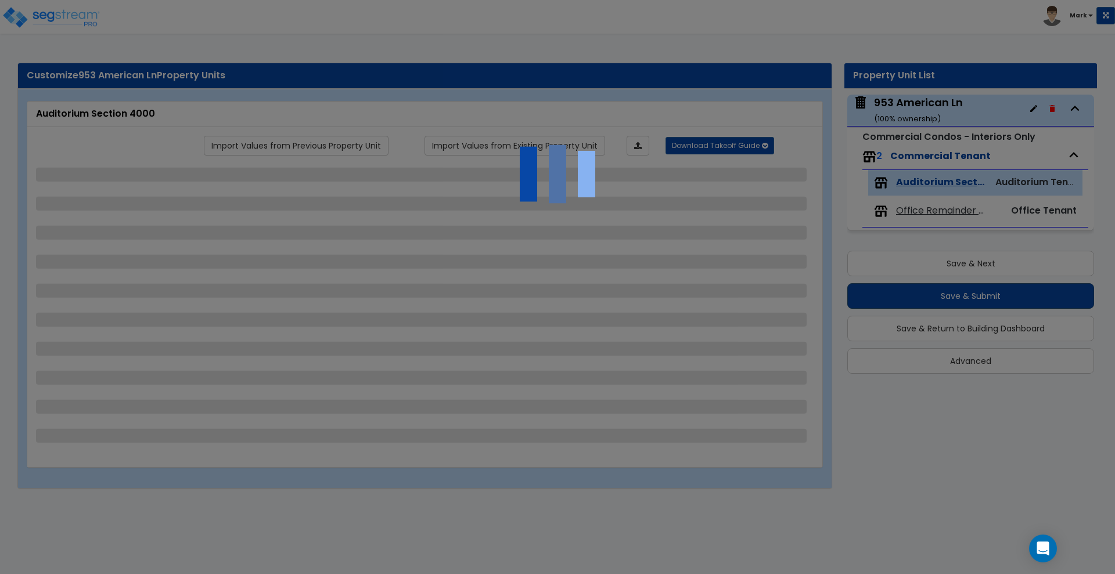
select select "6"
select select "1"
select select "2"
select select "5"
select select "3"
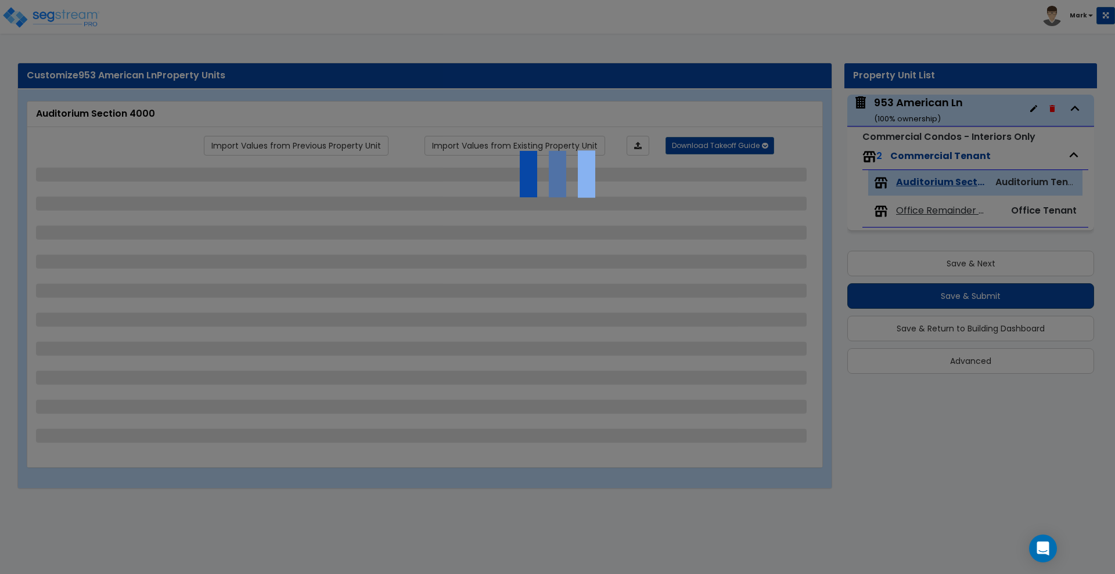
select select "1"
select select "2"
select select "1"
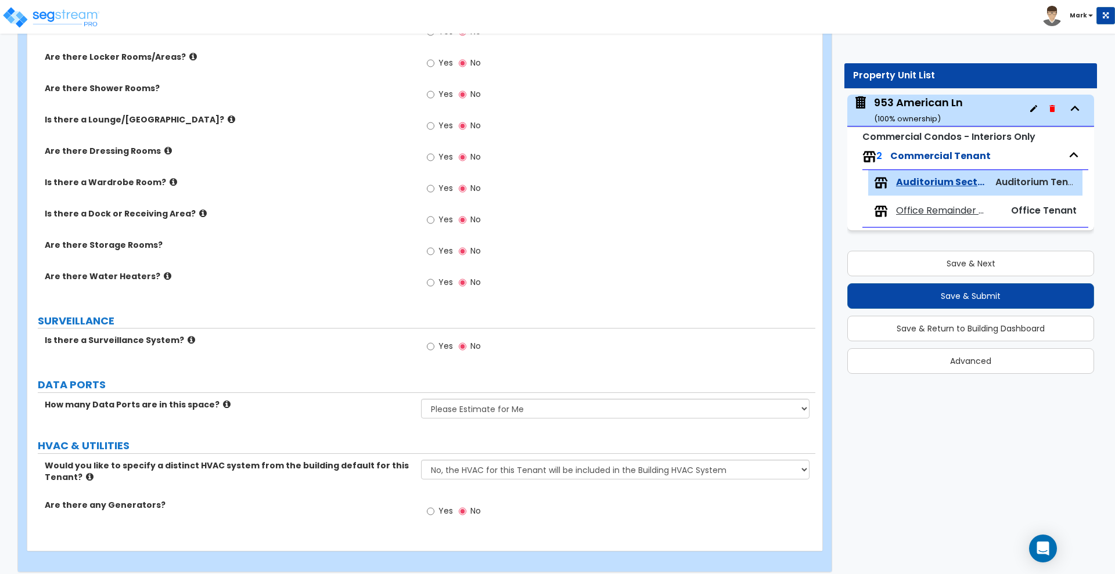
scroll to position [2204, 0]
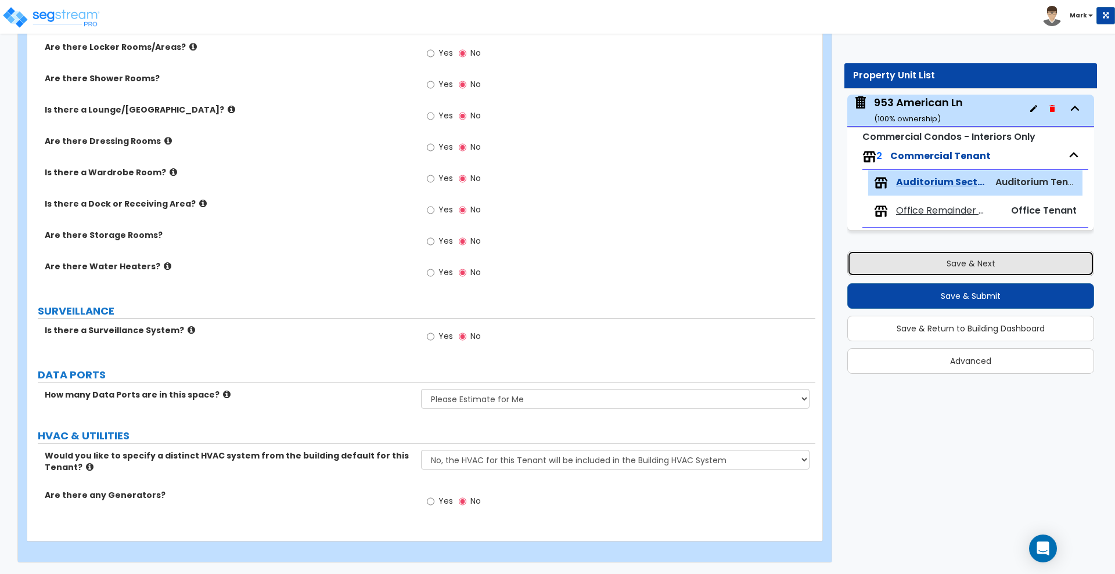
click at [915, 265] on button "Save & Next" at bounding box center [970, 264] width 247 height 26
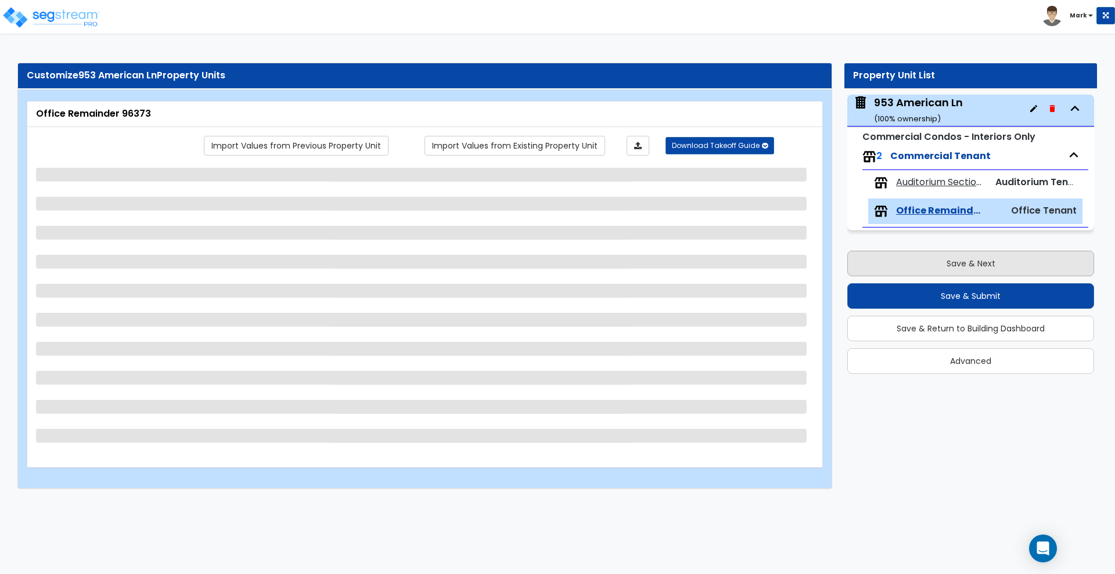
scroll to position [0, 0]
select select "2"
select select "1"
select select "2"
select select "4"
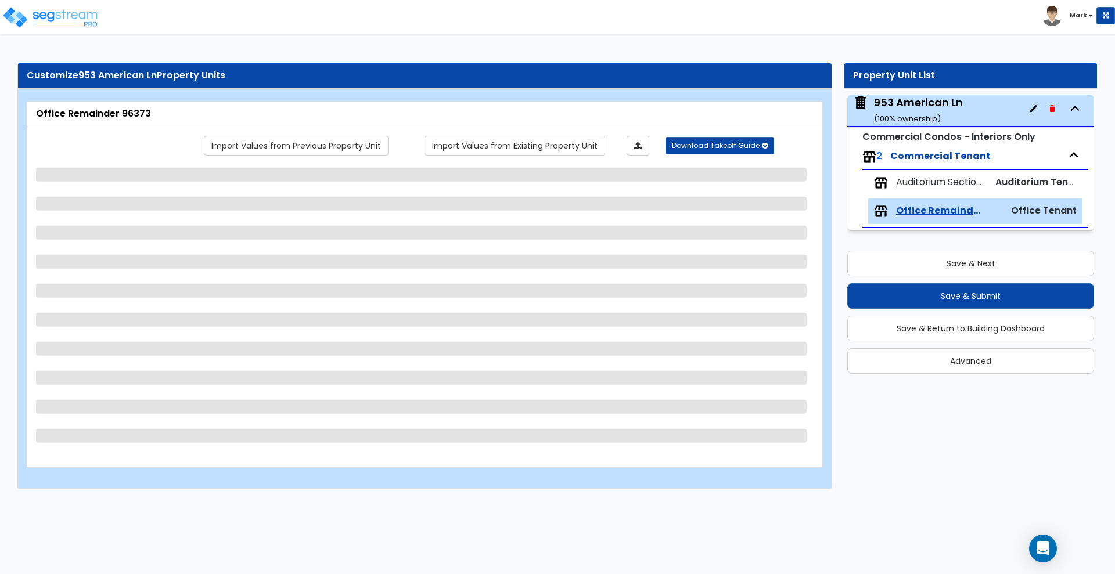
select select "7"
select select "5"
select select "3"
select select "2"
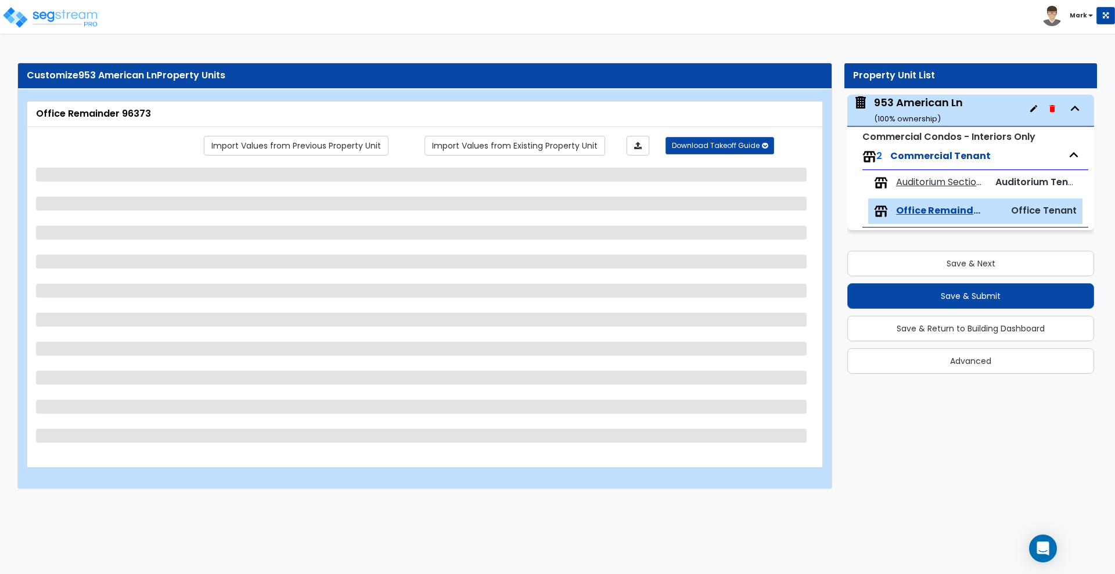
select select "6"
select select "4"
select select "1"
select select "2"
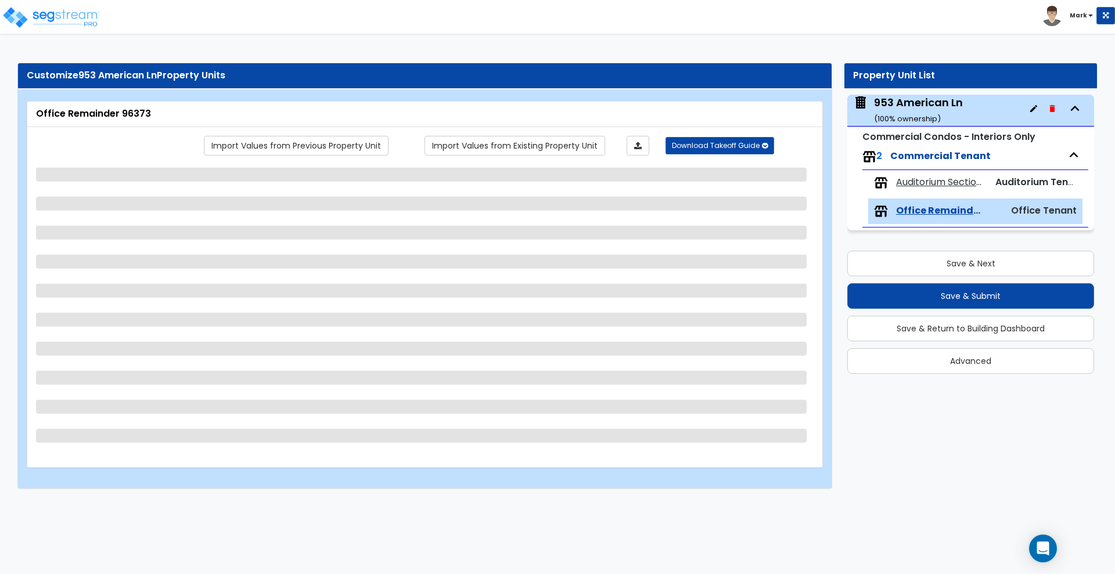
select select "4"
select select "1"
select select "2"
select select "1"
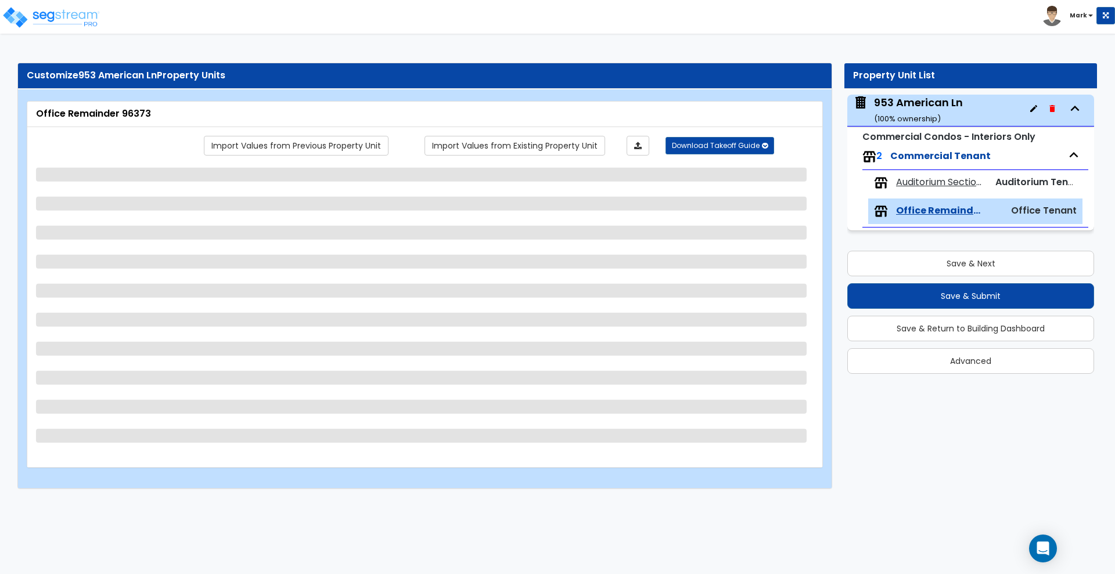
select select "1"
select select "2"
select select "3"
select select "8"
select select "1"
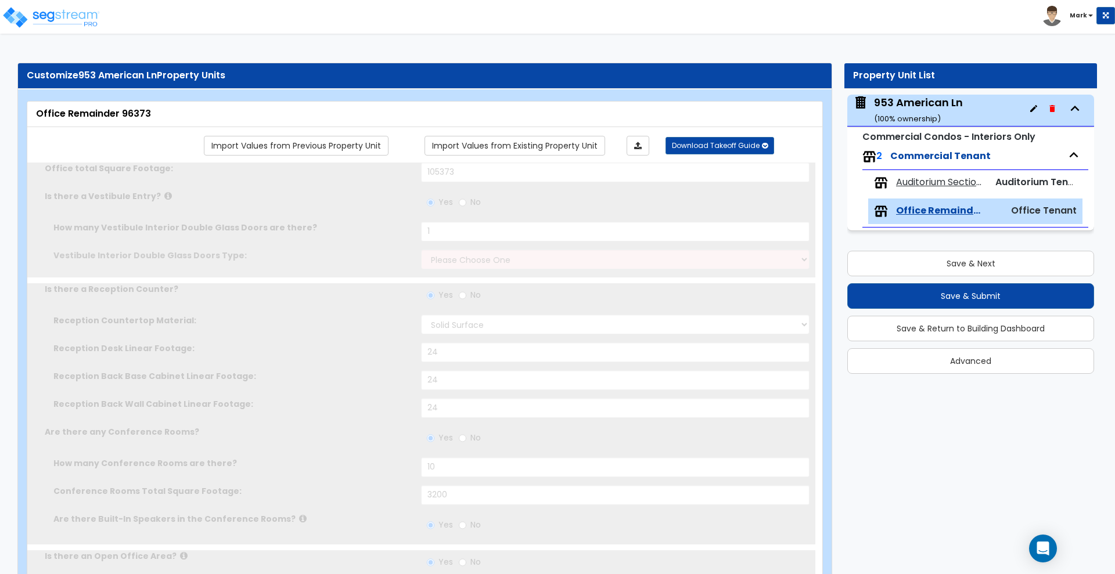
select select "1"
type input "20"
select select "1"
type input "10"
select select "2"
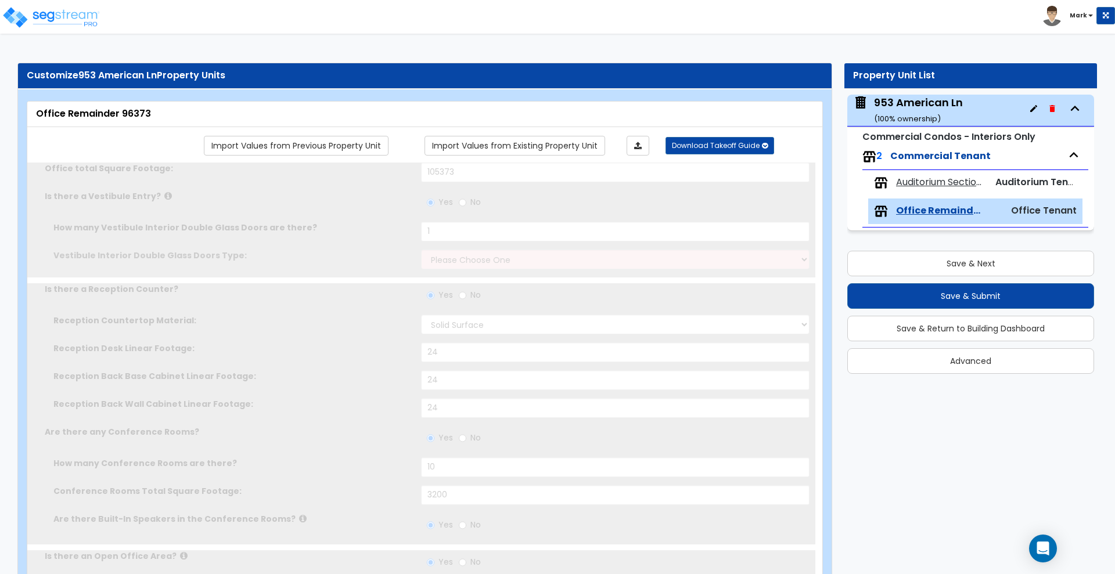
type input "55"
select select "1"
type input "30"
select select "3"
select select "1"
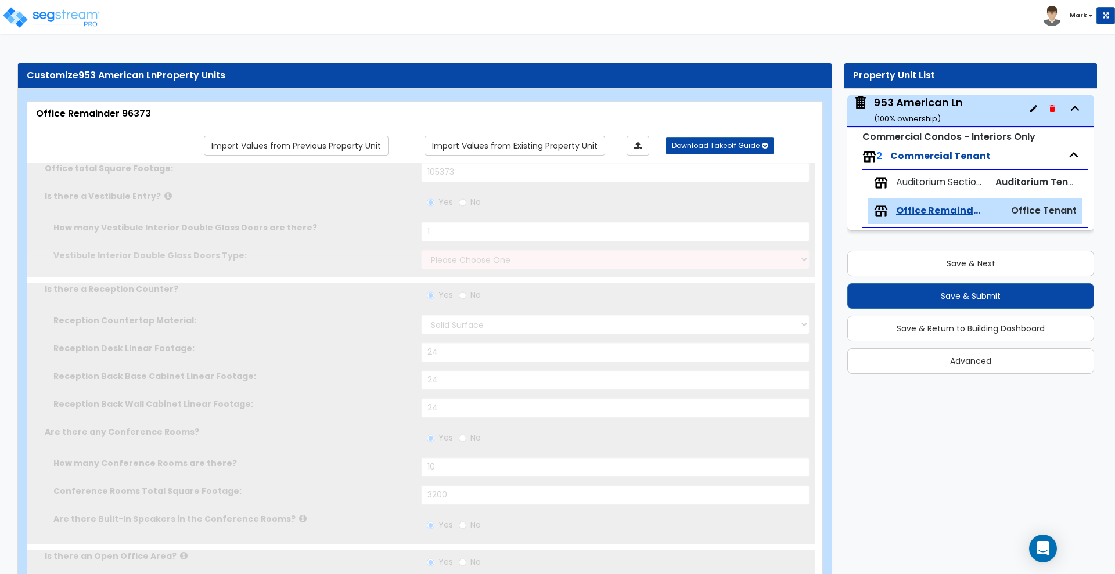
type input "390"
select select "1"
type input "690"
type input "50"
select select "3"
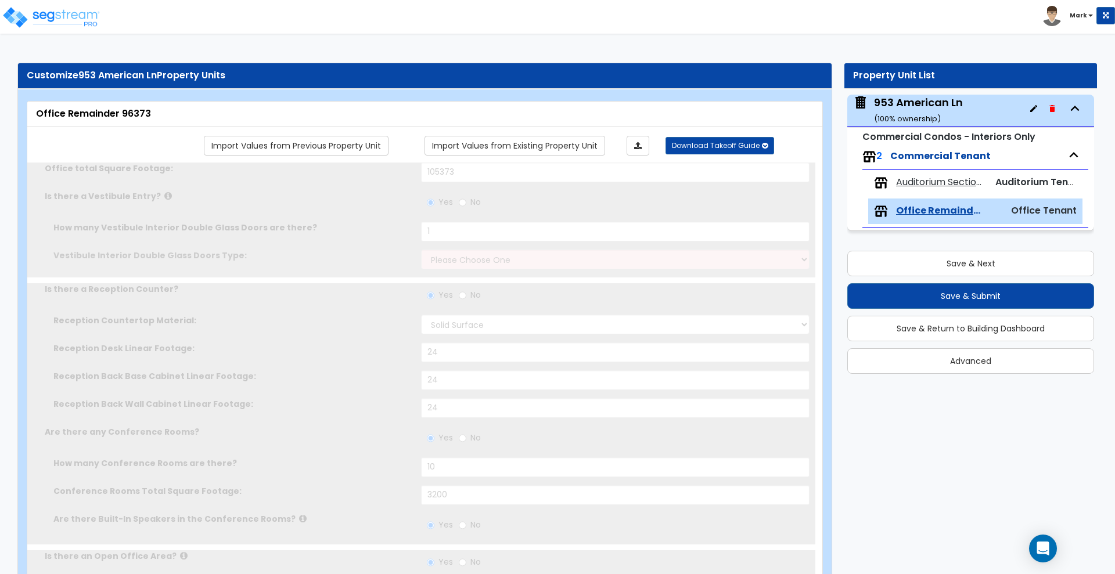
type input "6"
select select "1"
type input "9"
type input "2"
select select "1"
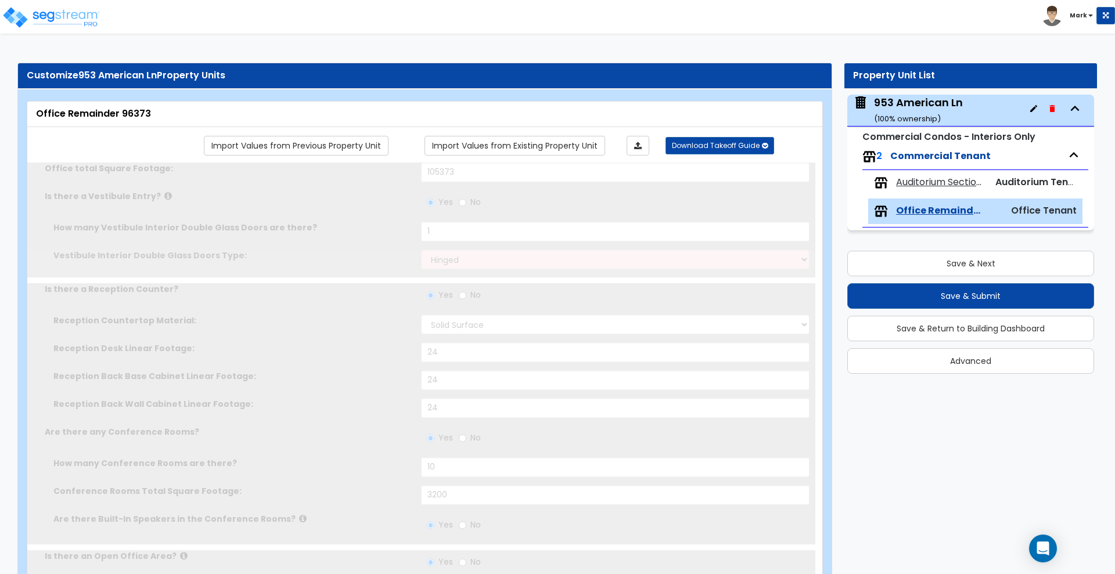
select select "2"
select select "1"
select select "2"
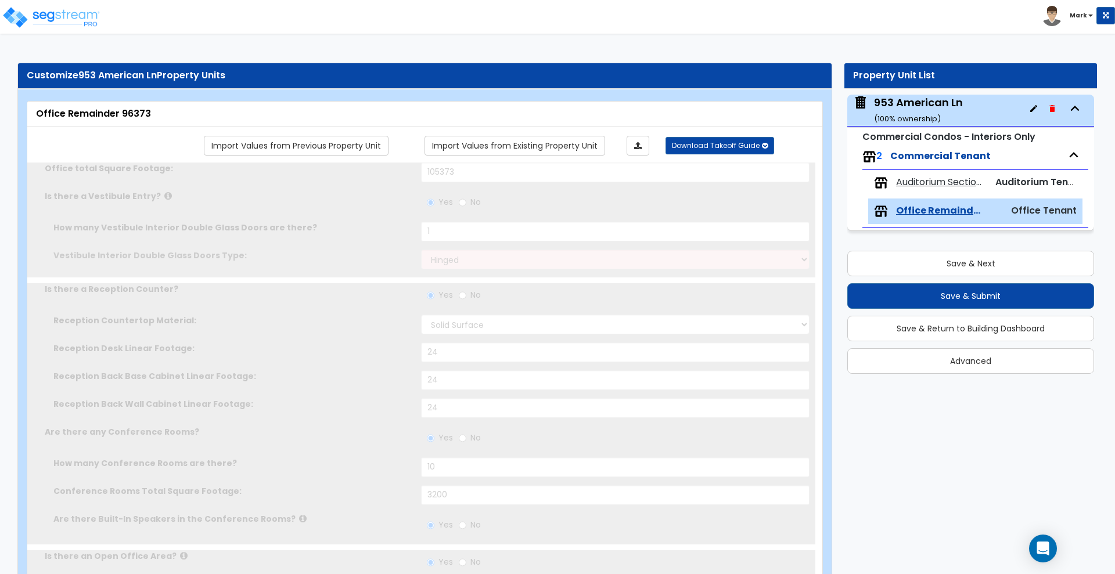
select select "6"
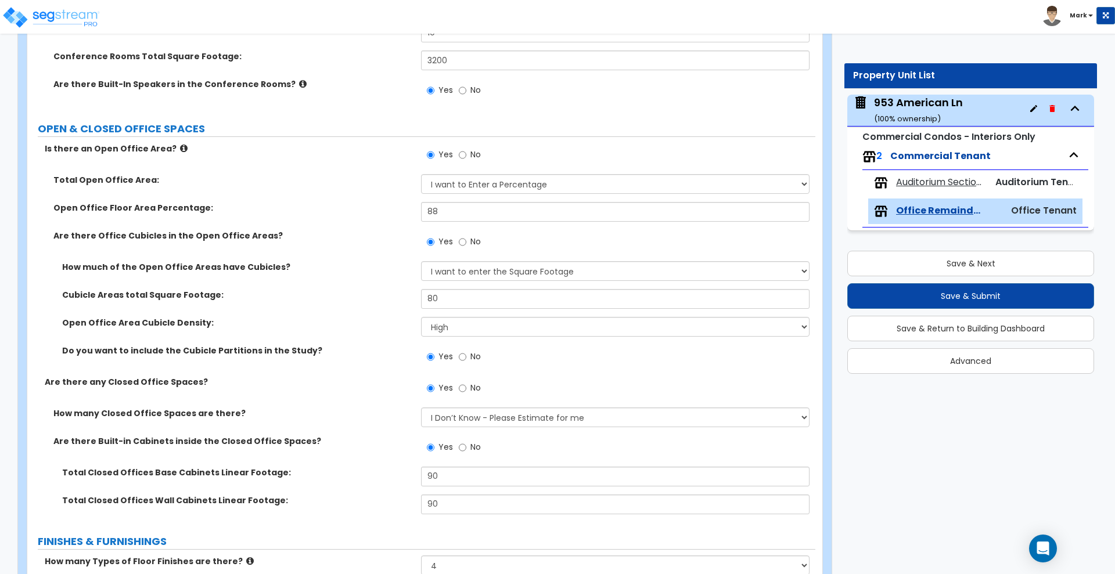
scroll to position [508, 0]
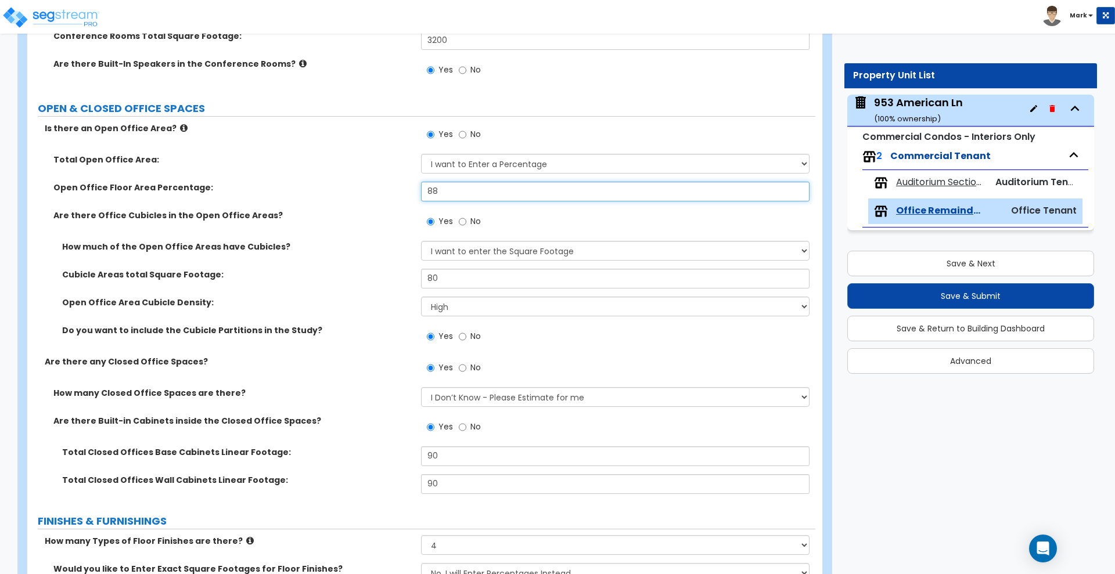
drag, startPoint x: 433, startPoint y: 190, endPoint x: 381, endPoint y: 188, distance: 51.7
click at [382, 188] on div "Open Office Floor Area Percentage: 88" at bounding box center [421, 196] width 788 height 28
drag, startPoint x: 443, startPoint y: 193, endPoint x: 371, endPoint y: 190, distance: 72.1
click at [375, 193] on div "Open Office Floor Area Percentage: 85" at bounding box center [421, 196] width 788 height 28
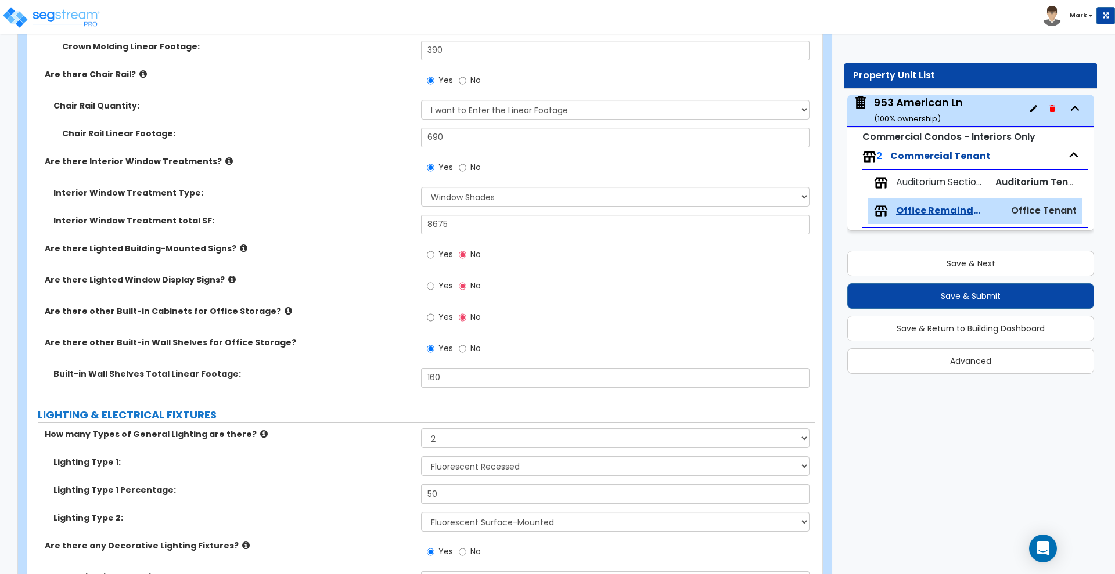
scroll to position [2033, 0]
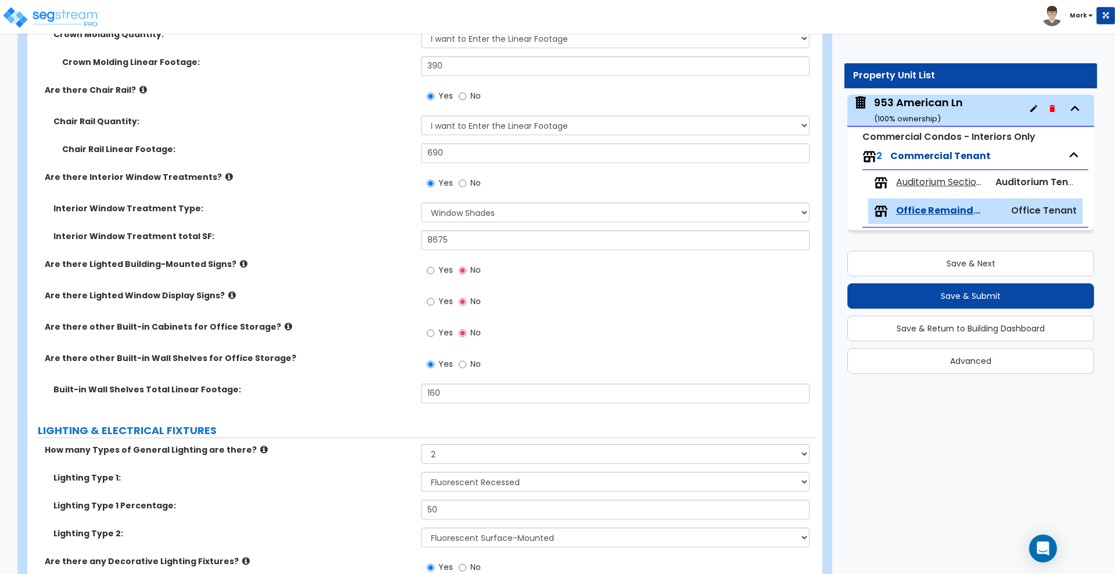
type input "82"
click at [431, 238] on input "8675" at bounding box center [615, 241] width 388 height 20
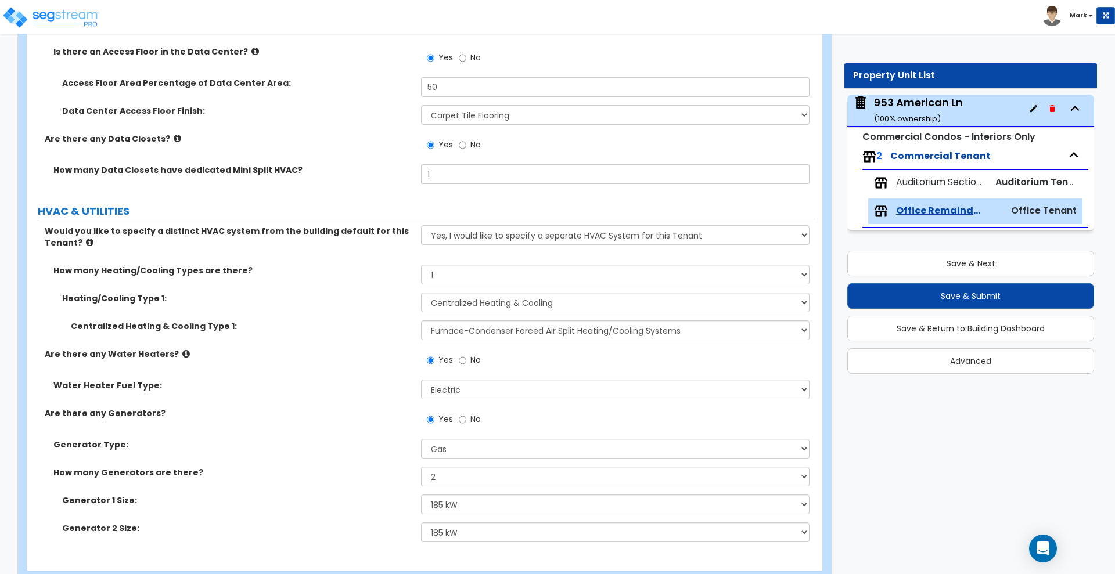
scroll to position [4128, 0]
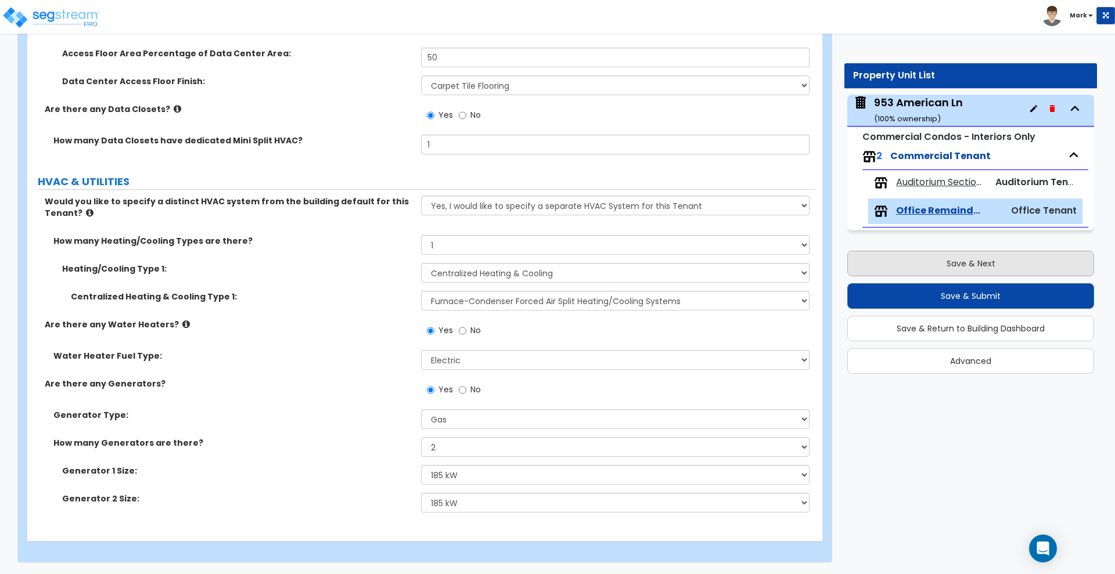
type input "4,675"
click at [919, 267] on button "Save & Next" at bounding box center [970, 264] width 247 height 26
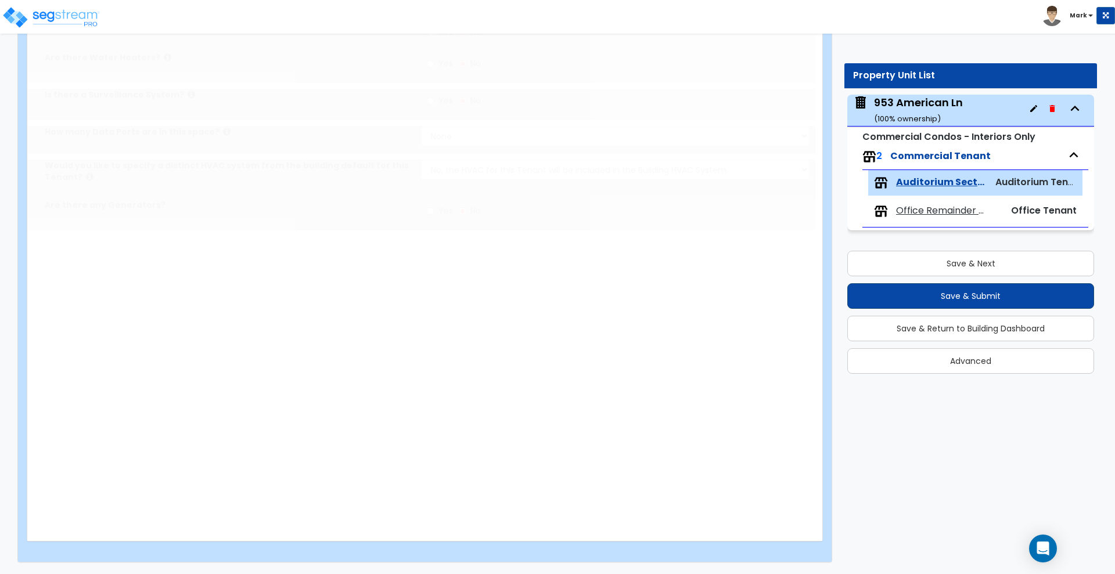
type input "4000"
type input "22"
radio input "true"
type input "240"
radio input "true"
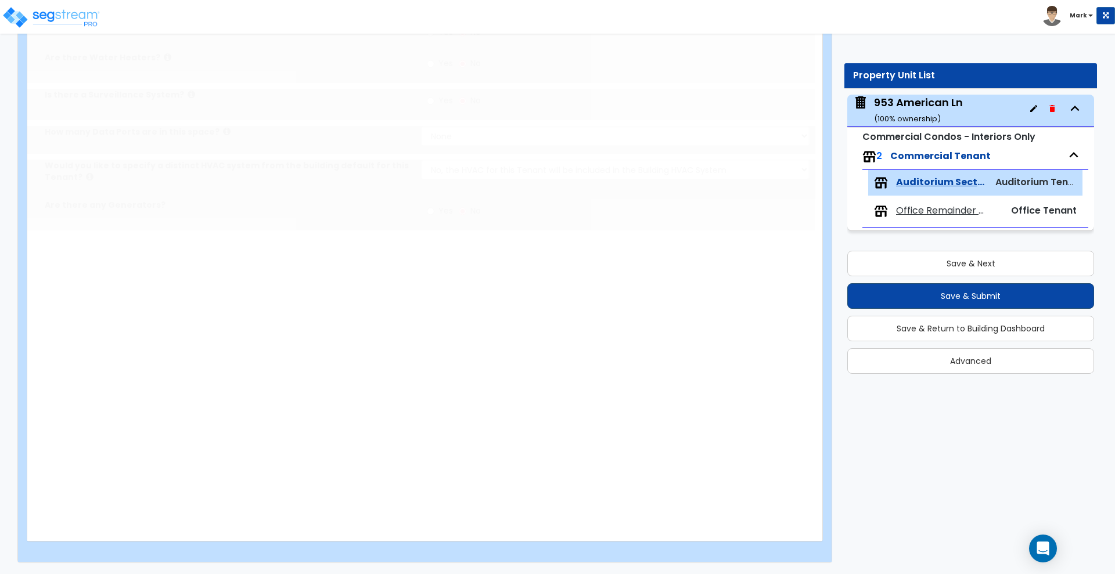
select select "2"
radio input "true"
select select "1"
radio input "true"
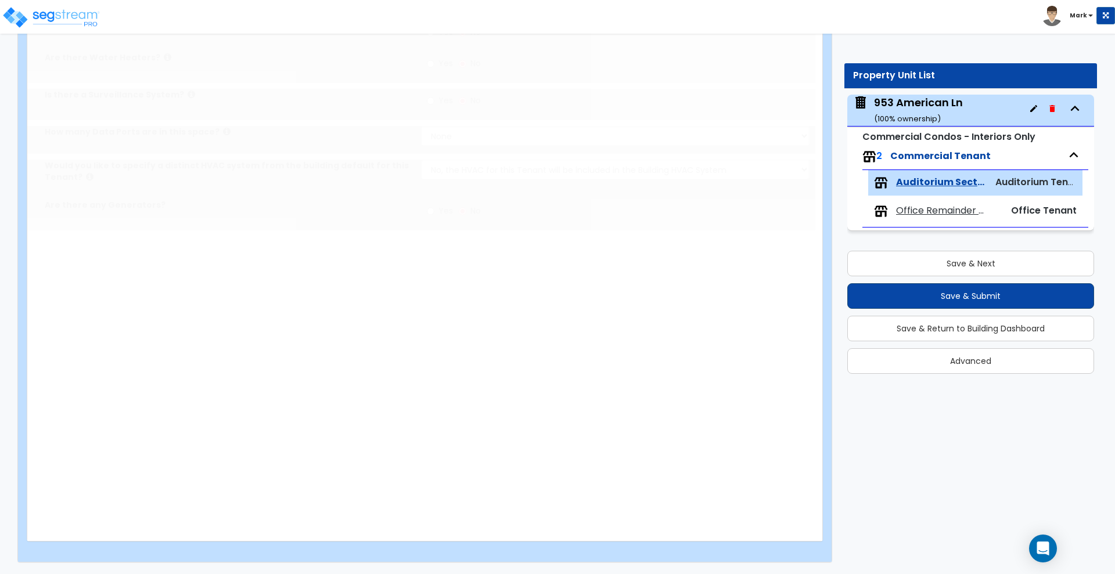
select select "1"
radio input "true"
type input "2800"
radio input "true"
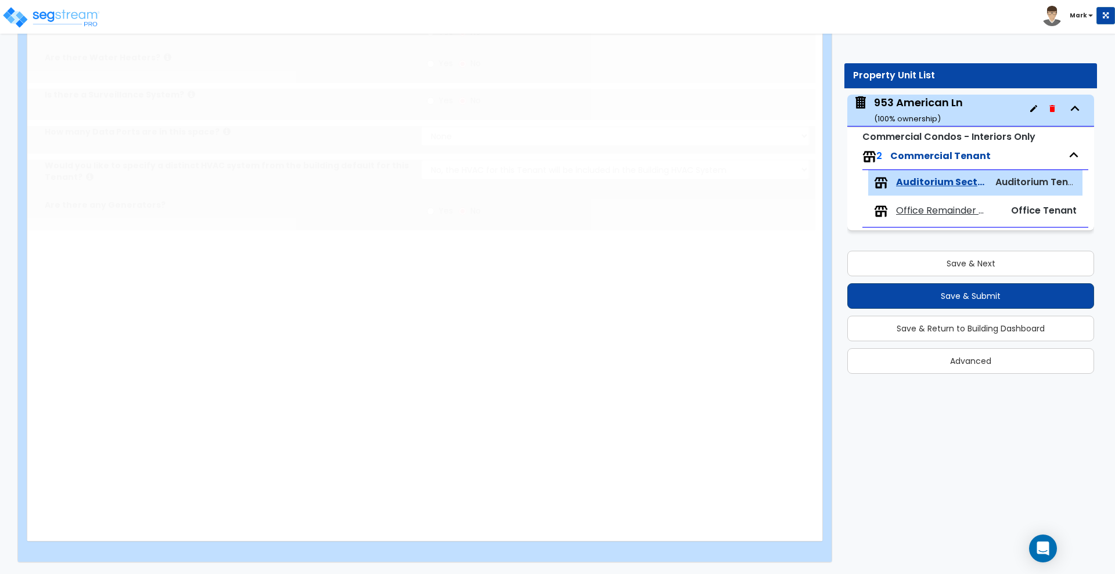
radio input "true"
select select "2"
radio input "true"
select select "6"
type input "280"
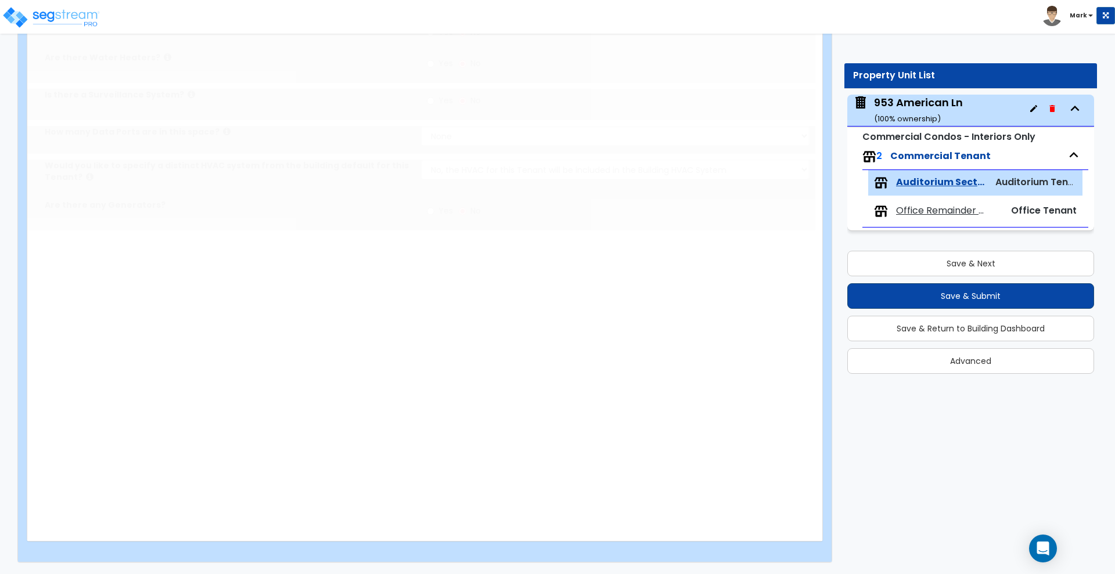
radio input "true"
select select "1"
select select "2"
select select "5"
type input "85"
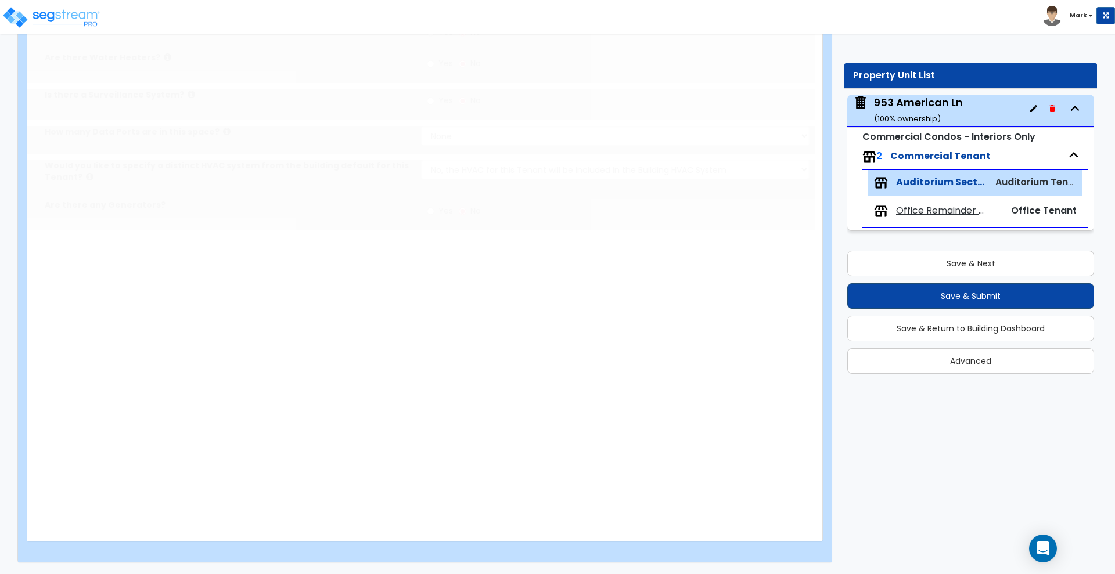
select select "3"
select select "1"
select select "2"
radio input "true"
type input "4"
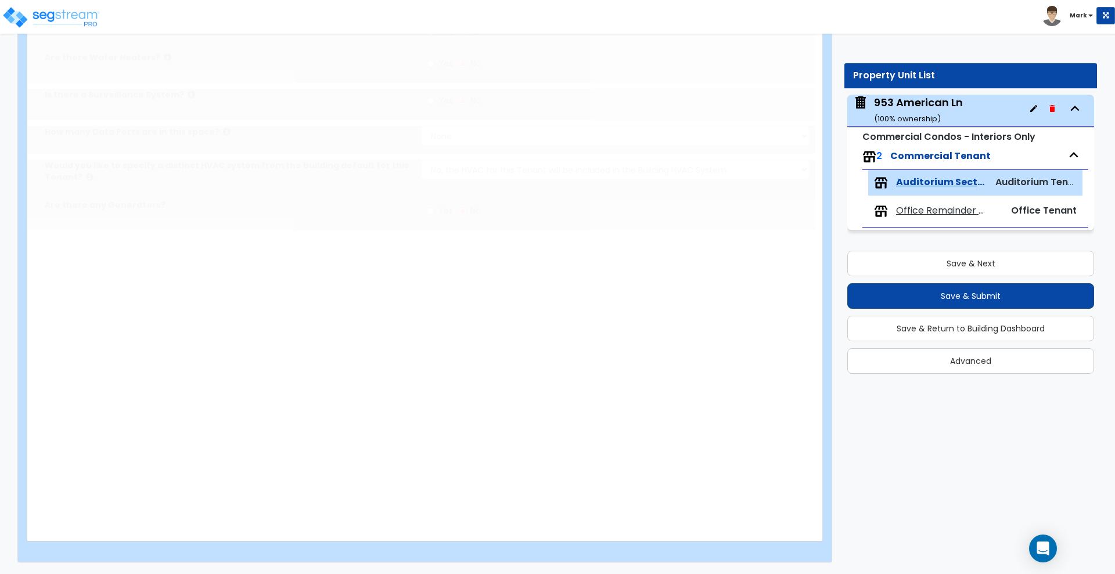
radio input "true"
type input "2"
select select "2"
type input "80"
radio input "true"
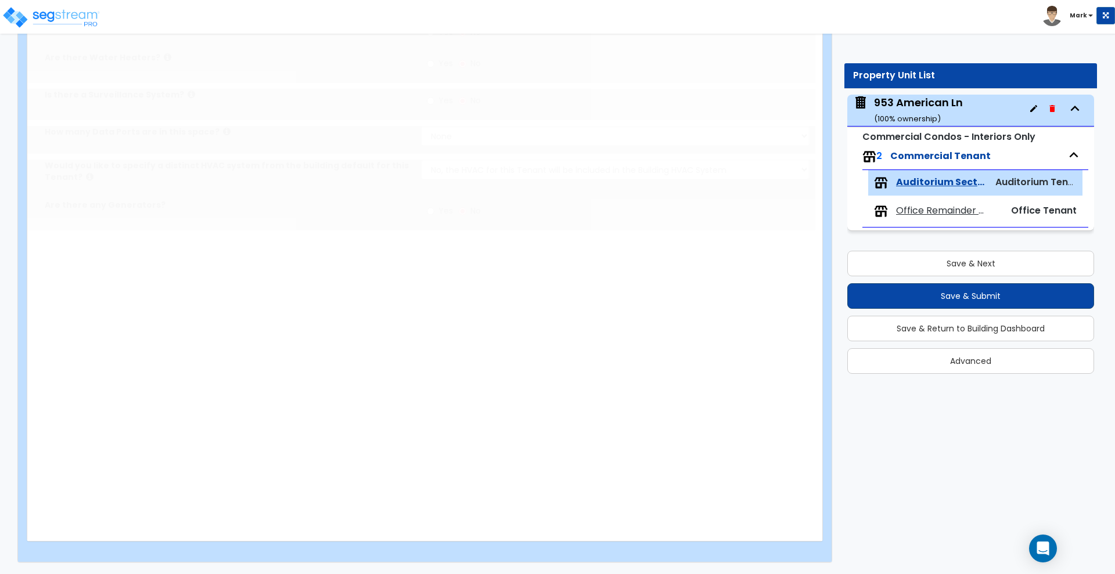
type input "90"
select select "1"
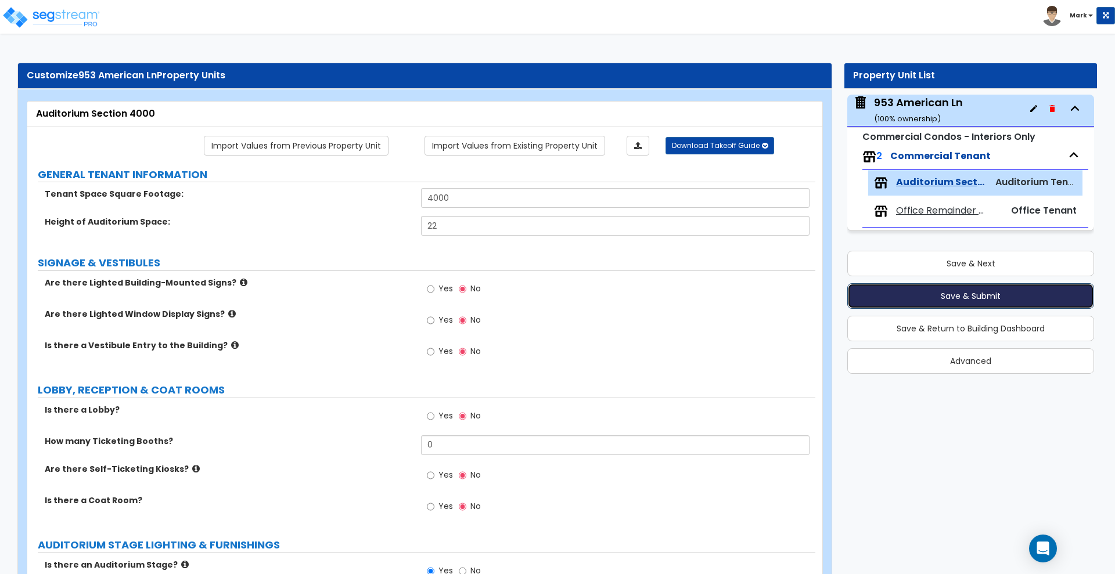
click at [921, 294] on button "Save & Submit" at bounding box center [970, 296] width 247 height 26
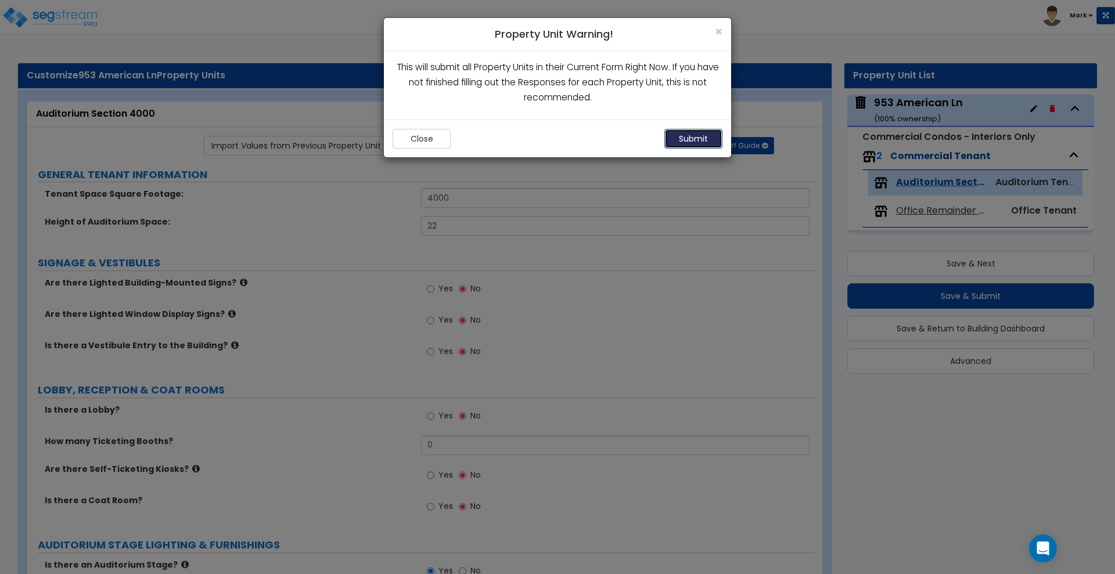
click at [701, 142] on button "Submit" at bounding box center [693, 139] width 58 height 20
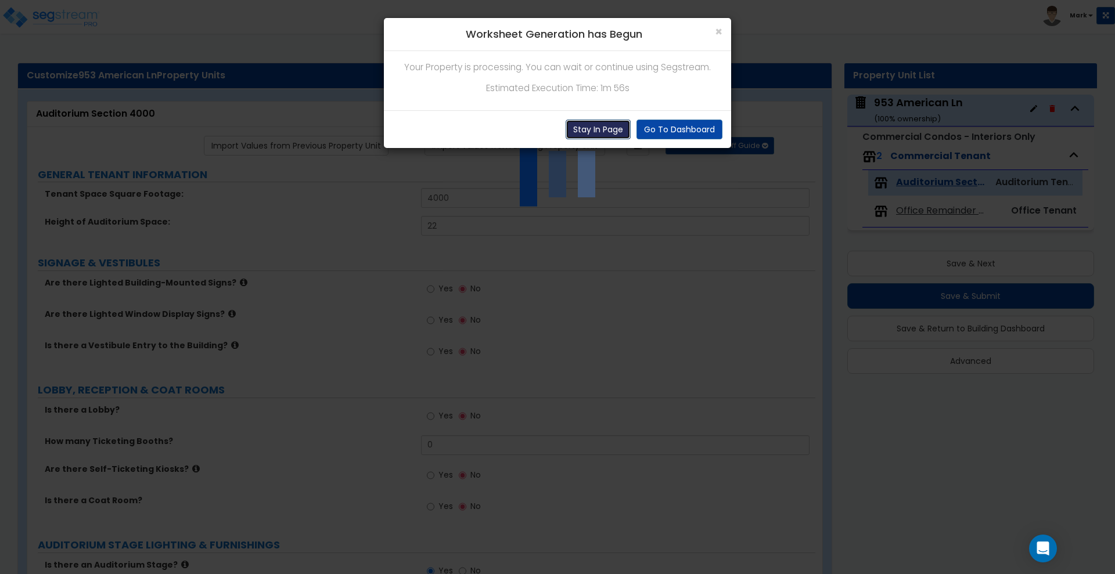
click at [601, 131] on button "Stay In Page" at bounding box center [598, 130] width 65 height 20
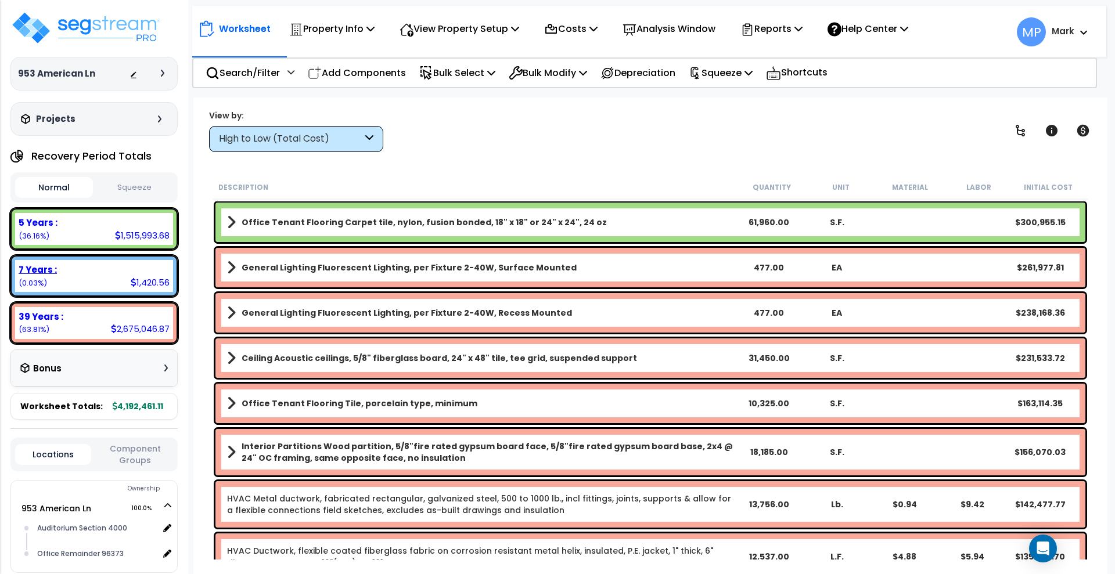
click at [117, 275] on div "7 Years :" at bounding box center [94, 270] width 151 height 12
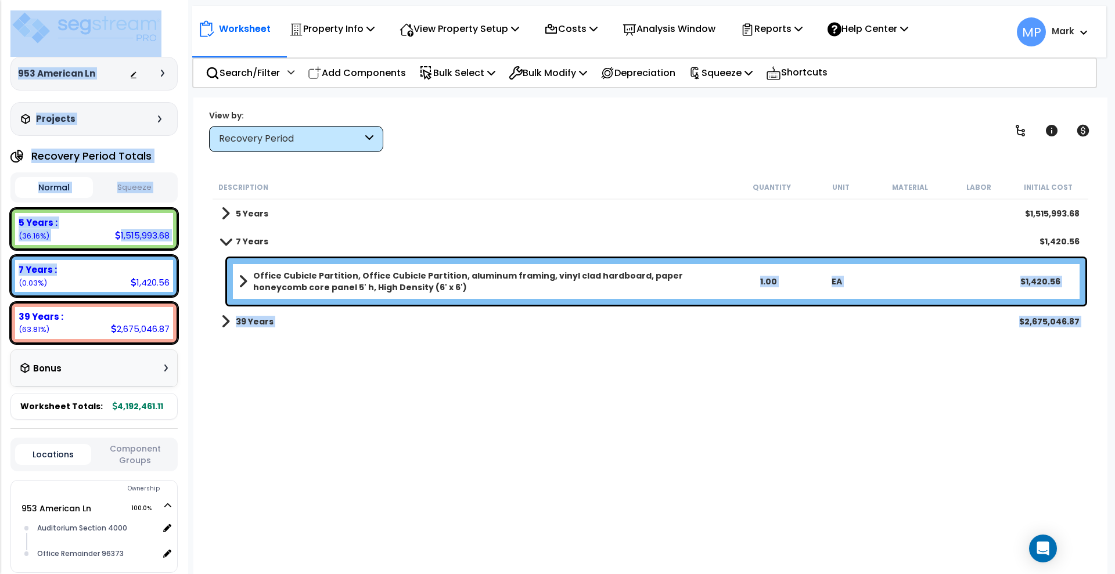
click at [601, 291] on b "Office Cubicle Partition, Office Cubicle Partition, aluminum framing, vinyl cla…" at bounding box center [493, 281] width 481 height 23
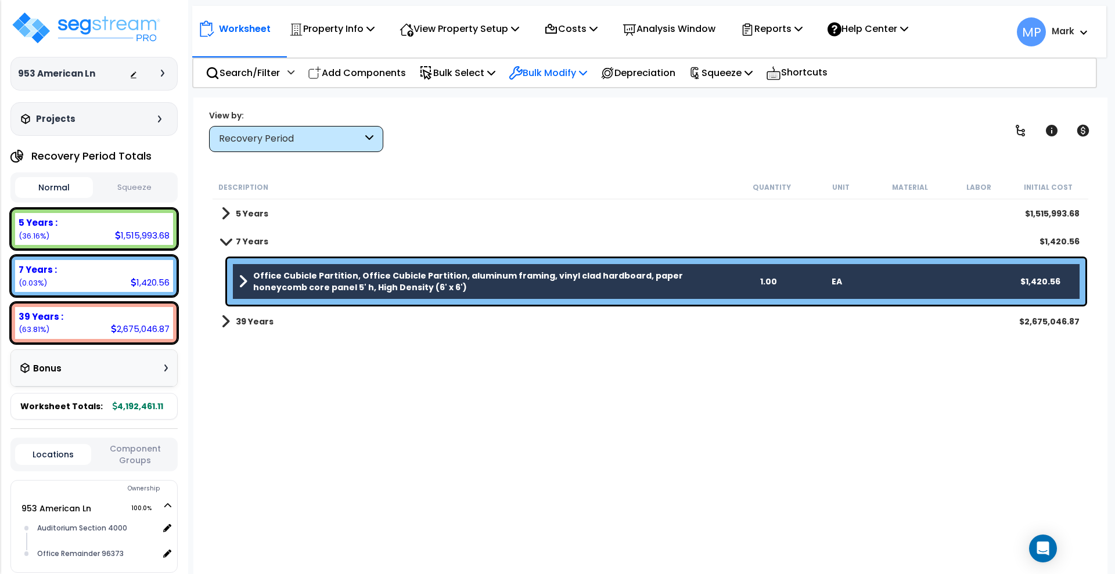
click at [587, 69] on p "Bulk Modify" at bounding box center [548, 73] width 78 height 16
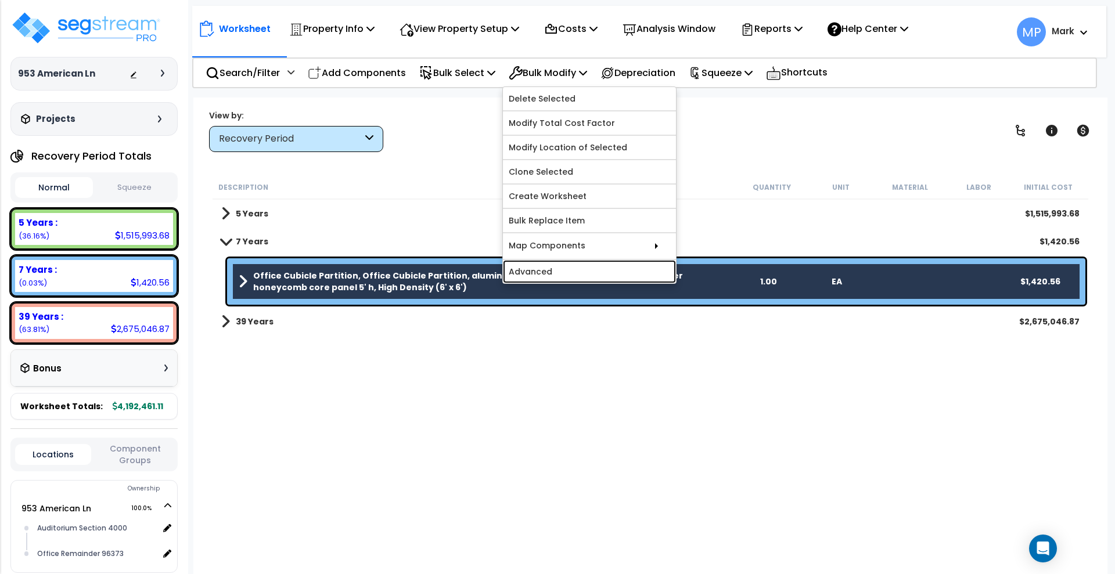
click at [577, 268] on link "Advanced" at bounding box center [589, 271] width 173 height 23
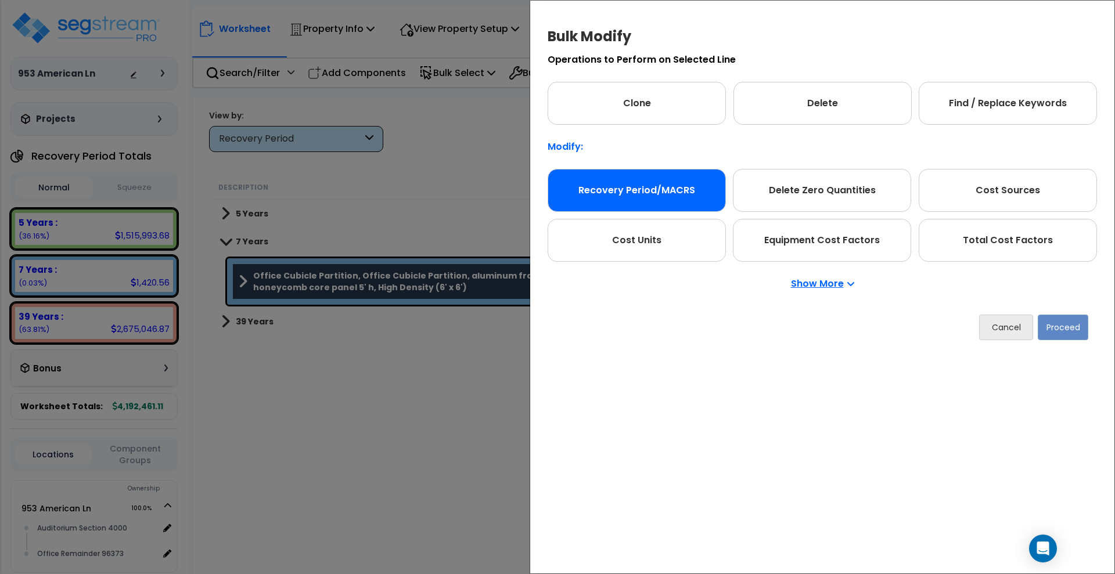
click at [670, 200] on div "Recovery Period/MACRS" at bounding box center [637, 190] width 178 height 43
click at [1068, 328] on button "Proceed" at bounding box center [1063, 328] width 51 height 26
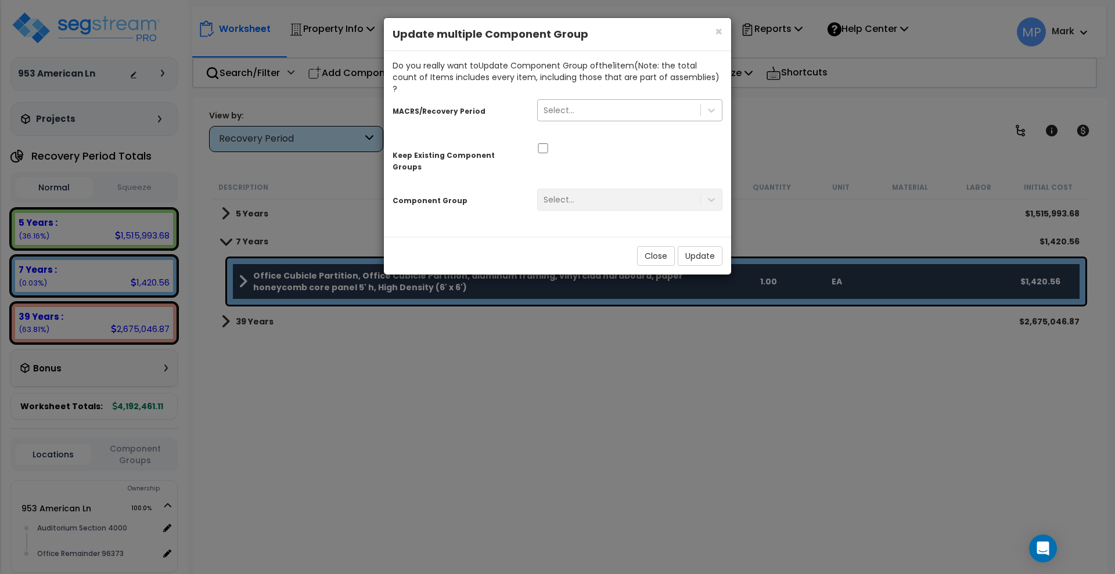
click at [603, 103] on div "Select..." at bounding box center [619, 110] width 163 height 19
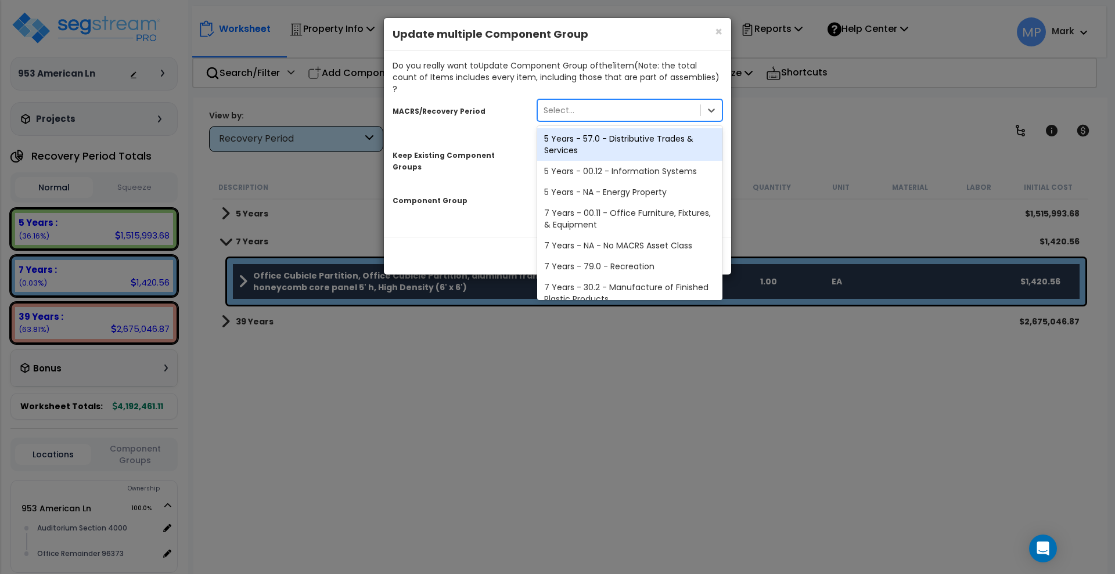
click at [615, 130] on div "5 Years - 57.0 - Distributive Trades & Services" at bounding box center [629, 144] width 185 height 33
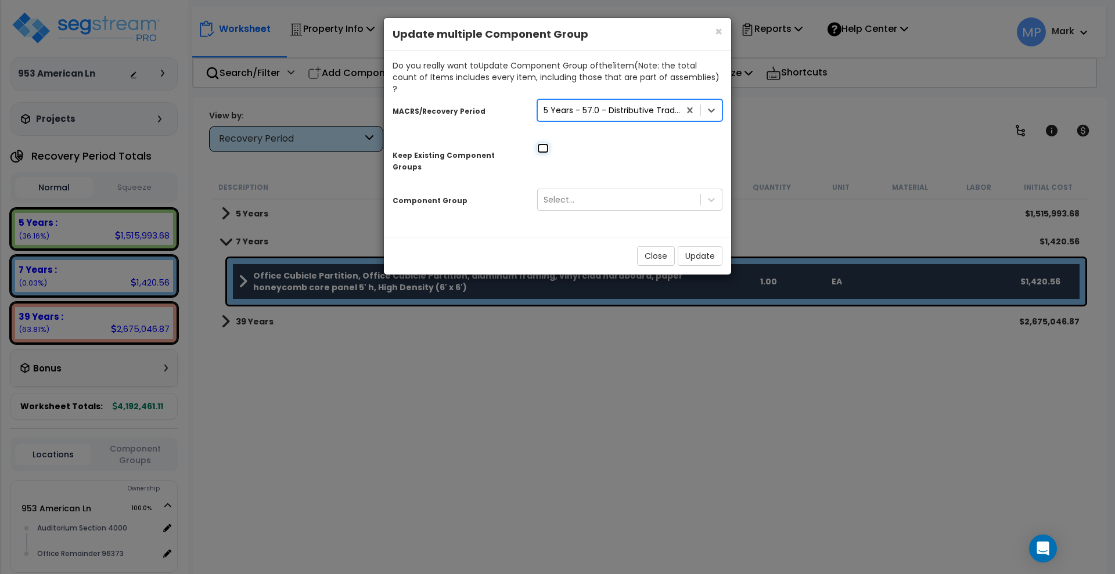
click at [543, 143] on input "checkbox" at bounding box center [543, 148] width 12 height 10
checkbox input "true"
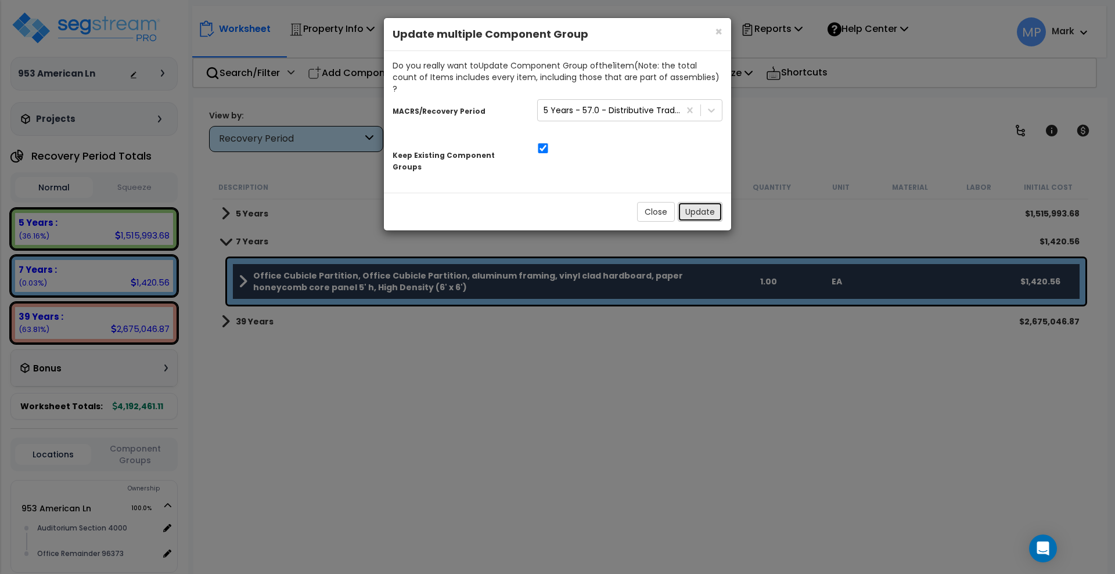
click at [701, 202] on button "Update" at bounding box center [700, 212] width 45 height 20
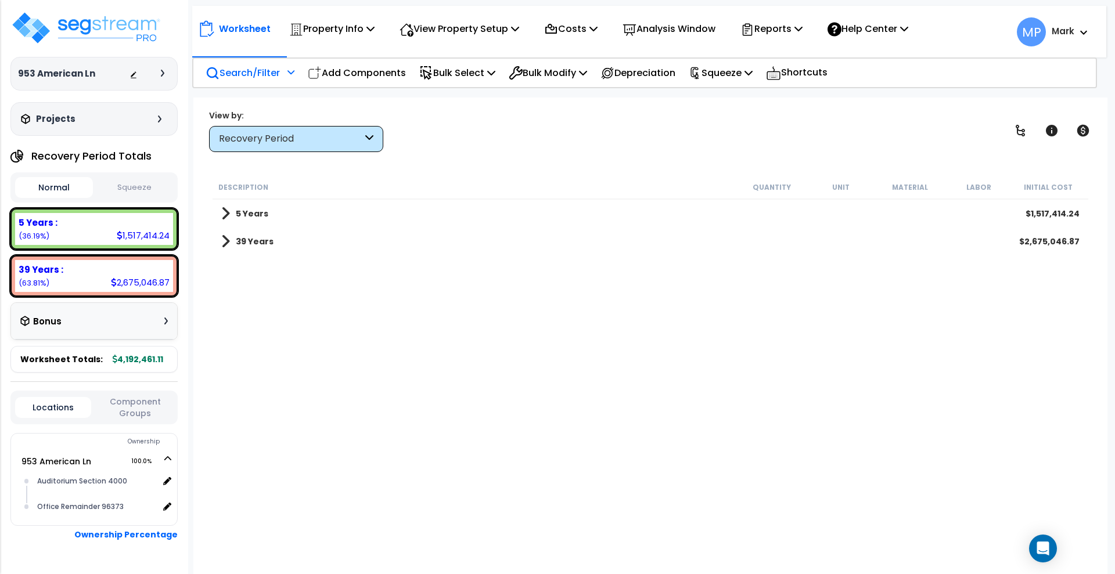
click at [254, 72] on p "Search/Filter" at bounding box center [243, 73] width 74 height 16
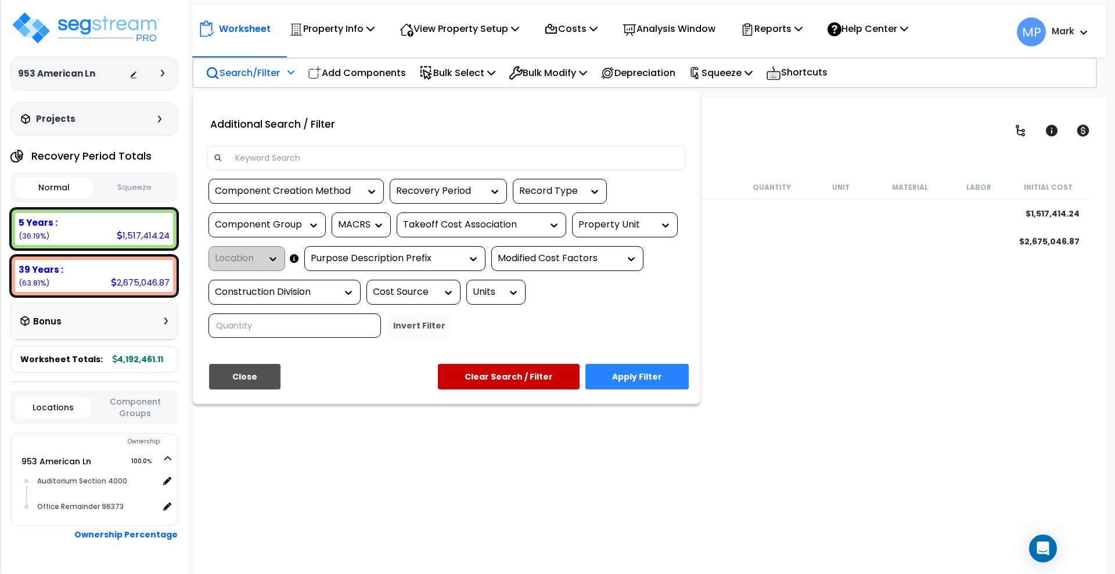
click at [309, 152] on input at bounding box center [453, 157] width 451 height 17
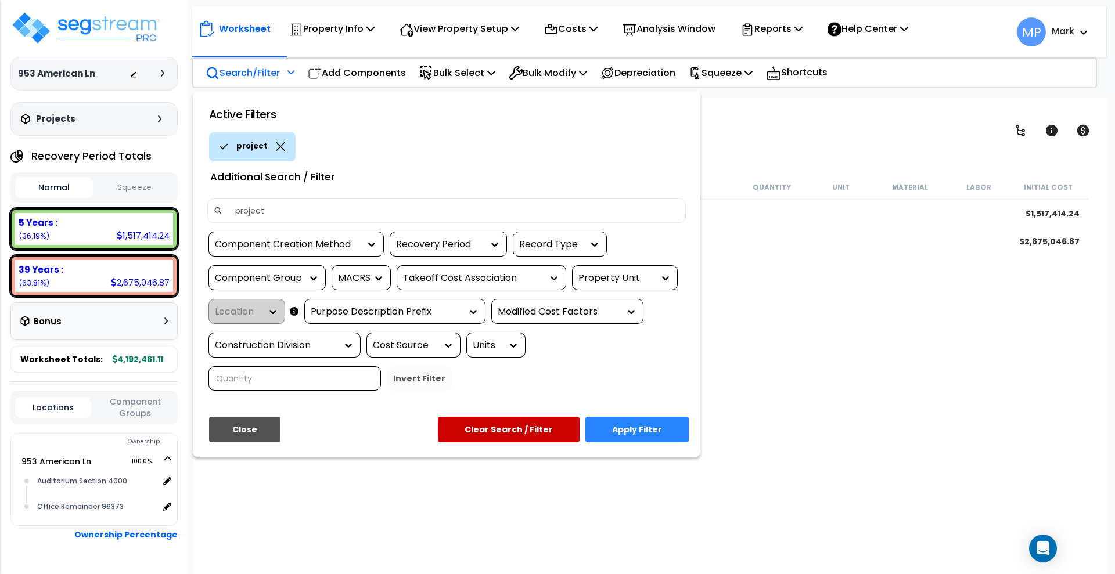
type input "project"
click at [633, 428] on button "Apply Filter" at bounding box center [636, 430] width 103 height 26
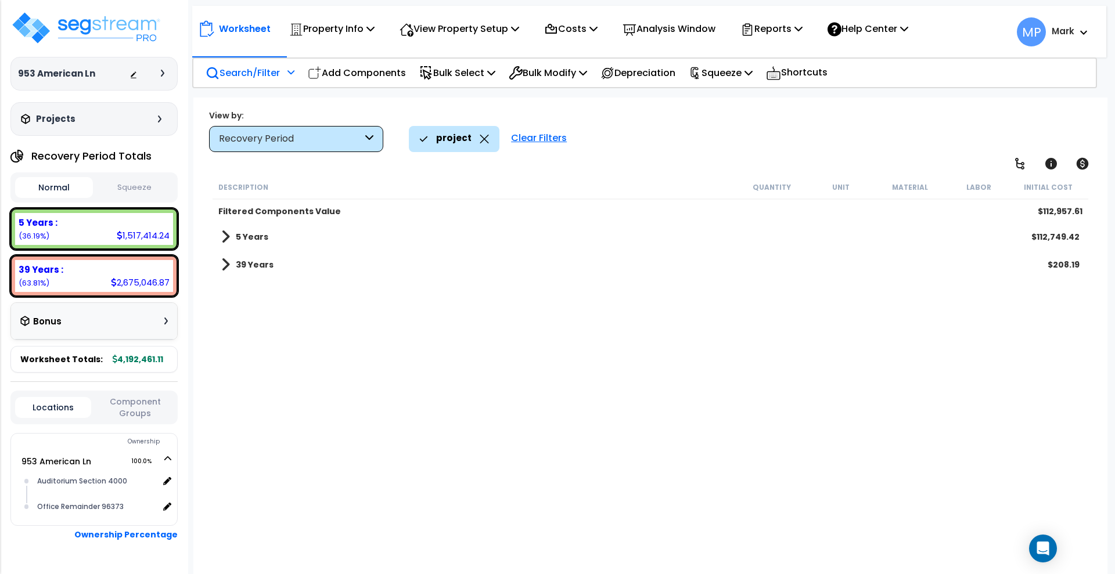
click at [258, 243] on link "5 Years" at bounding box center [244, 237] width 47 height 16
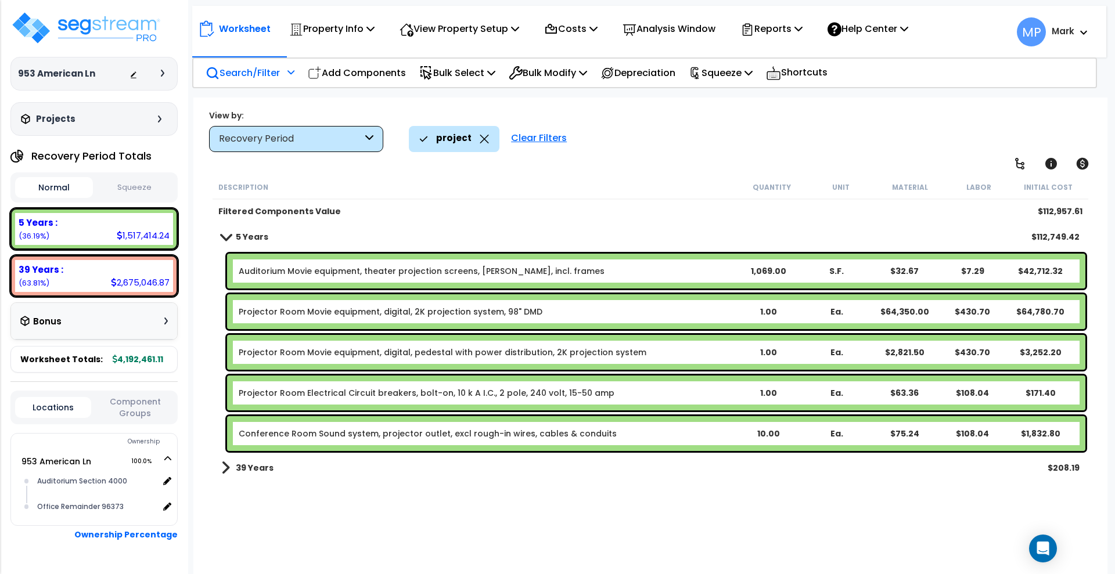
click at [567, 272] on link "Auditorium Movie equipment, theater projection screens, [PERSON_NAME], incl. fr…" at bounding box center [422, 271] width 366 height 12
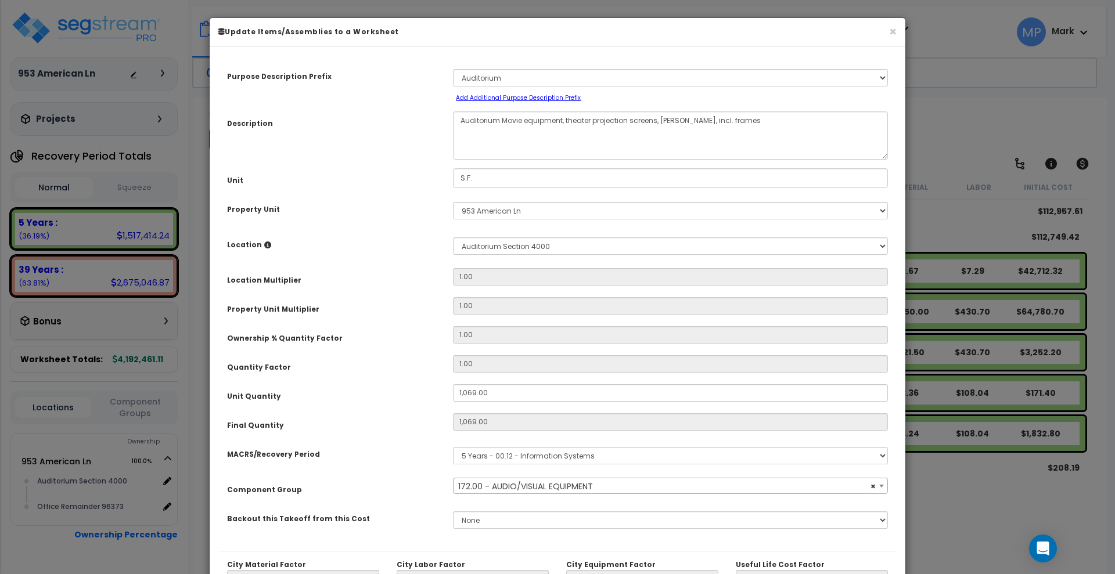
select select "17550"
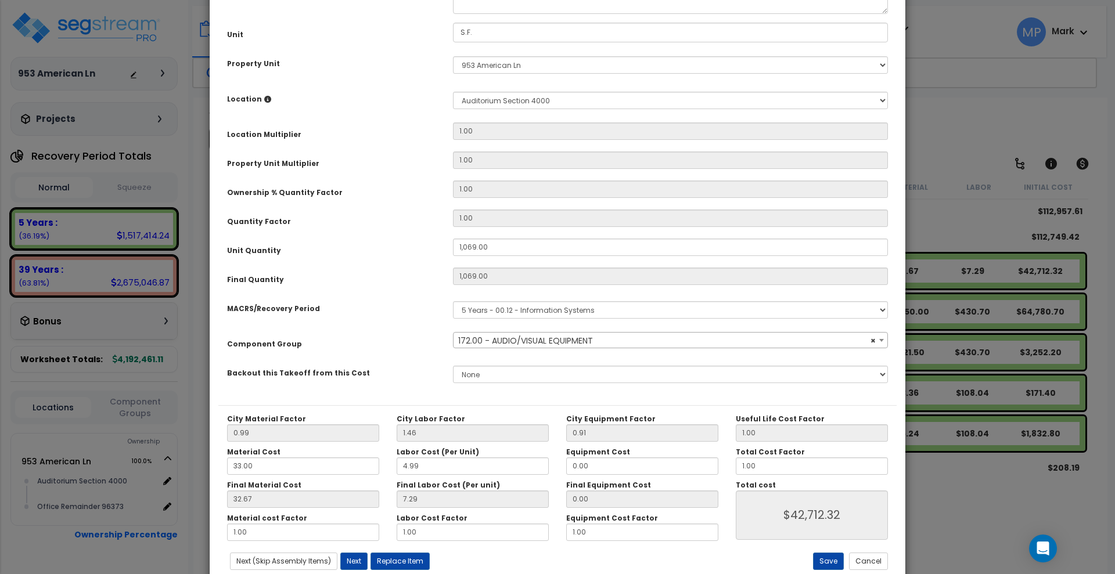
scroll to position [177, 0]
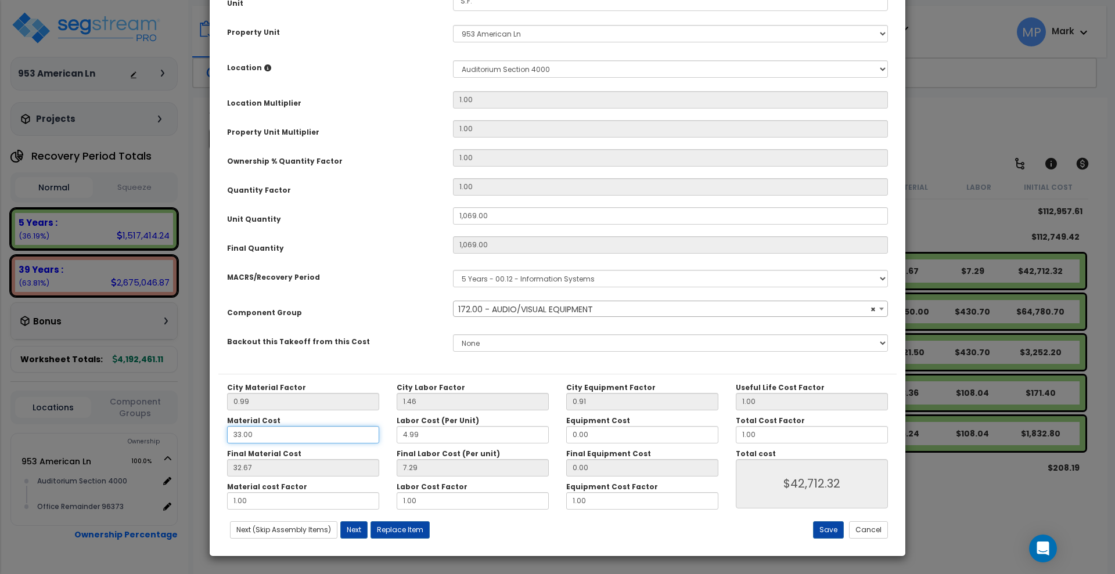
drag, startPoint x: 254, startPoint y: 436, endPoint x: 134, endPoint y: 442, distance: 120.4
click at [134, 442] on div "× Update Items/Assemblies to a Worksheet Purpose Description Prefix Select A/V …" at bounding box center [557, 287] width 1115 height 574
type input "1"
type input "$42,717.24"
type input "10"
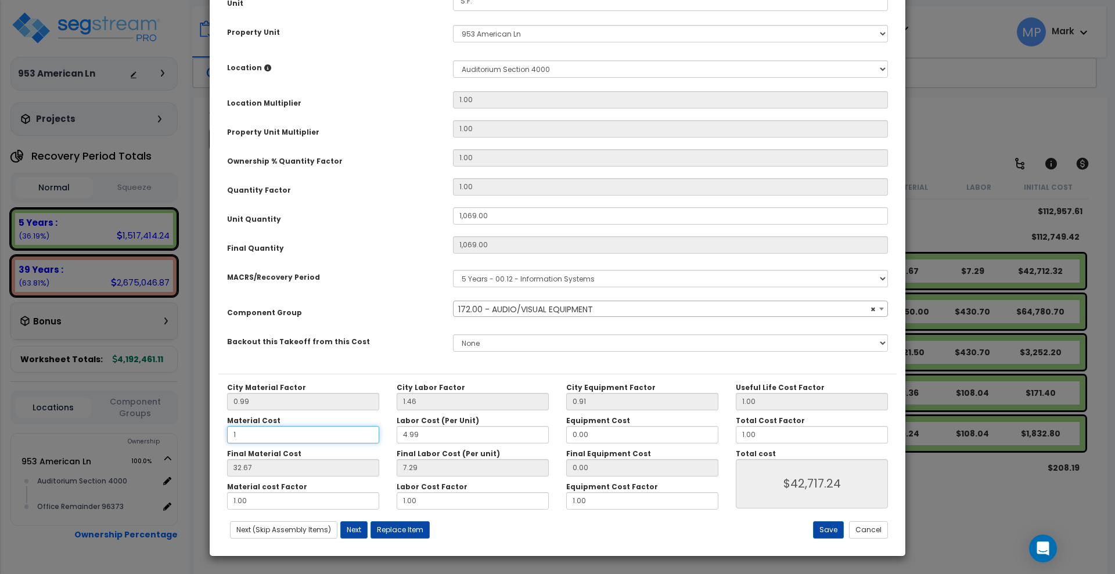
type input "0.99"
type input "$8,851.32"
type input "9.90"
type input "$18,376.11"
type input "10"
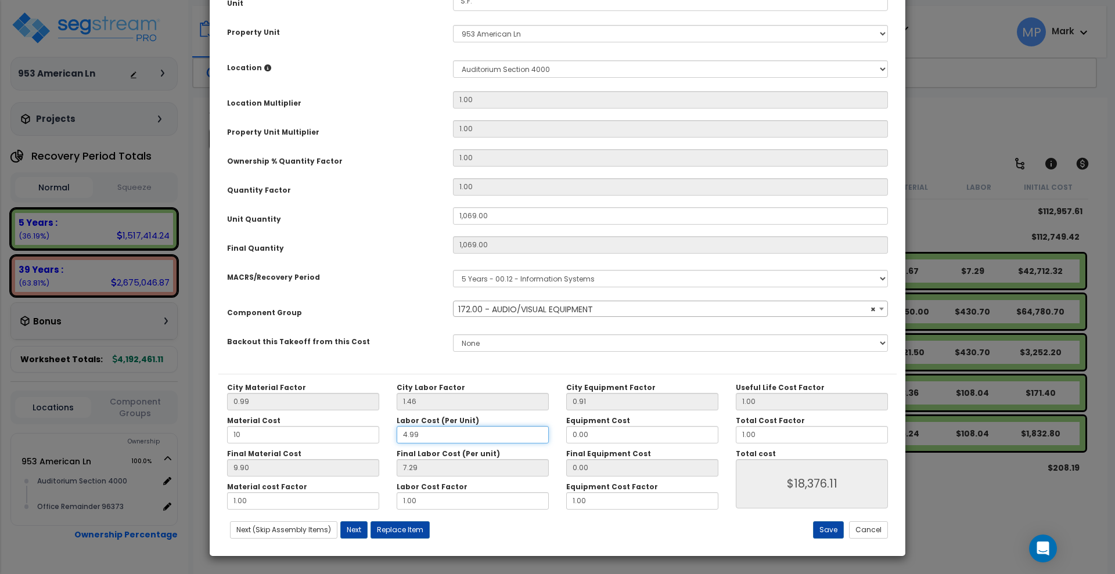
type input "$18,376.11"
drag, startPoint x: 423, startPoint y: 435, endPoint x: 389, endPoint y: 435, distance: 34.3
click at [389, 435] on div "Labor Cost (Per Unit) 4.99" at bounding box center [473, 429] width 170 height 27
type input "1"
type input "$18,376.11"
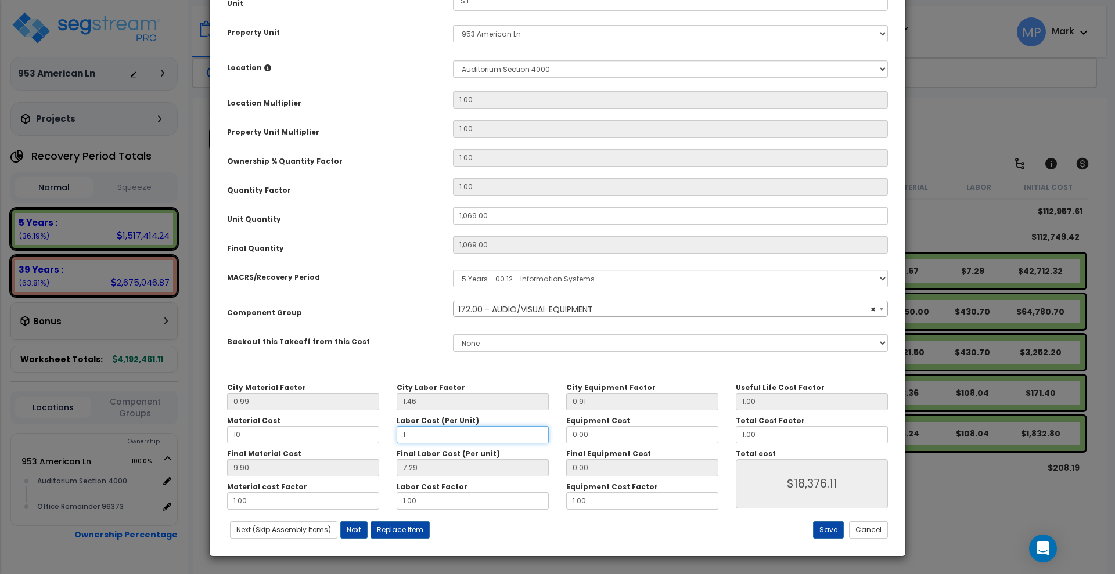
type input "10"
type input "1.46"
type input "$12,143.84"
type input "14.60"
type input "$26,190.50"
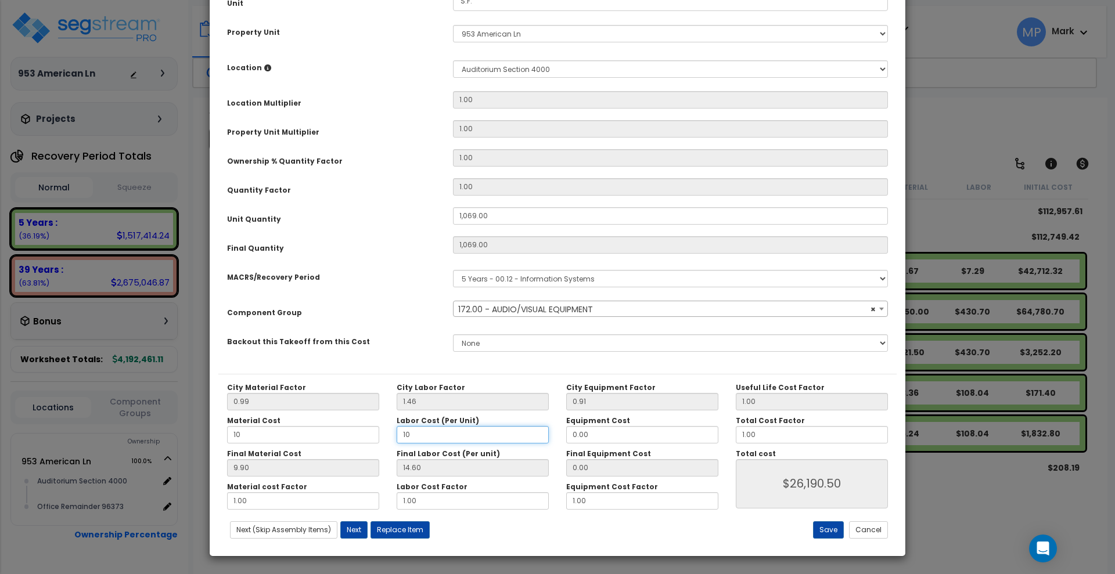
drag, startPoint x: 437, startPoint y: 437, endPoint x: 352, endPoint y: 429, distance: 85.2
click at [352, 429] on div "Material Cost 10 Labor Cost (Per Unit) 10 Equipment Cost 0.00" at bounding box center [472, 429] width 509 height 27
type input "3"
type input "$26,190.50"
type input "4.38"
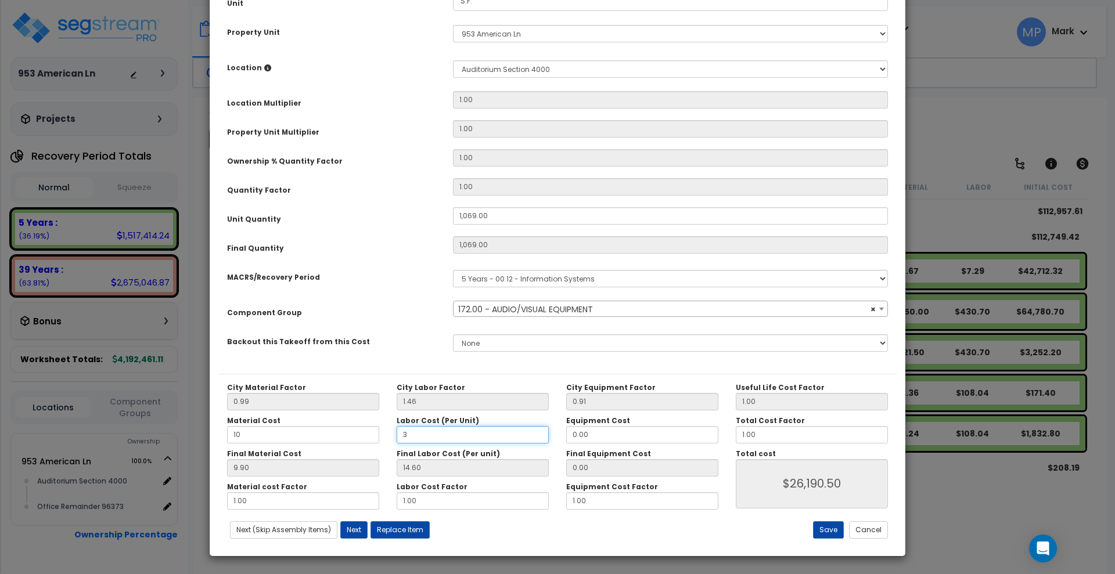
type input "$15,265.32"
type input "3"
type input "$15,265.32"
drag, startPoint x: 231, startPoint y: 430, endPoint x: 209, endPoint y: 428, distance: 21.7
click at [209, 428] on div "× Update Items/Assemblies to a Worksheet Purpose Description Prefix Select A/V …" at bounding box center [557, 198] width 697 height 717
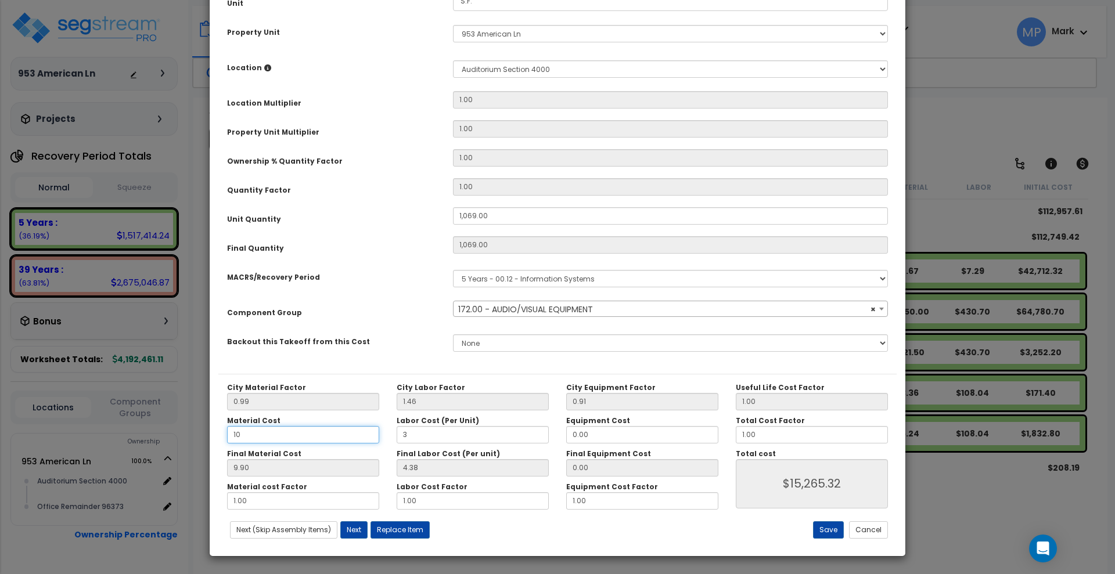
type input "5"
type input "$15,265.32"
type input "4.95"
type input "$9,973.77"
drag, startPoint x: 231, startPoint y: 436, endPoint x: 209, endPoint y: 435, distance: 22.1
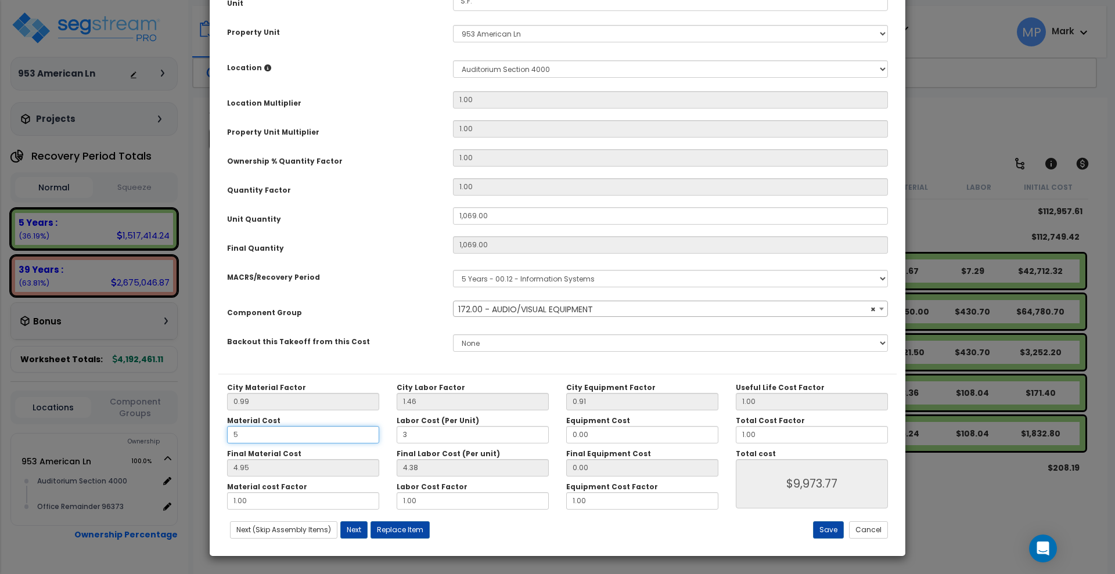
click at [209, 435] on div "× Update Items/Assemblies to a Worksheet Purpose Description Prefix Select A/V …" at bounding box center [557, 287] width 1115 height 574
type input "5"
type input "$9,973.77"
click at [828, 530] on button "Save" at bounding box center [828, 530] width 31 height 17
type input "1069.00"
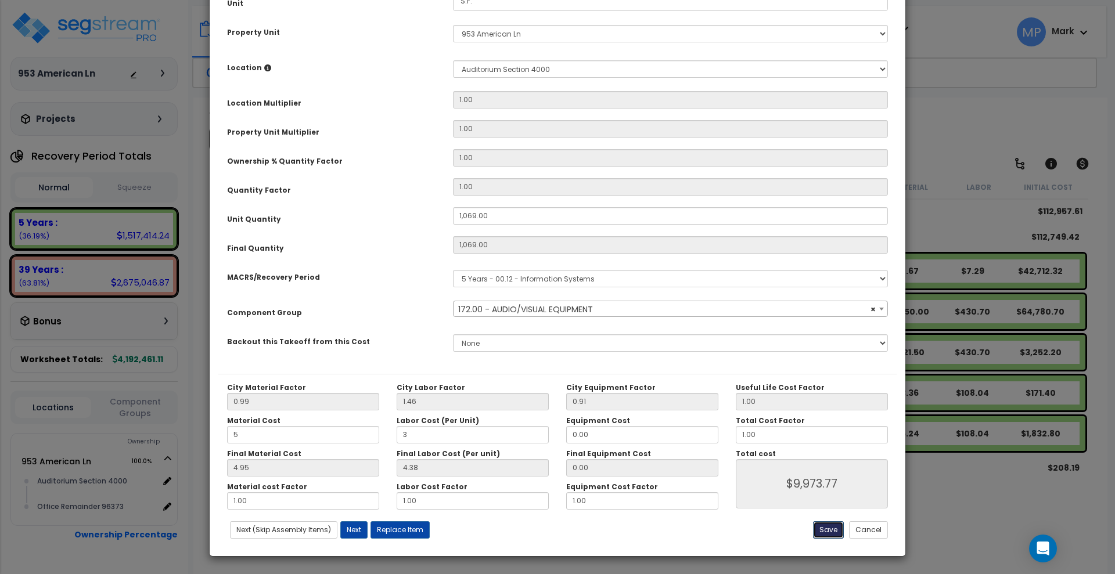
type input "1069.00"
type input "5.00"
type input "3.00"
type input "9973.77"
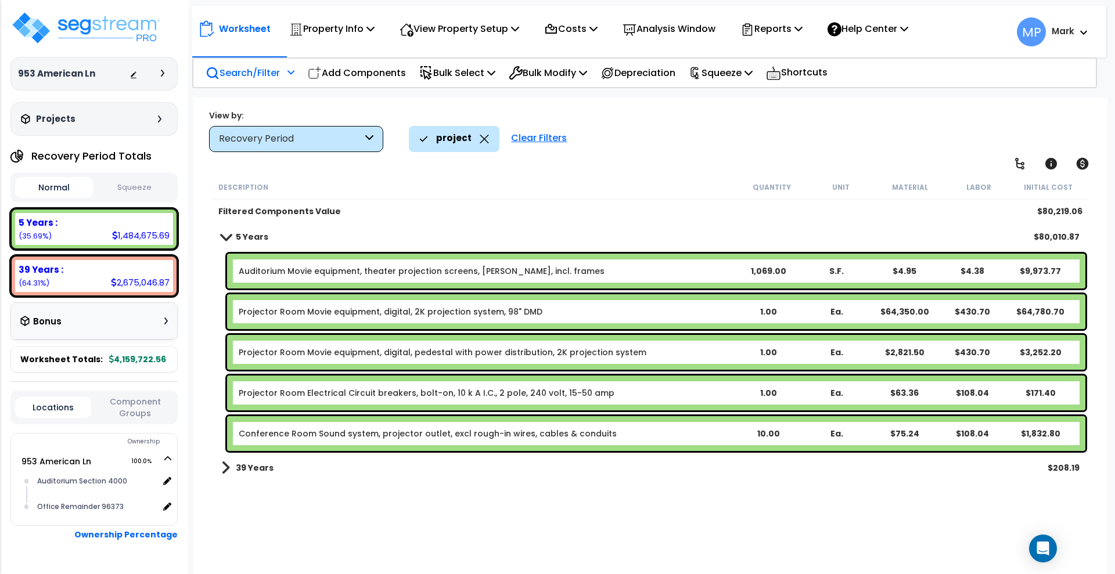
click at [554, 311] on b "Projector Room Movie equipment, digital, 2K projection system, 98" DMD" at bounding box center [486, 312] width 495 height 12
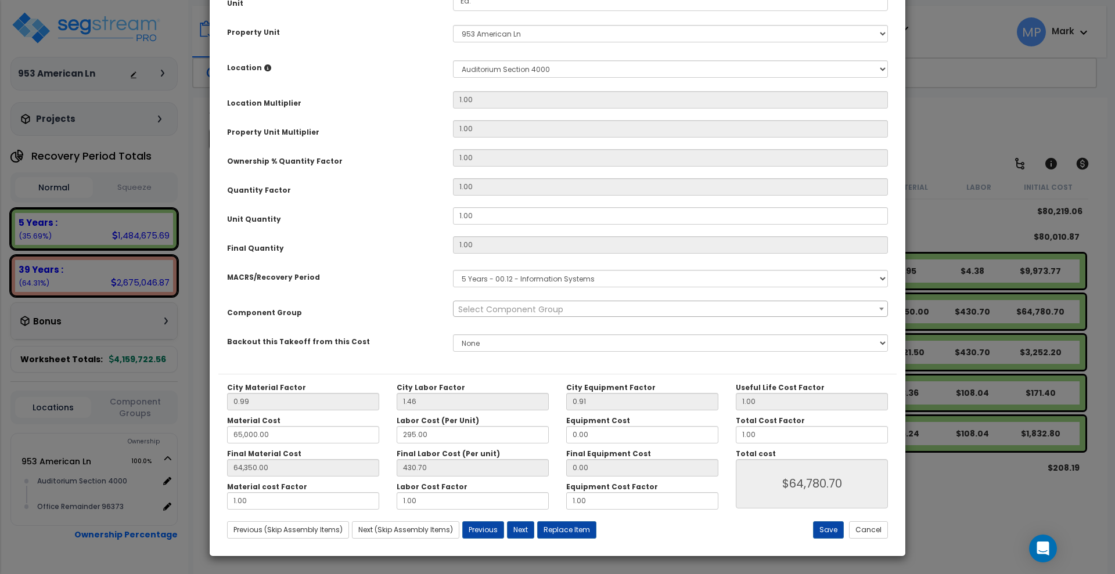
scroll to position [0, 0]
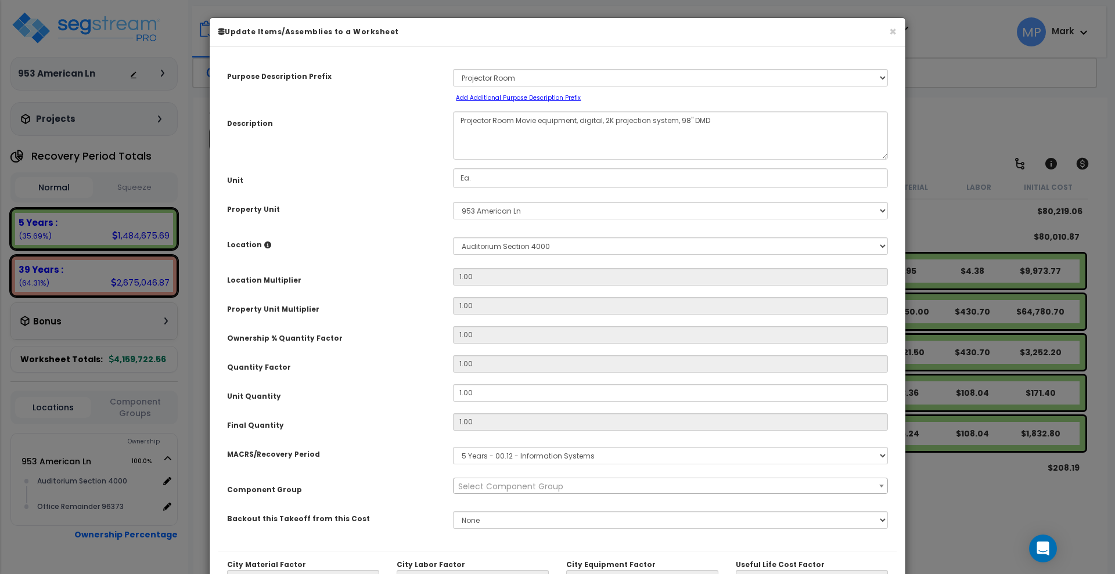
select select "17550"
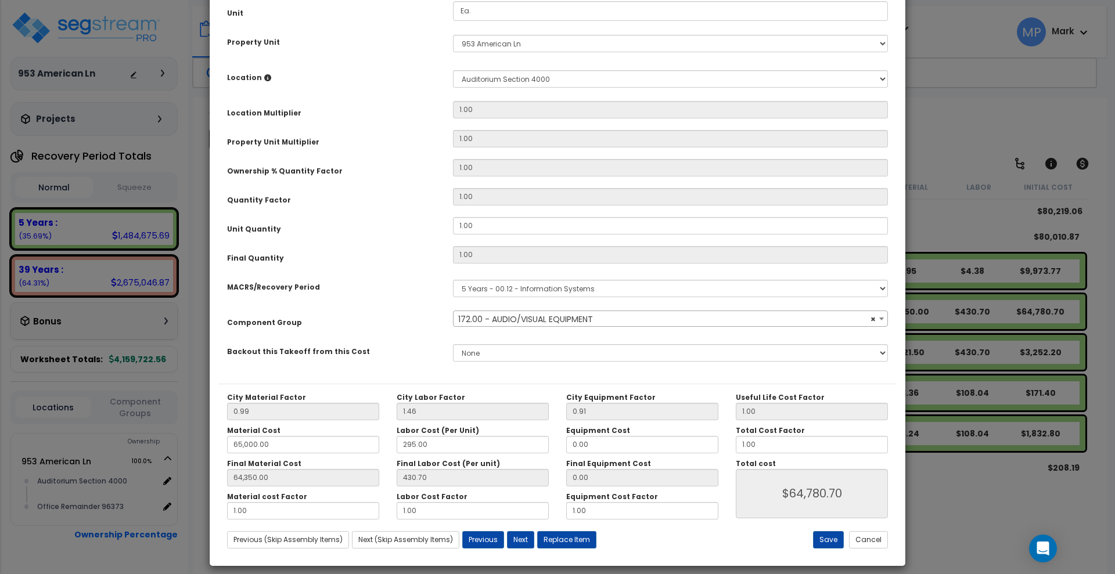
scroll to position [177, 0]
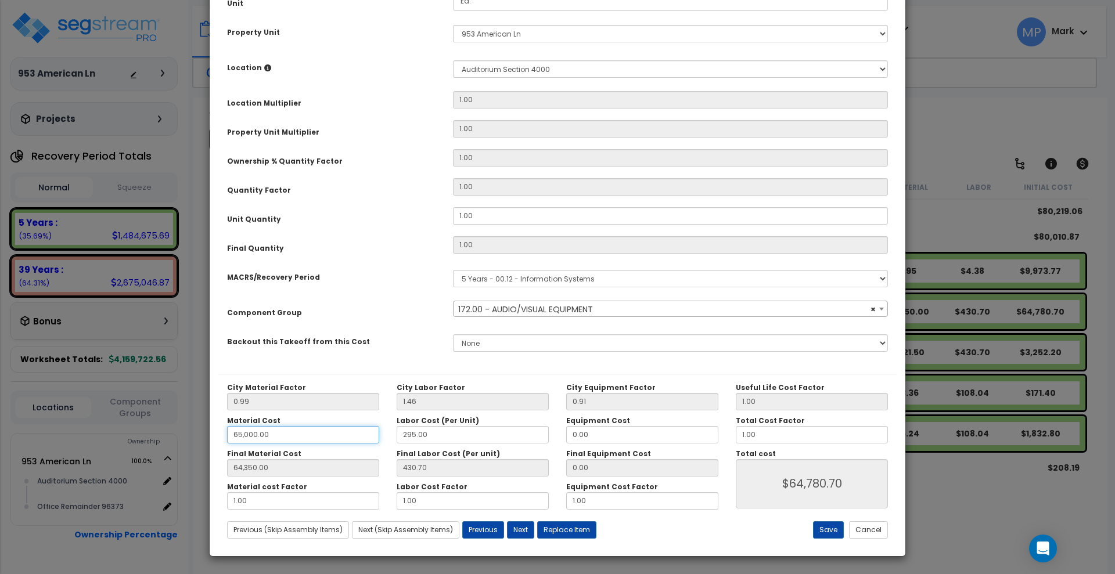
drag, startPoint x: 274, startPoint y: 434, endPoint x: 218, endPoint y: 433, distance: 55.8
click at [218, 433] on div "Purpose Description Prefix Select A/V System A/V System Equipment A/V System Eq…" at bounding box center [558, 213] width 696 height 669
type input "1"
type input "64,350.00"
type input "$64,780.70"
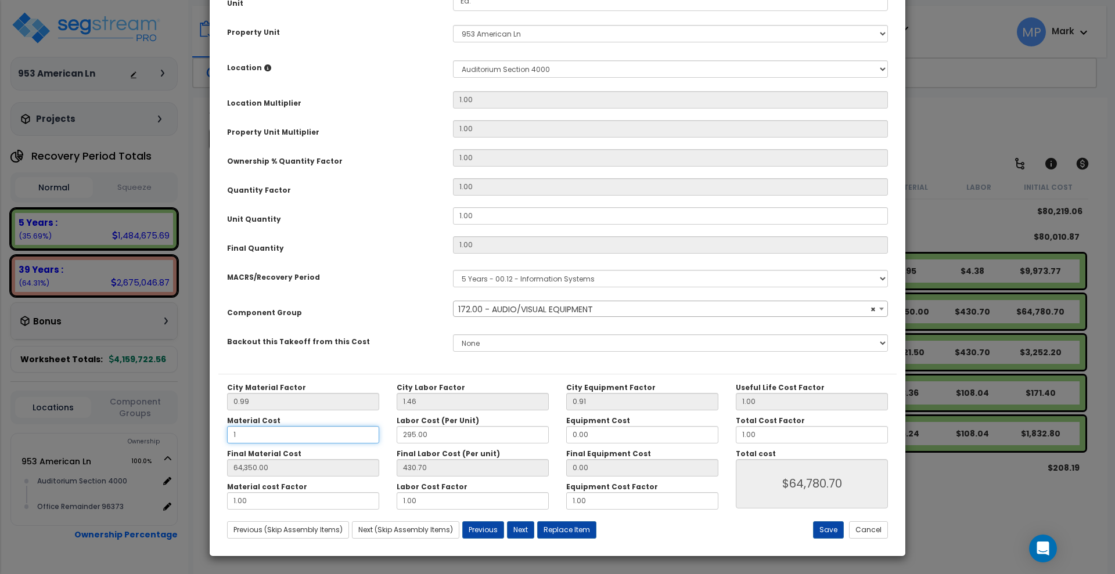
type input "0.99"
type input "$431.69"
type input "12"
type input "11.88"
type input "$442.58"
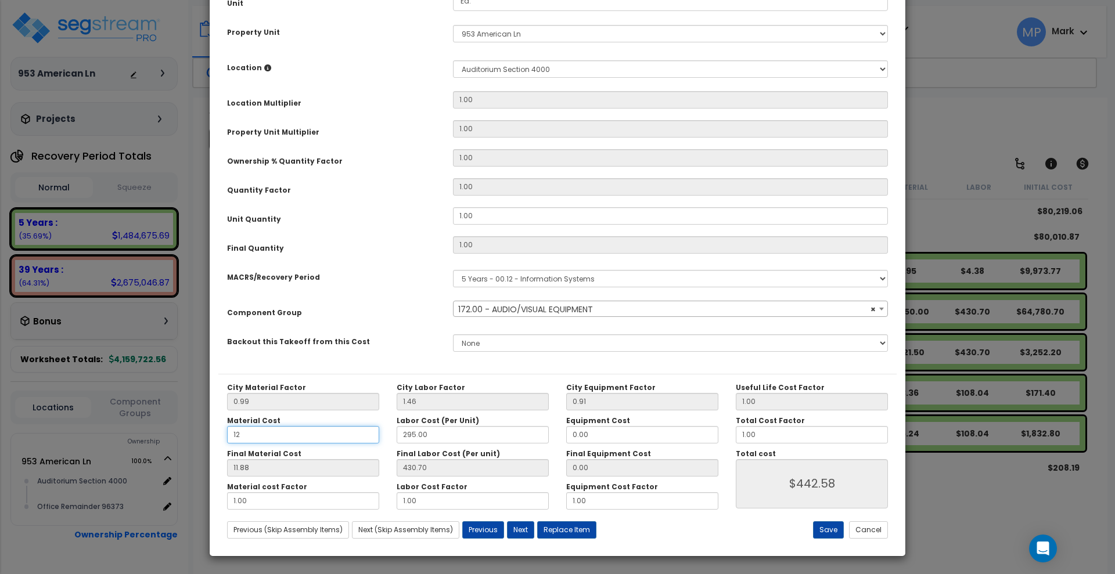
type input "120"
type input "118.80"
type input "$549.50"
type input "1,200"
type input "1,188.00"
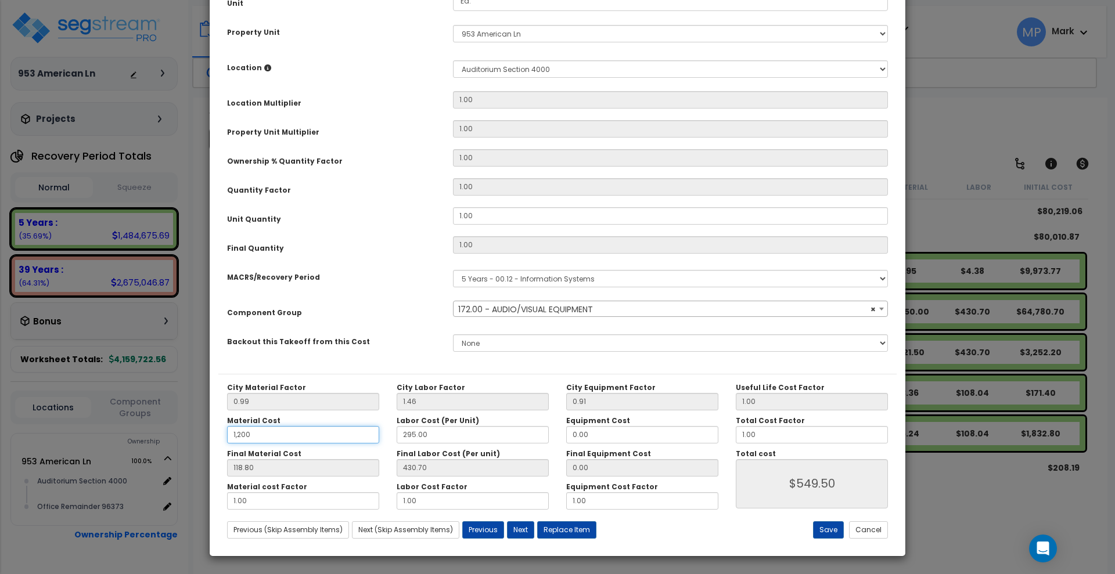
type input "$1,618.70"
type input "12,000"
type input "1,188.00"
type input "$1,618.70"
type input "11,880.00"
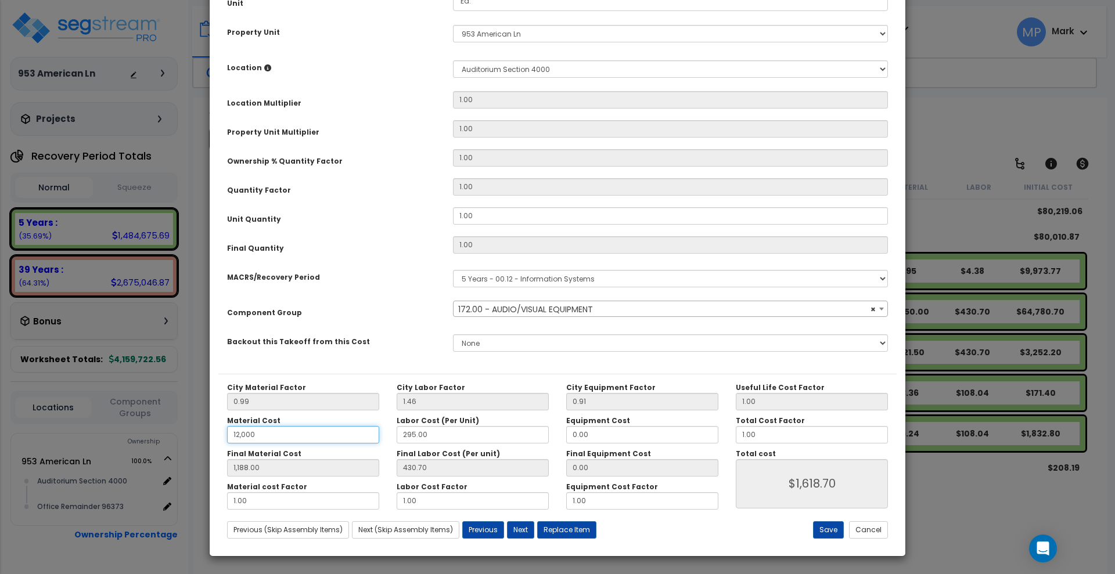
type input "$12,310.70"
type input "12,000"
type input "11,880.00"
type input "$12,310.70"
click at [828, 527] on button "Save" at bounding box center [828, 530] width 31 height 17
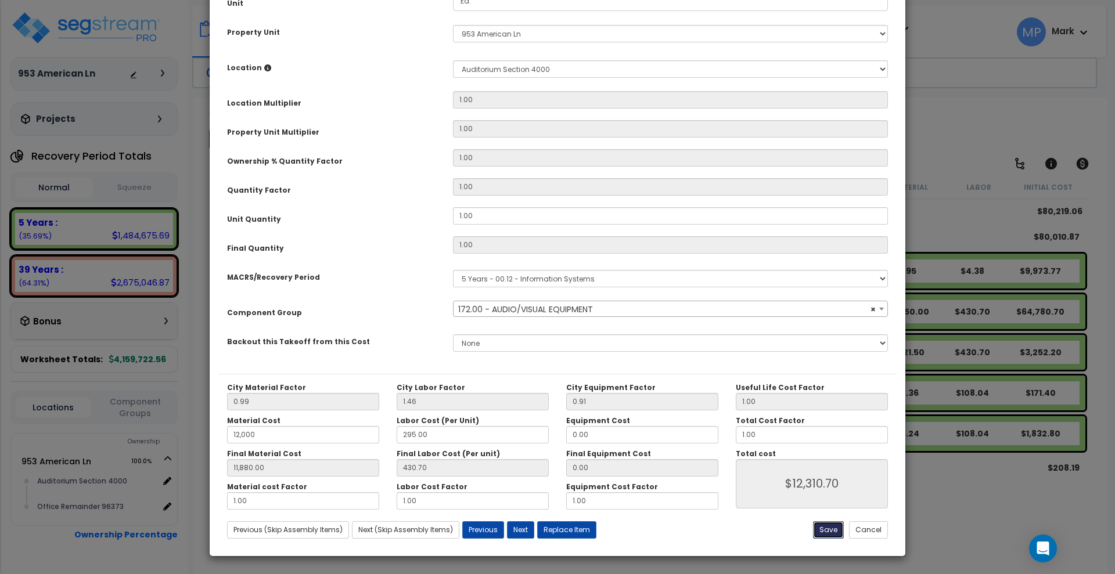
type input "12000.00"
type input "11880.00"
type input "12310.70"
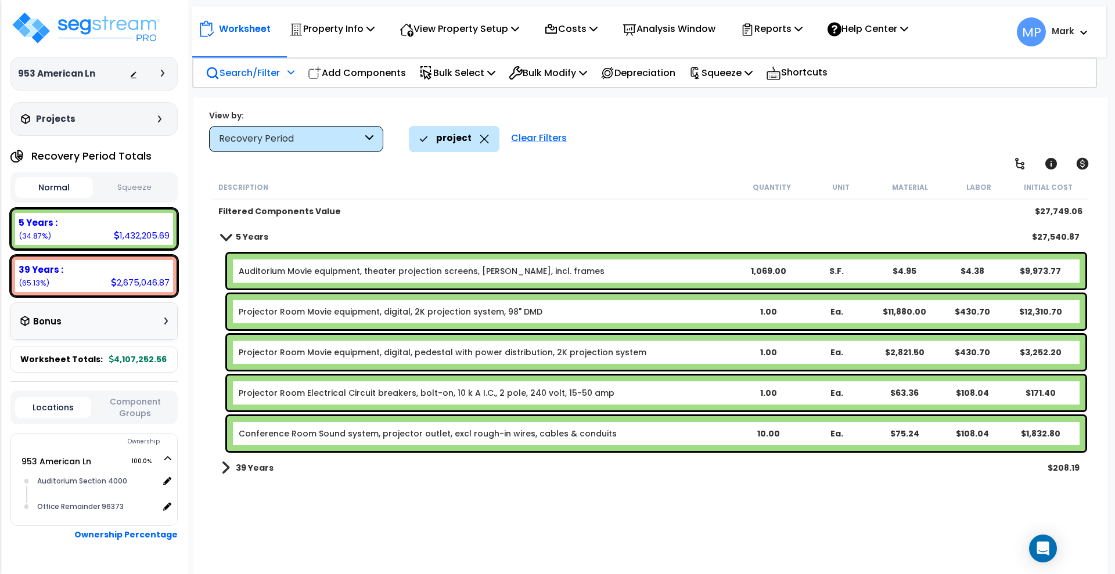
click at [256, 72] on p "Search/Filter" at bounding box center [243, 73] width 74 height 16
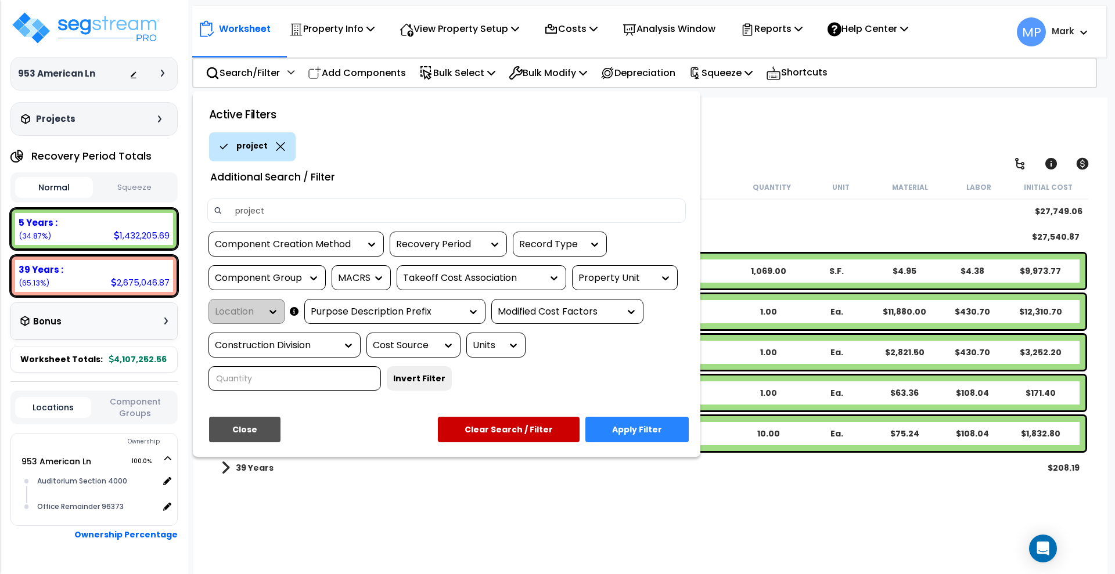
click at [283, 146] on div "project" at bounding box center [252, 146] width 87 height 29
click at [275, 152] on div "project" at bounding box center [252, 146] width 87 height 29
click at [276, 143] on icon at bounding box center [280, 146] width 9 height 9
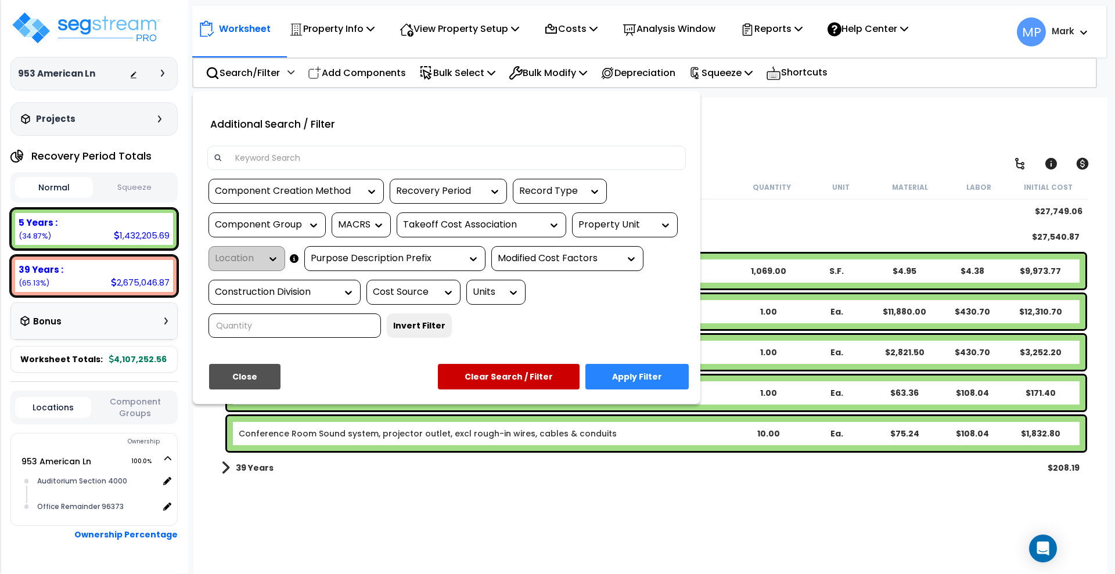
click at [279, 159] on input at bounding box center [453, 157] width 451 height 17
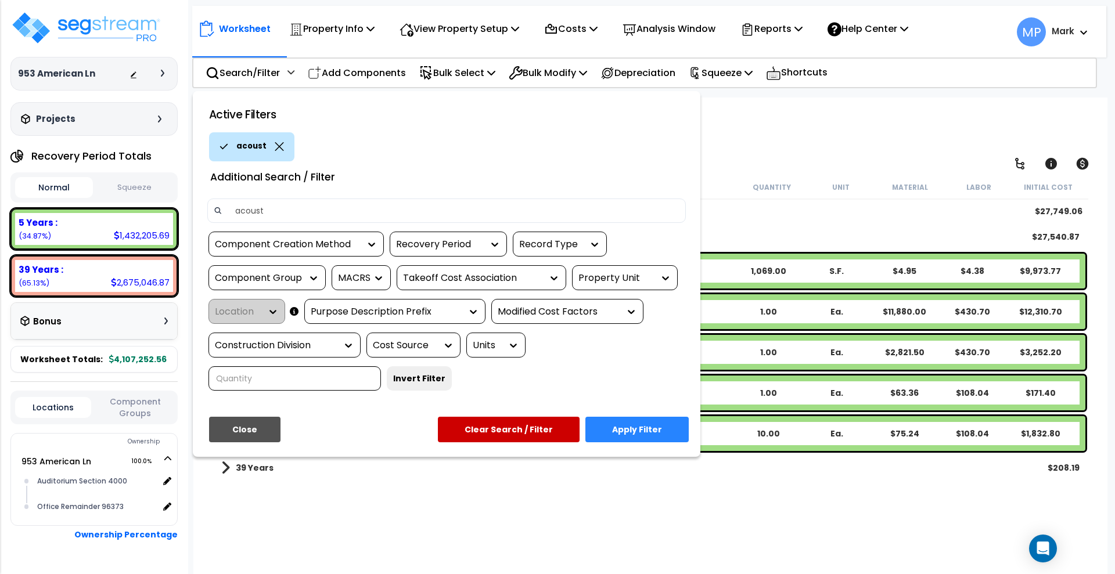
type input "acoust"
click at [646, 426] on button "Apply Filter" at bounding box center [636, 430] width 103 height 26
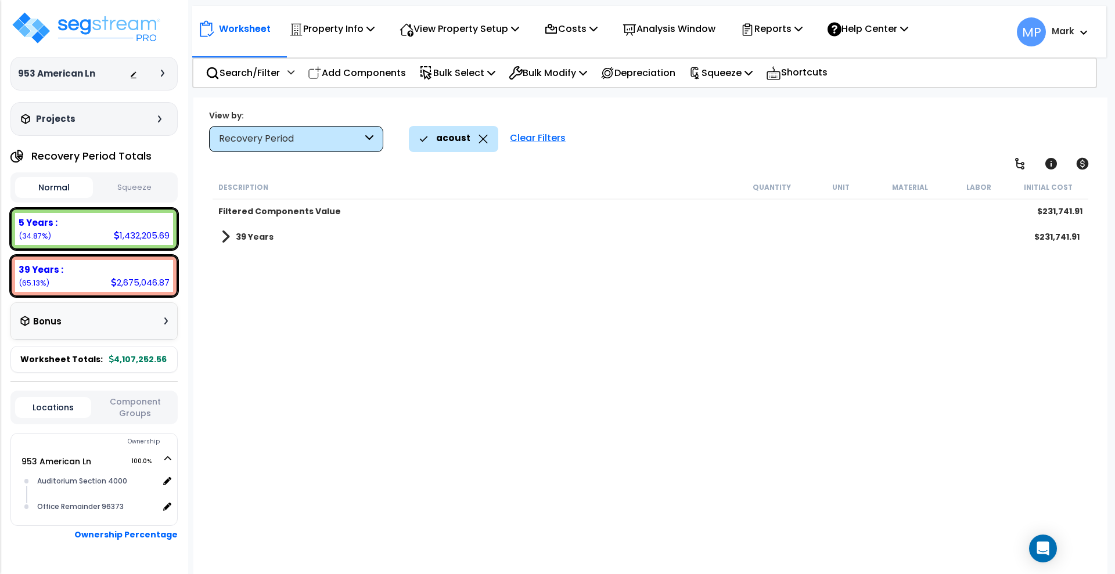
click at [276, 234] on div "39 Years $231,741.91" at bounding box center [650, 237] width 870 height 28
click at [252, 234] on b "39 Years" at bounding box center [255, 237] width 38 height 12
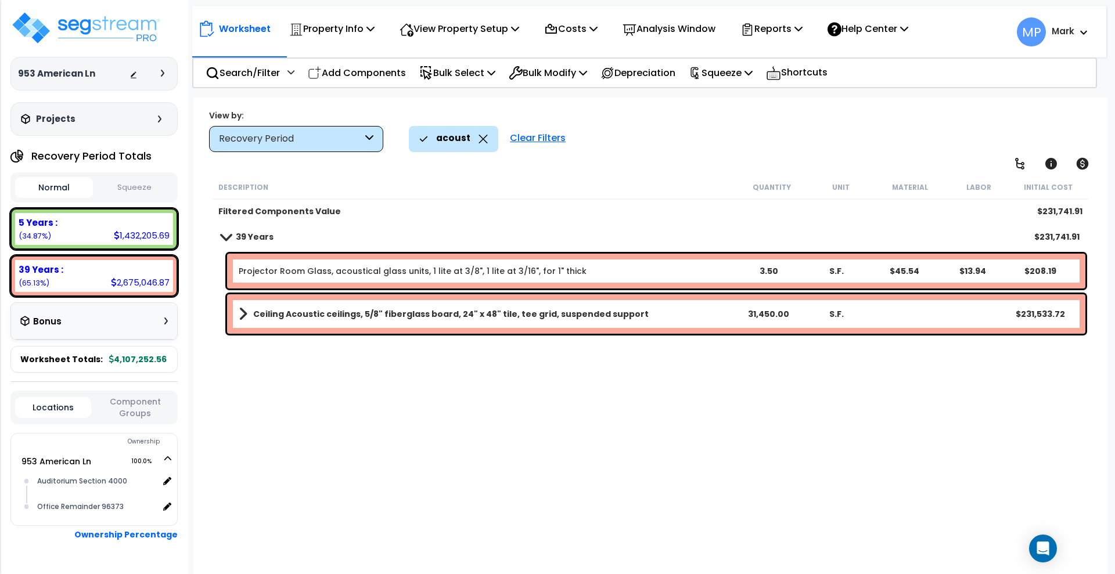
click at [660, 317] on link "Ceiling Acoustic ceilings, 5/8" fiberglass board, 24" x 48" tile, tee grid, sus…" at bounding box center [486, 314] width 495 height 16
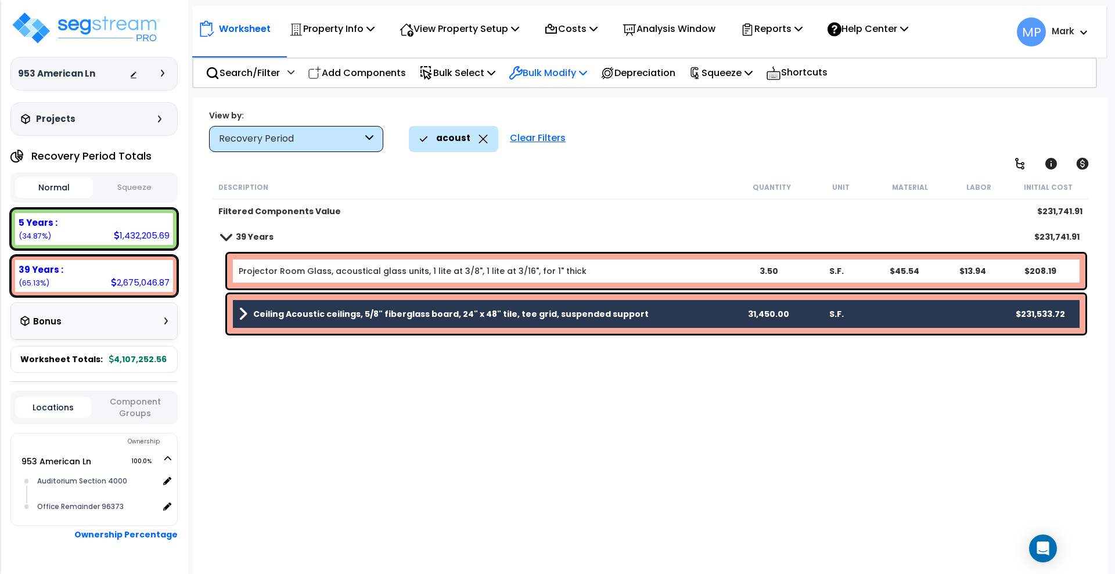
click at [563, 73] on p "Bulk Modify" at bounding box center [548, 73] width 78 height 16
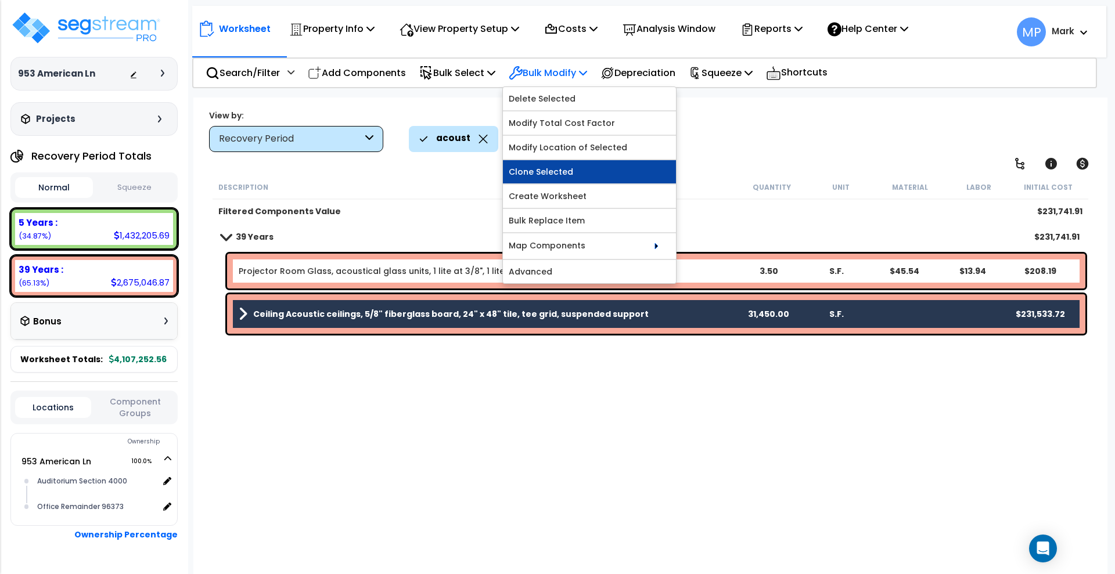
click at [567, 166] on link "Clone Selected" at bounding box center [589, 171] width 173 height 23
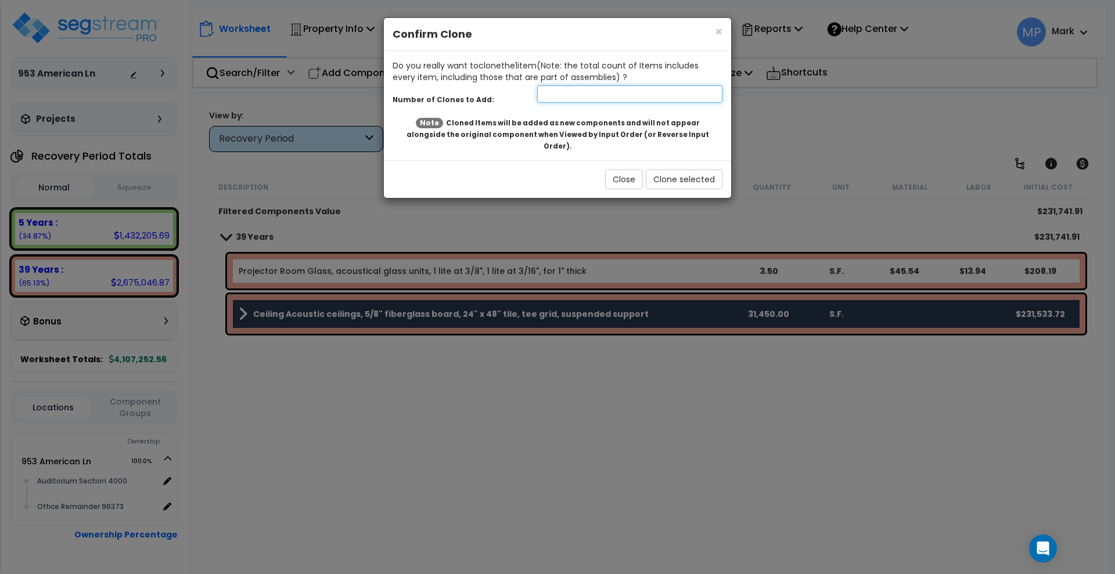
click at [581, 94] on input "number" at bounding box center [629, 93] width 185 height 17
type input "1"
click at [693, 170] on button "Clone selected" at bounding box center [684, 180] width 77 height 20
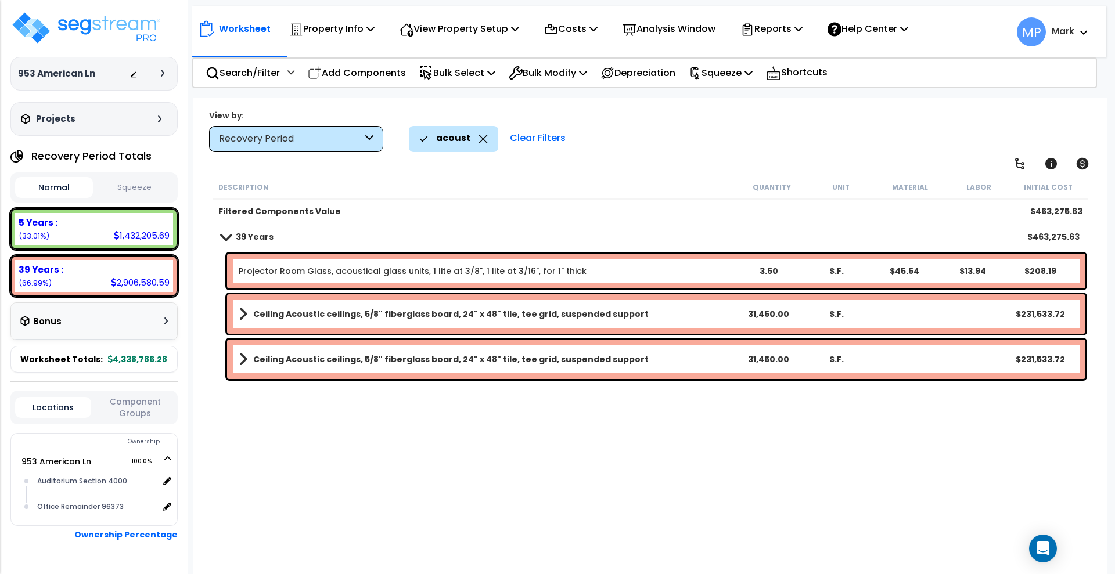
click at [645, 318] on link "Ceiling Acoustic ceilings, 5/8" fiberglass board, 24" x 48" tile, tee grid, sus…" at bounding box center [486, 314] width 495 height 16
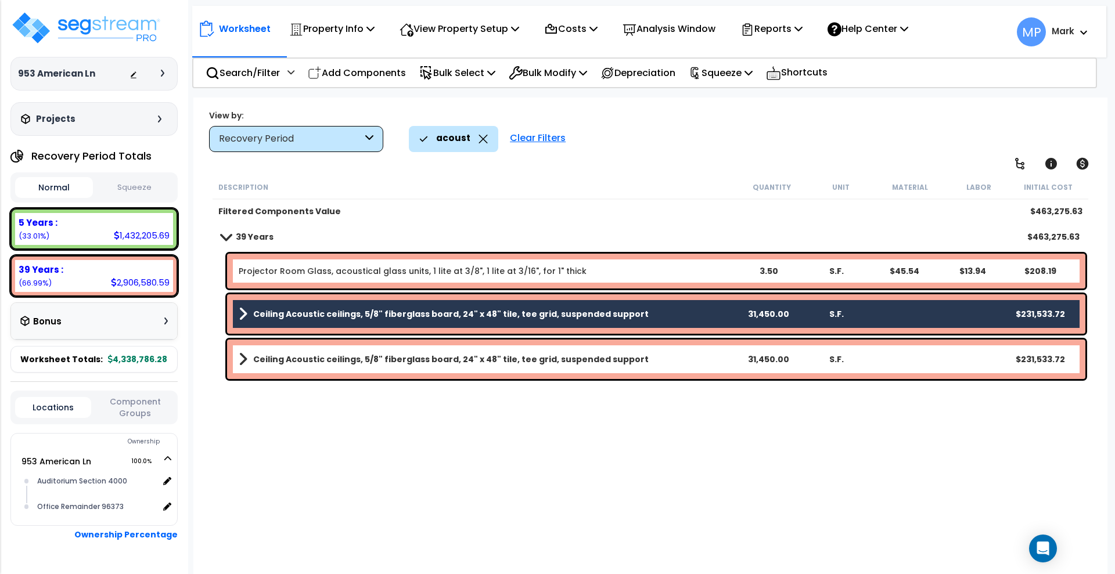
click at [646, 357] on link "Ceiling Acoustic ceilings, 5/8" fiberglass board, 24" x 48" tile, tee grid, sus…" at bounding box center [486, 359] width 495 height 16
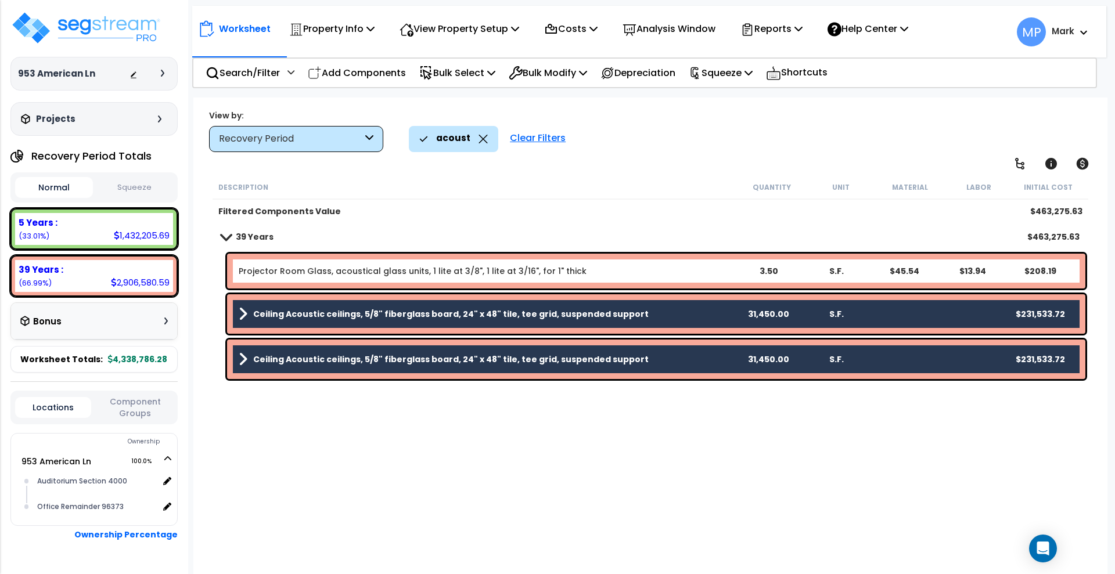
click at [626, 312] on link "Ceiling Acoustic ceilings, 5/8" fiberglass board, 24" x 48" tile, tee grid, sus…" at bounding box center [486, 314] width 495 height 16
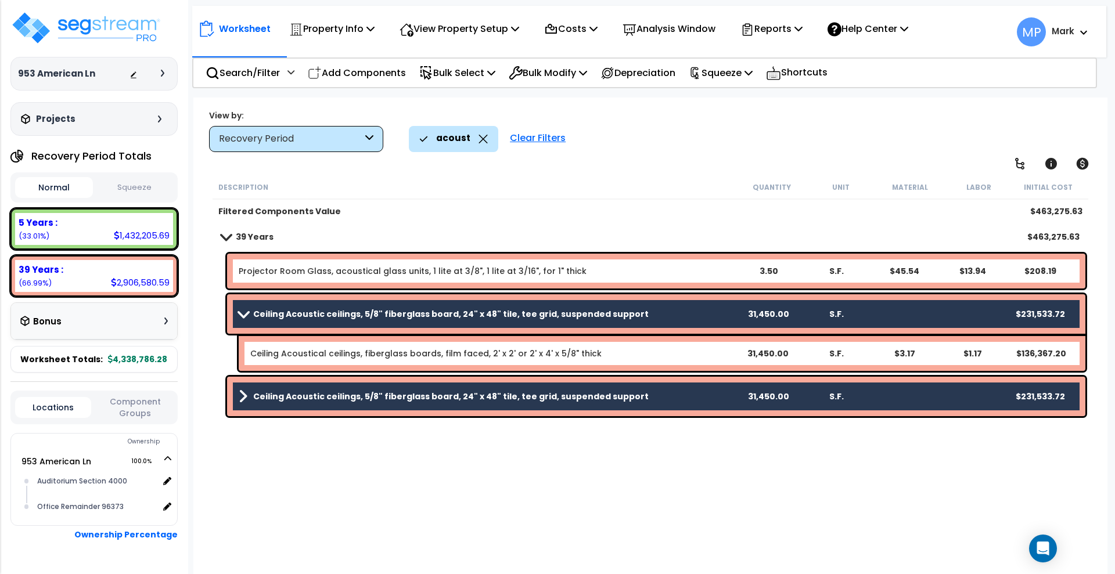
click at [626, 312] on link "Ceiling Acoustic ceilings, 5/8" fiberglass board, 24" x 48" tile, tee grid, sus…" at bounding box center [486, 314] width 495 height 16
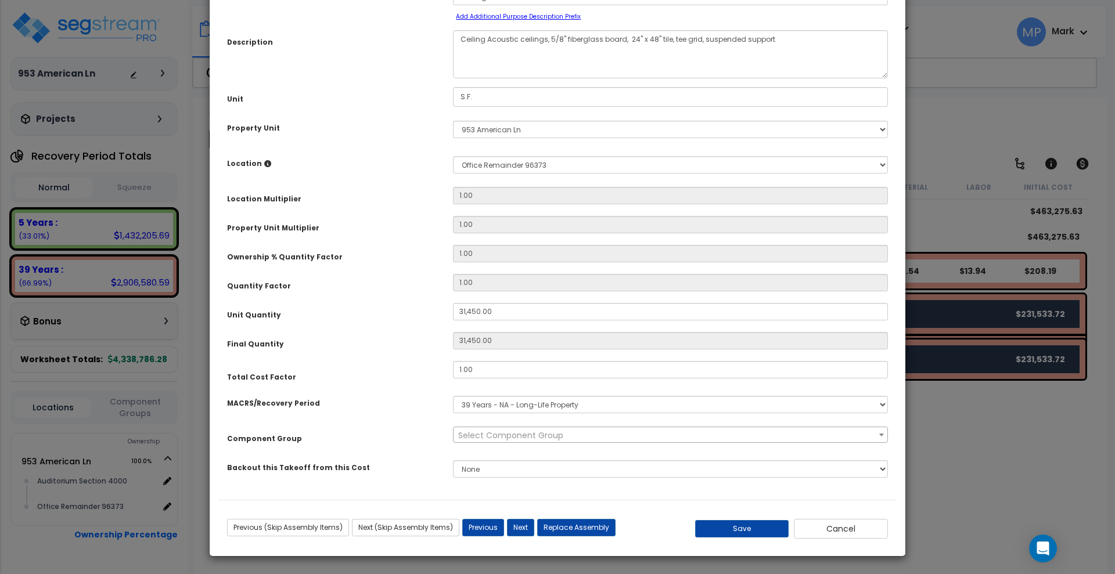
scroll to position [0, 0]
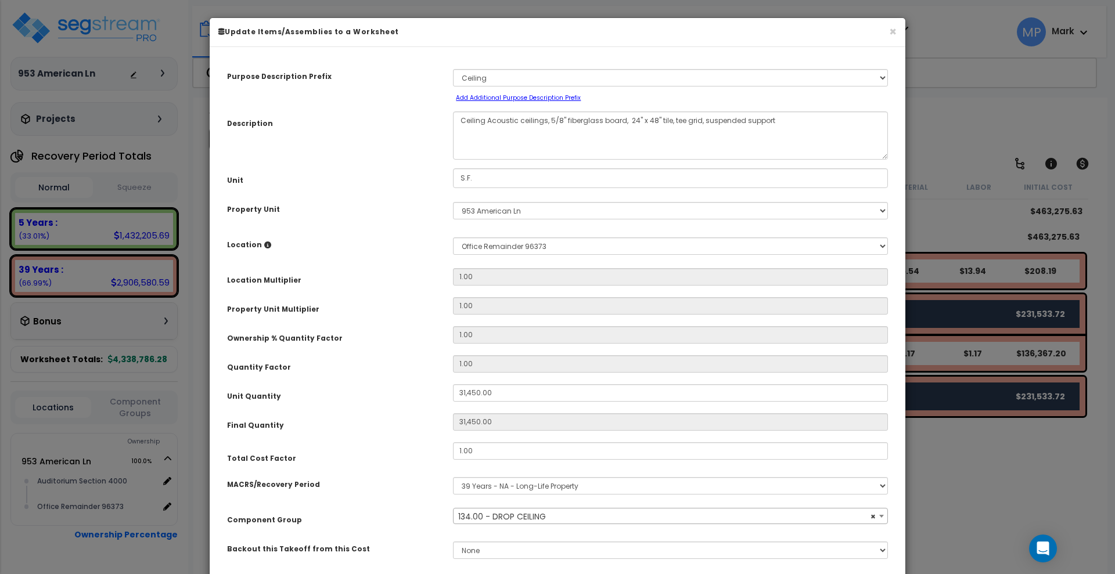
select select "15810"
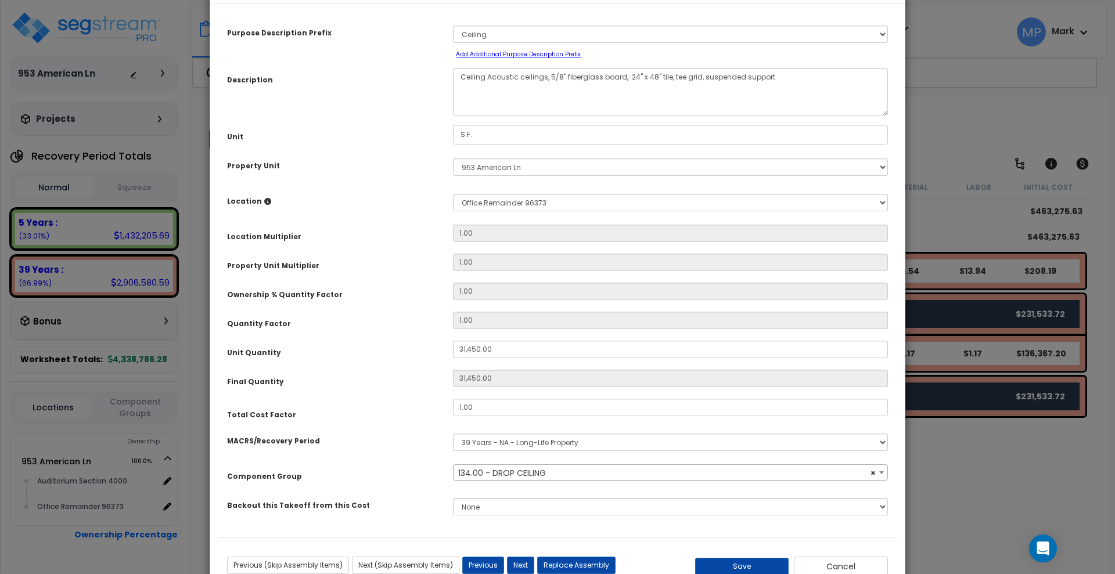
scroll to position [81, 0]
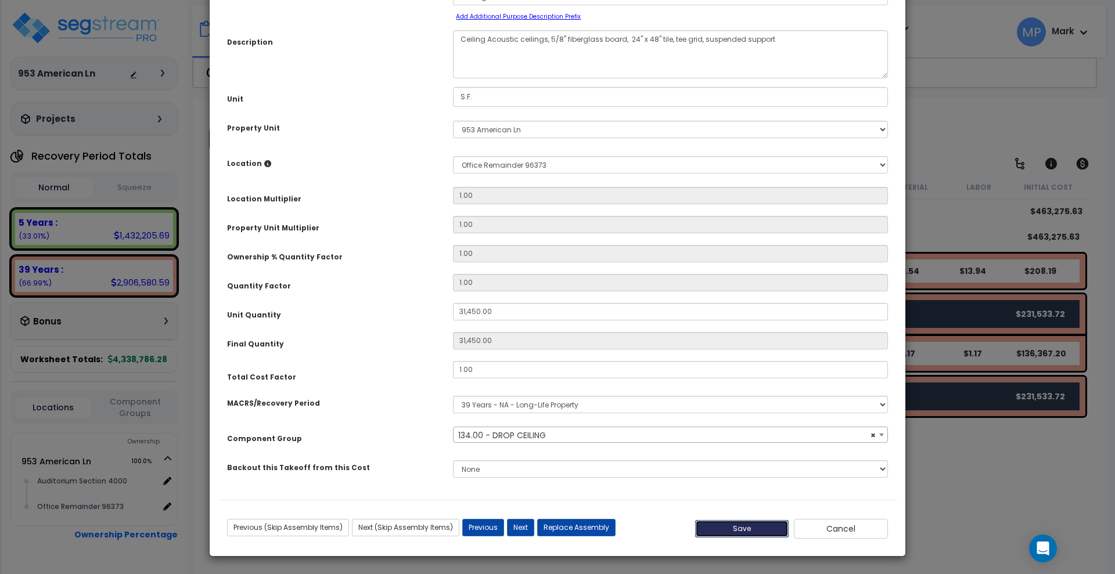
click at [757, 531] on button "Save" at bounding box center [742, 528] width 94 height 17
type input "31450.00"
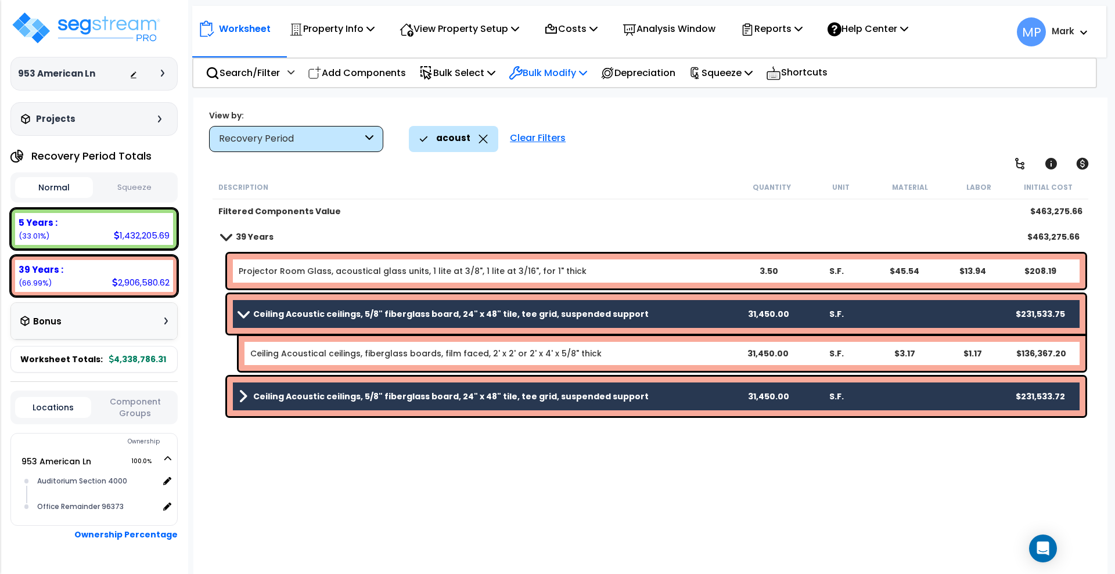
click at [561, 78] on p "Bulk Modify" at bounding box center [548, 73] width 78 height 16
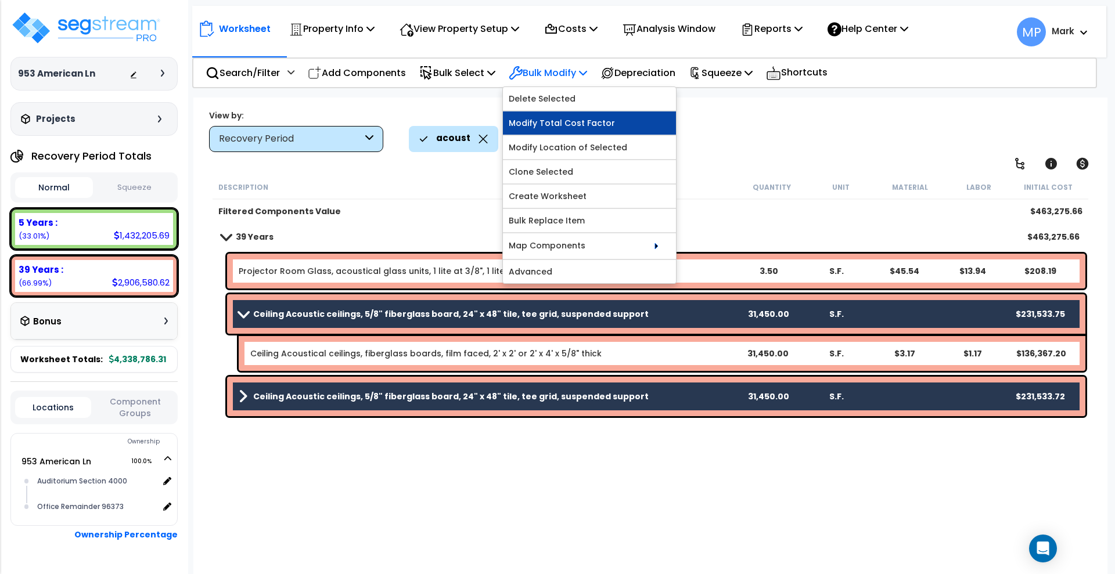
click at [595, 120] on link "Modify Total Cost Factor" at bounding box center [589, 123] width 173 height 23
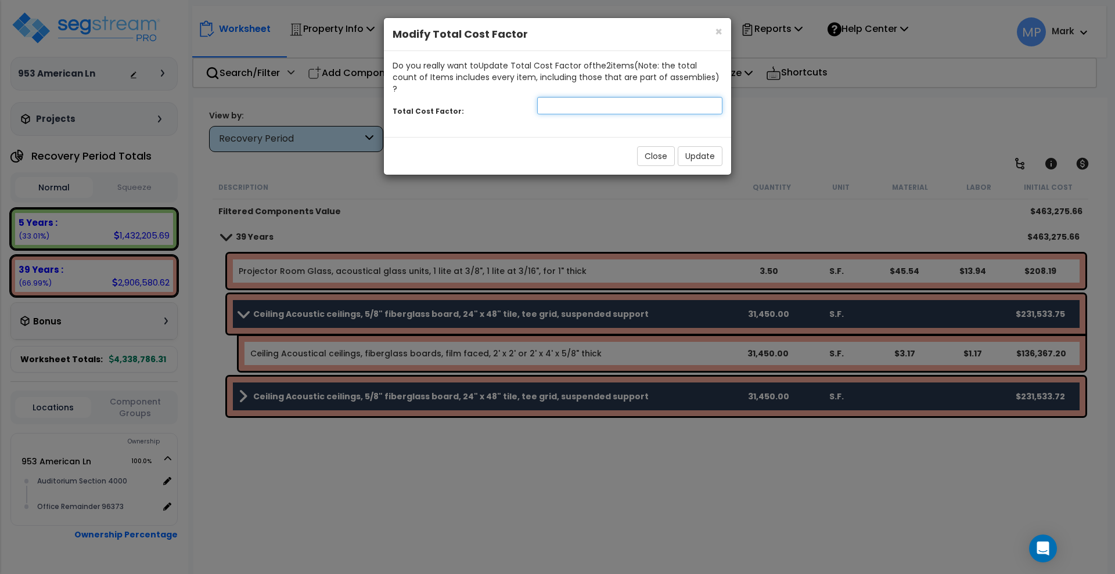
click at [569, 97] on input "number" at bounding box center [629, 105] width 185 height 17
type input "1"
type input ".5"
click at [706, 148] on button "Update" at bounding box center [700, 156] width 45 height 20
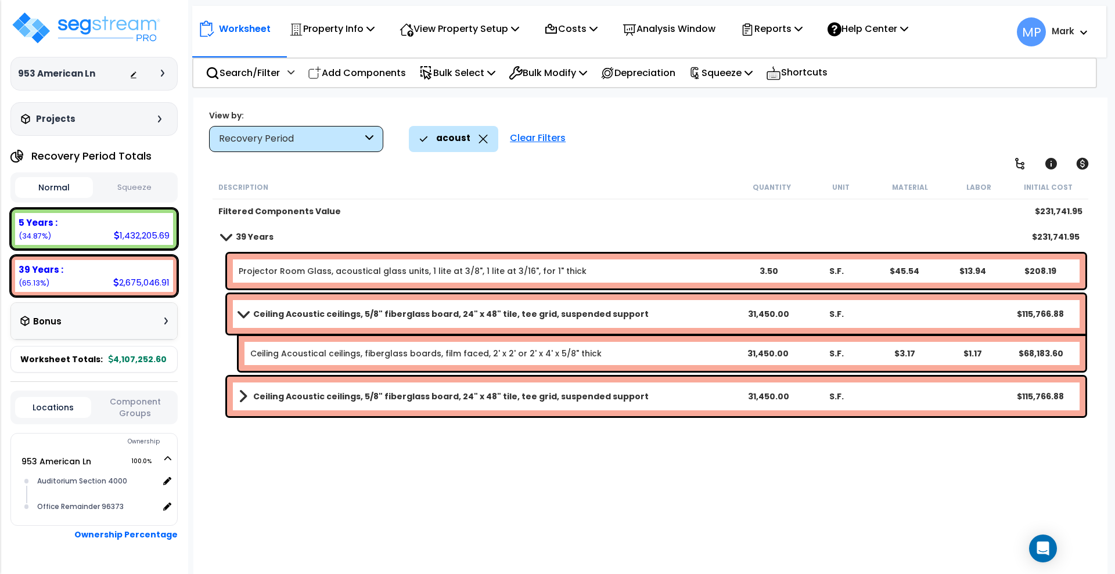
click at [587, 314] on b "Ceiling Acoustic ceilings, 5/8" fiberglass board, 24" x 48" tile, tee grid, sus…" at bounding box center [451, 314] width 396 height 12
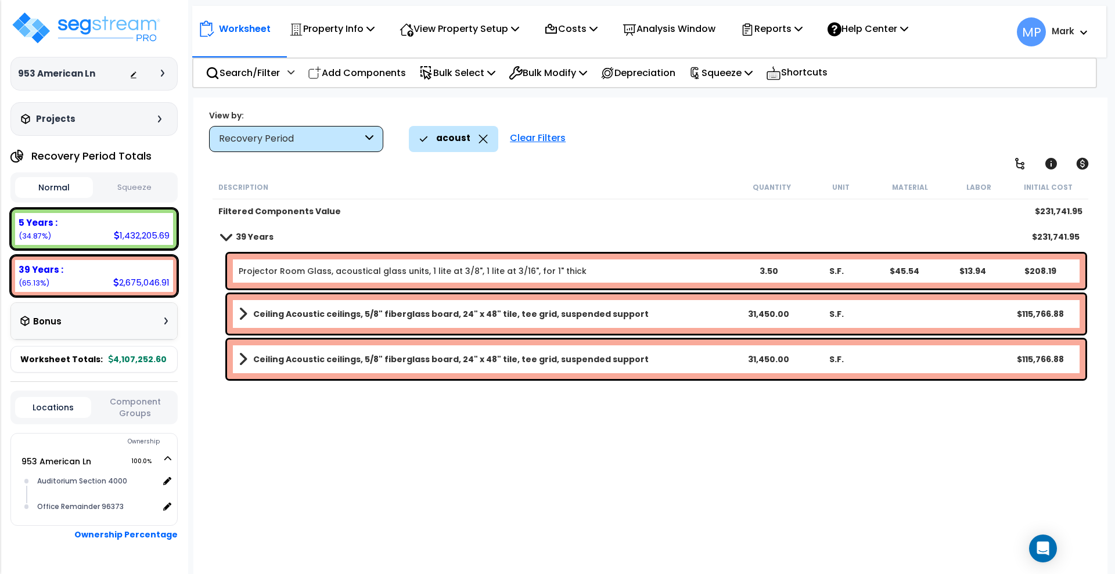
click at [645, 317] on link "Ceiling Acoustic ceilings, 5/8" fiberglass board, 24" x 48" tile, tee grid, sus…" at bounding box center [486, 314] width 495 height 16
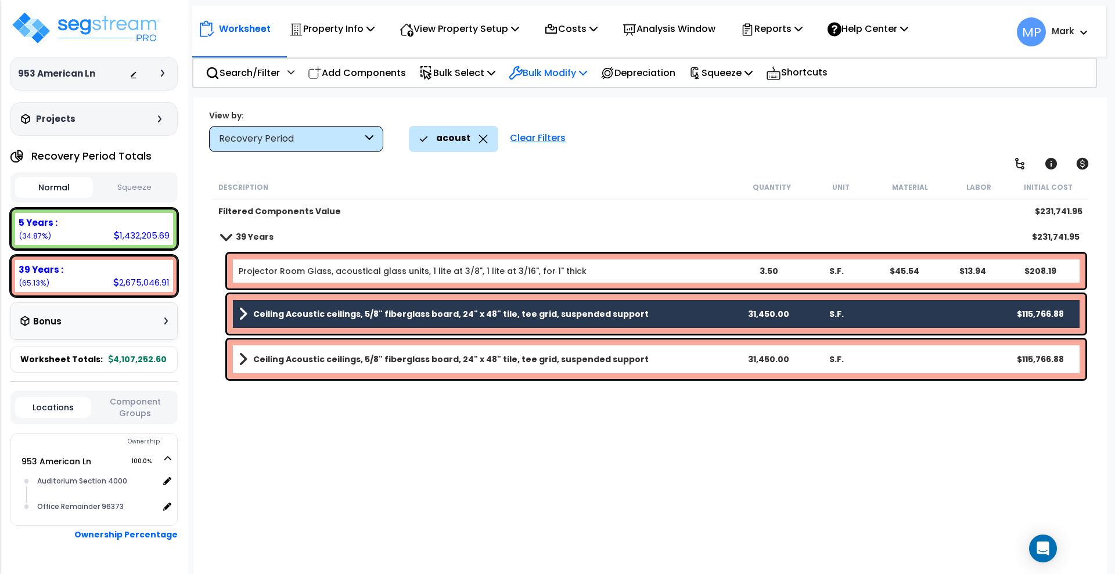
click at [538, 78] on p "Bulk Modify" at bounding box center [548, 73] width 78 height 16
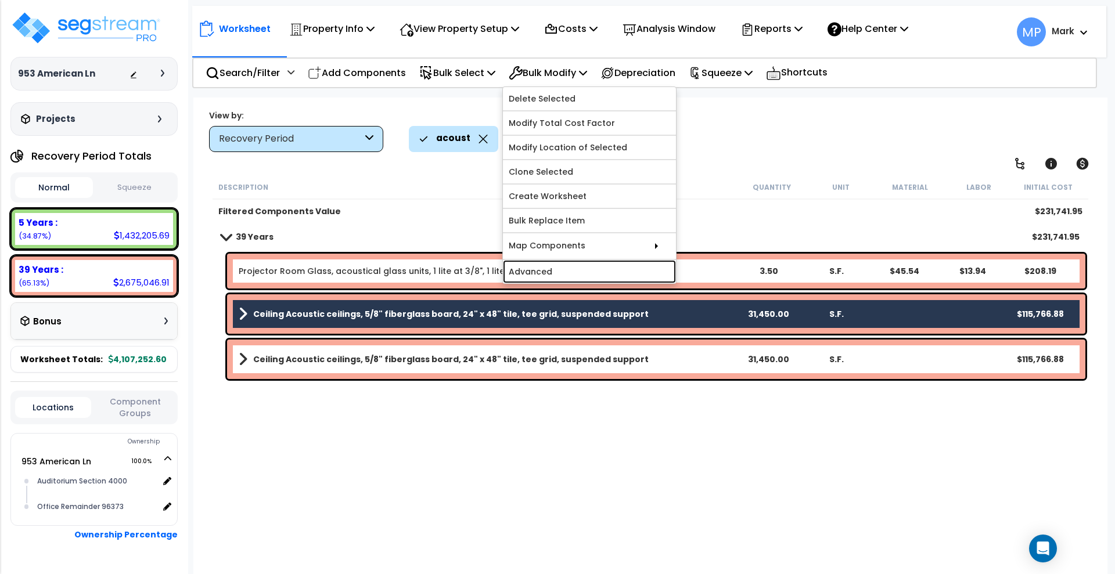
click at [579, 271] on link "Advanced" at bounding box center [589, 271] width 173 height 23
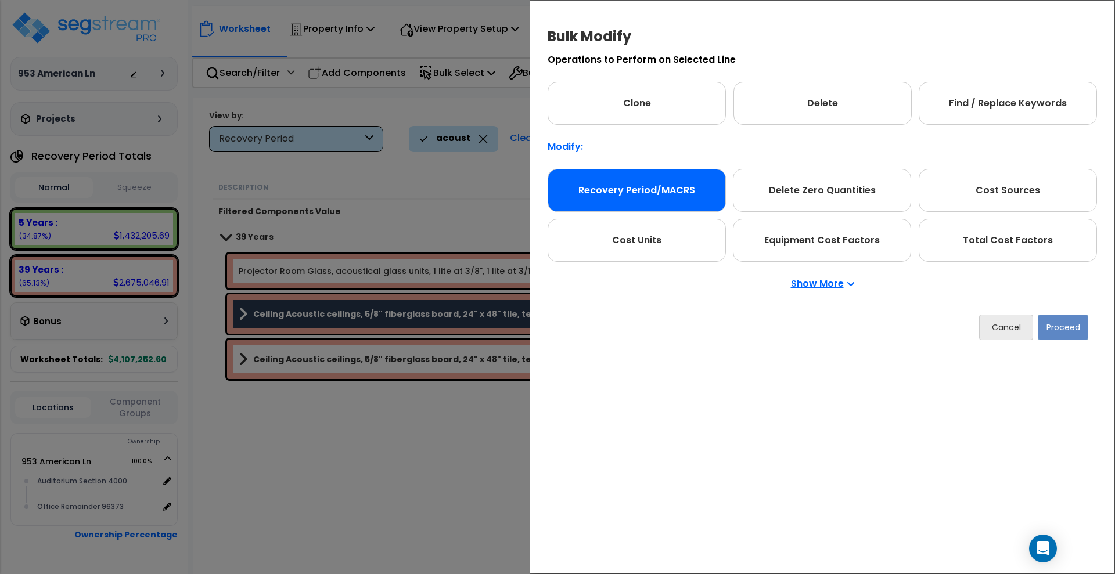
drag, startPoint x: 680, startPoint y: 189, endPoint x: 697, endPoint y: 199, distance: 19.2
click at [681, 189] on div "Recovery Period/MACRS" at bounding box center [637, 190] width 178 height 43
click at [1060, 329] on button "Proceed" at bounding box center [1064, 328] width 51 height 26
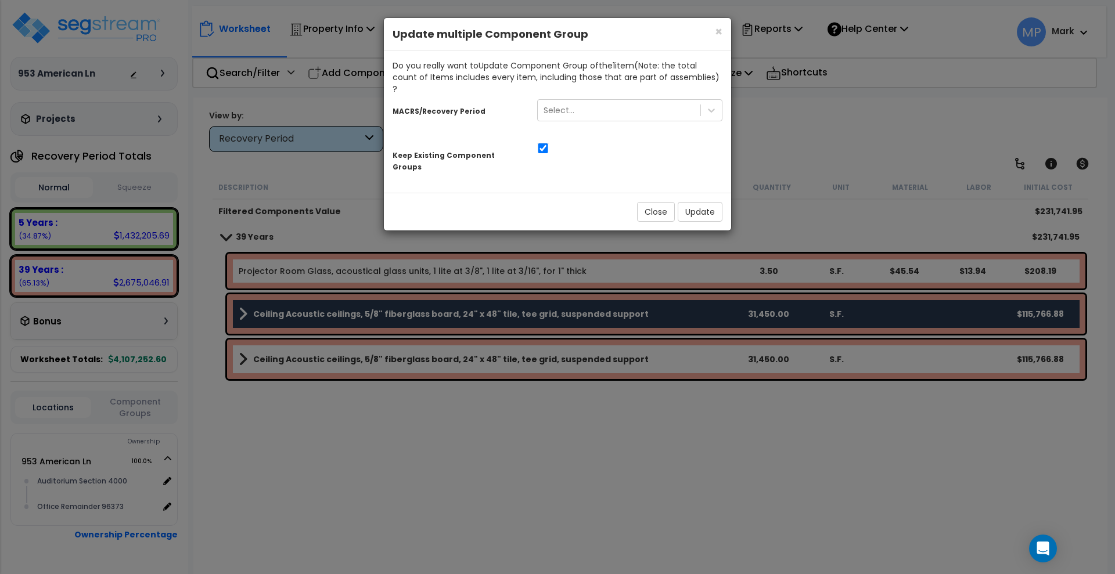
click at [556, 112] on div "Select..." at bounding box center [630, 113] width 203 height 33
click at [559, 107] on div "Select..." at bounding box center [629, 110] width 185 height 22
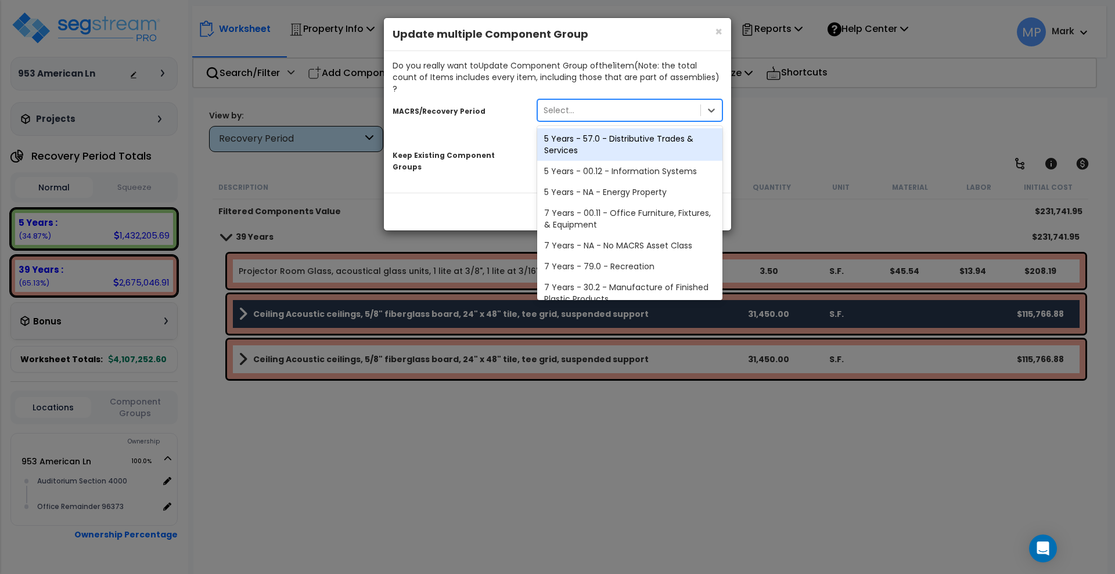
click at [577, 131] on div "5 Years - 57.0 - Distributive Trades & Services" at bounding box center [629, 144] width 185 height 33
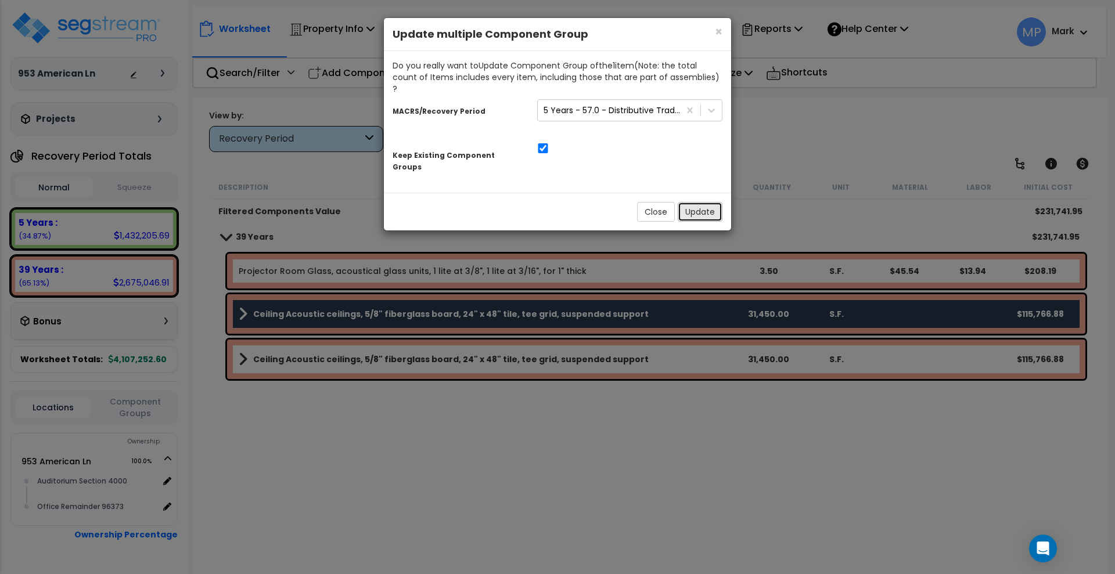
click at [702, 202] on button "Update" at bounding box center [700, 212] width 45 height 20
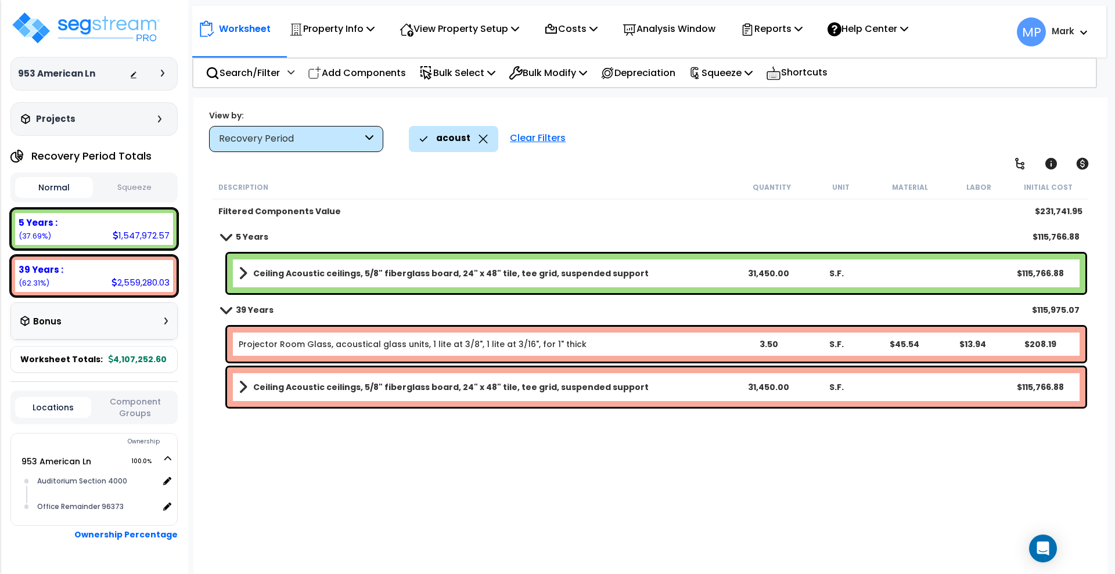
click at [601, 274] on b "Ceiling Acoustic ceilings, 5/8" fiberglass board, 24" x 48" tile, tee grid, sus…" at bounding box center [451, 274] width 396 height 12
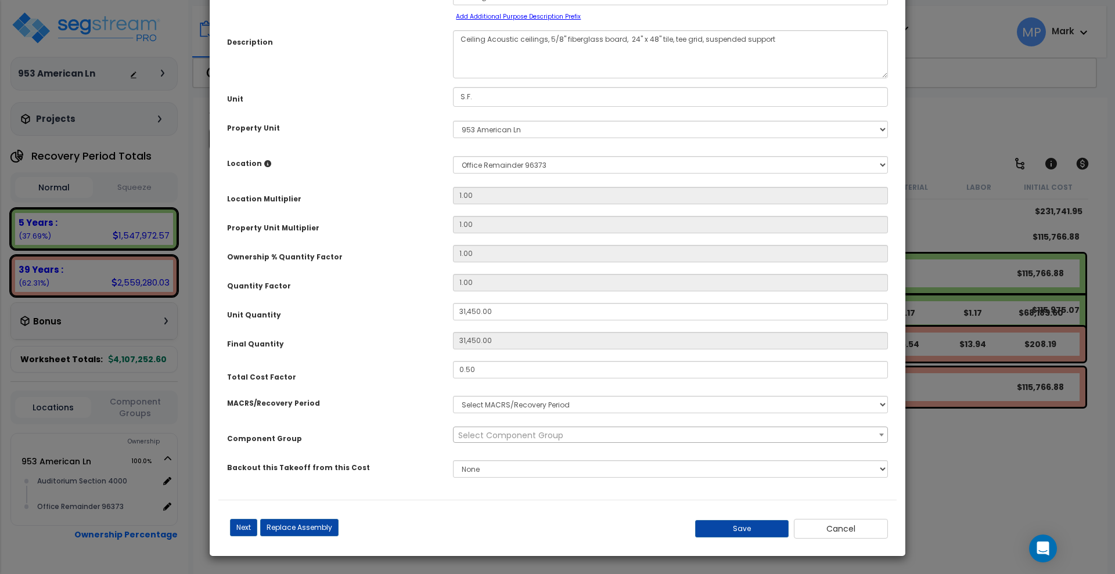
select select "3667"
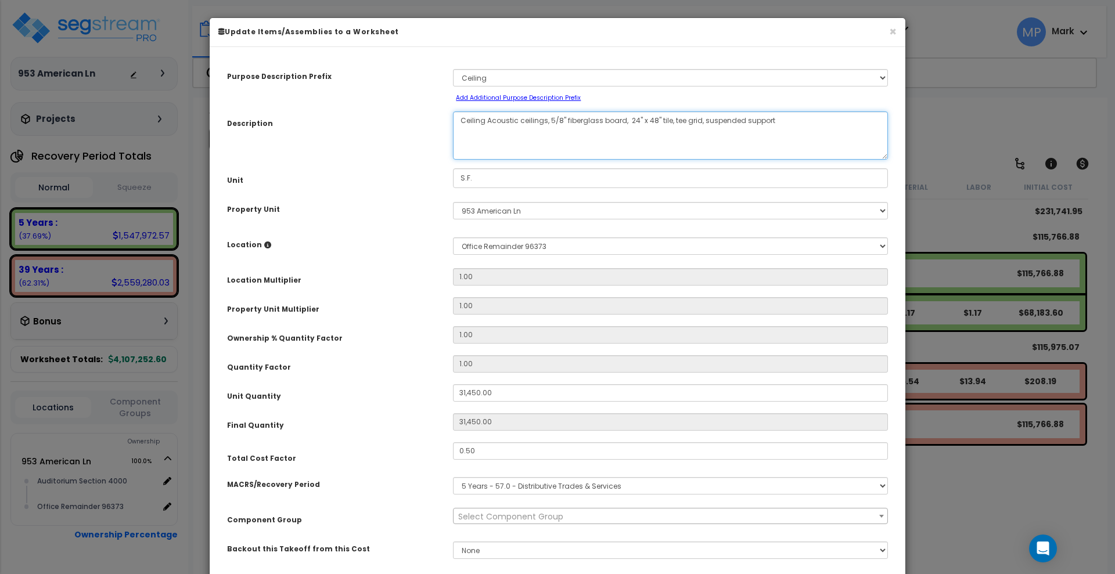
drag, startPoint x: 778, startPoint y: 127, endPoint x: 666, endPoint y: 131, distance: 112.2
click at [666, 131] on textarea "Ceiling Acoustic ceilings, 5/8" fiberglass board, 24" x 48" tile, tee grid, sus…" at bounding box center [670, 136] width 435 height 48
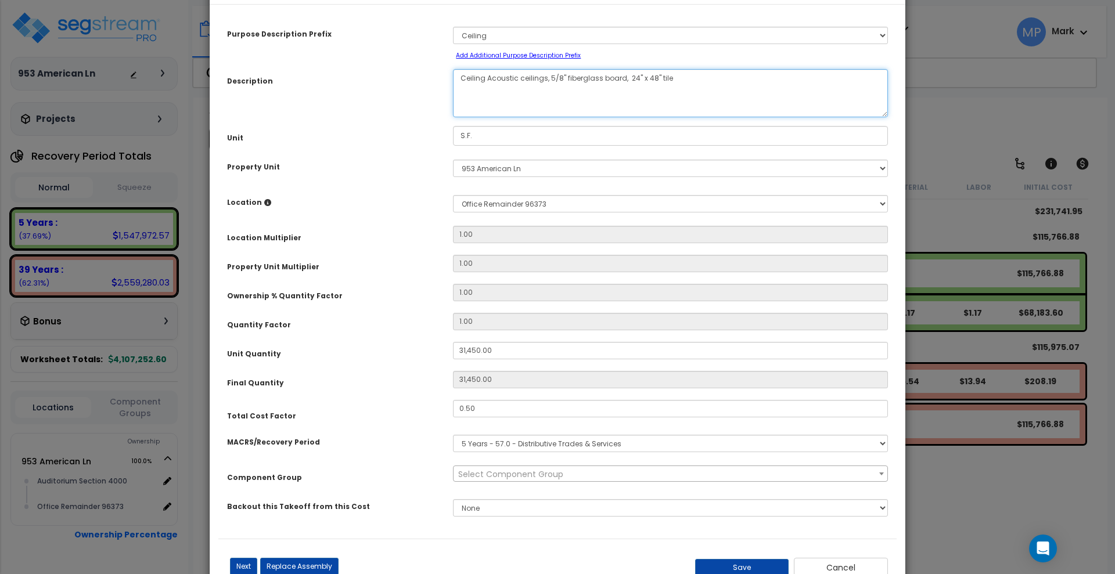
scroll to position [81, 0]
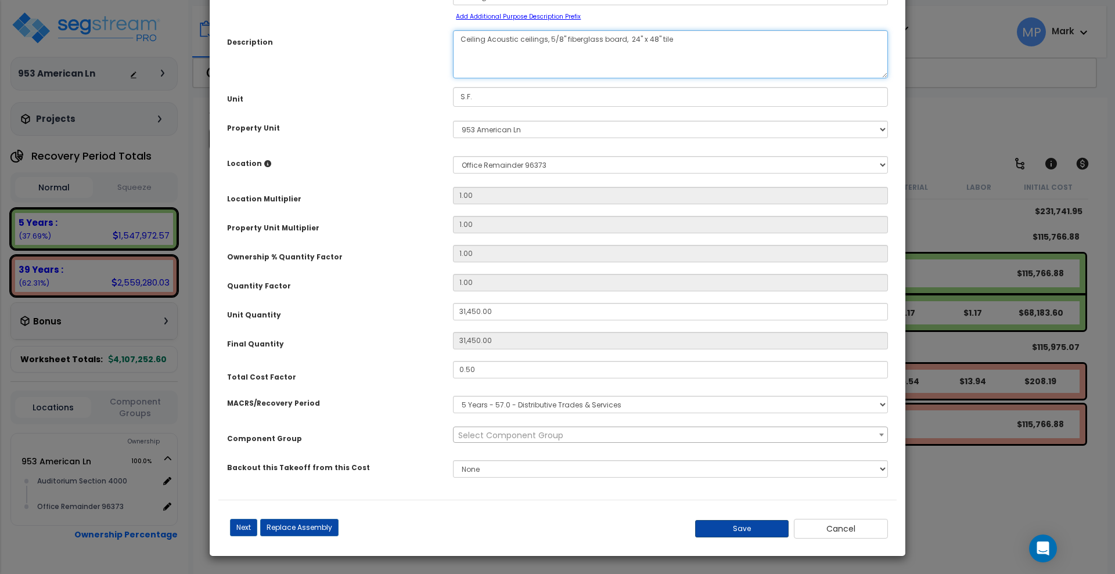
type textarea "Ceiling Acoustic ceilings, 5/8" fiberglass board, 24" x 48" tile"
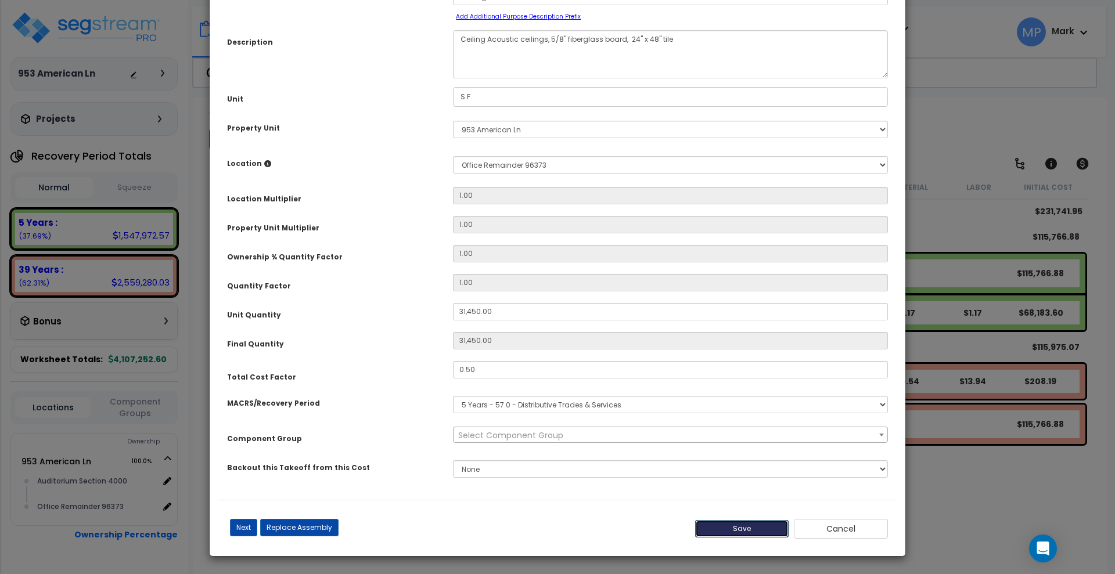
click at [757, 533] on button "Save" at bounding box center [742, 528] width 94 height 17
type input "31450.00"
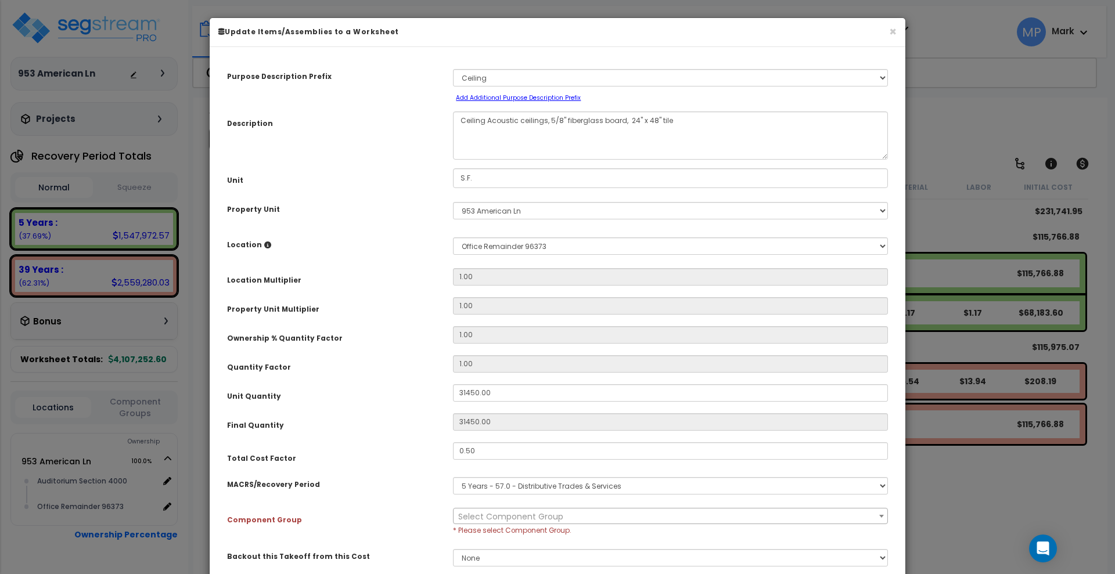
scroll to position [89, 0]
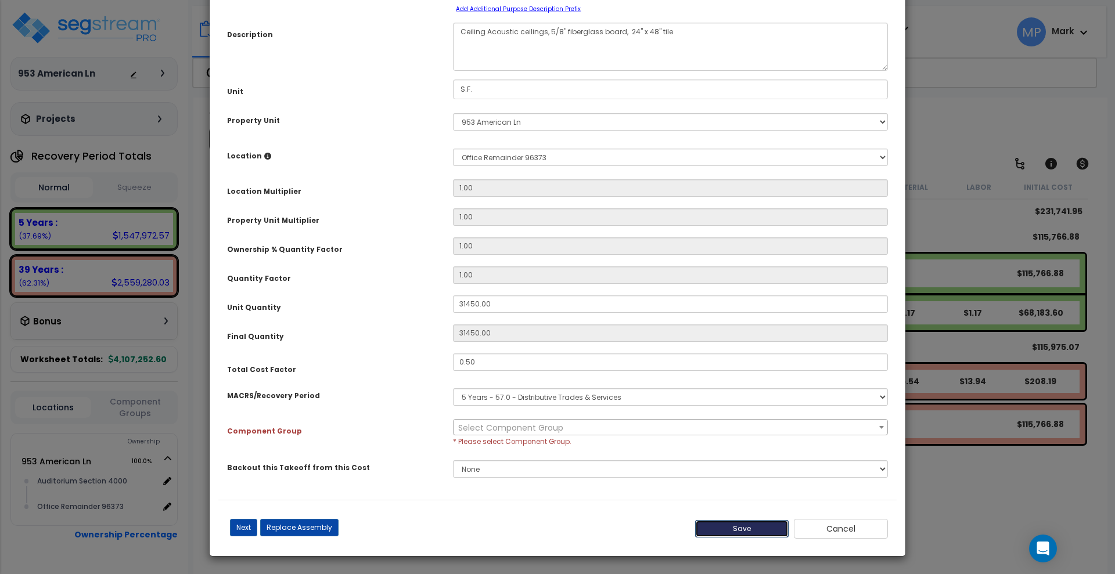
click at [750, 534] on button "Save" at bounding box center [742, 528] width 94 height 17
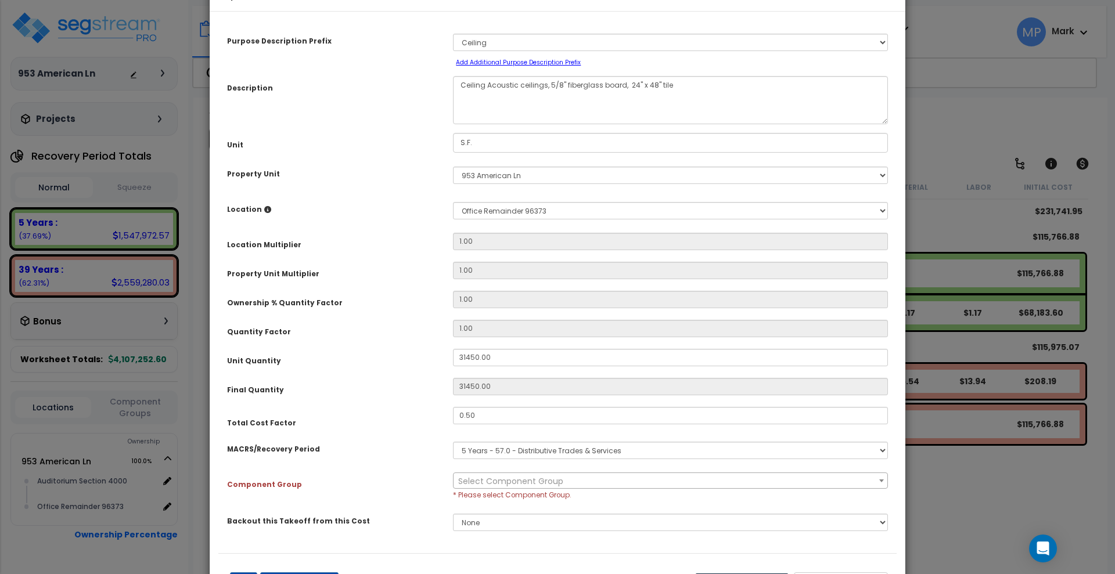
scroll to position [0, 0]
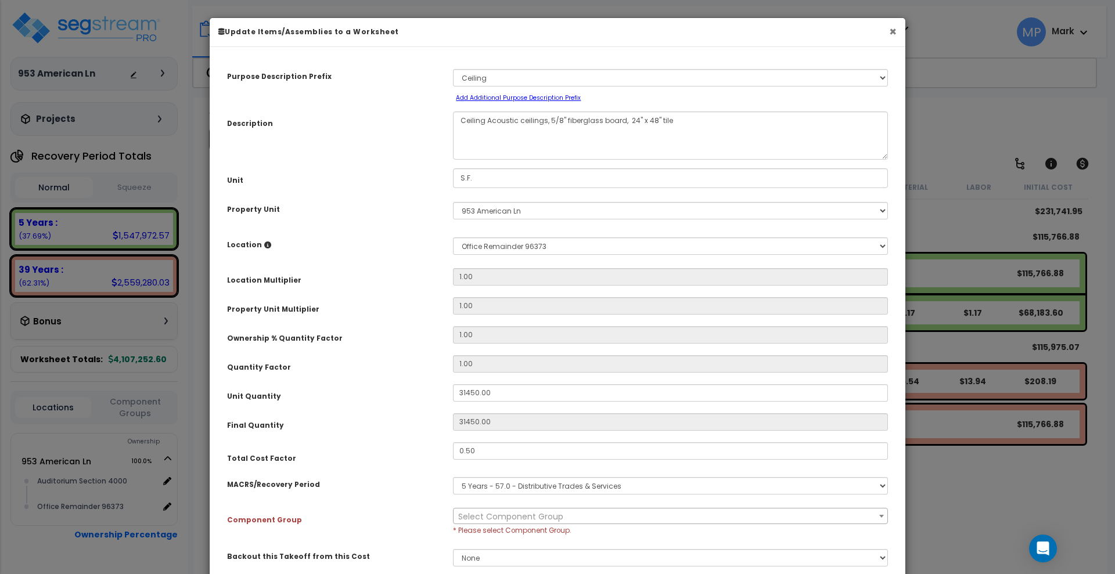
click at [895, 28] on button "×" at bounding box center [893, 32] width 8 height 12
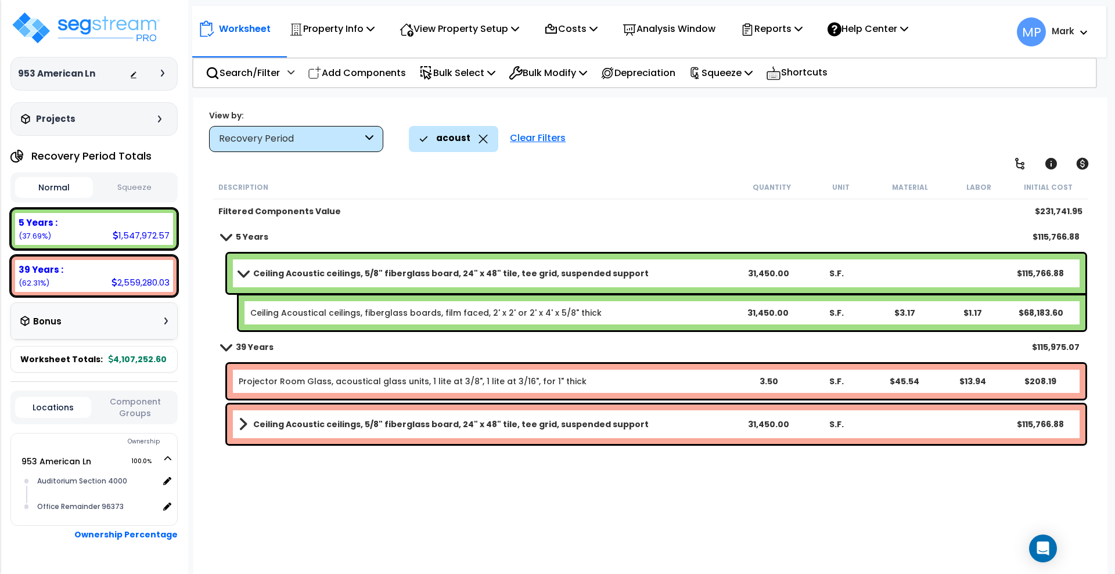
click at [626, 276] on link "Ceiling Acoustic ceilings, 5/8" fiberglass board, 24" x 48" tile, tee grid, sus…" at bounding box center [486, 273] width 495 height 16
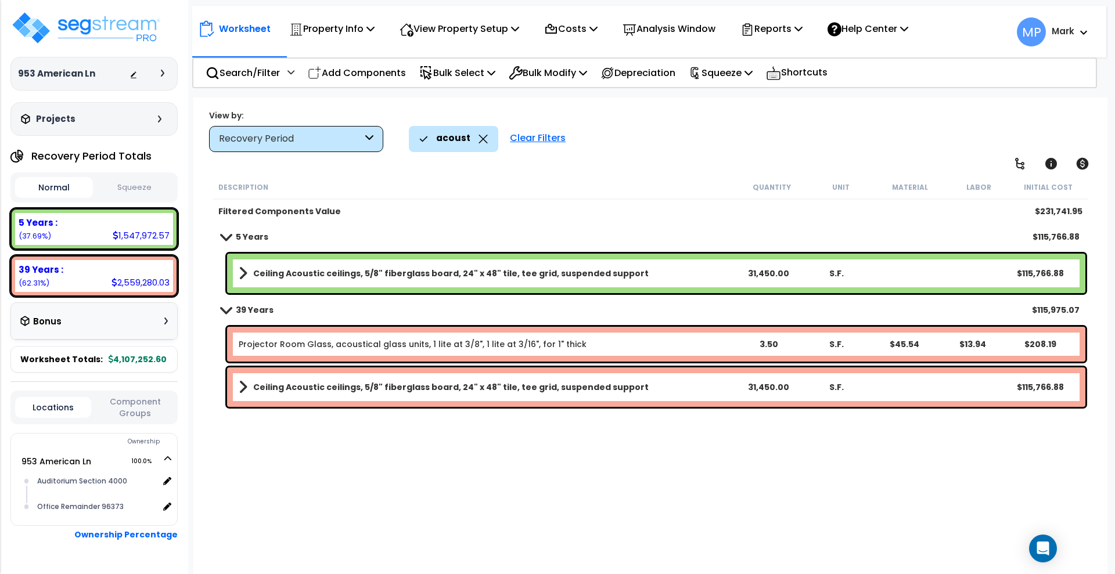
click at [613, 271] on b "Ceiling Acoustic ceilings, 5/8" fiberglass board, 24" x 48" tile, tee grid, sus…" at bounding box center [451, 274] width 396 height 12
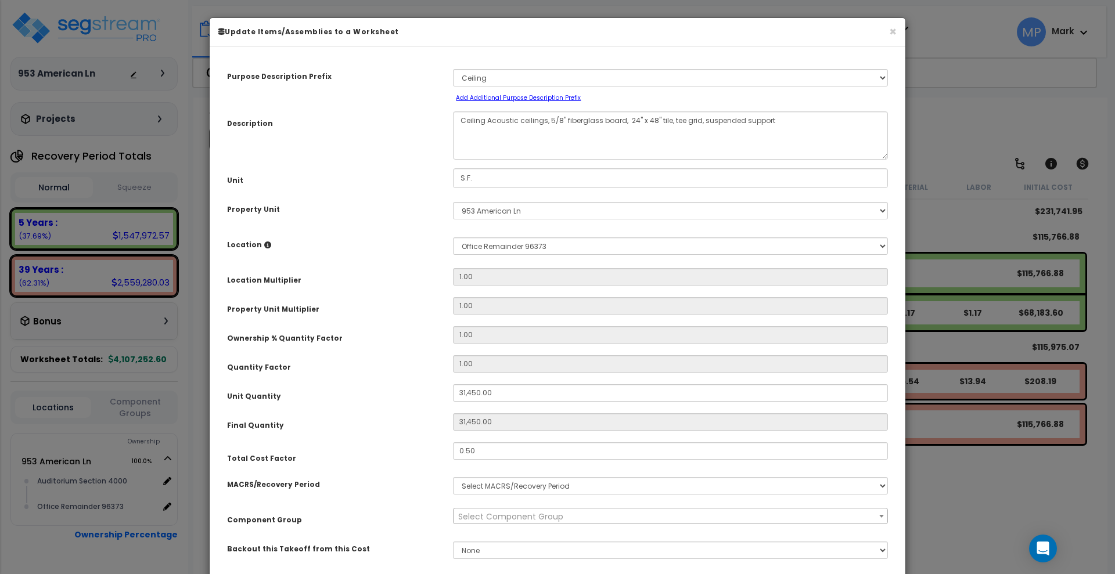
select select "3667"
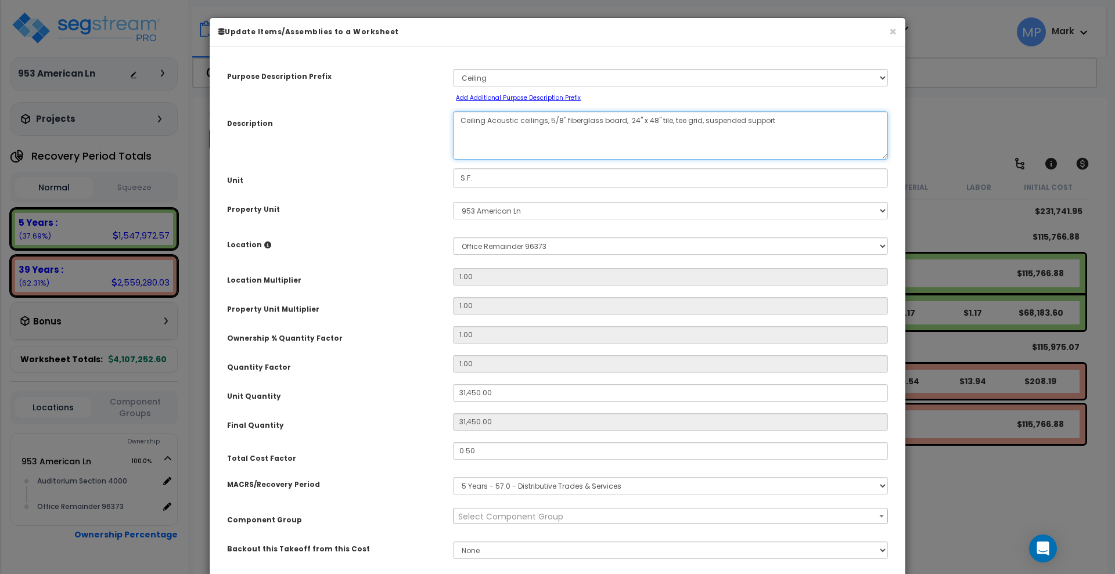
drag, startPoint x: 760, startPoint y: 121, endPoint x: 667, endPoint y: 131, distance: 93.5
click at [667, 131] on textarea "Ceiling Acoustic ceilings, 5/8" fiberglass board, 24" x 48" tile, tee grid, sus…" at bounding box center [670, 136] width 435 height 48
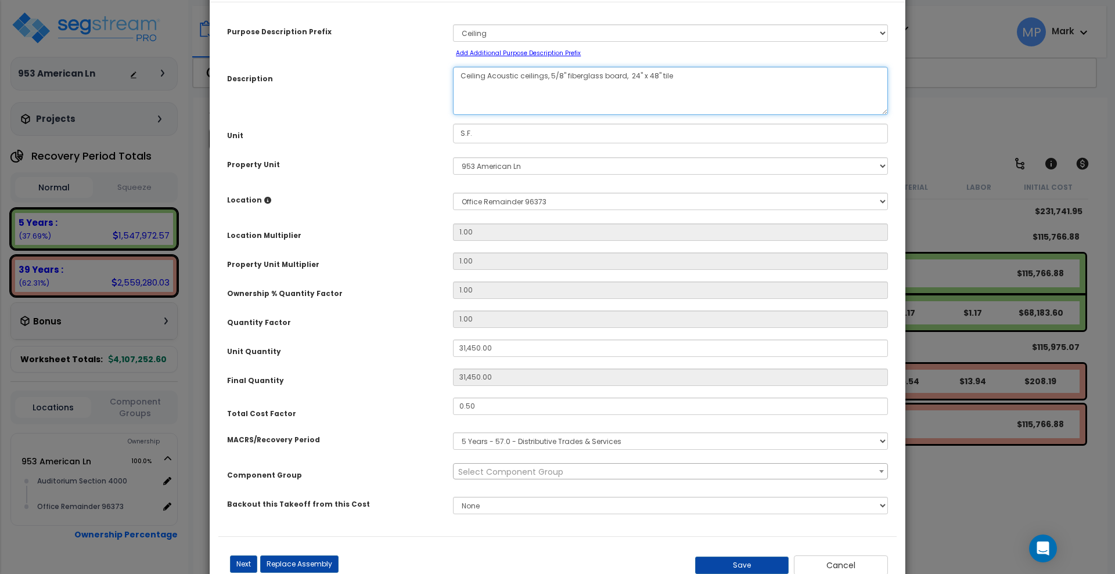
scroll to position [81, 0]
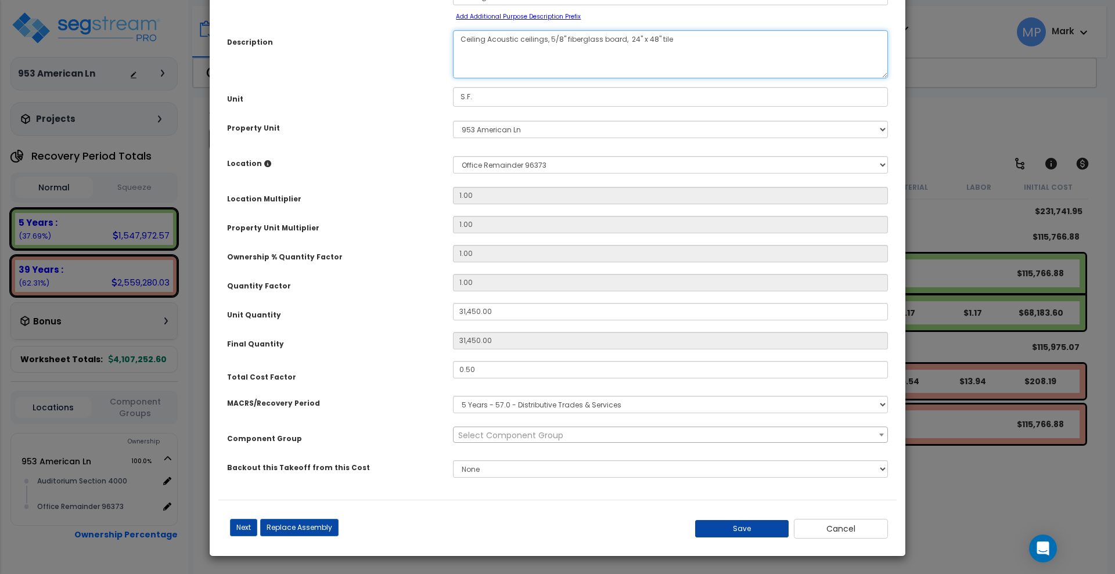
type textarea "Ceiling Acoustic ceilings, 5/8" fiberglass board, 24" x 48" tile"
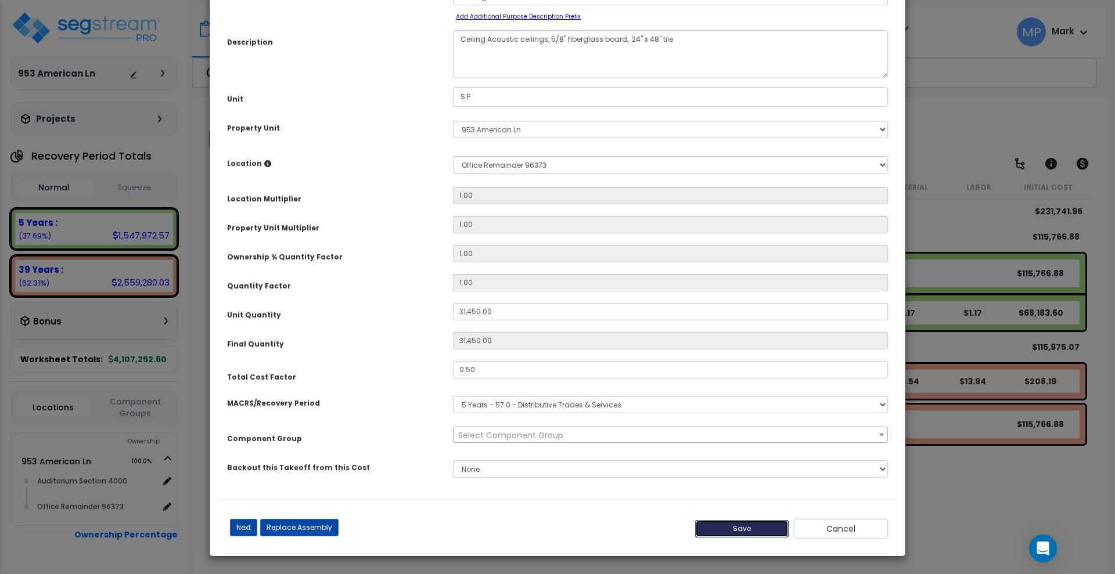
click at [749, 535] on button "Save" at bounding box center [742, 528] width 94 height 17
type input "31450.00"
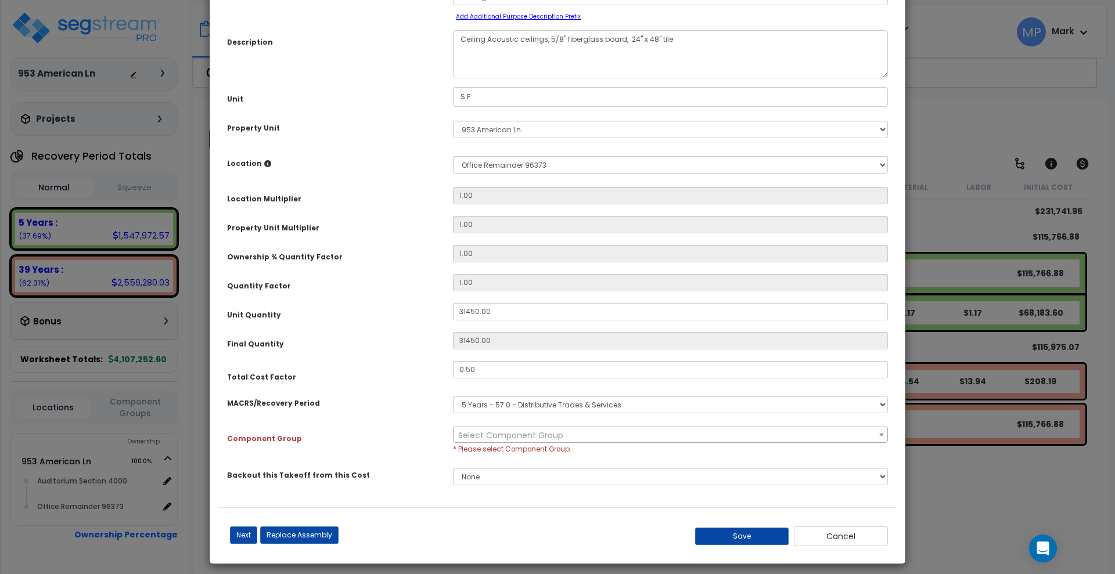
click at [609, 434] on span "Select Component Group" at bounding box center [671, 436] width 434 height 16
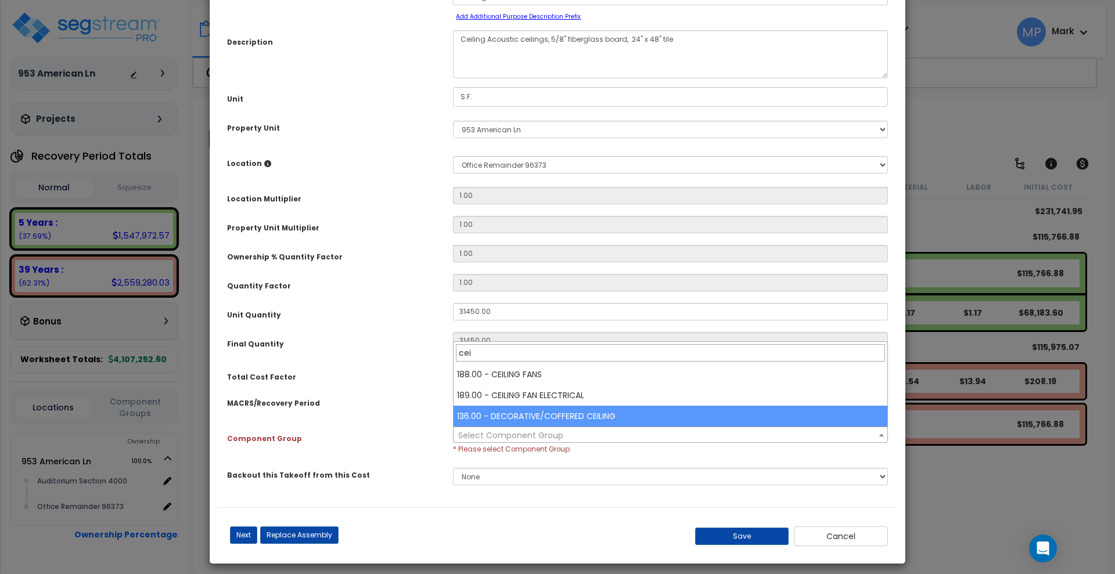
type input "cei"
select select "15912"
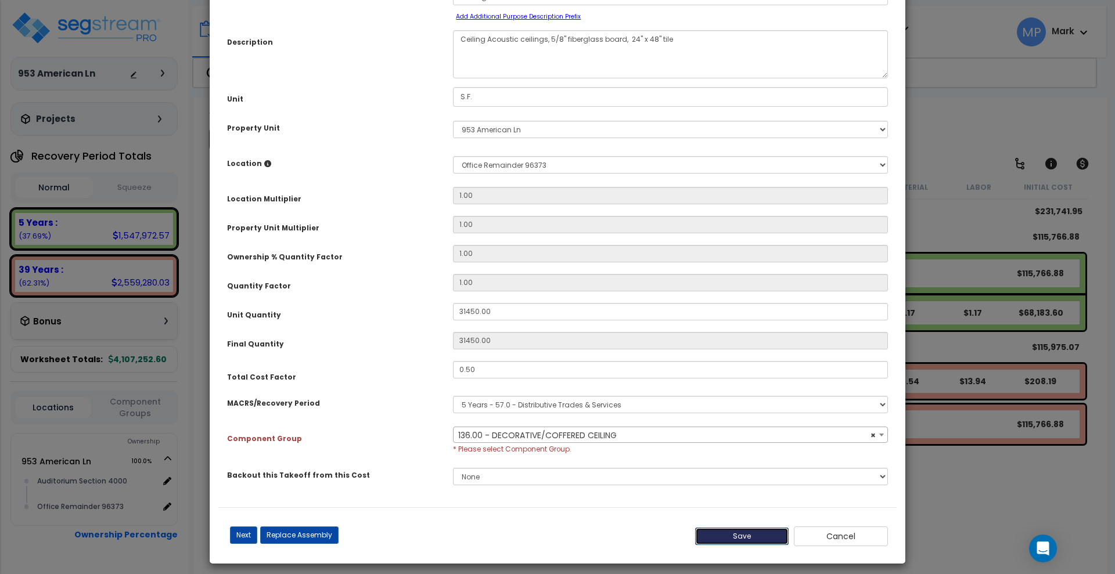
click at [757, 538] on button "Save" at bounding box center [742, 536] width 94 height 17
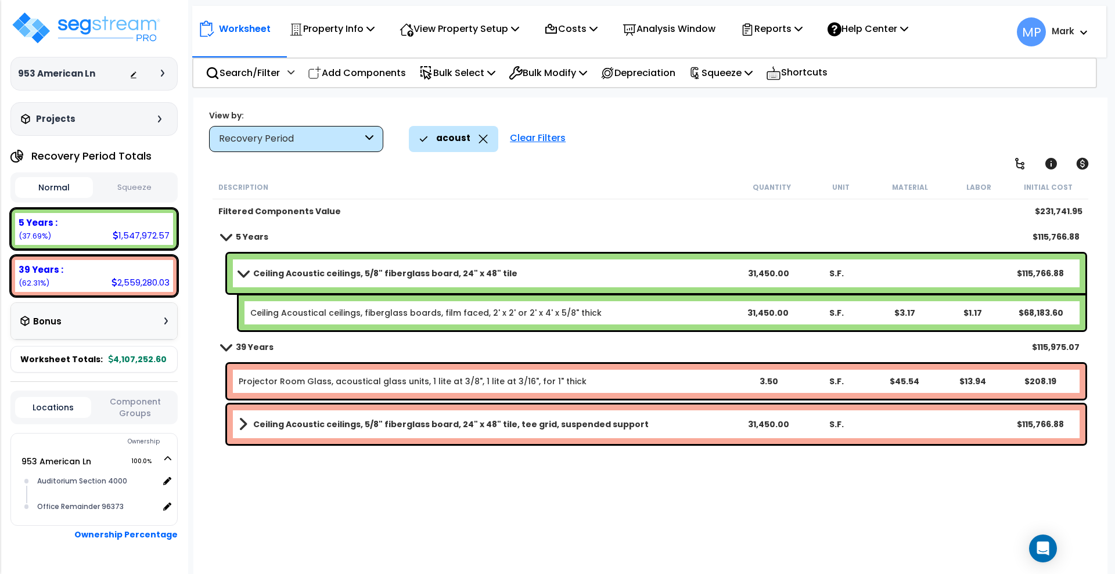
click at [536, 275] on link "Ceiling Acoustic ceilings, 5/8" fiberglass board, 24" x 48" tile" at bounding box center [486, 273] width 495 height 16
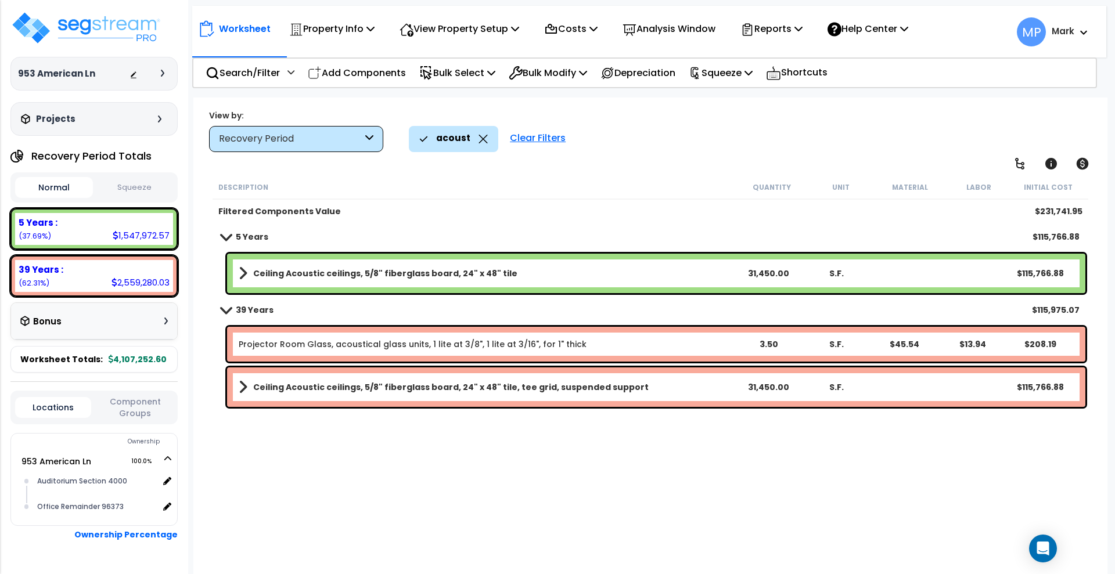
click at [616, 342] on b "Projector Room Glass, acoustical glass units, 1 lite at 3/8", 1 lite at 3/16", …" at bounding box center [486, 345] width 495 height 12
click at [242, 71] on p "Search/Filter" at bounding box center [243, 73] width 74 height 16
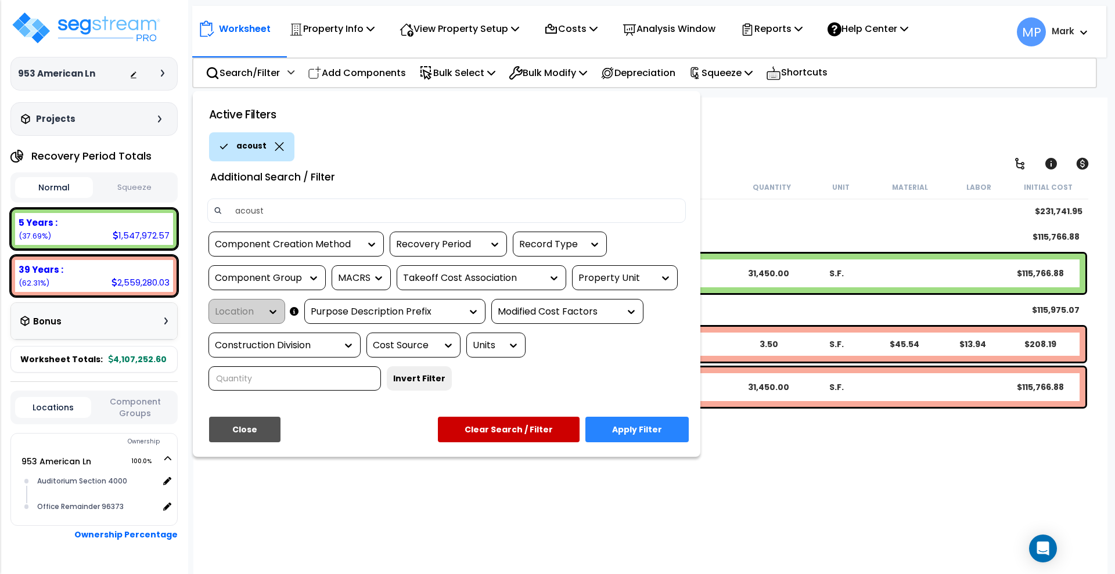
drag, startPoint x: 280, startPoint y: 208, endPoint x: 164, endPoint y: 212, distance: 115.7
click at [164, 98] on div "Property Name DB Costs Setup Indirect Costs Direct Costs Costs Setup Rapid Take…" at bounding box center [557, 74] width 1115 height 46
type input "service sin"
click at [630, 425] on button "Apply Filter" at bounding box center [636, 430] width 103 height 26
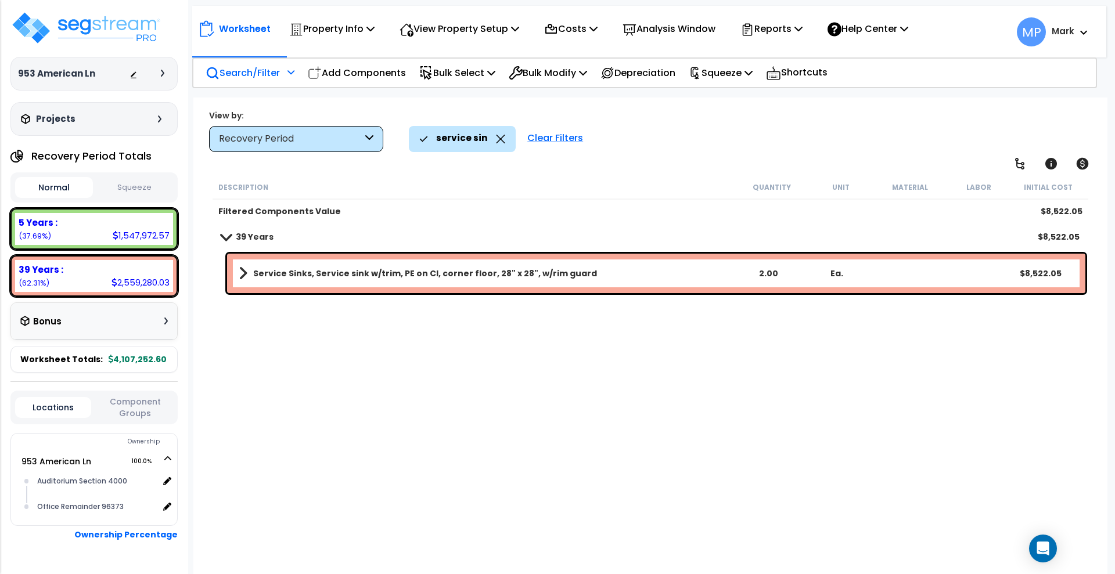
click at [596, 275] on link "Service Sinks, Service sink w/trim, PE on CI, corner floor, 28" x 28", w/rim gu…" at bounding box center [486, 273] width 495 height 16
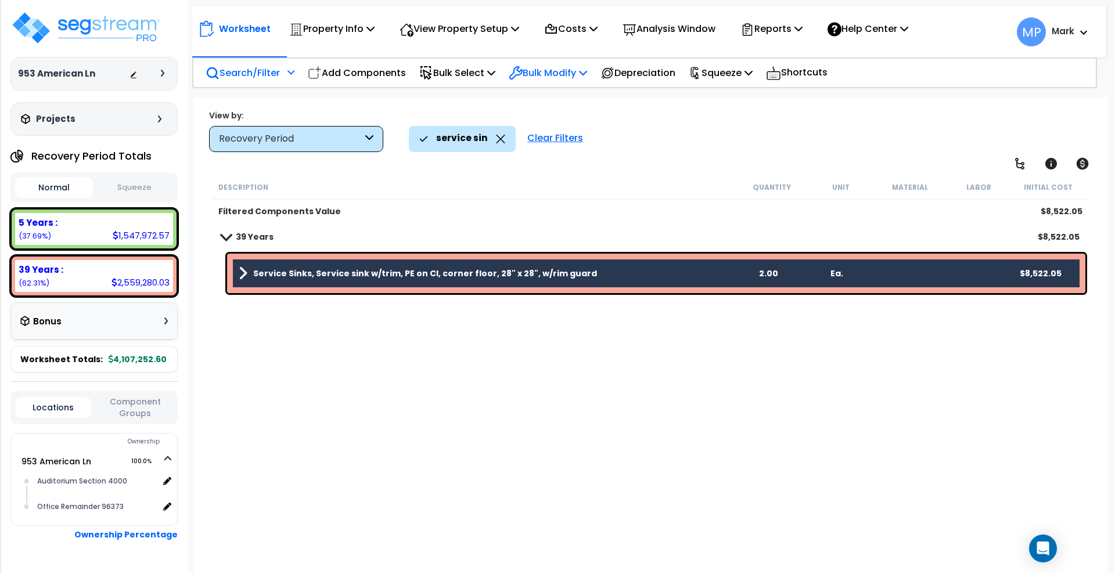
click at [582, 72] on p "Bulk Modify" at bounding box center [548, 73] width 78 height 16
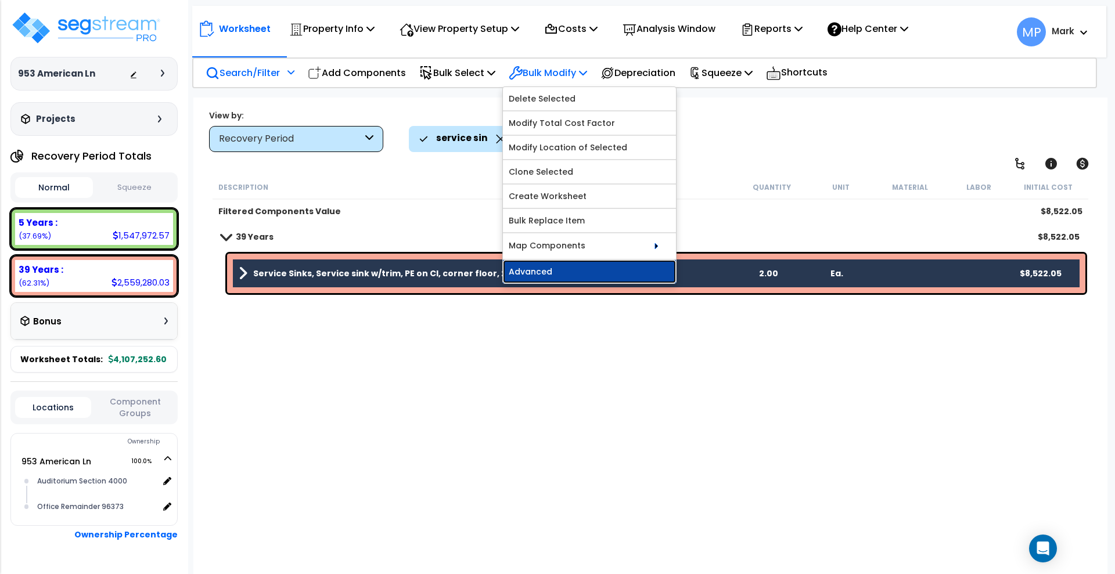
click at [570, 268] on link "Advanced" at bounding box center [589, 271] width 173 height 23
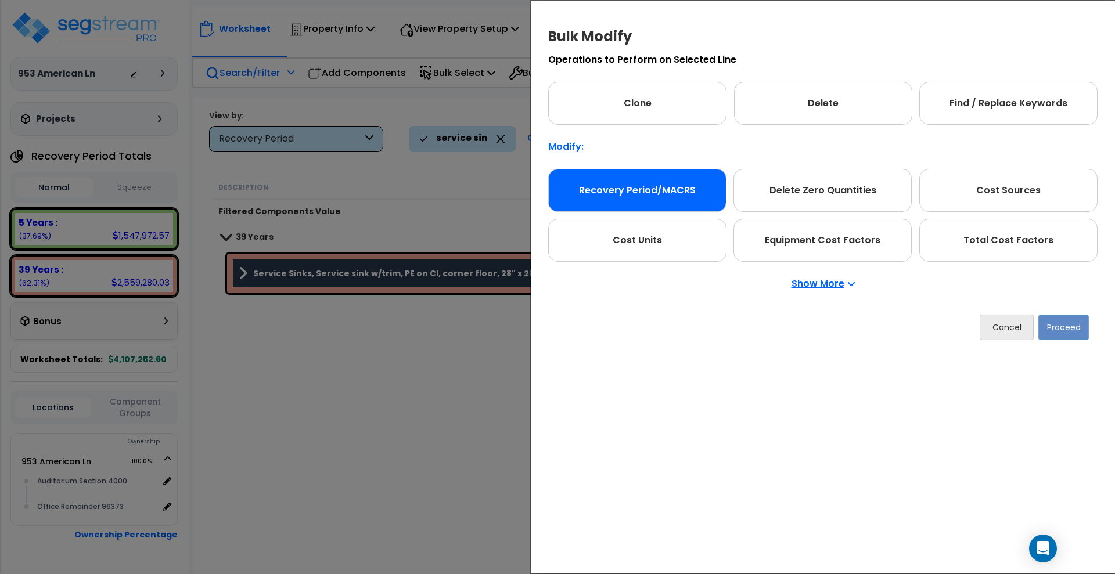
click at [677, 181] on div "Recovery Period/MACRS" at bounding box center [637, 190] width 178 height 43
click at [1071, 328] on button "Proceed" at bounding box center [1064, 328] width 51 height 26
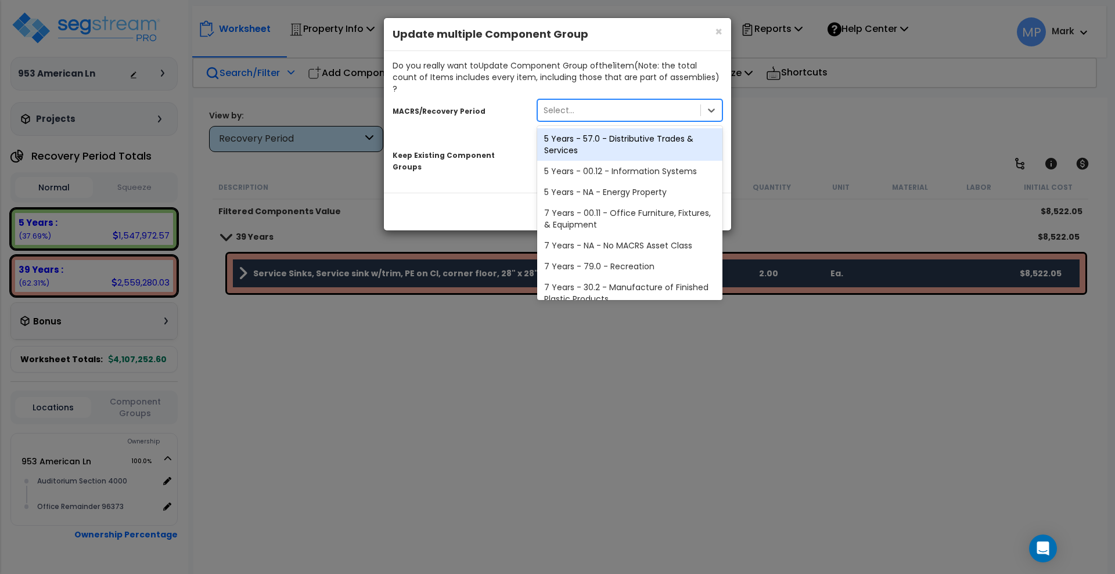
click at [598, 101] on div "Select..." at bounding box center [619, 110] width 163 height 19
click at [613, 132] on div "5 Years - 57.0 - Distributive Trades & Services" at bounding box center [629, 144] width 185 height 33
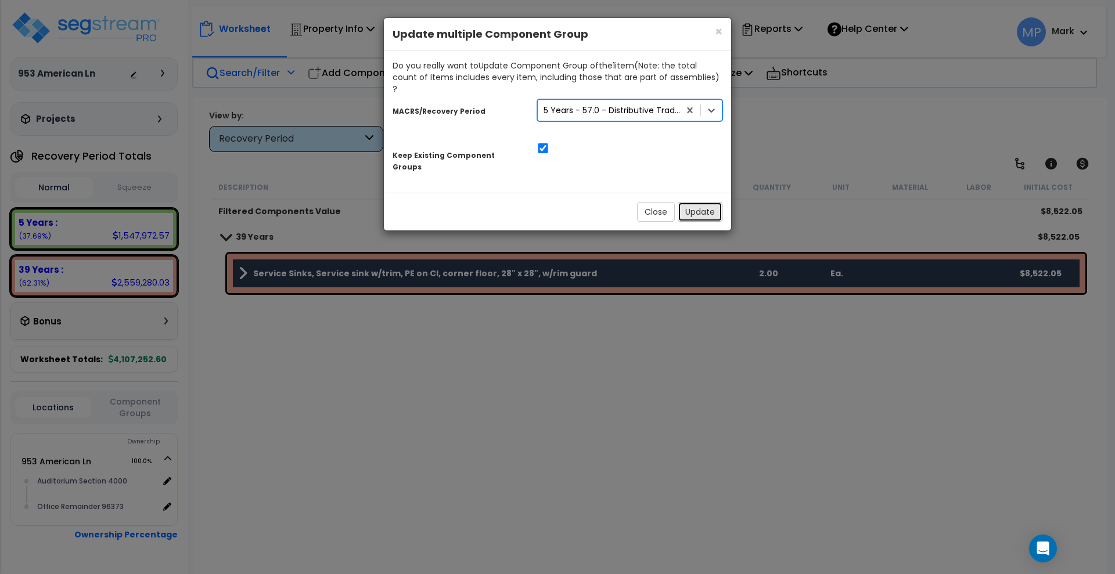
click at [705, 202] on button "Update" at bounding box center [700, 212] width 45 height 20
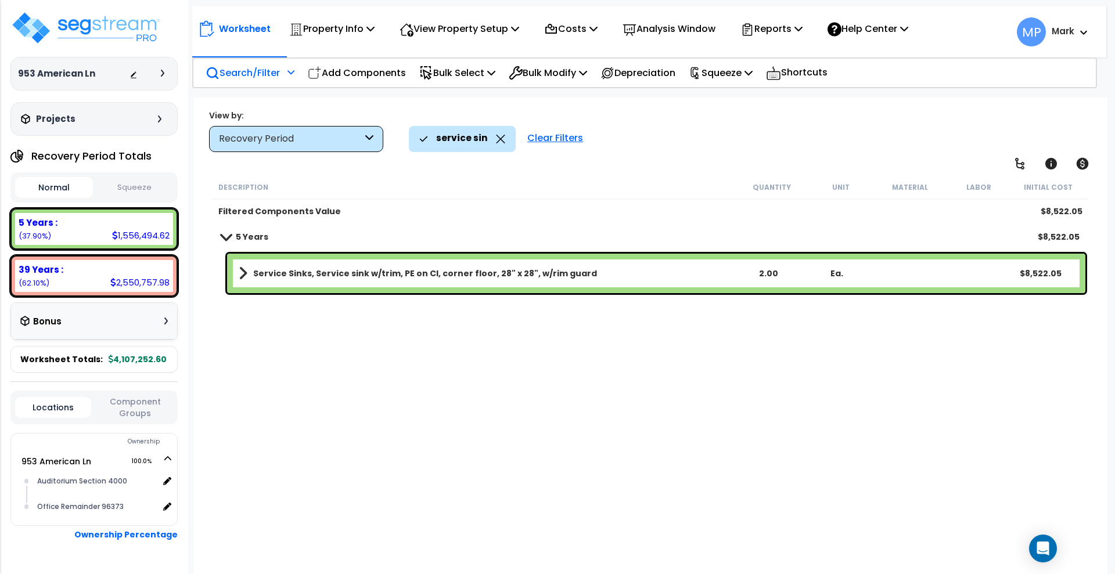
click at [370, 140] on icon at bounding box center [369, 138] width 8 height 13
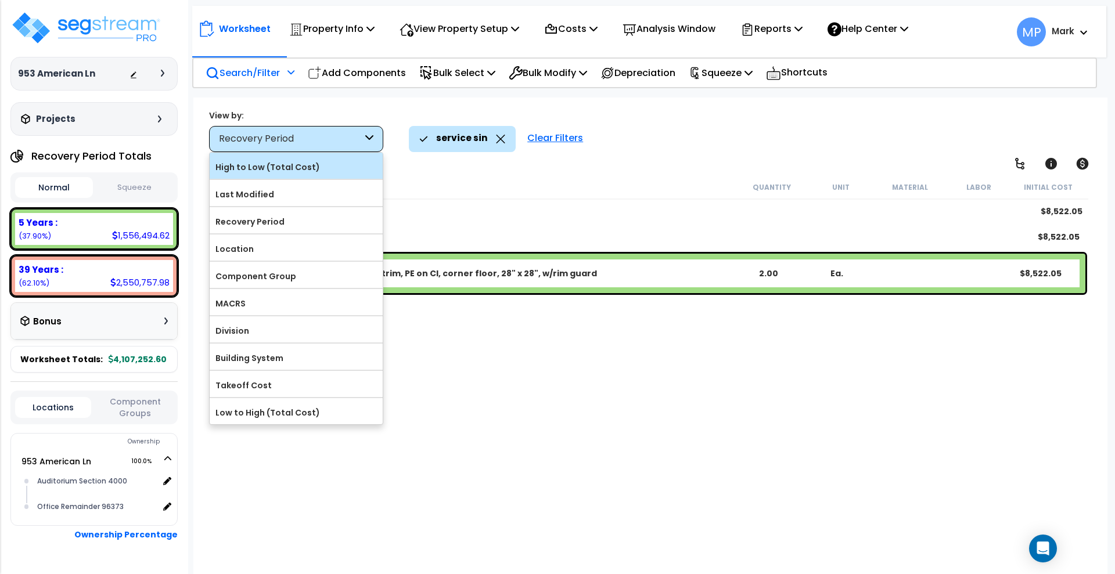
click at [322, 168] on label "High to Low (Total Cost)" at bounding box center [296, 167] width 173 height 17
click at [0, 0] on input "High to Low (Total Cost)" at bounding box center [0, 0] width 0 height 0
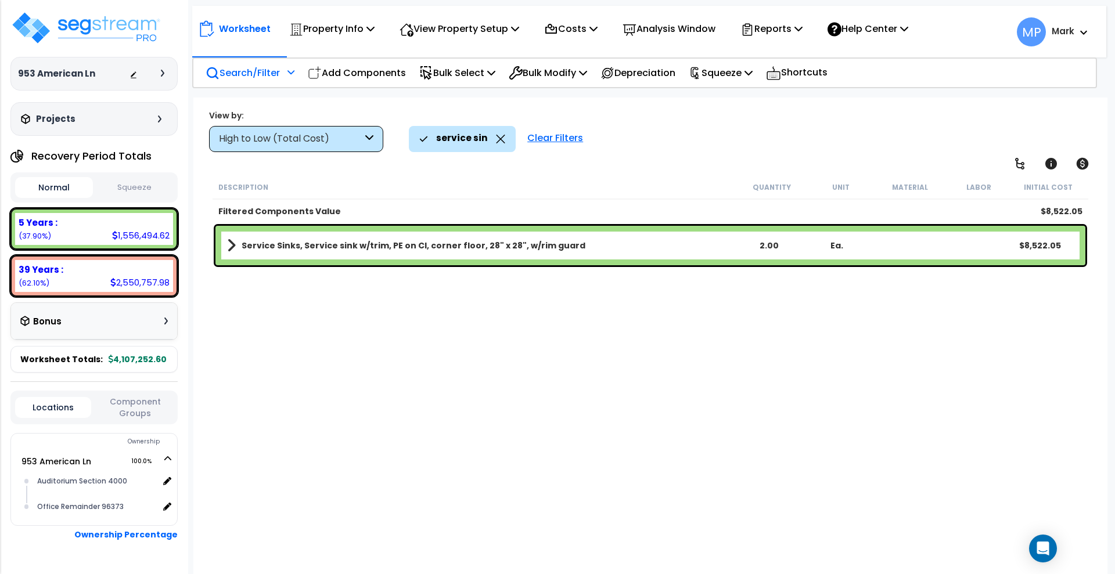
click at [556, 140] on div "Clear Filters" at bounding box center [555, 139] width 67 height 26
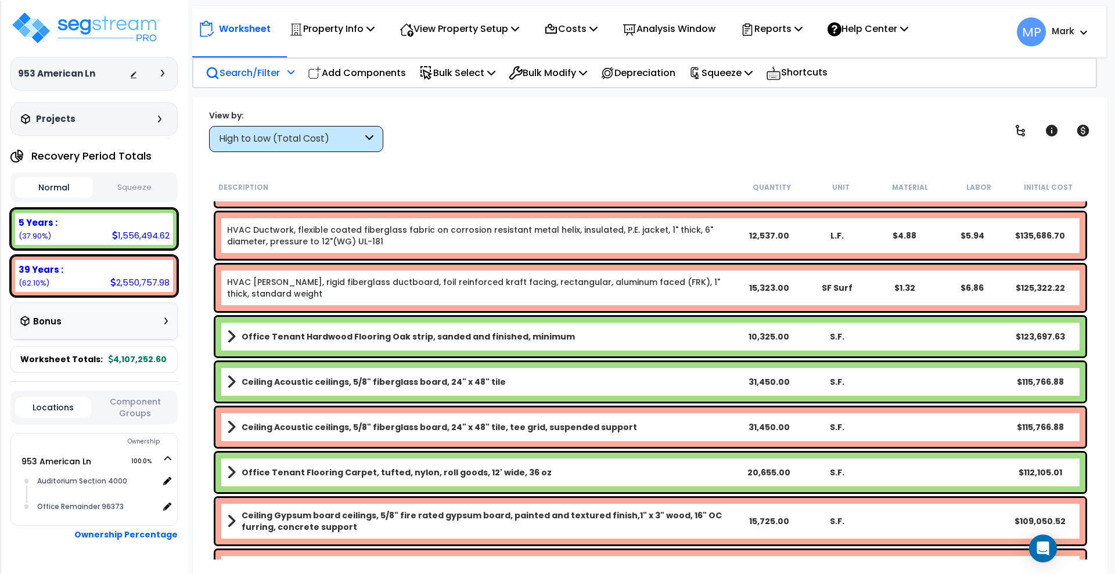
scroll to position [290, 0]
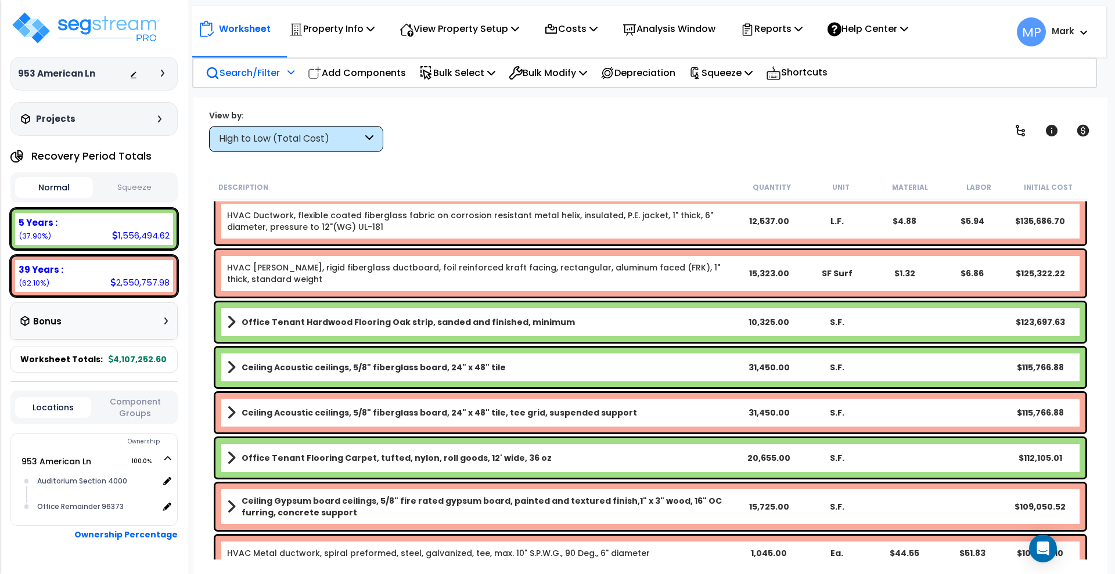
click at [563, 325] on link "Office Tenant Hardwood Flooring Oak strip, sanded and finished, minimum" at bounding box center [481, 322] width 508 height 16
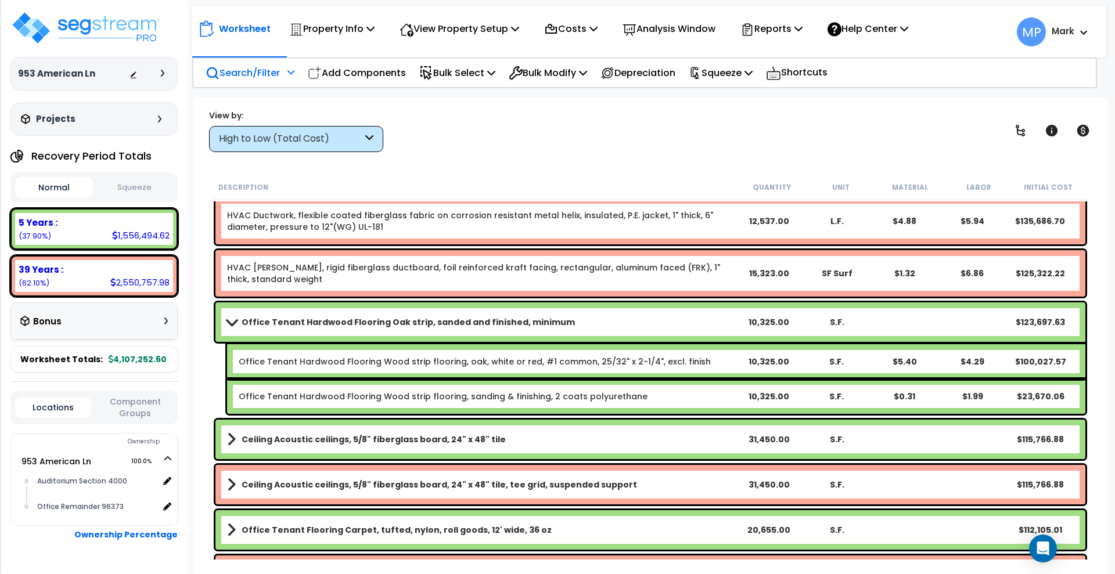
click at [563, 325] on link "Office Tenant Hardwood Flooring Oak strip, sanded and finished, minimum" at bounding box center [481, 322] width 508 height 16
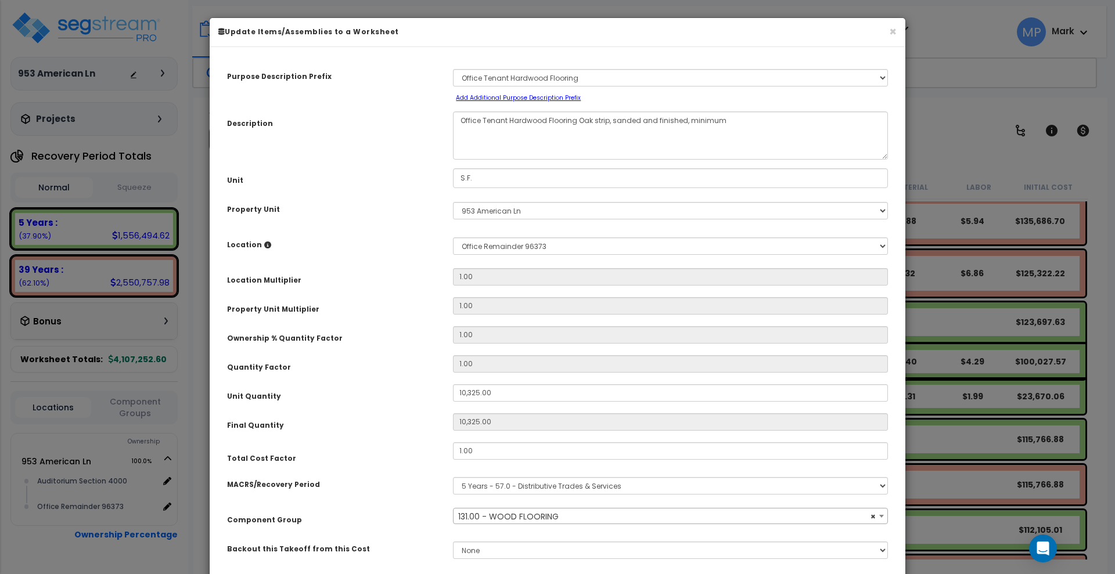
scroll to position [81, 0]
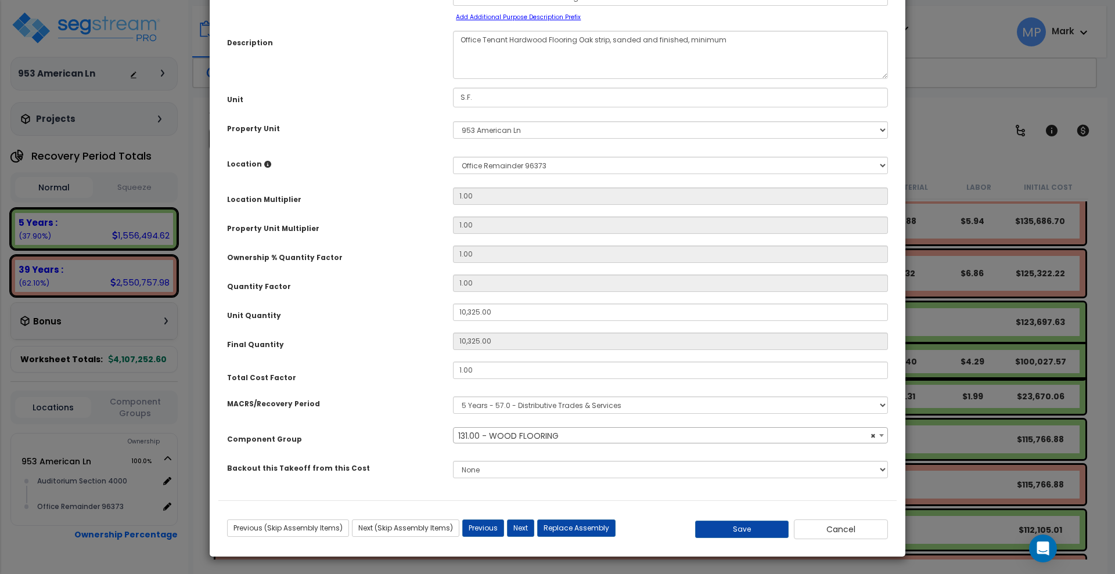
select select "15657"
drag, startPoint x: 503, startPoint y: 311, endPoint x: 416, endPoint y: 309, distance: 87.1
click at [418, 310] on div "Unit Quantity 10,325.00" at bounding box center [557, 313] width 678 height 20
click at [818, 530] on button "Cancel" at bounding box center [841, 529] width 94 height 20
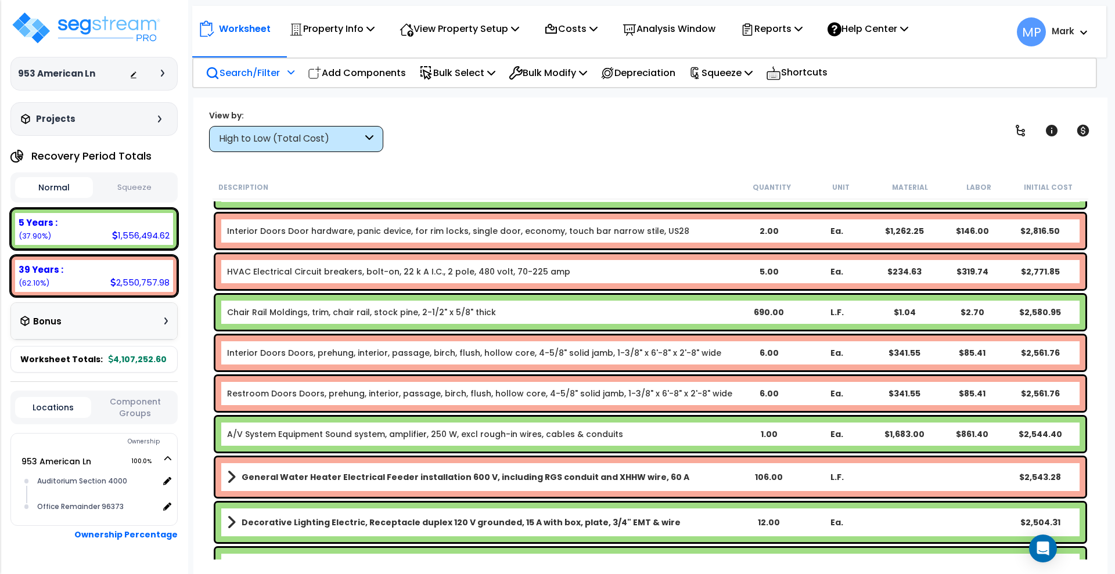
scroll to position [4953, 0]
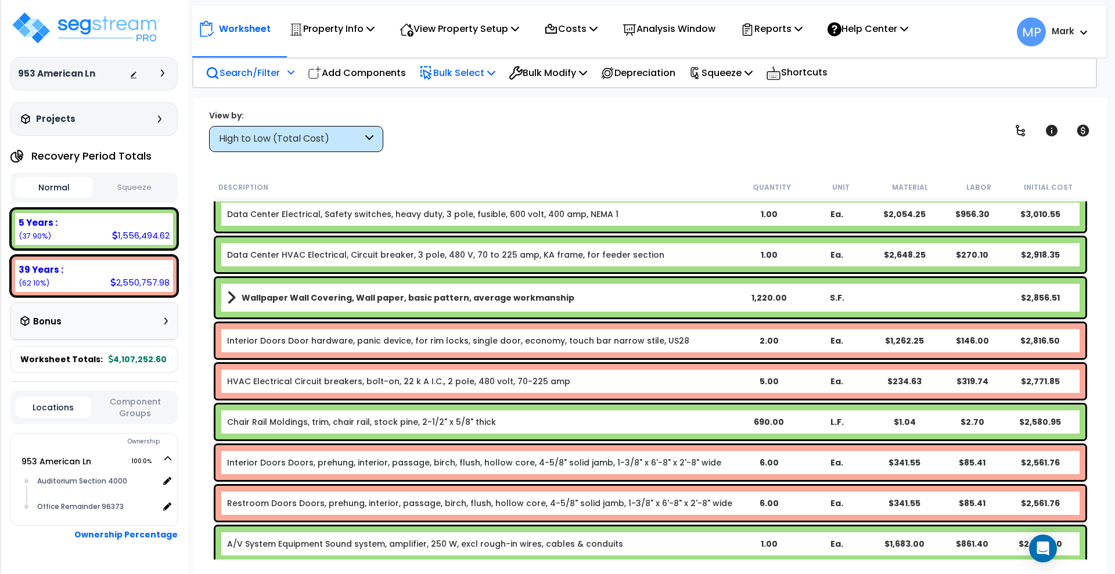
click at [461, 75] on p "Bulk Select" at bounding box center [457, 73] width 76 height 16
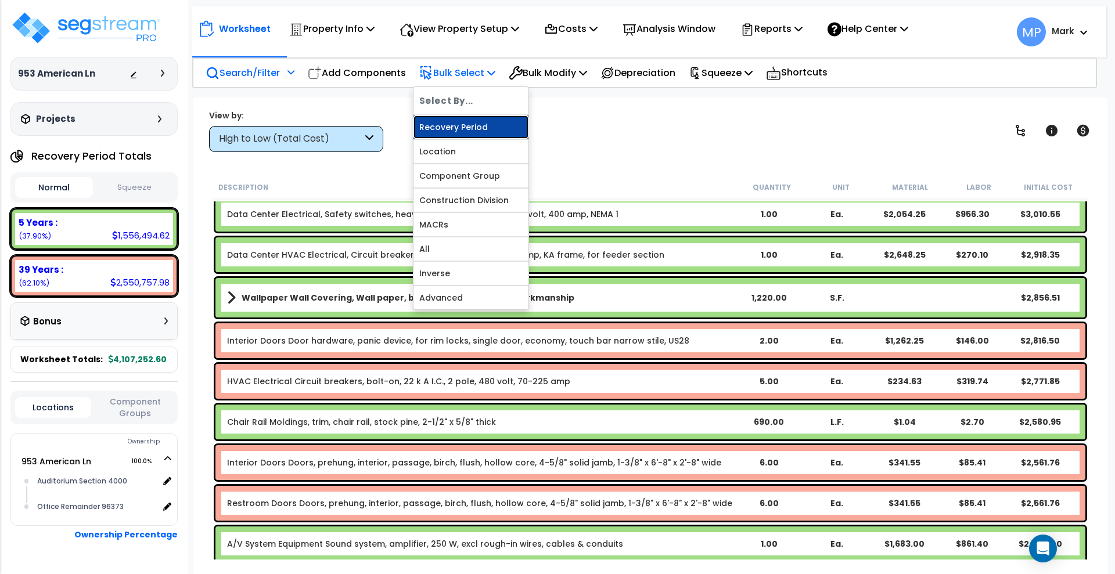
click at [478, 127] on link "Recovery Period" at bounding box center [471, 127] width 115 height 23
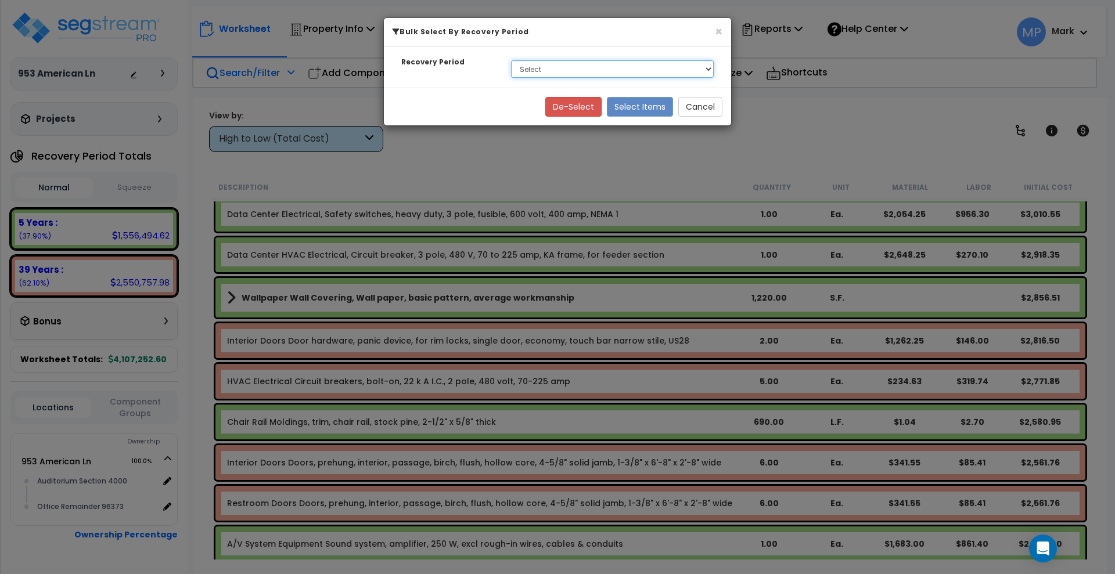
click at [571, 66] on select "Select 5 Years 7 Years 39 Years" at bounding box center [612, 68] width 203 height 17
select select "39Y"
click at [511, 60] on select "Select 5 Years 7 Years 39 Years" at bounding box center [612, 68] width 203 height 17
click at [634, 106] on button "Select Items" at bounding box center [640, 107] width 66 height 20
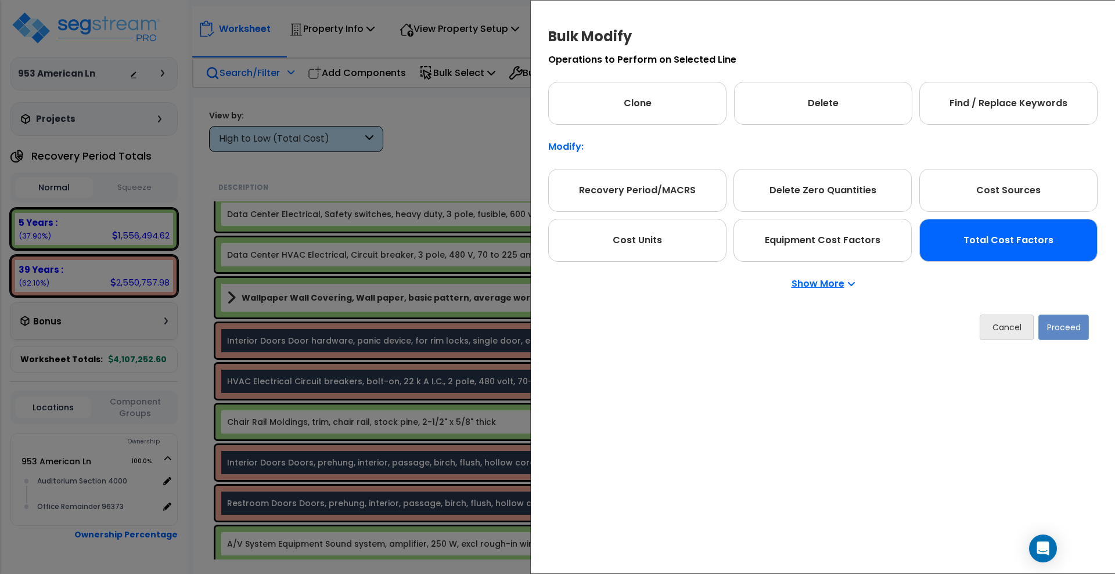
click at [1006, 251] on div "Total Cost Factors" at bounding box center [1008, 240] width 178 height 43
click at [1071, 326] on button "Proceed" at bounding box center [1064, 328] width 51 height 26
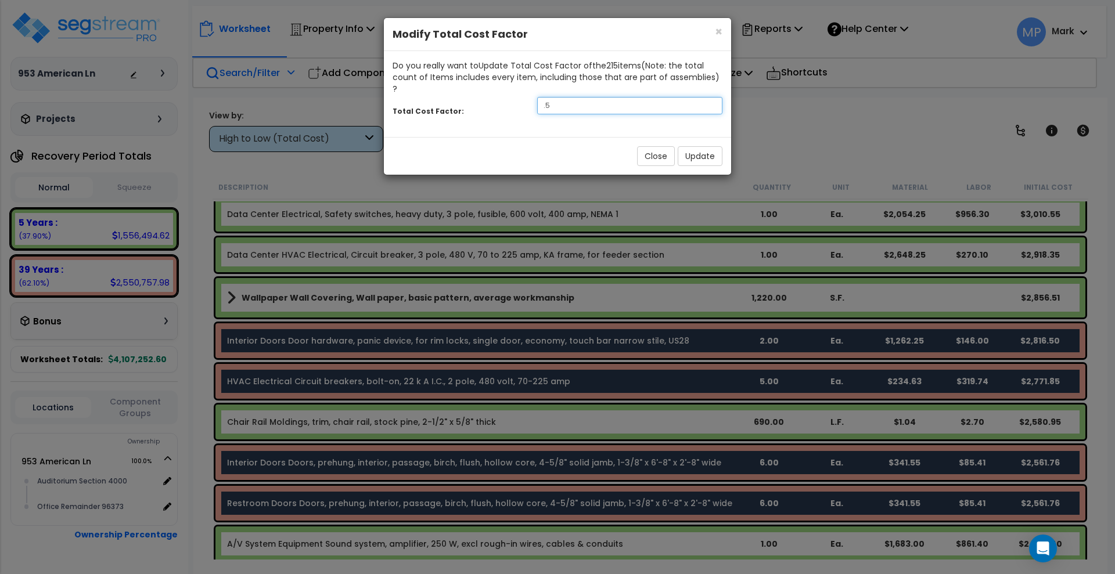
drag, startPoint x: 555, startPoint y: 95, endPoint x: 509, endPoint y: 91, distance: 45.5
click at [509, 95] on div "Total Cost Factor: .5" at bounding box center [557, 107] width 347 height 25
type input "1.2"
click at [703, 146] on button "Update" at bounding box center [700, 156] width 45 height 20
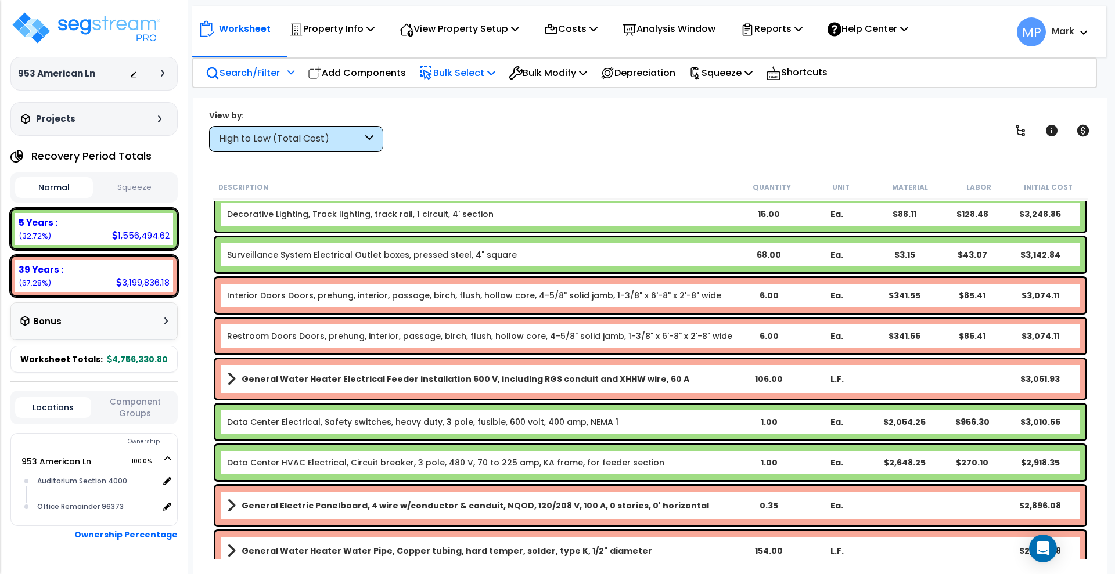
click at [491, 71] on p "Bulk Select" at bounding box center [457, 73] width 76 height 16
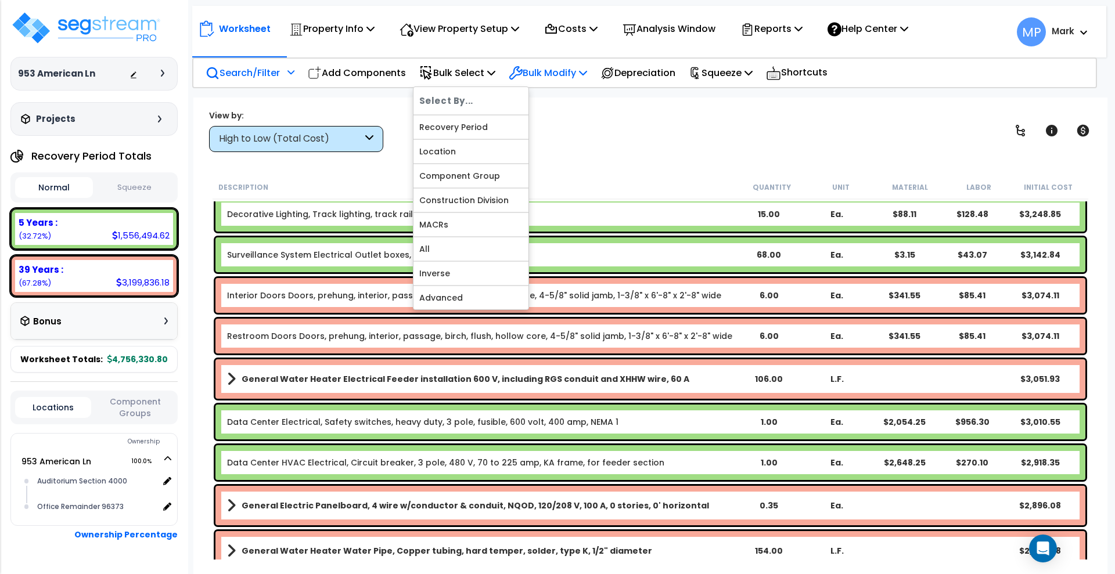
click at [552, 69] on p "Bulk Modify" at bounding box center [548, 73] width 78 height 16
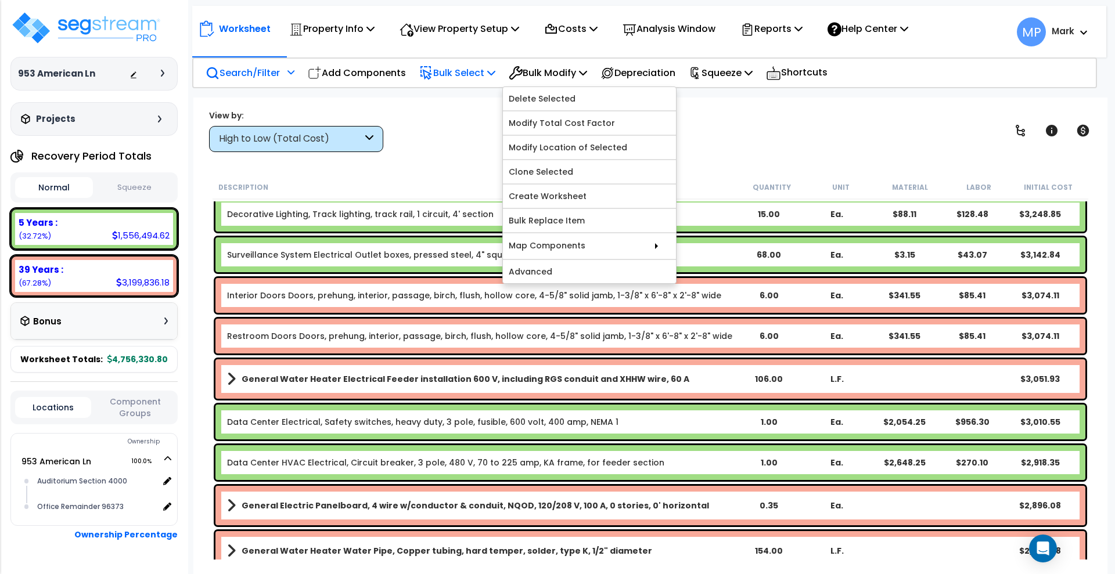
click at [470, 70] on p "Bulk Select" at bounding box center [457, 73] width 76 height 16
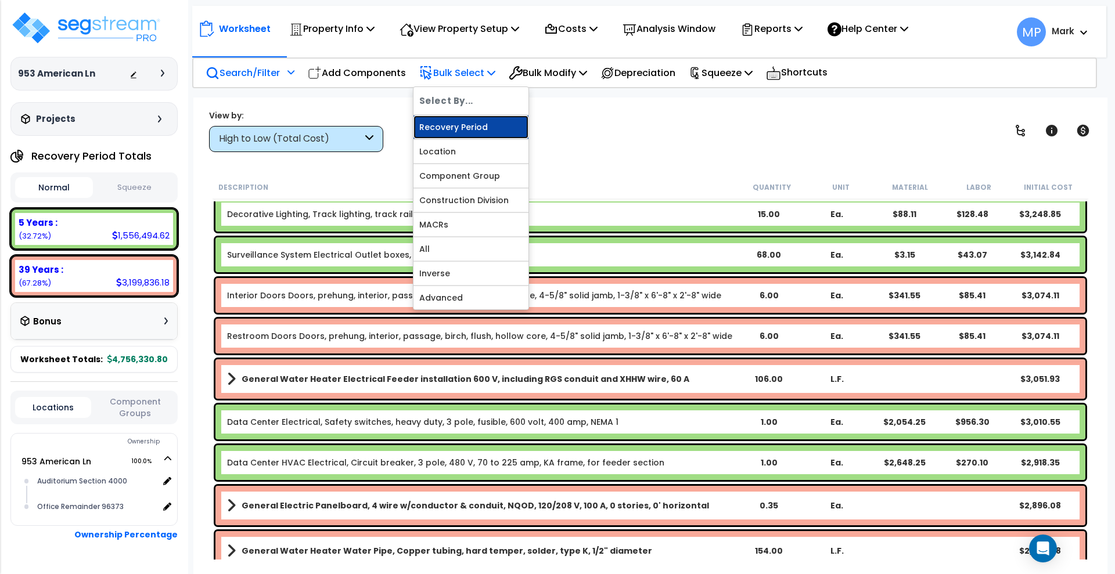
click at [483, 125] on link "Recovery Period" at bounding box center [471, 127] width 115 height 23
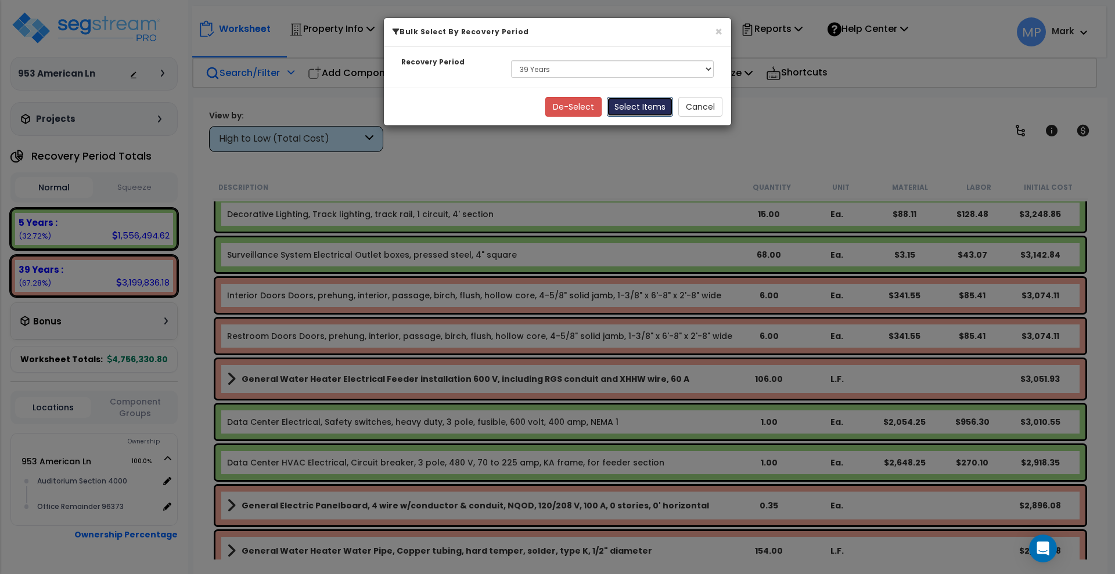
click at [648, 106] on button "Select Items" at bounding box center [640, 107] width 66 height 20
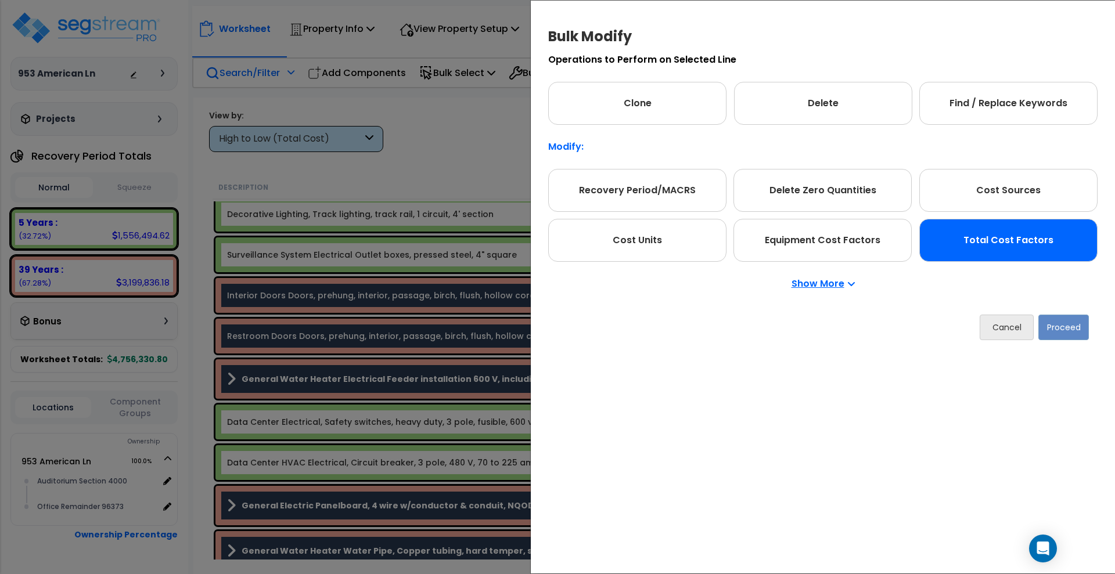
click at [1001, 244] on div "Total Cost Factors" at bounding box center [1008, 240] width 178 height 43
click at [1072, 332] on button "Proceed" at bounding box center [1063, 328] width 51 height 26
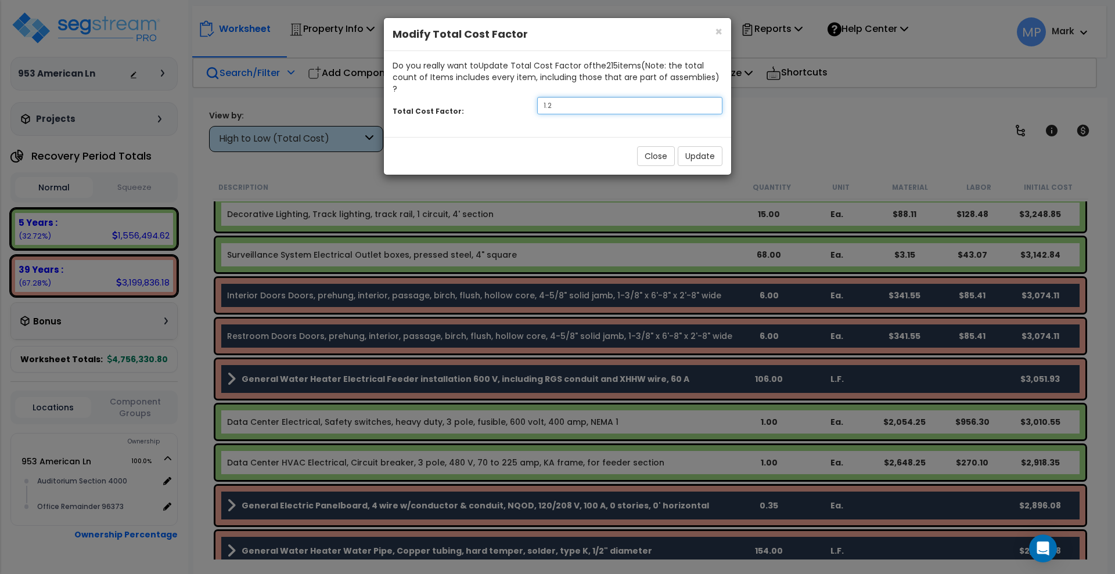
drag, startPoint x: 577, startPoint y: 93, endPoint x: 495, endPoint y: 94, distance: 81.9
click at [495, 95] on div "Total Cost Factor: 1.2" at bounding box center [557, 107] width 347 height 25
type input "1.6"
click at [709, 146] on button "Update" at bounding box center [700, 156] width 45 height 20
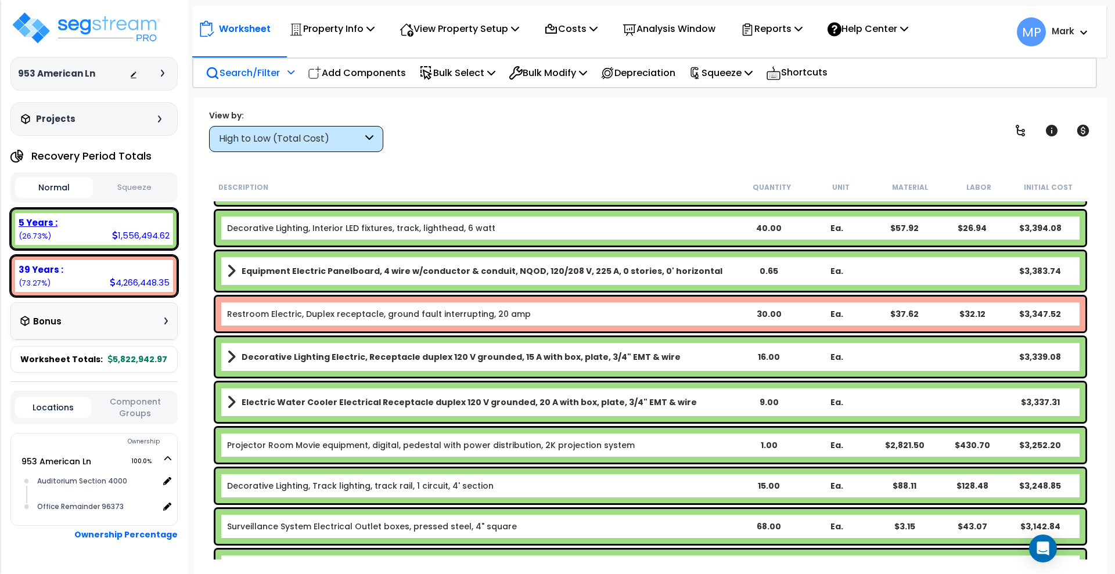
click at [105, 226] on div "5 Years :" at bounding box center [94, 223] width 151 height 12
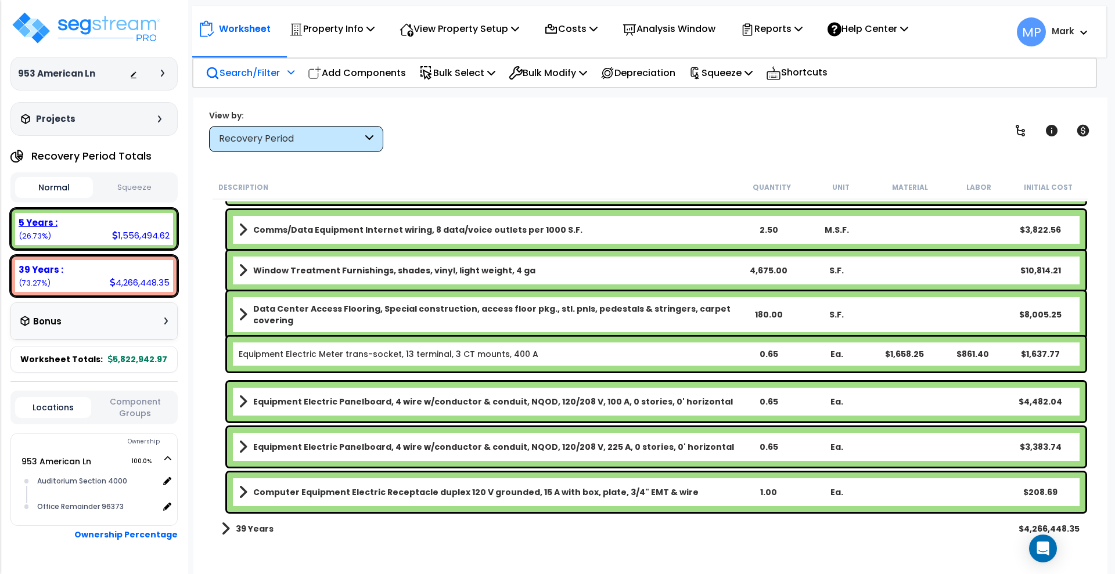
scroll to position [4601, 0]
click at [473, 73] on p "Bulk Select" at bounding box center [457, 73] width 76 height 16
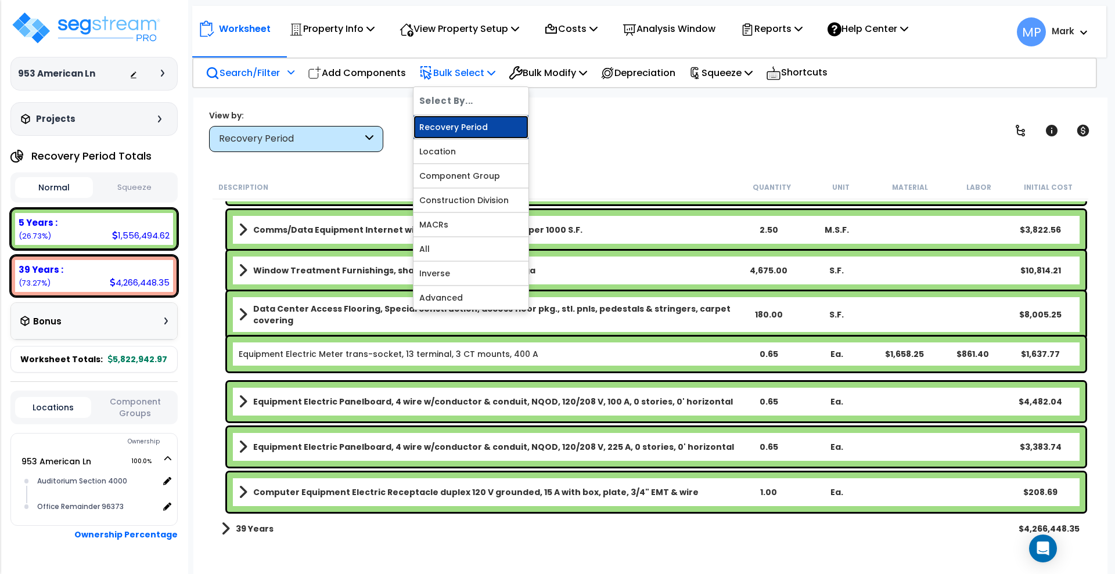
click at [479, 130] on link "Recovery Period" at bounding box center [471, 127] width 115 height 23
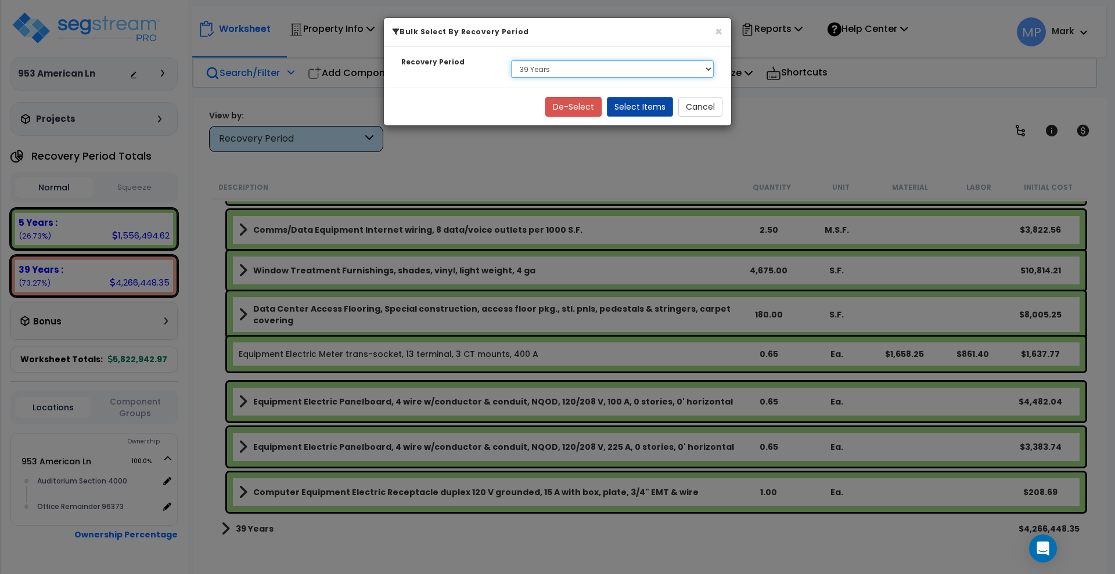
drag, startPoint x: 577, startPoint y: 65, endPoint x: 578, endPoint y: 73, distance: 7.6
click at [577, 65] on select "Select 5 Years 7 Years 39 Years" at bounding box center [612, 68] width 203 height 17
select select "5Y"
click at [511, 60] on select "Select 5 Years 7 Years 39 Years" at bounding box center [612, 68] width 203 height 17
click at [703, 106] on button "Cancel" at bounding box center [700, 107] width 44 height 20
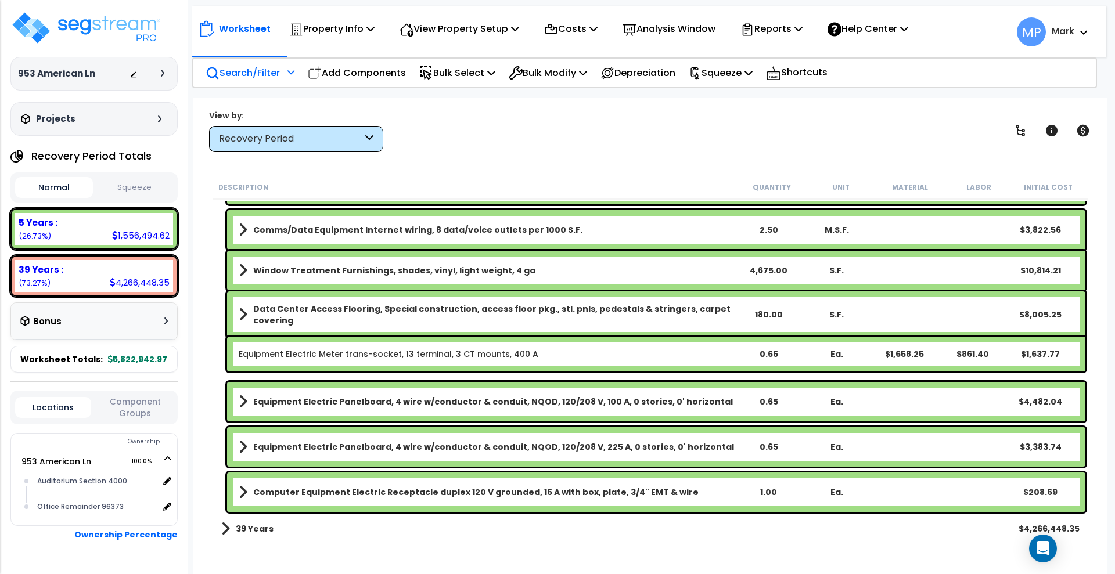
click at [249, 74] on p "Search/Filter" at bounding box center [243, 73] width 74 height 16
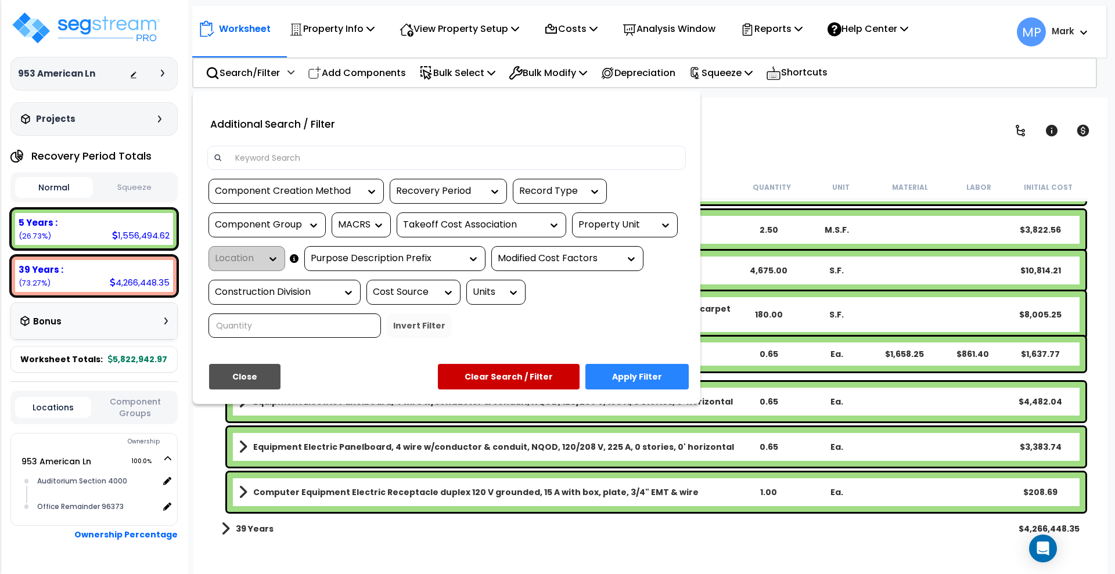
drag, startPoint x: 333, startPoint y: 160, endPoint x: 317, endPoint y: 159, distance: 15.7
click at [321, 159] on input at bounding box center [453, 157] width 451 height 17
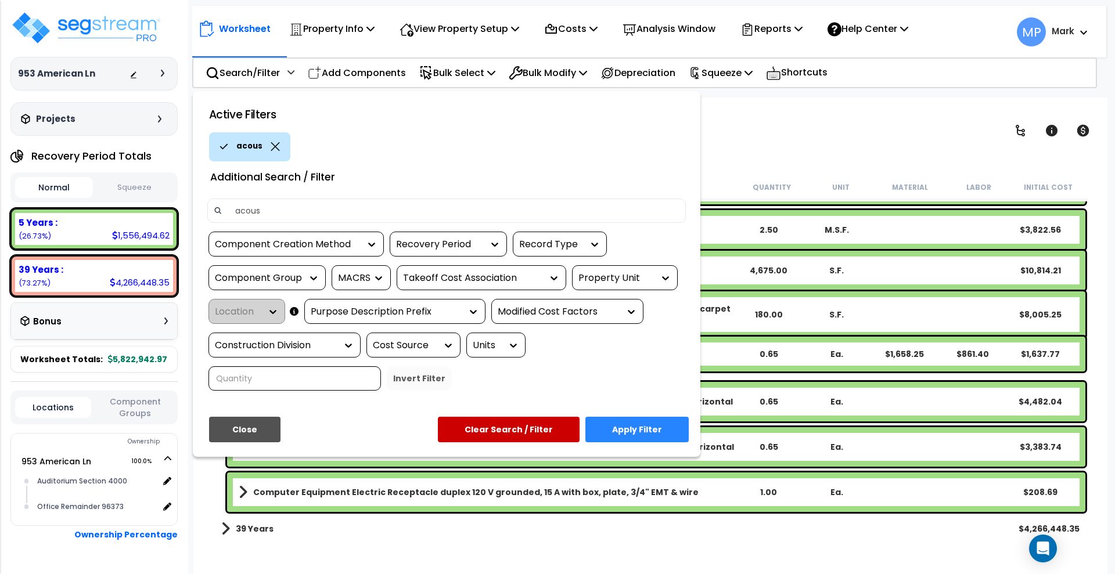
type input "acoust"
click at [646, 425] on button "Apply Filter" at bounding box center [636, 430] width 103 height 26
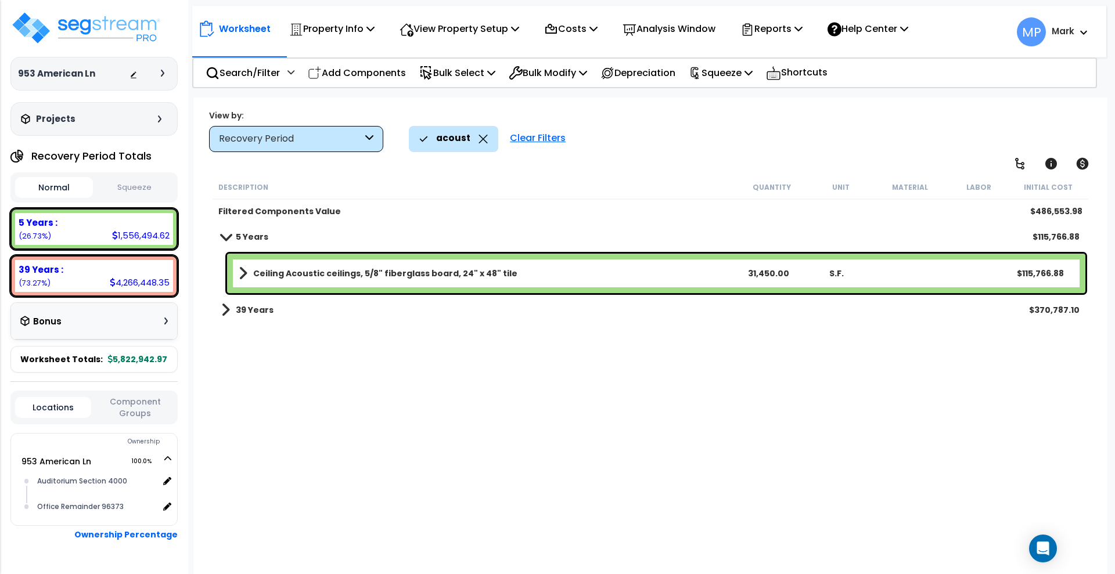
click at [484, 274] on b "Ceiling Acoustic ceilings, 5/8" fiberglass board, 24" x 48" tile" at bounding box center [385, 274] width 264 height 12
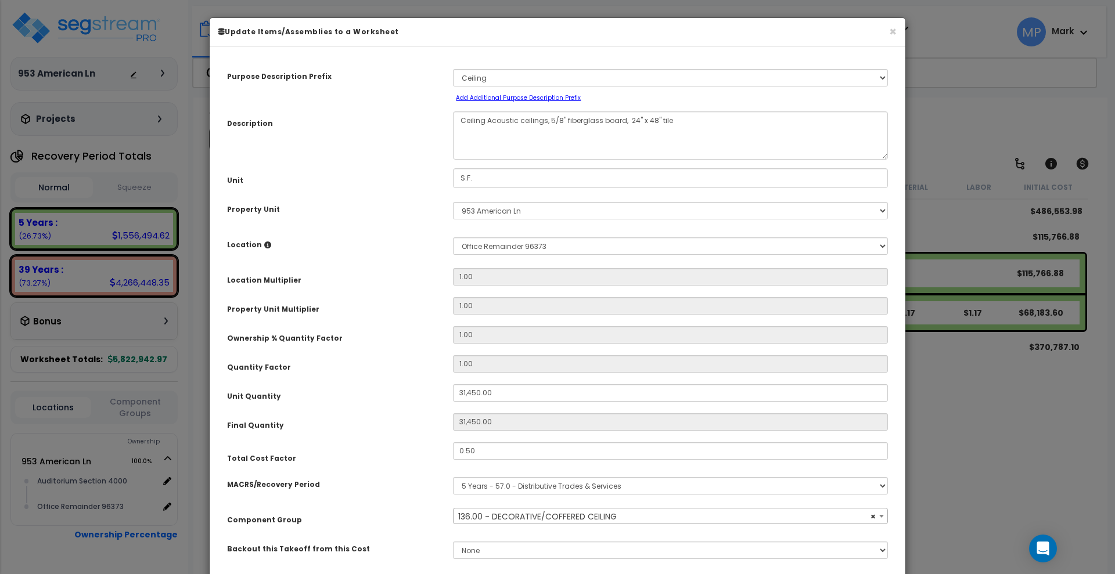
scroll to position [81, 0]
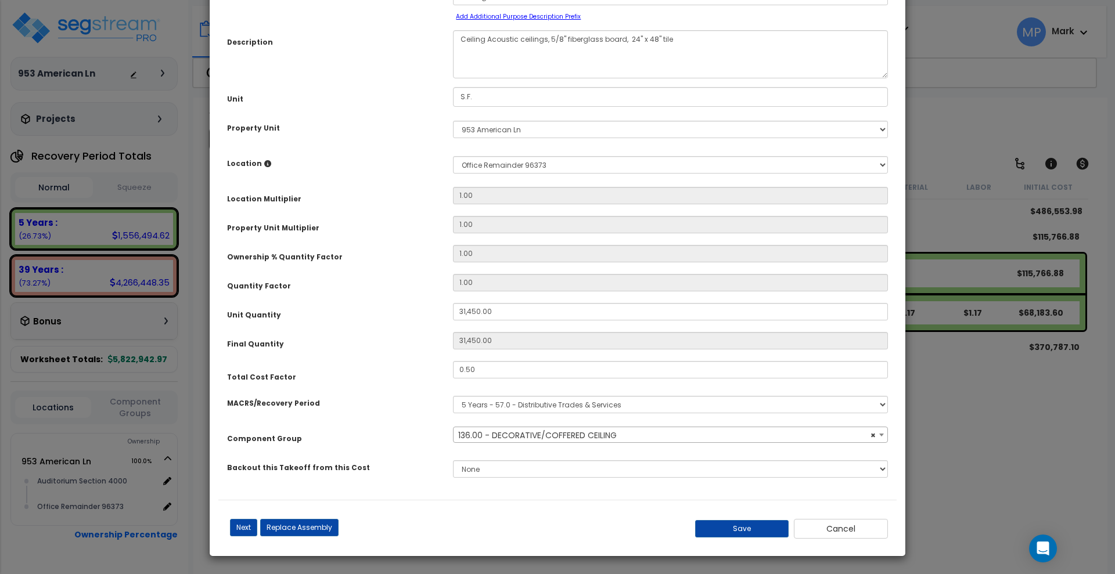
select select "15912"
drag, startPoint x: 503, startPoint y: 311, endPoint x: 422, endPoint y: 308, distance: 81.4
click at [422, 309] on div "Unit Quantity 31,450.00" at bounding box center [557, 313] width 678 height 20
type input "1"
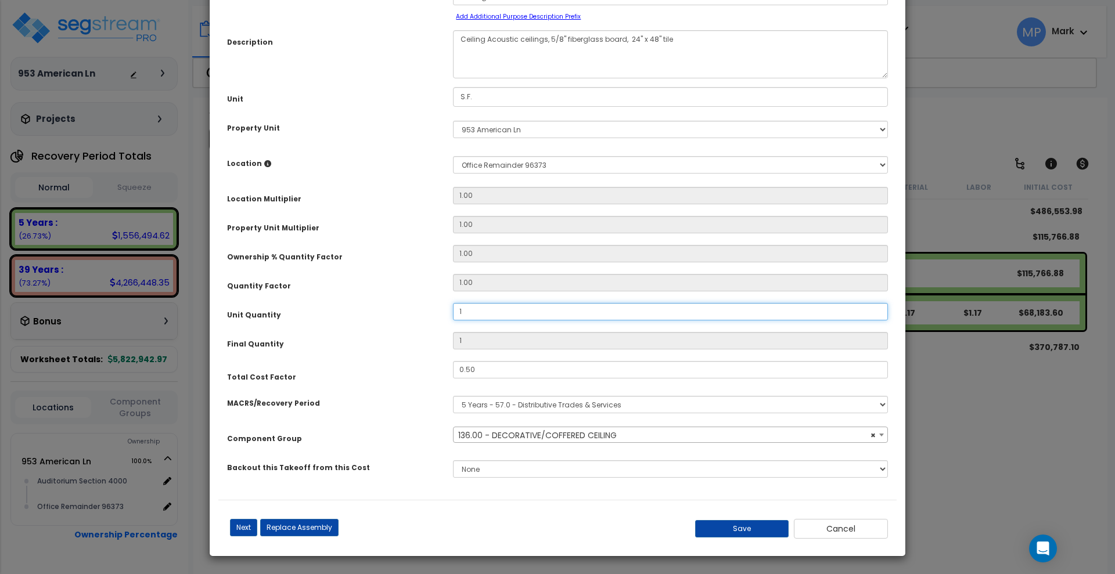
type input "16"
type input "169"
type input "1,695"
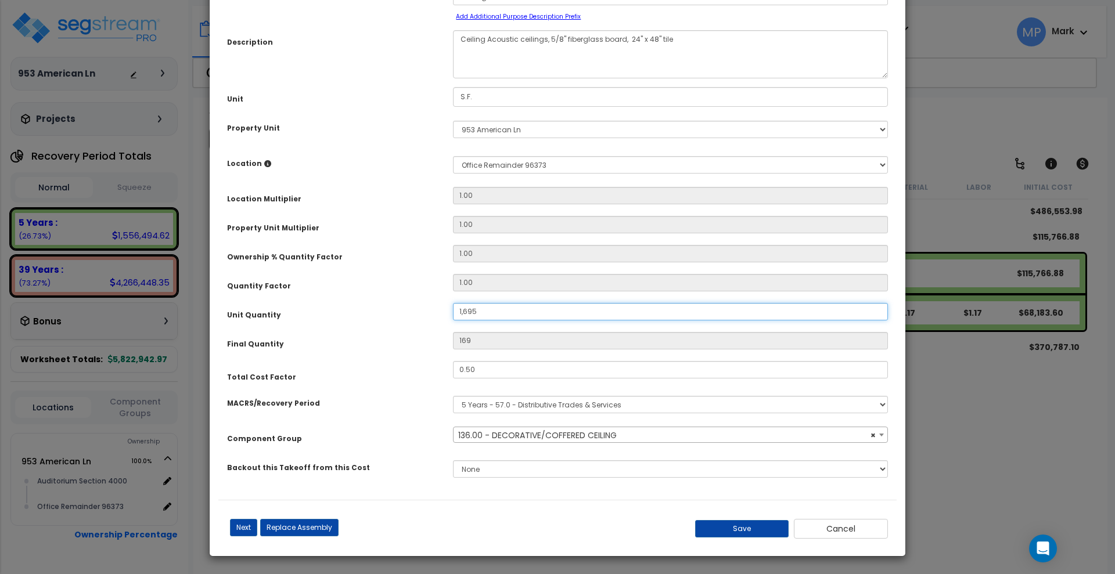
type input "1,695"
type input "16,950"
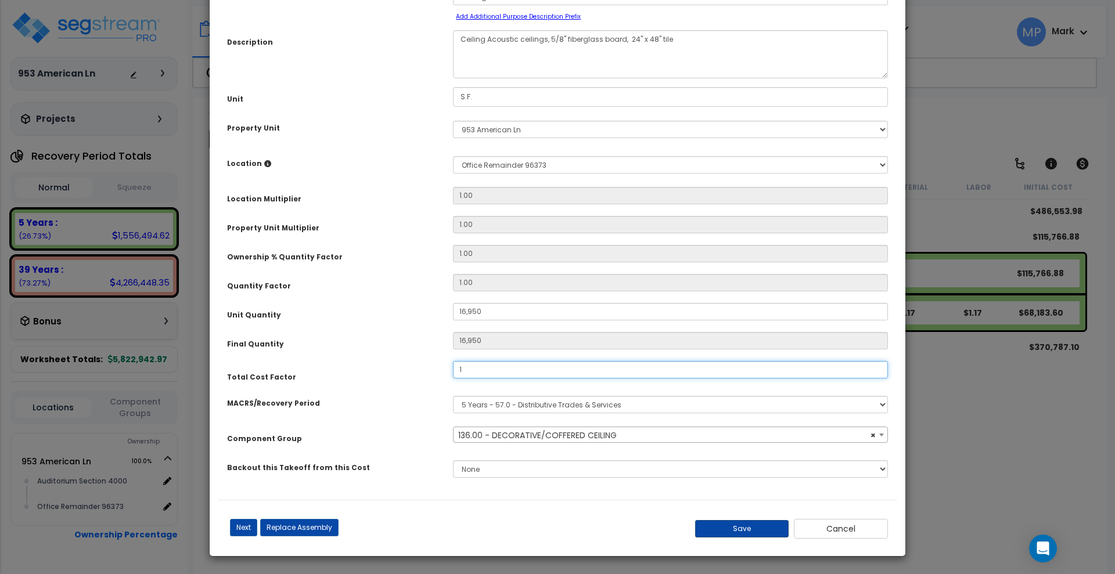
type input "1"
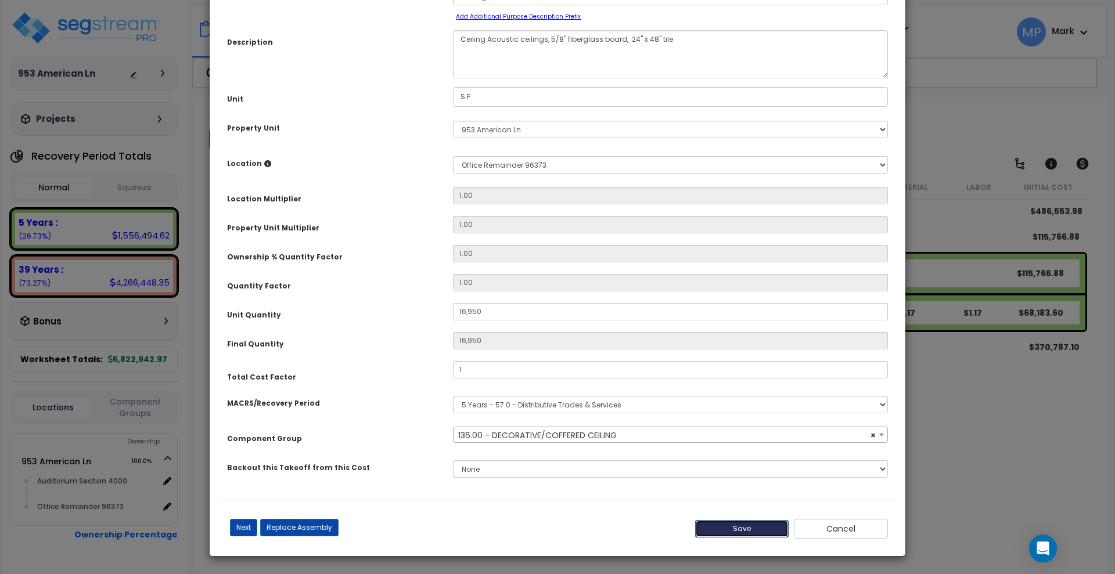
click at [756, 531] on button "Save" at bounding box center [742, 528] width 94 height 17
type input "16950.00"
type input "1.00"
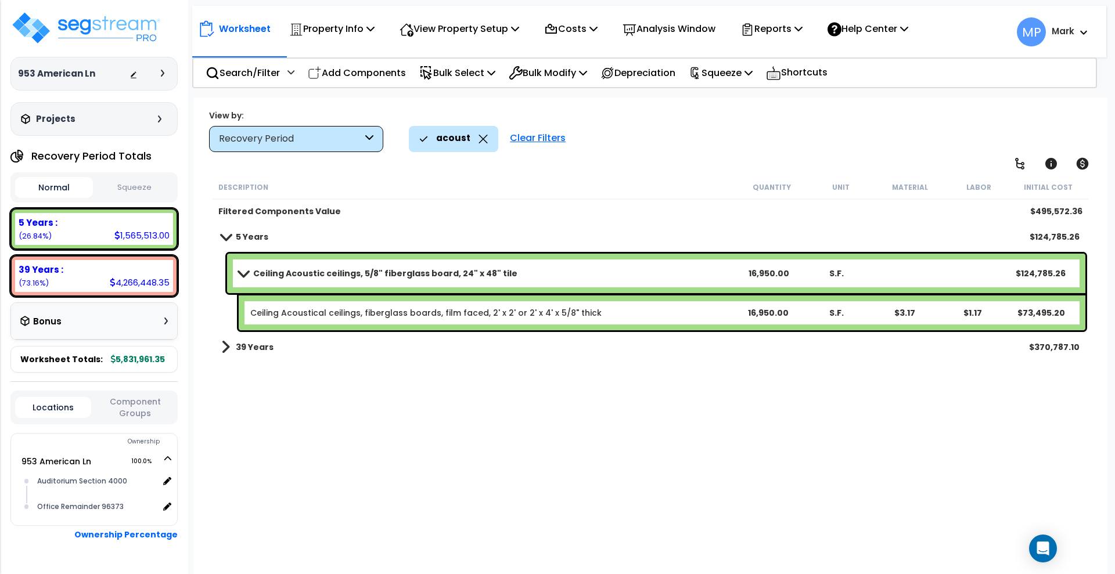
click at [240, 345] on b "39 Years" at bounding box center [255, 348] width 38 height 12
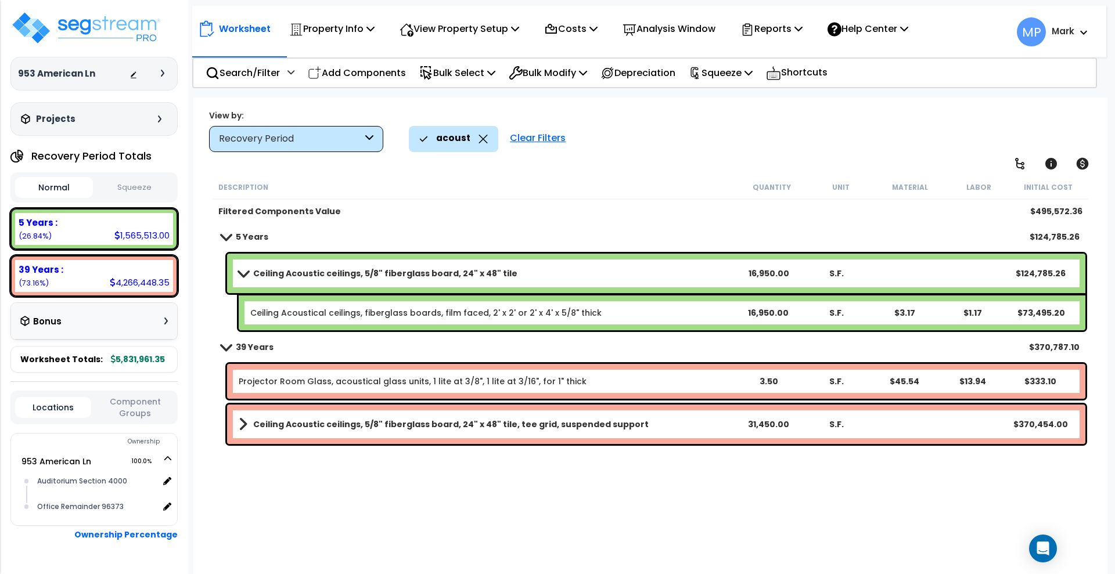
click at [652, 425] on link "Ceiling Acoustic ceilings, 5/8" fiberglass board, 24" x 48" tile, tee grid, sus…" at bounding box center [486, 424] width 495 height 16
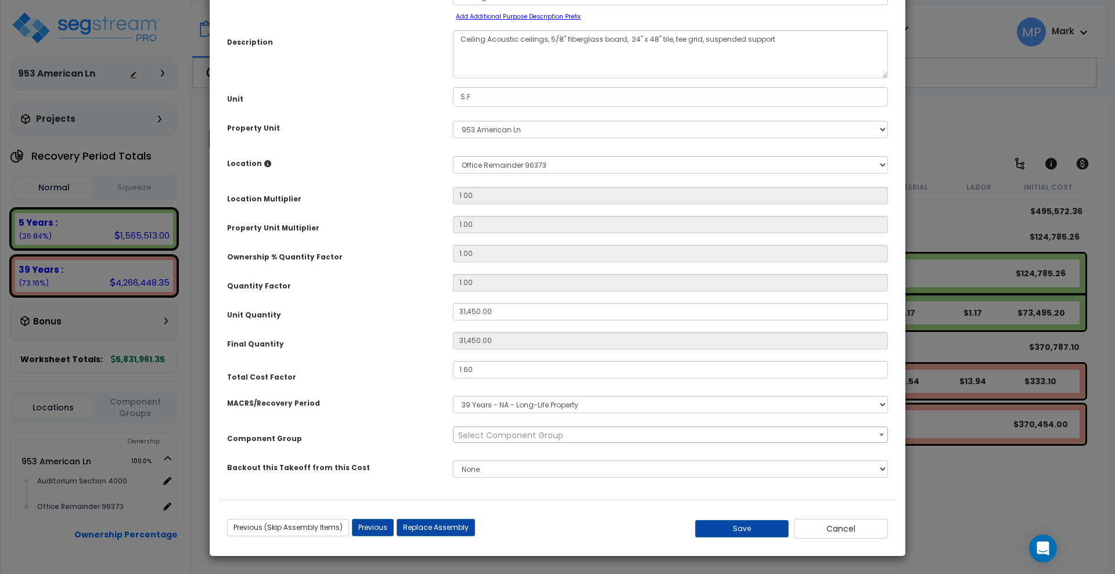
scroll to position [0, 0]
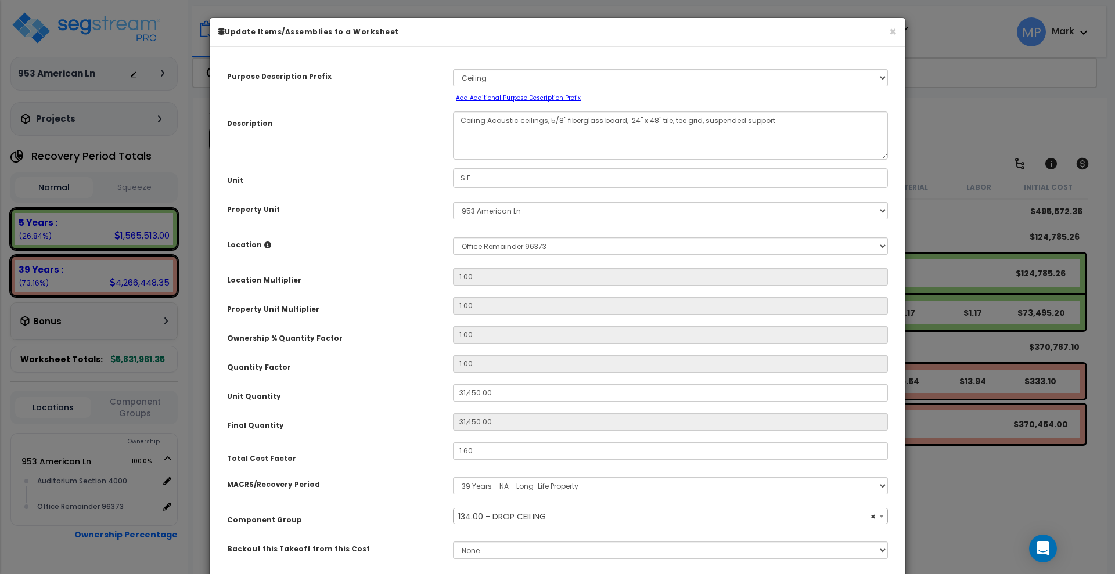
select select "15810"
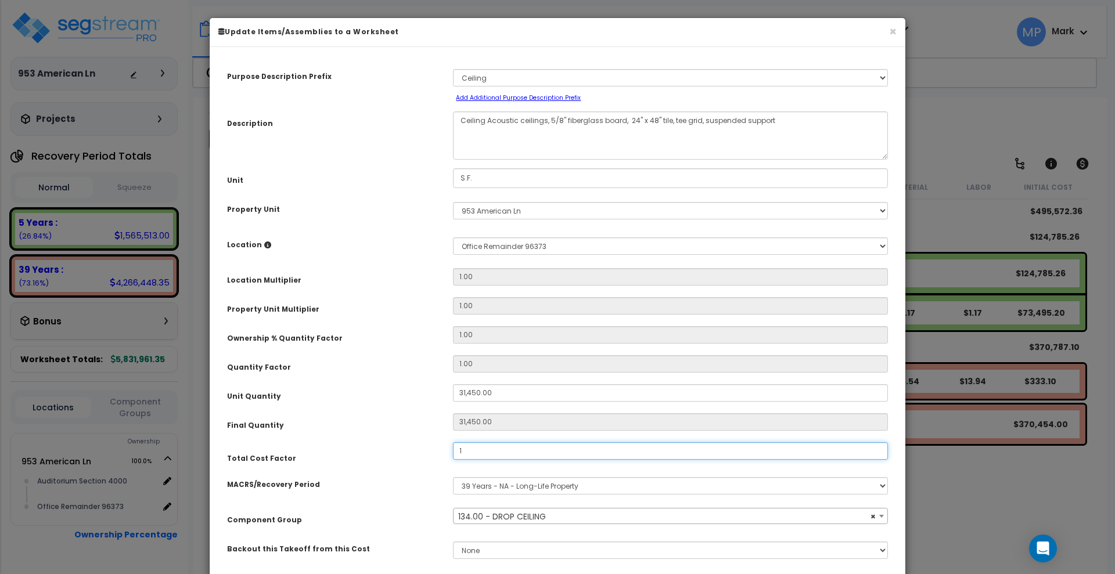
type input "1"
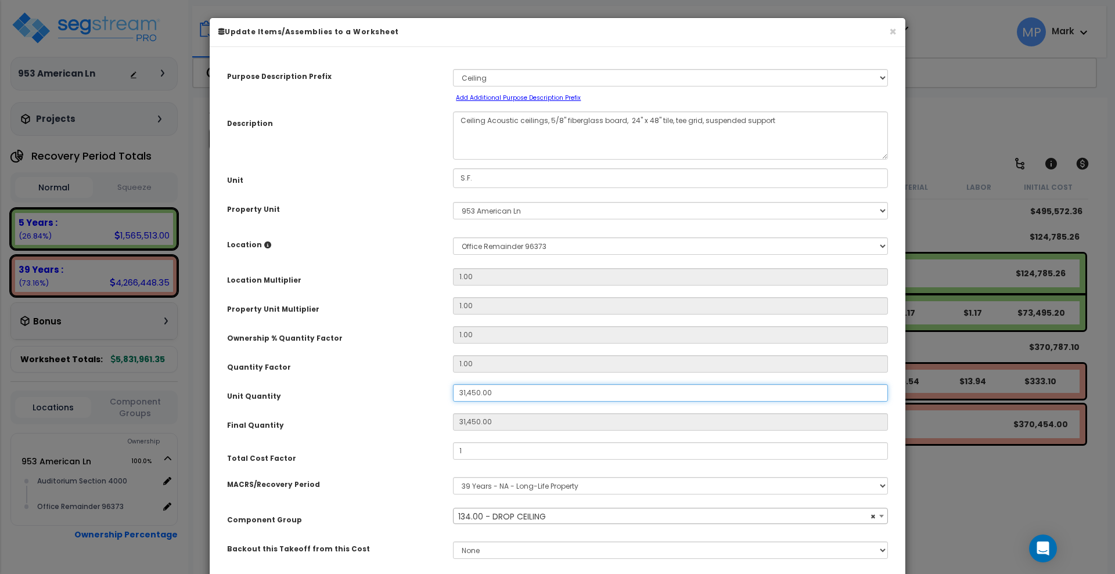
drag, startPoint x: 520, startPoint y: 392, endPoint x: 416, endPoint y: 389, distance: 104.6
click at [416, 389] on div "Unit Quantity 31,450.00" at bounding box center [557, 395] width 678 height 20
type input "1"
type input "16"
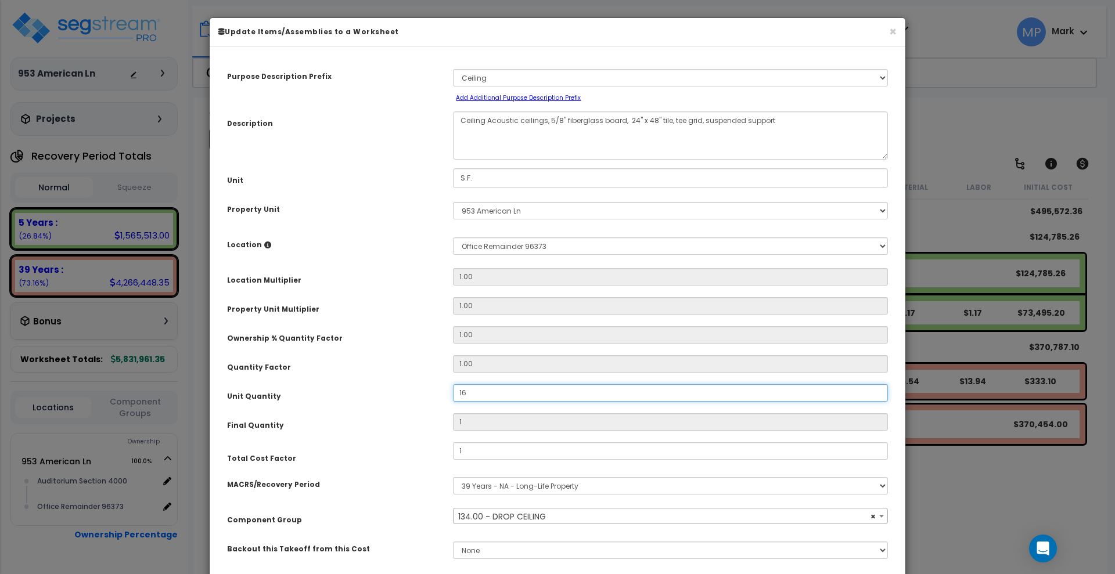
type input "16"
type input "169"
type input "16,950"
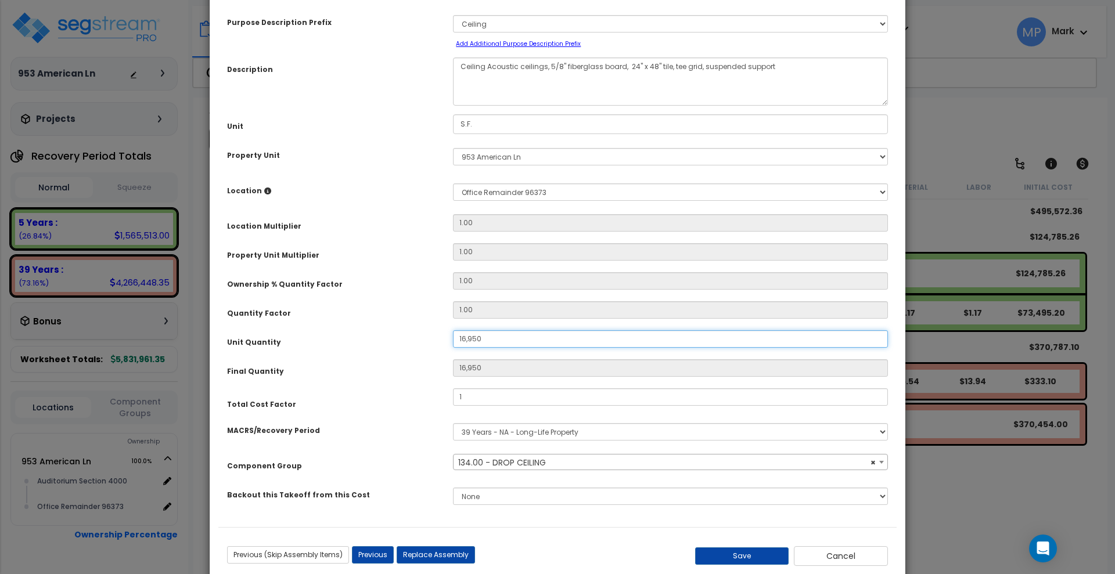
scroll to position [73, 0]
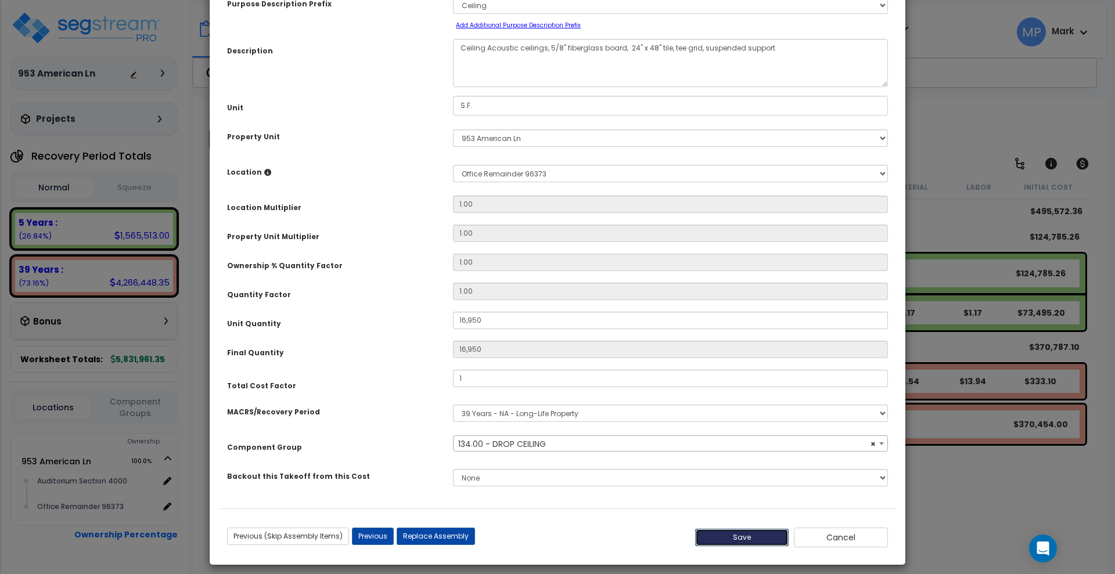
click at [749, 538] on button "Save" at bounding box center [742, 537] width 94 height 17
type input "16950.00"
type input "1.00"
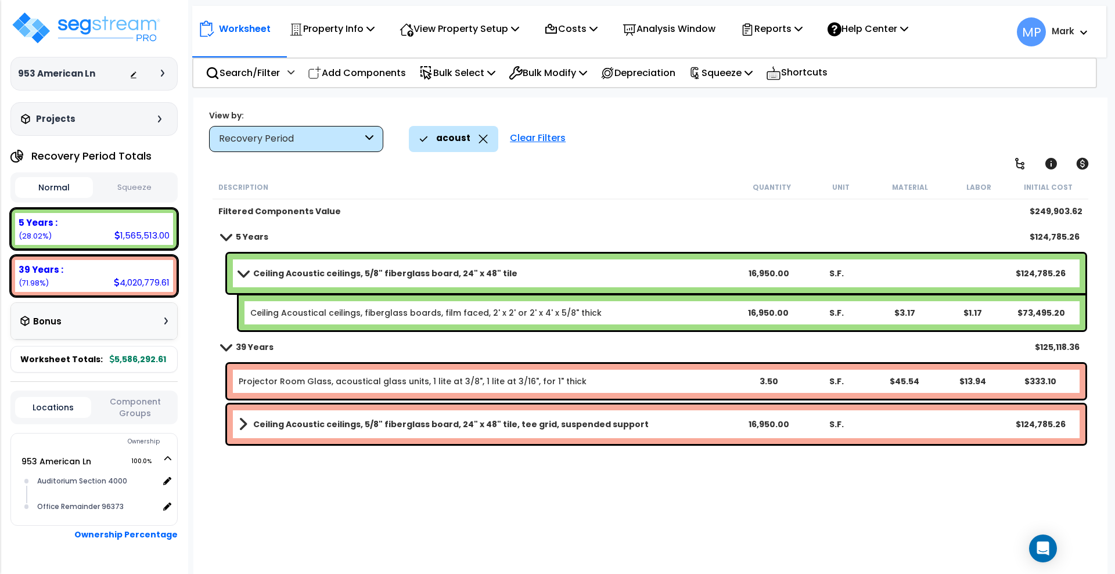
click at [526, 273] on link "Ceiling Acoustic ceilings, 5/8" fiberglass board, 24" x 48" tile" at bounding box center [486, 273] width 495 height 16
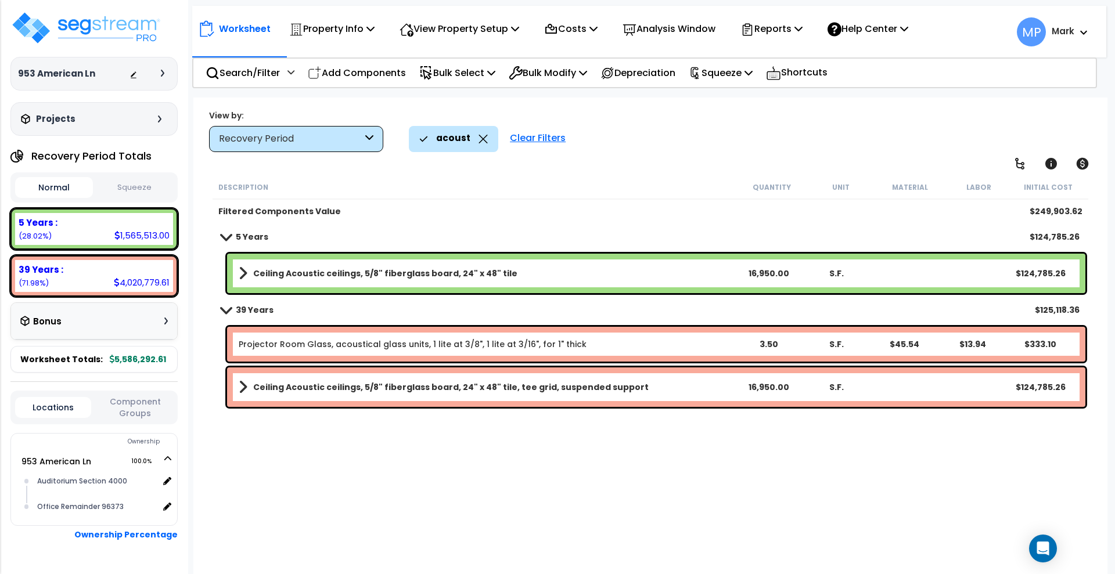
click at [536, 135] on div "Clear Filters" at bounding box center [537, 139] width 67 height 26
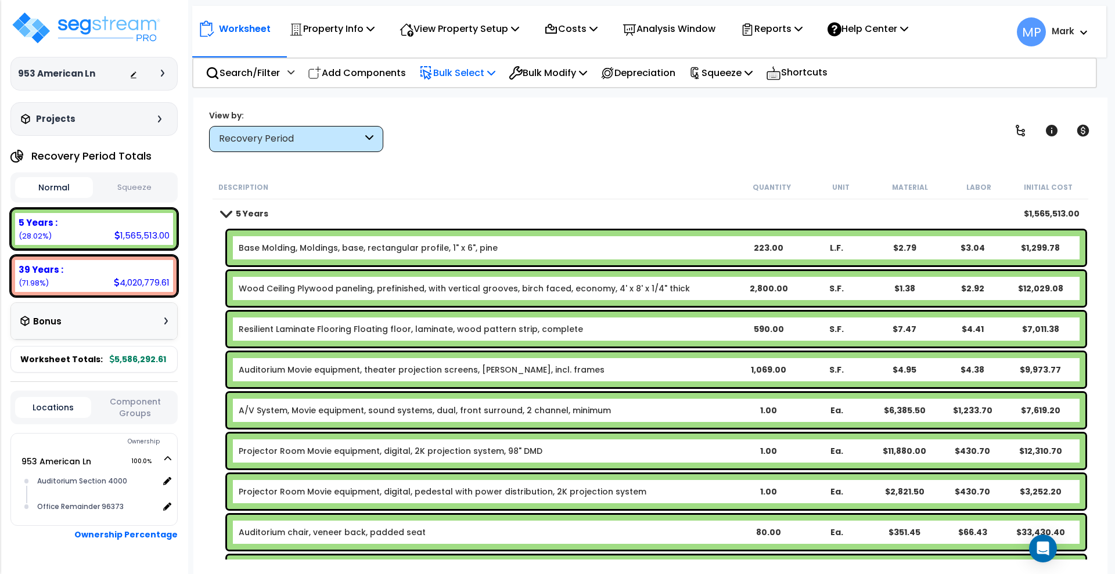
click at [466, 74] on p "Bulk Select" at bounding box center [457, 73] width 76 height 16
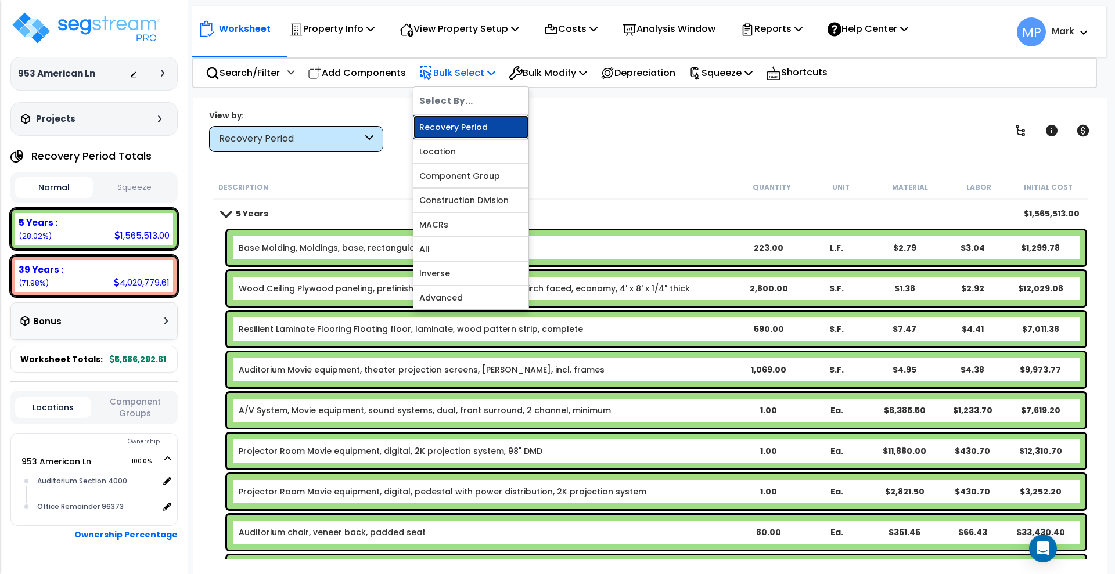
click at [480, 129] on link "Recovery Period" at bounding box center [471, 127] width 115 height 23
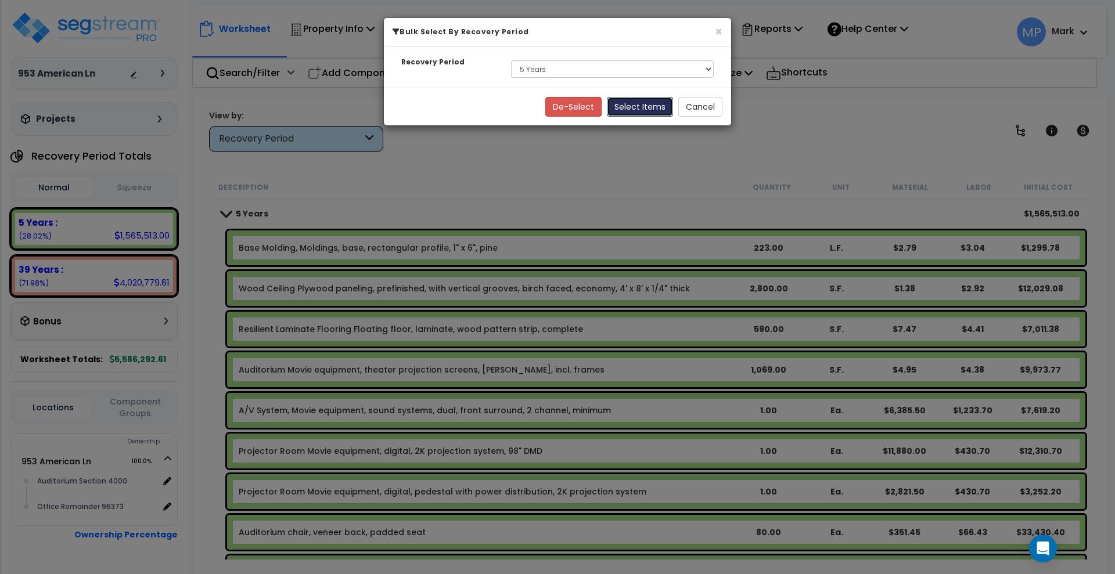
click at [640, 107] on button "Select Items" at bounding box center [640, 107] width 66 height 20
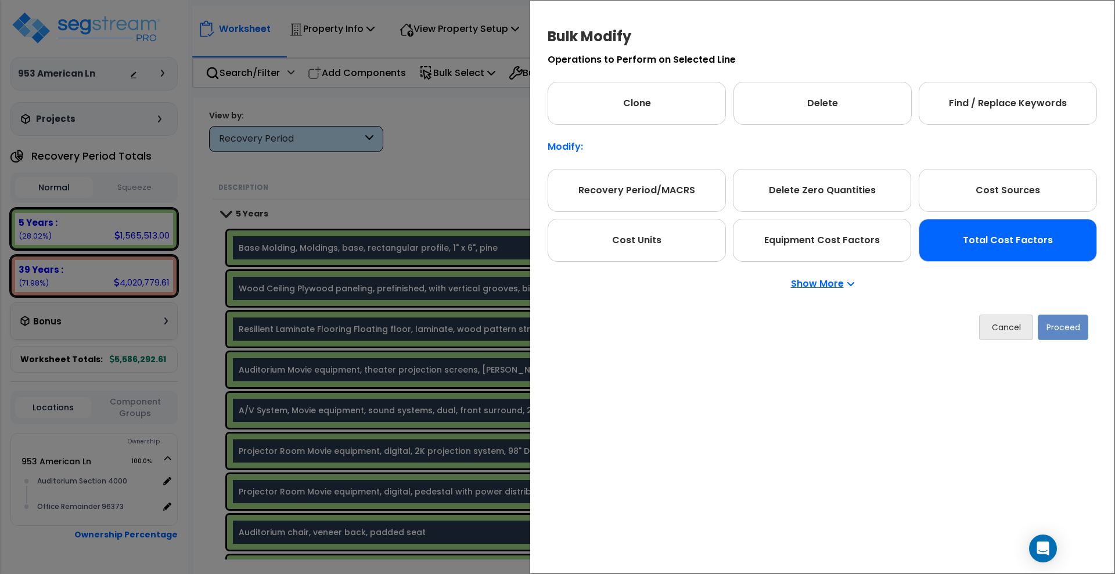
click at [1043, 250] on div "Total Cost Factors" at bounding box center [1008, 240] width 178 height 43
click at [1075, 334] on button "Proceed" at bounding box center [1063, 328] width 51 height 26
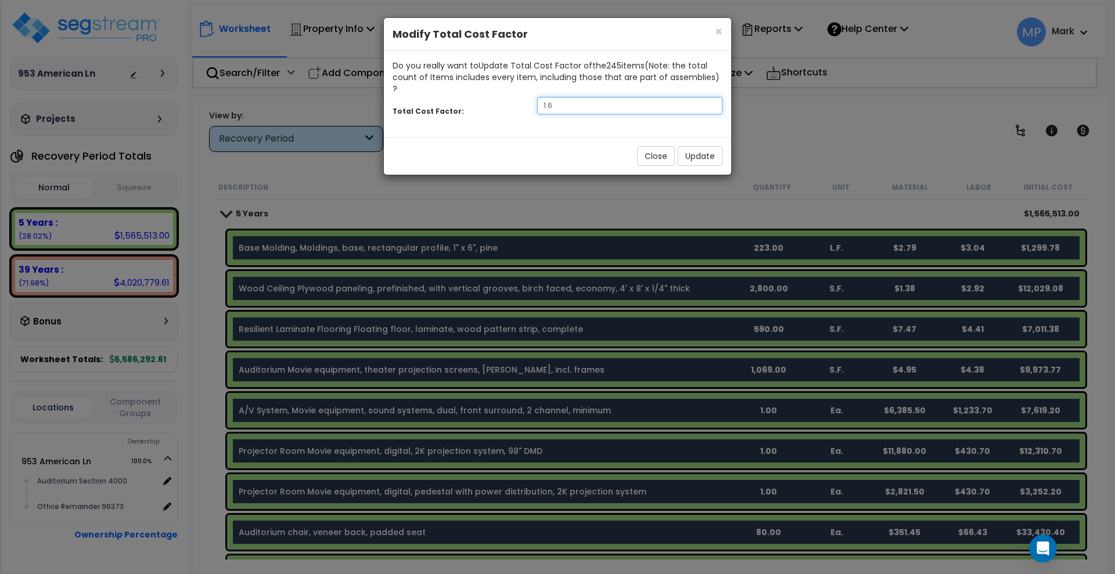
drag, startPoint x: 539, startPoint y: 99, endPoint x: 509, endPoint y: 100, distance: 29.6
click at [509, 100] on div "Total Cost Factor: 1.6" at bounding box center [557, 107] width 347 height 25
type input ".9"
click at [702, 146] on button "Update" at bounding box center [700, 156] width 45 height 20
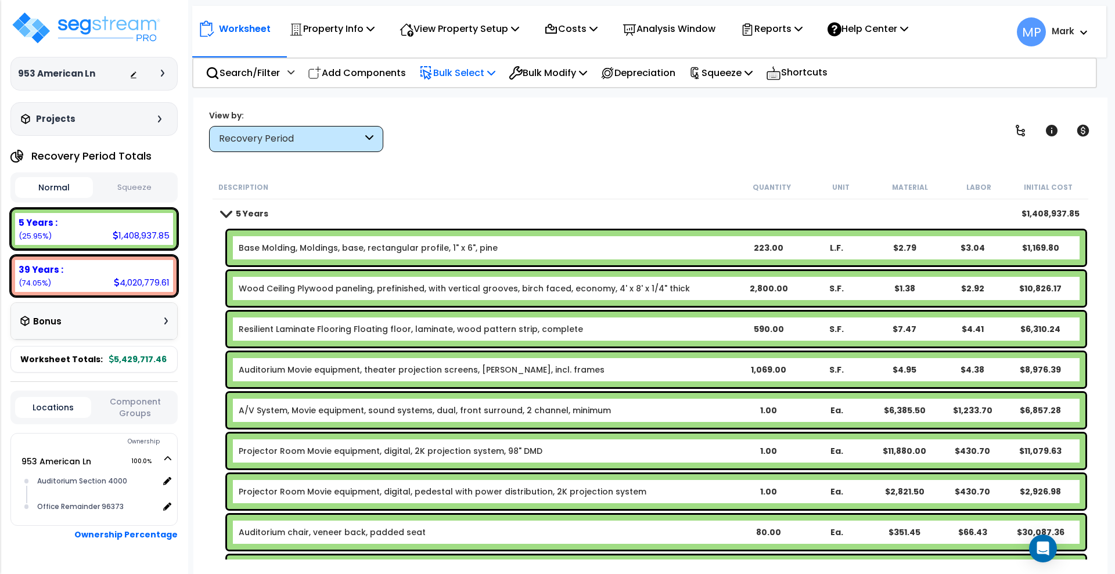
click at [453, 74] on p "Bulk Select" at bounding box center [457, 73] width 76 height 16
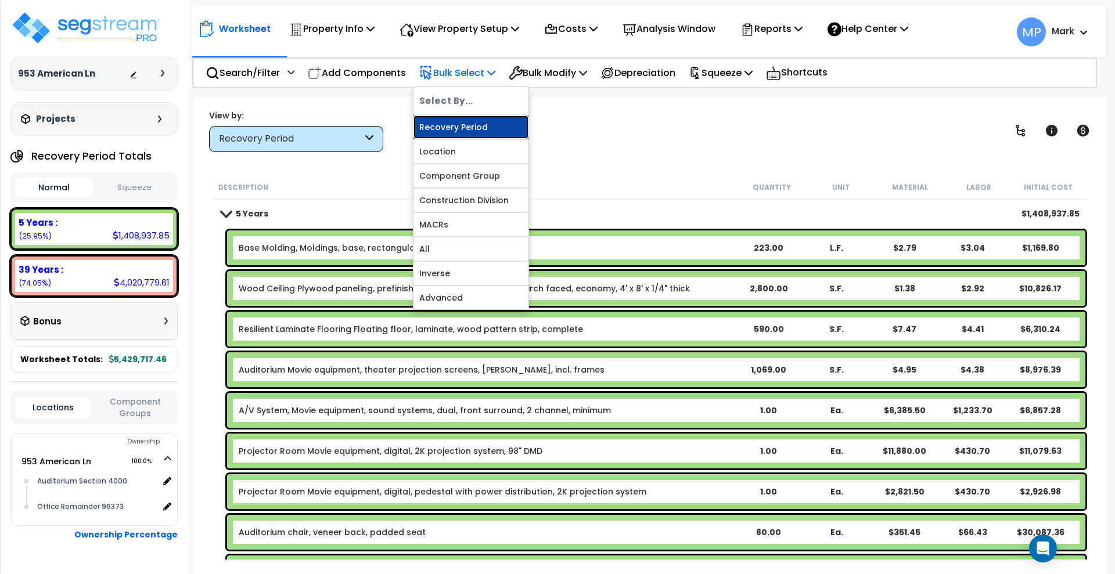
click at [480, 127] on link "Recovery Period" at bounding box center [471, 127] width 115 height 23
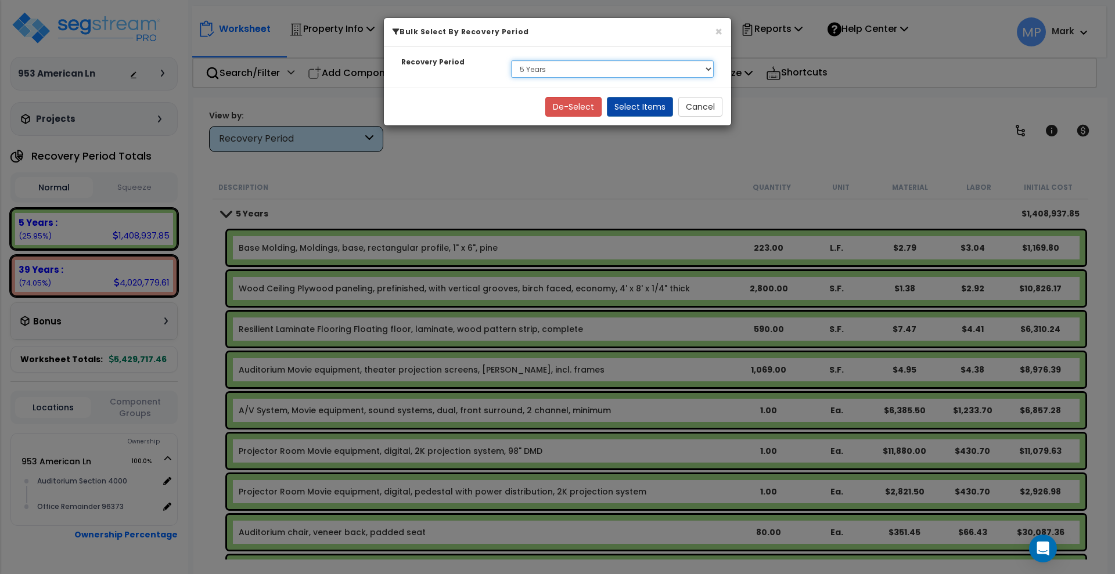
click at [631, 67] on select "Select 5 Years 7 Years 39 Years" at bounding box center [612, 68] width 203 height 17
click at [511, 60] on select "Select 5 Years 7 Years 39 Years" at bounding box center [612, 68] width 203 height 17
click at [649, 107] on button "Select Items" at bounding box center [640, 107] width 66 height 20
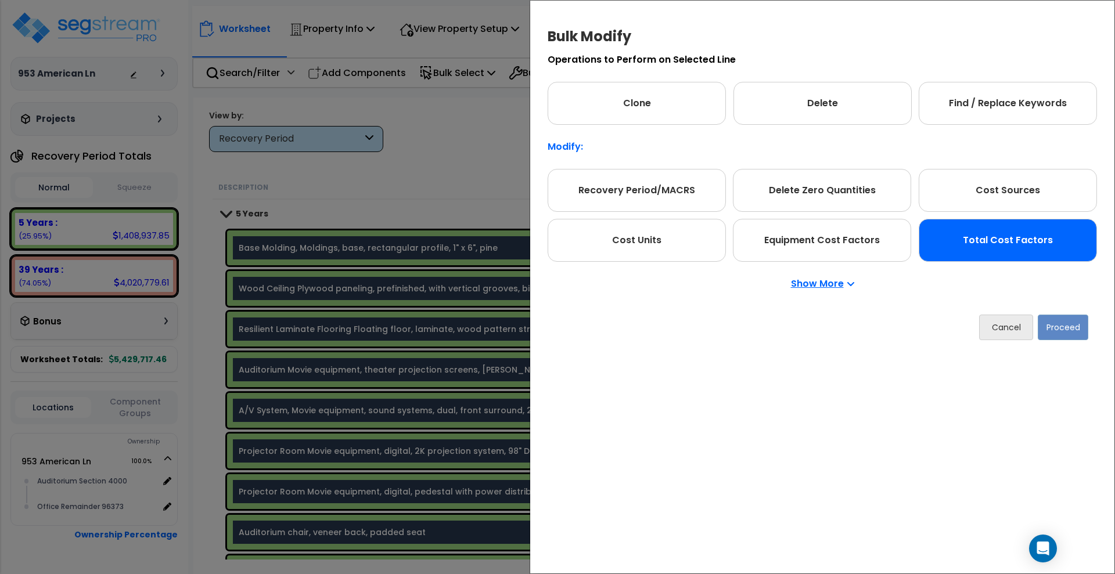
click at [1022, 249] on div "Total Cost Factors" at bounding box center [1008, 240] width 178 height 43
click at [1069, 328] on button "Proceed" at bounding box center [1063, 328] width 51 height 26
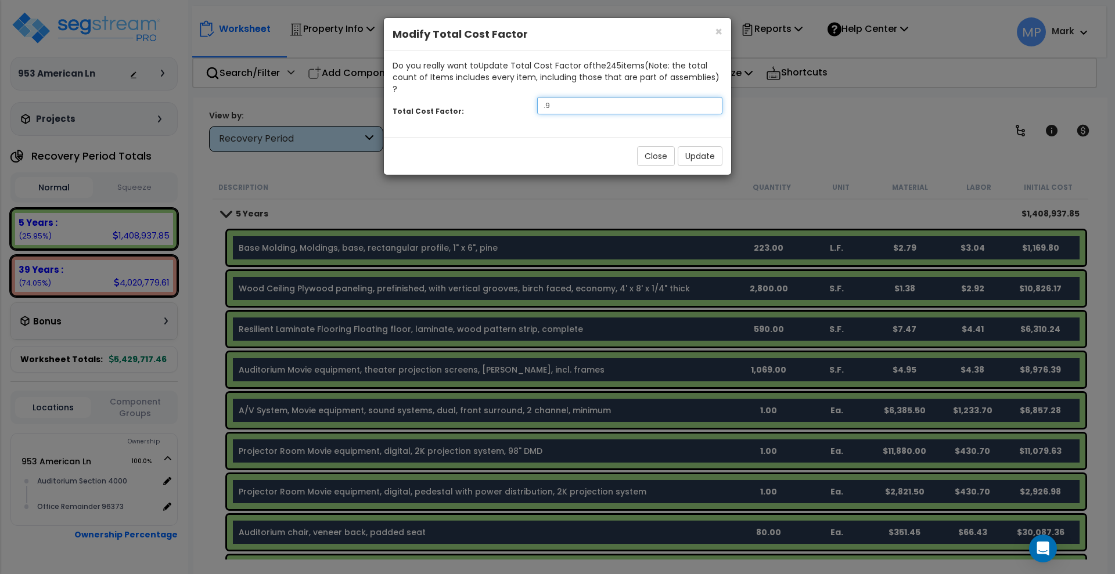
drag, startPoint x: 574, startPoint y: 97, endPoint x: 520, endPoint y: 96, distance: 53.4
click at [523, 96] on div "Total Cost Factor: .9" at bounding box center [557, 107] width 347 height 25
type input ".78"
click at [705, 146] on button "Update" at bounding box center [700, 156] width 45 height 20
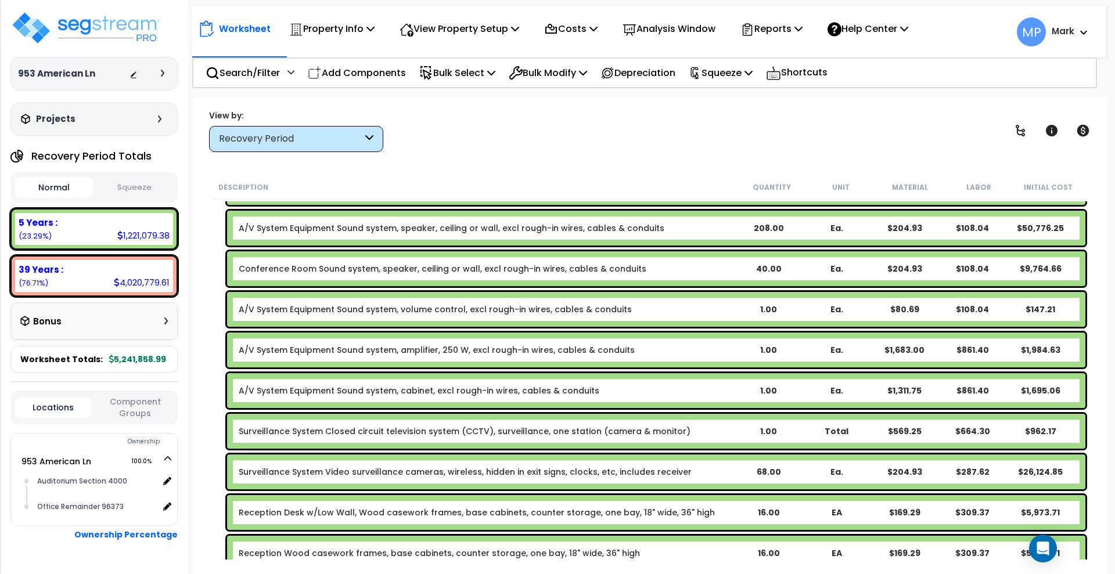
scroll to position [2396, 0]
